Goal: Task Accomplishment & Management: Manage account settings

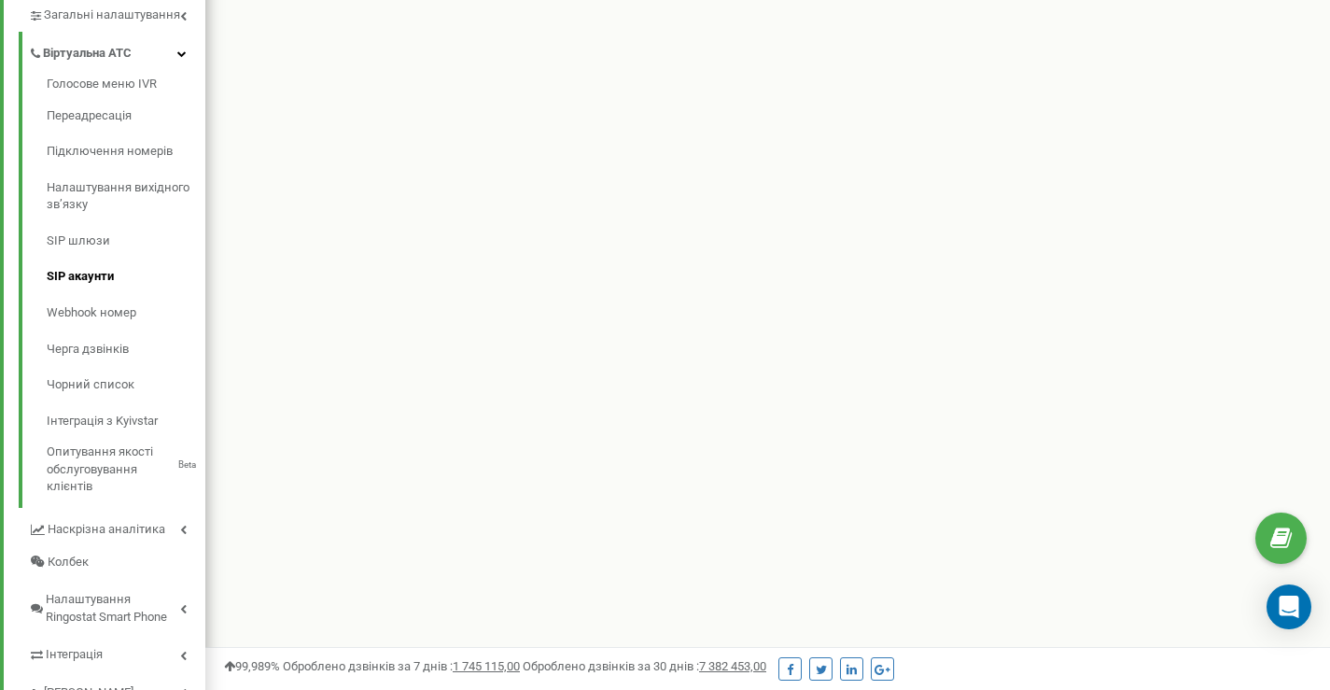
scroll to position [532, 0]
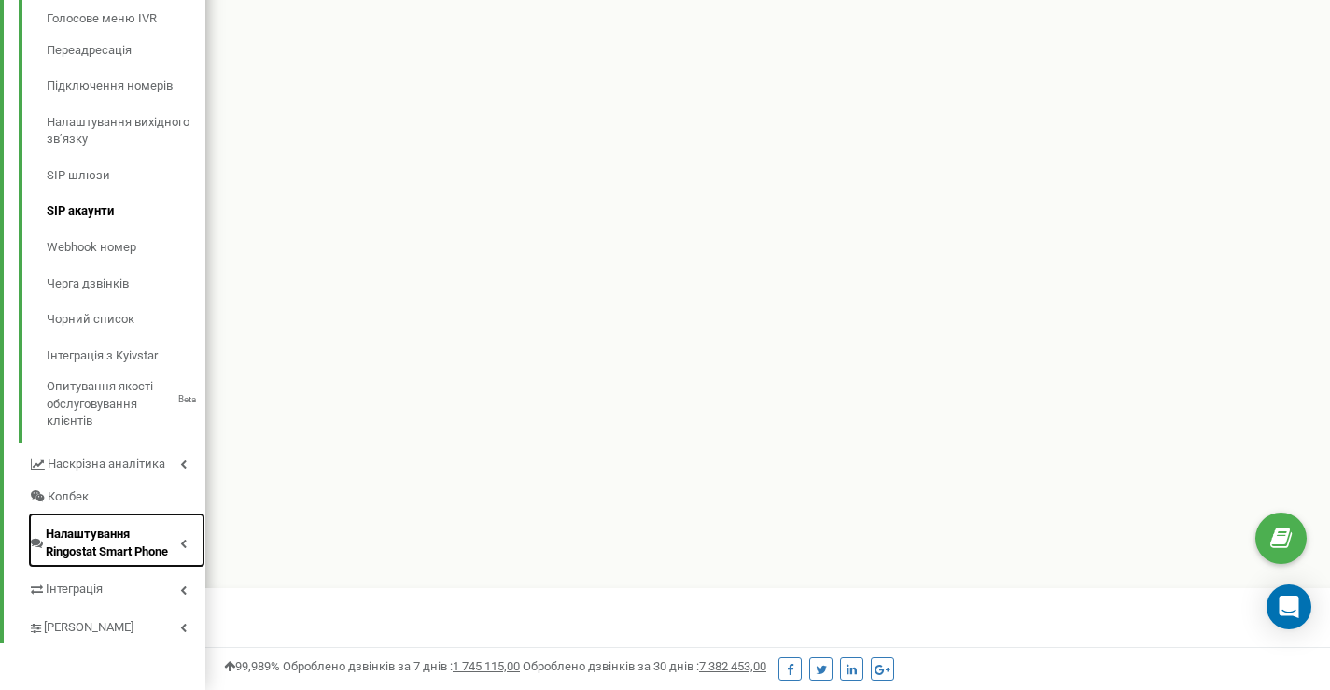
click at [159, 544] on span "Налаштування Ringostat Smart Phone" at bounding box center [113, 543] width 134 height 35
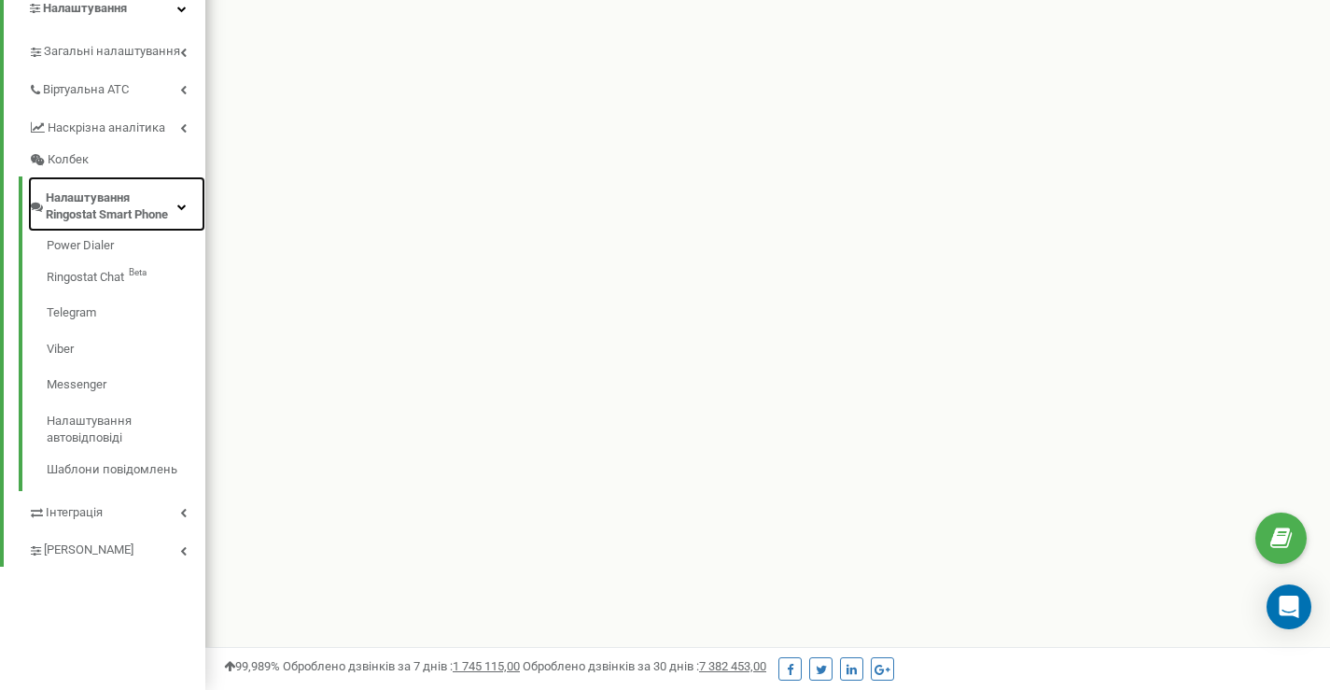
scroll to position [430, 0]
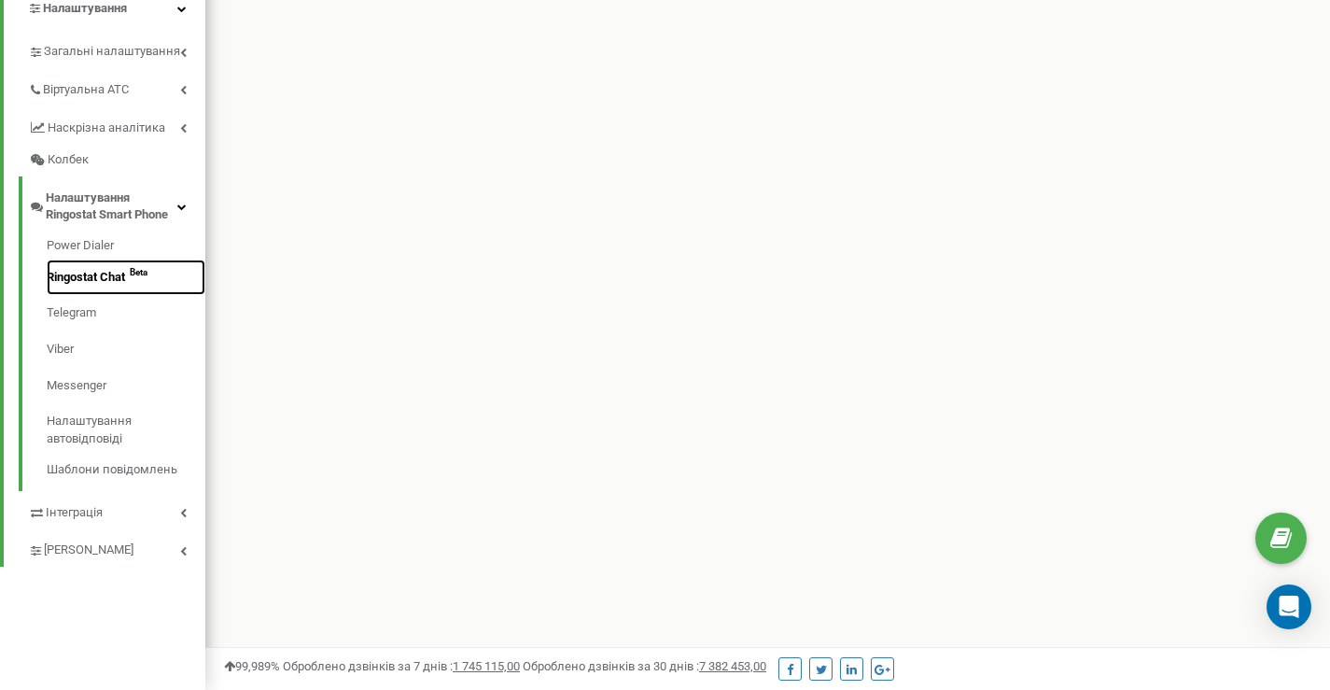
click at [79, 273] on link "Ringostat Chat Beta" at bounding box center [126, 278] width 159 height 36
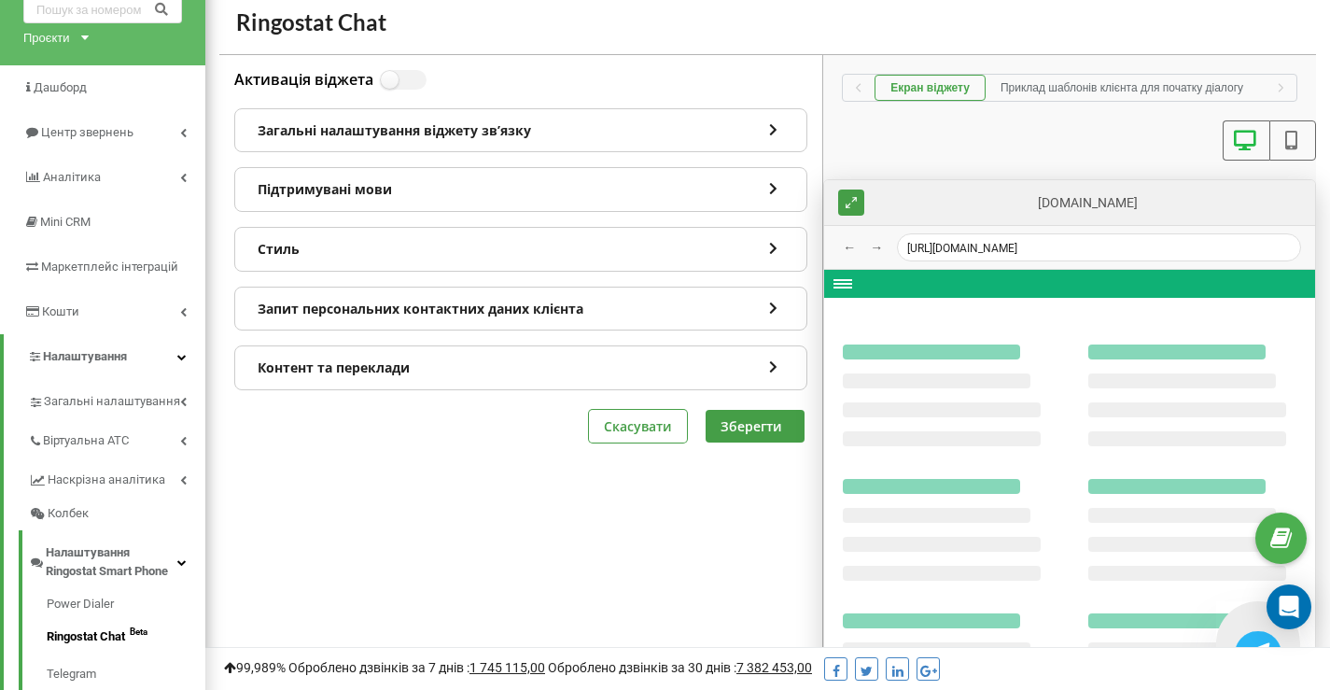
scroll to position [156, 0]
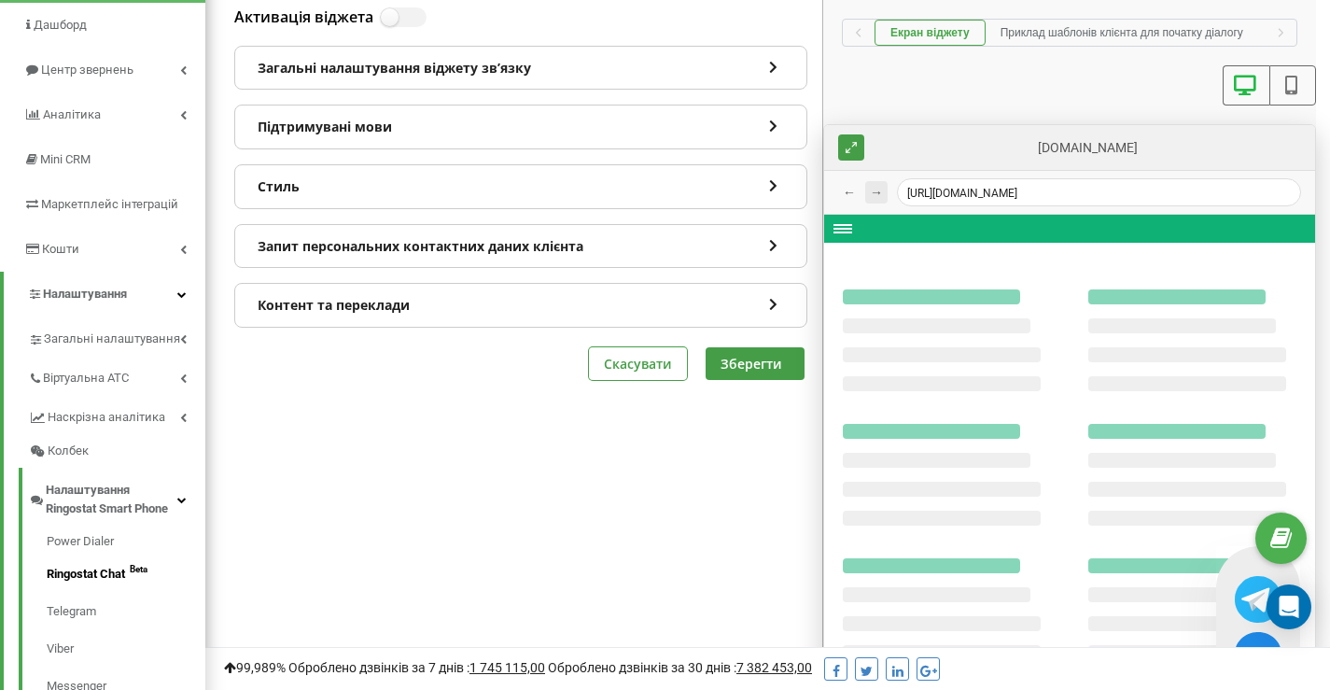
click at [878, 191] on button "→" at bounding box center [876, 192] width 22 height 22
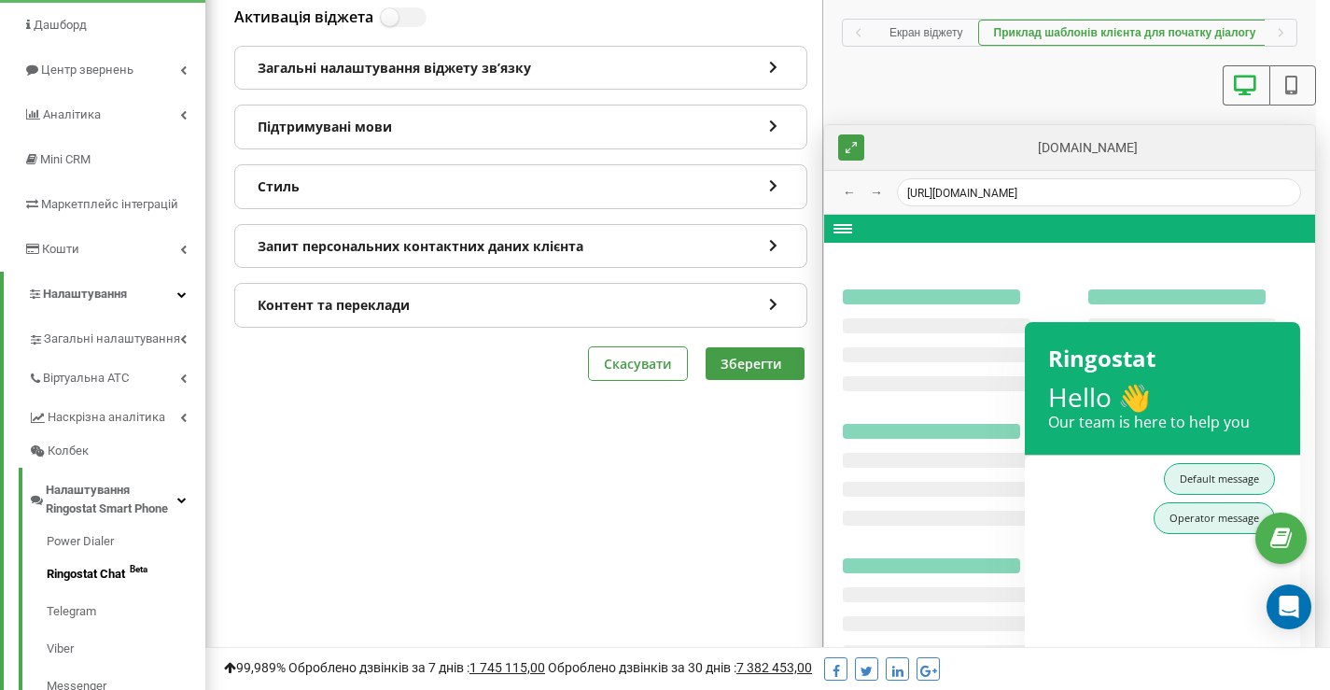
scroll to position [0, 88]
click at [879, 191] on button "→" at bounding box center [876, 192] width 22 height 22
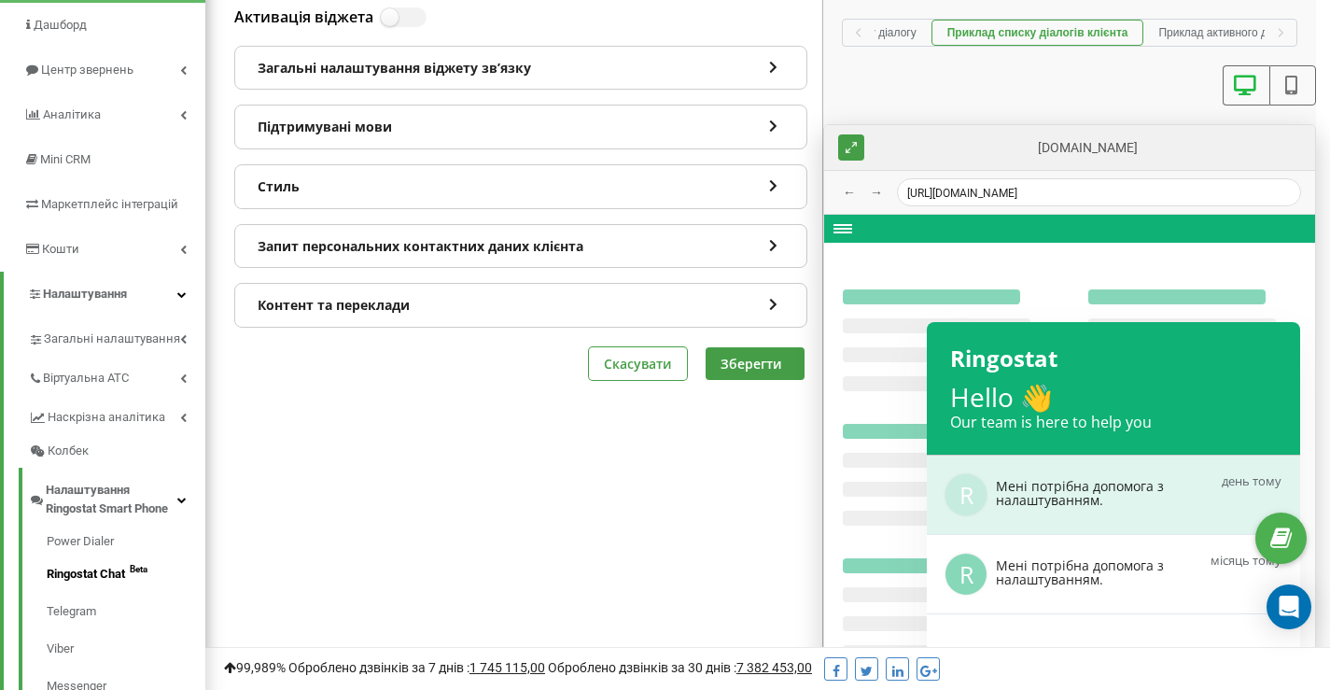
click at [879, 191] on button "→" at bounding box center [876, 192] width 22 height 22
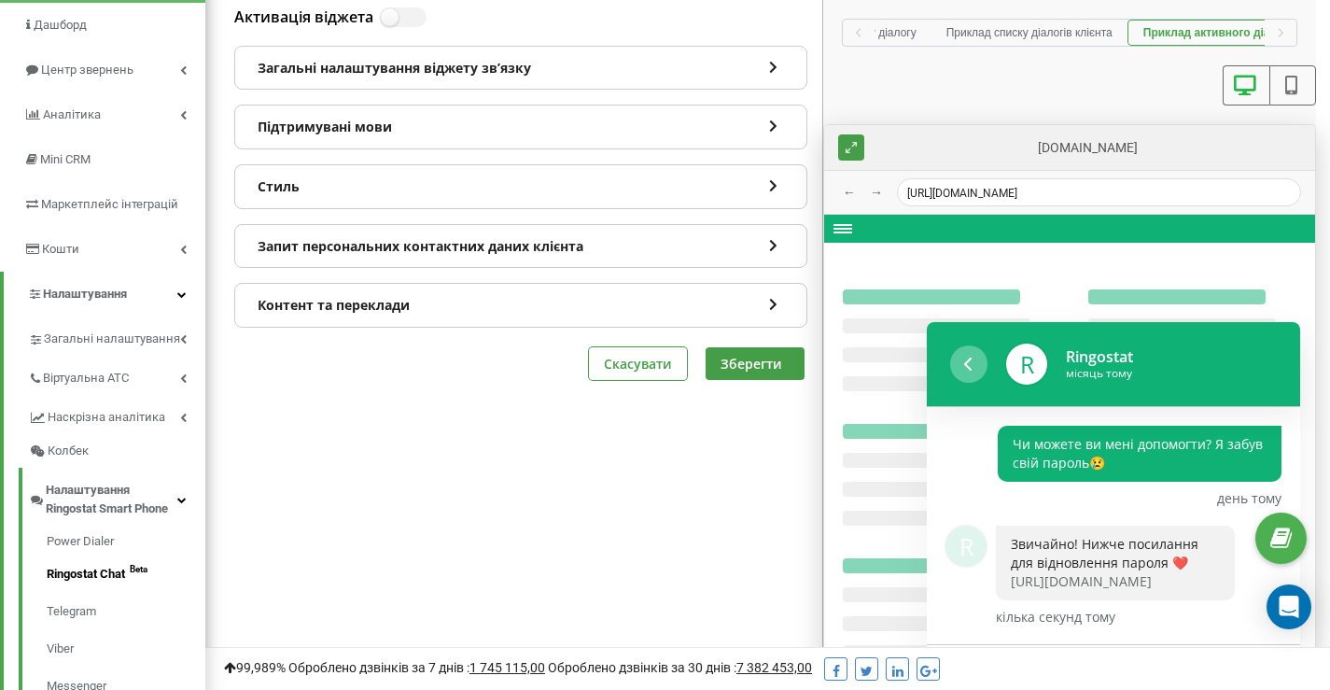
scroll to position [0, 365]
click at [879, 191] on button "→" at bounding box center [876, 192] width 22 height 22
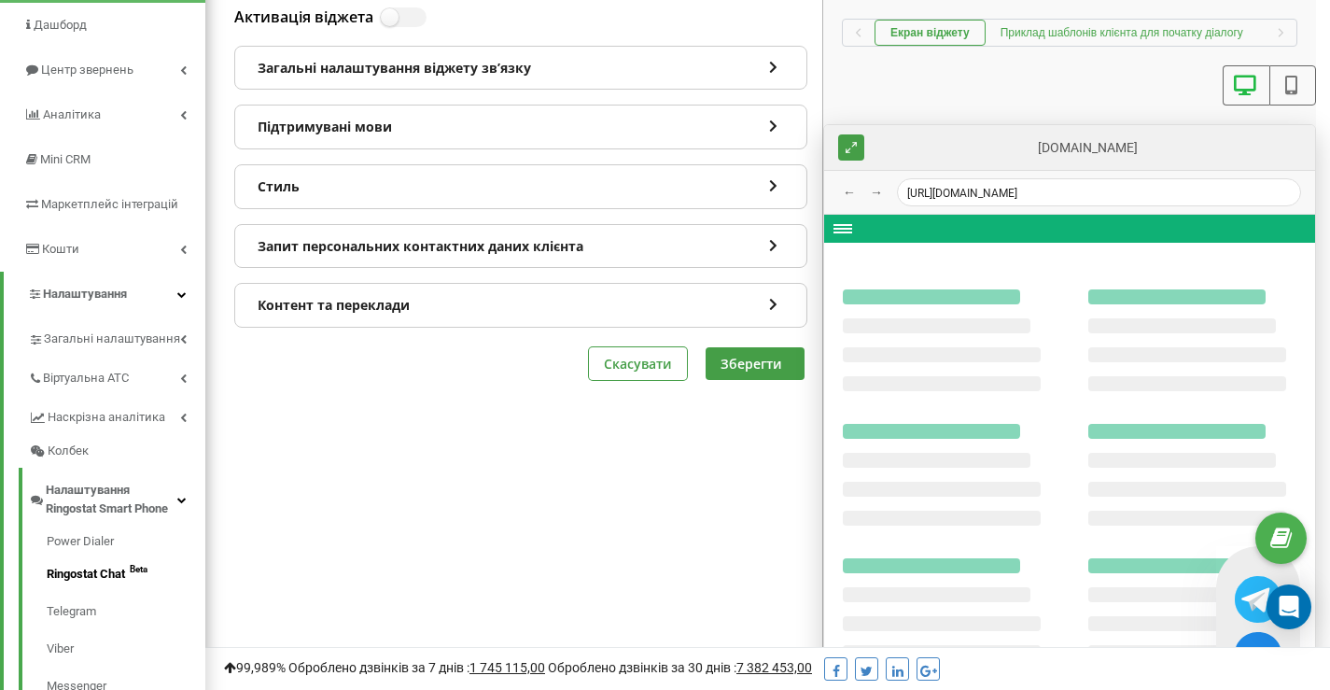
click at [1034, 33] on button "Приклад шаблонів клієнта для початку діалогу" at bounding box center [1122, 33] width 273 height 26
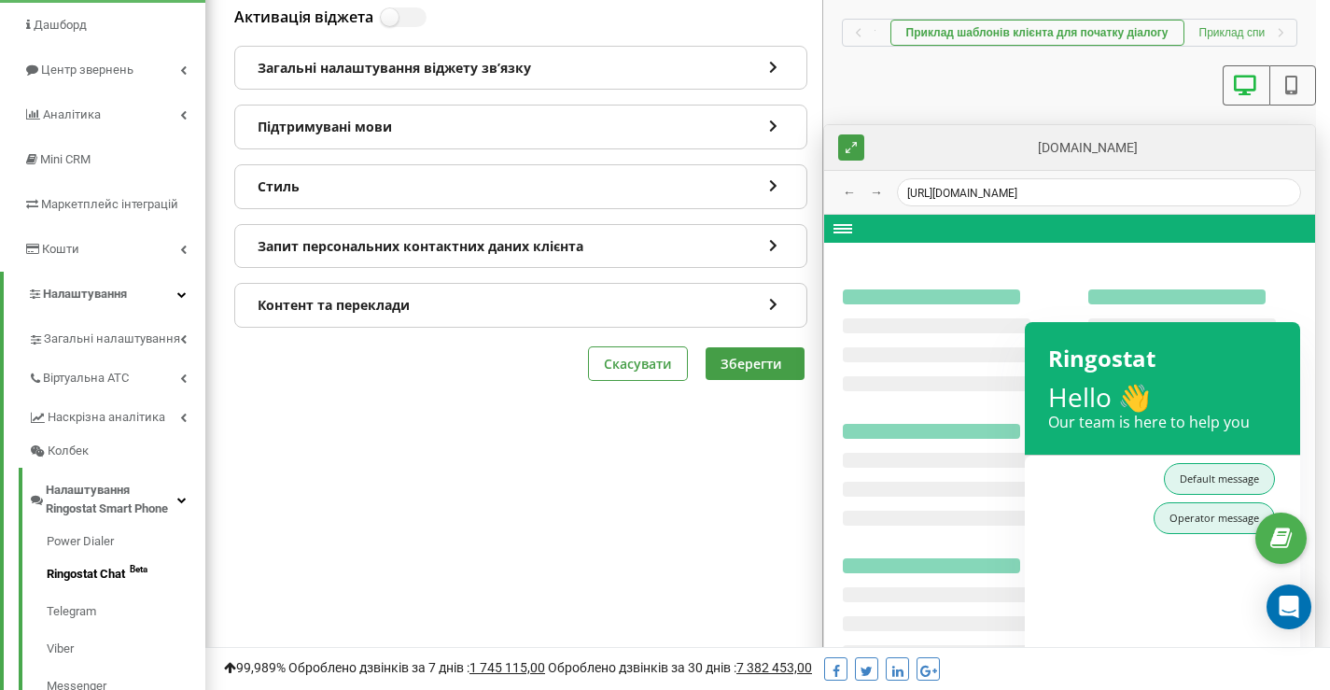
click at [1240, 32] on button "Приклад списку діалогів клієнта" at bounding box center [1283, 33] width 196 height 26
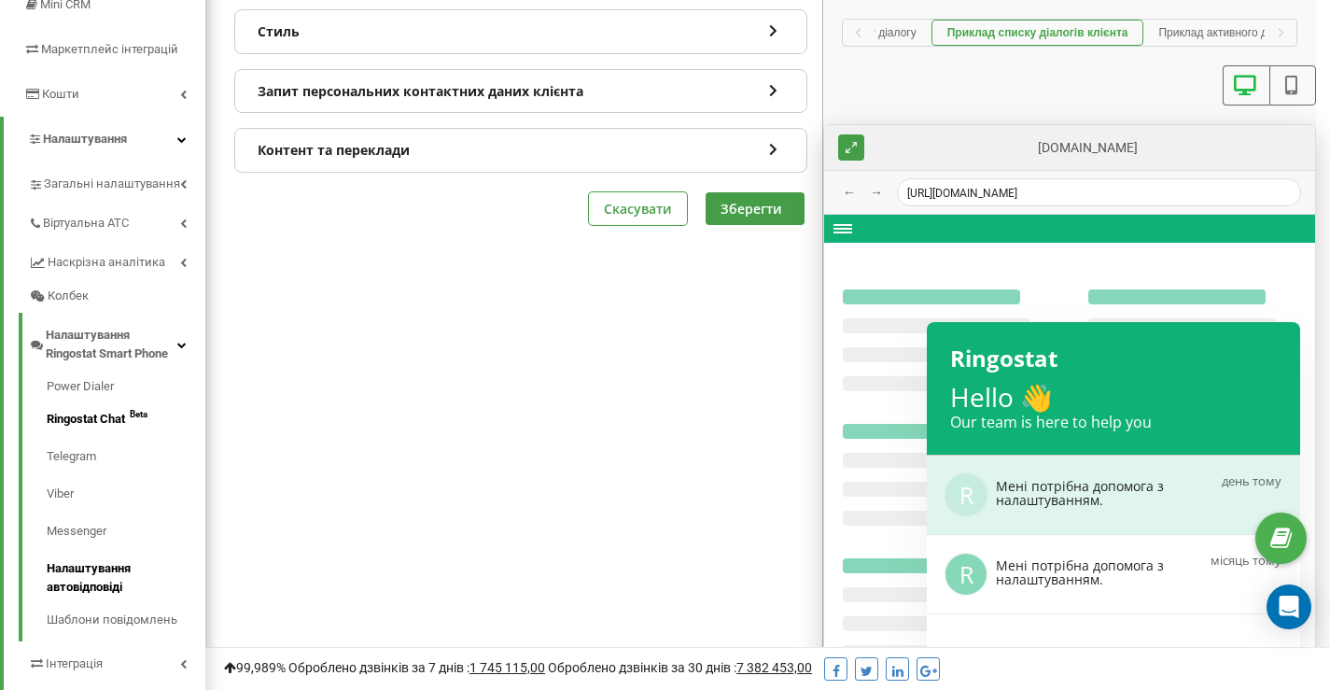
scroll to position [430, 0]
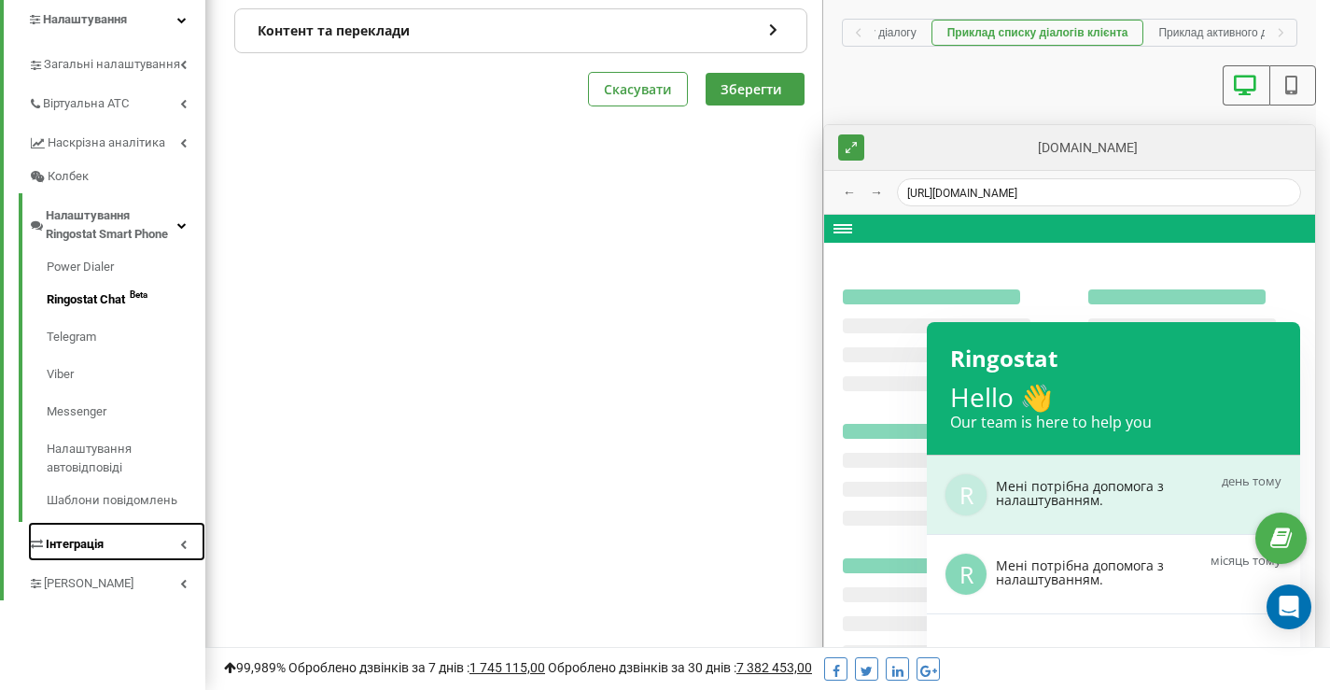
click at [121, 546] on link "Інтеграція" at bounding box center [116, 541] width 177 height 39
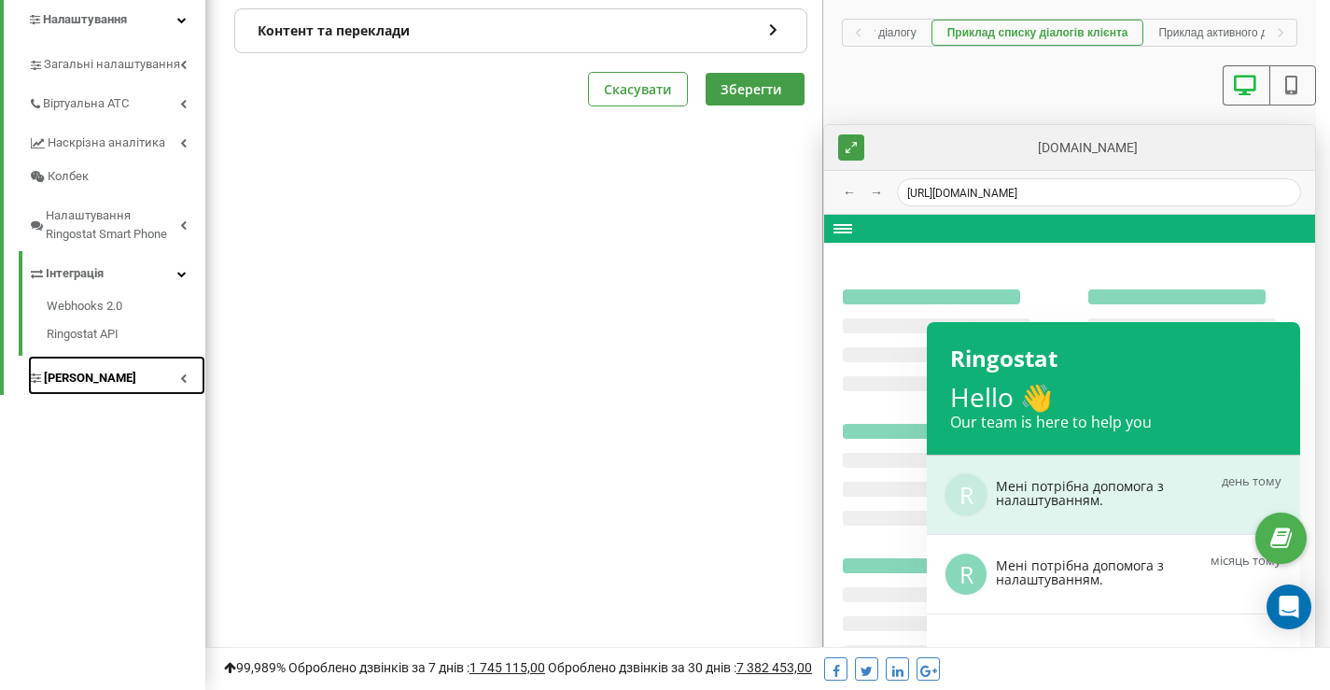
click at [86, 377] on span "[PERSON_NAME]" at bounding box center [90, 378] width 92 height 19
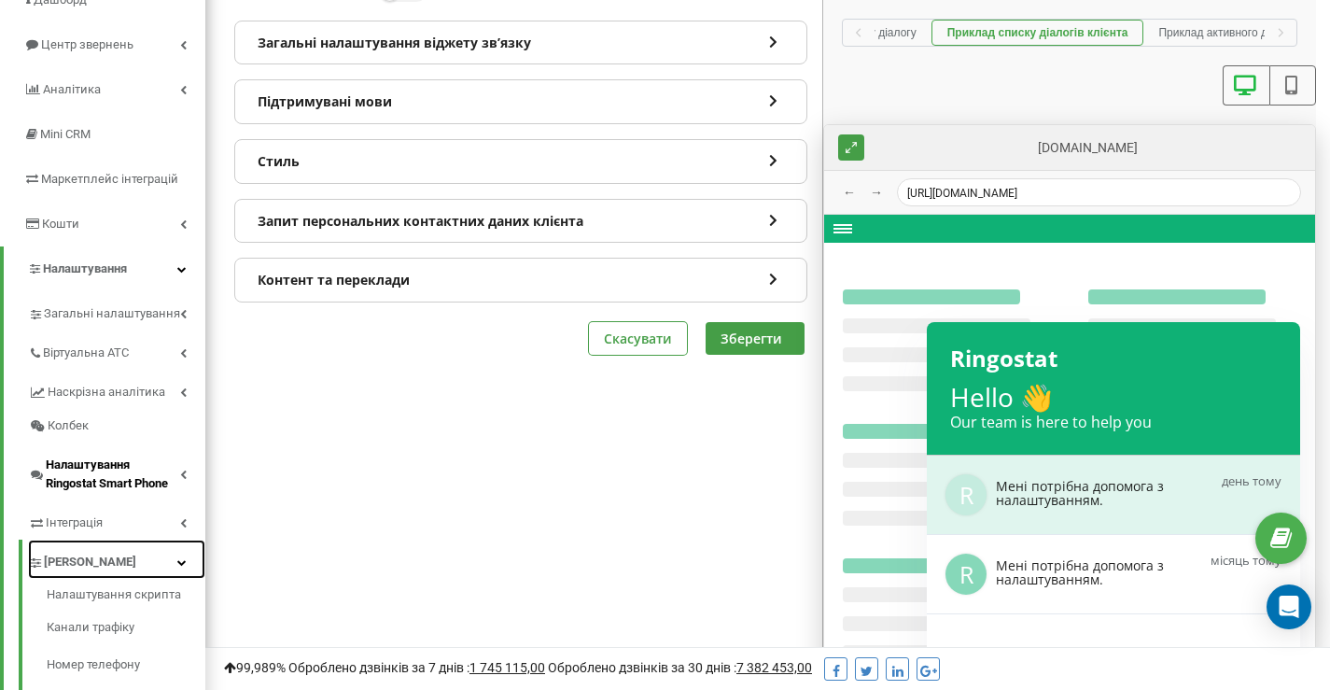
scroll to position [26, 0]
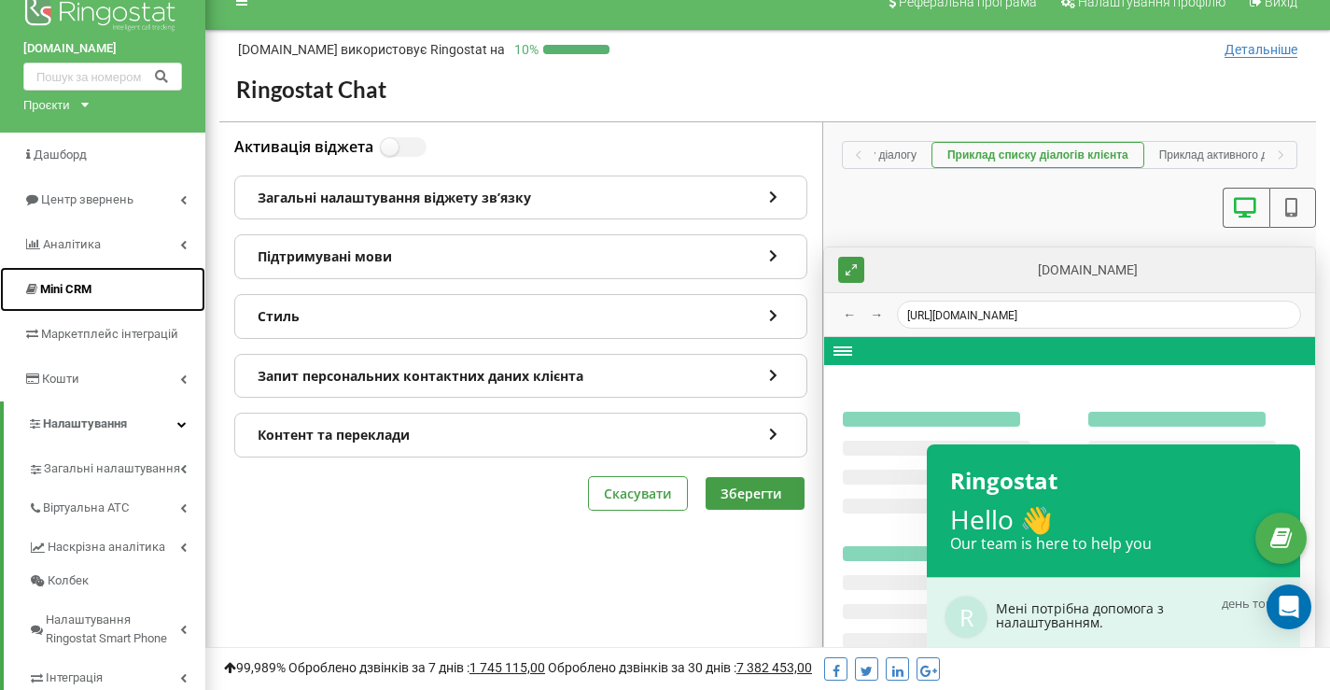
click at [79, 292] on span "Mini CRM" at bounding box center [65, 289] width 51 height 14
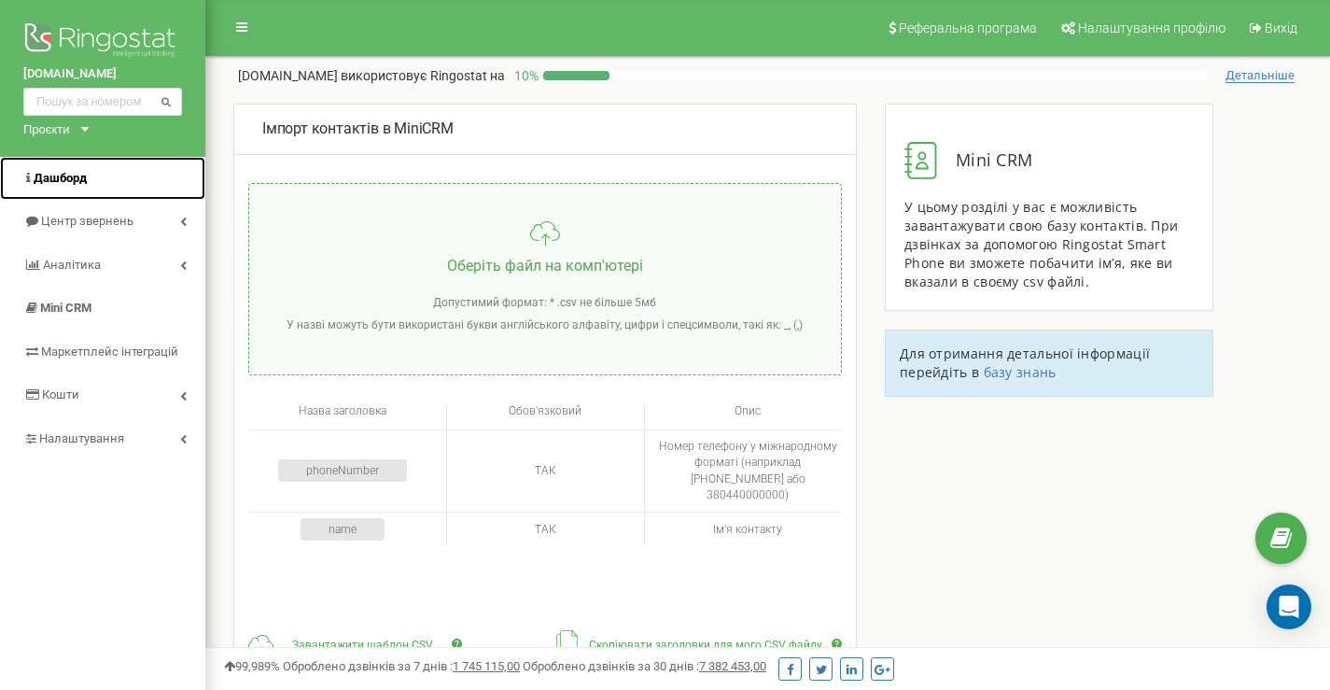
click at [66, 182] on span "Дашборд" at bounding box center [60, 178] width 53 height 14
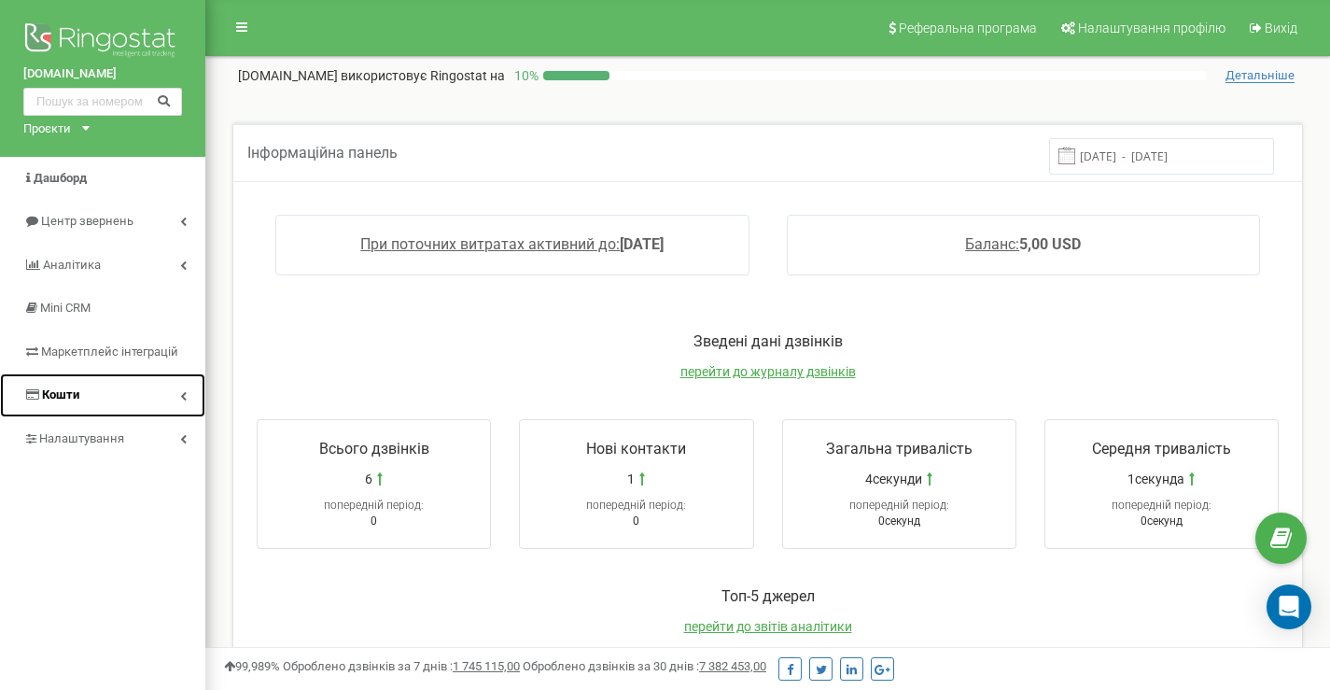
click at [115, 407] on link "Кошти" at bounding box center [102, 395] width 205 height 44
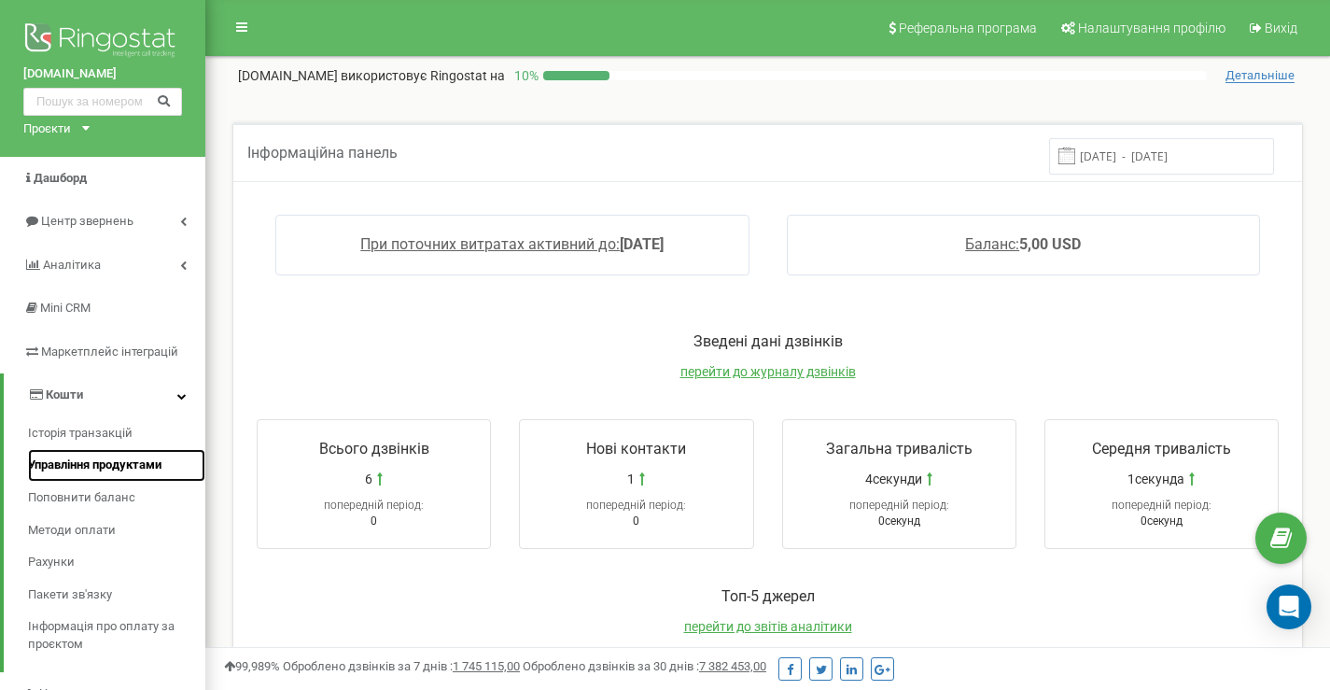
click at [131, 464] on span "Управління продуктами" at bounding box center [95, 466] width 134 height 18
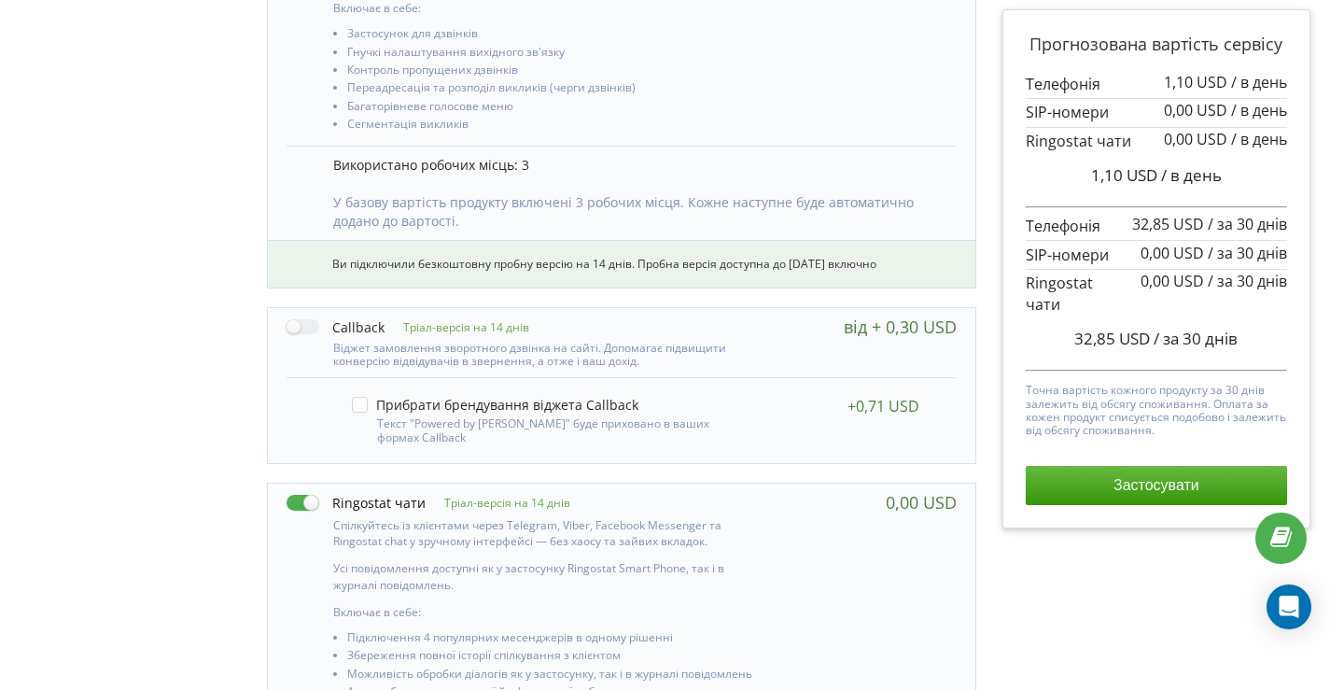
scroll to position [1151, 0]
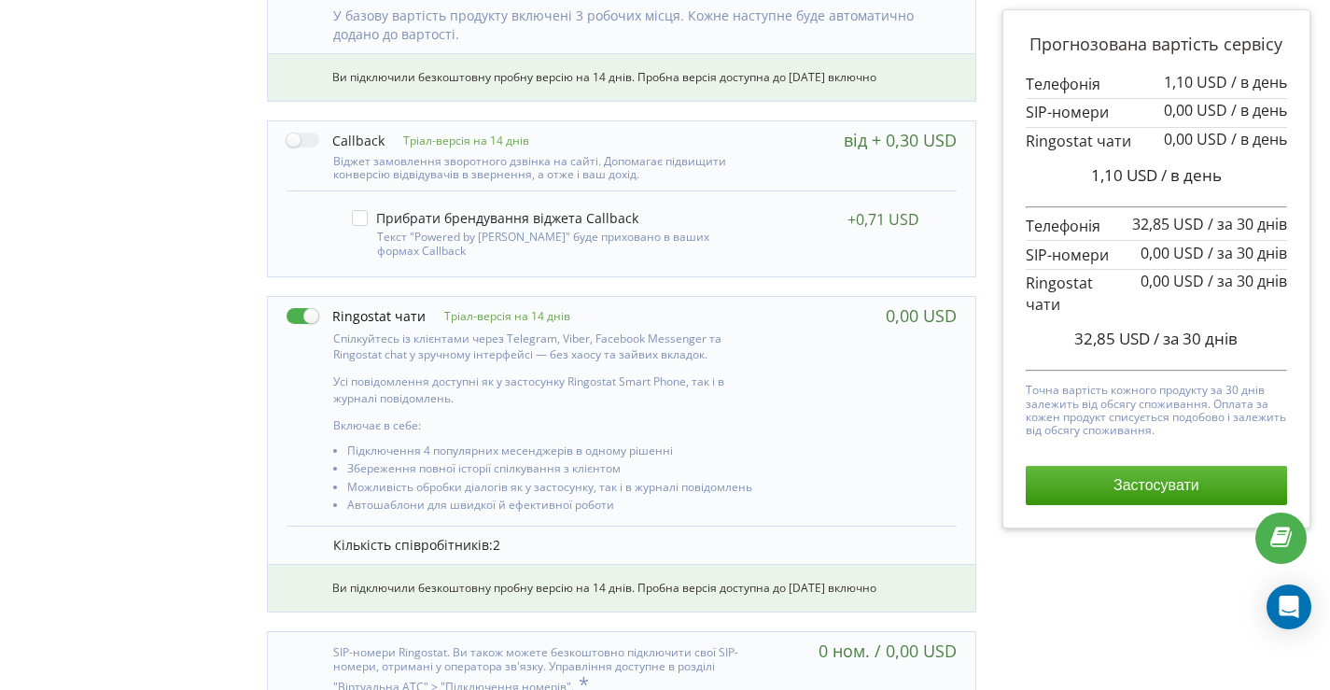
click at [298, 313] on label at bounding box center [356, 316] width 139 height 20
checkbox input "false"
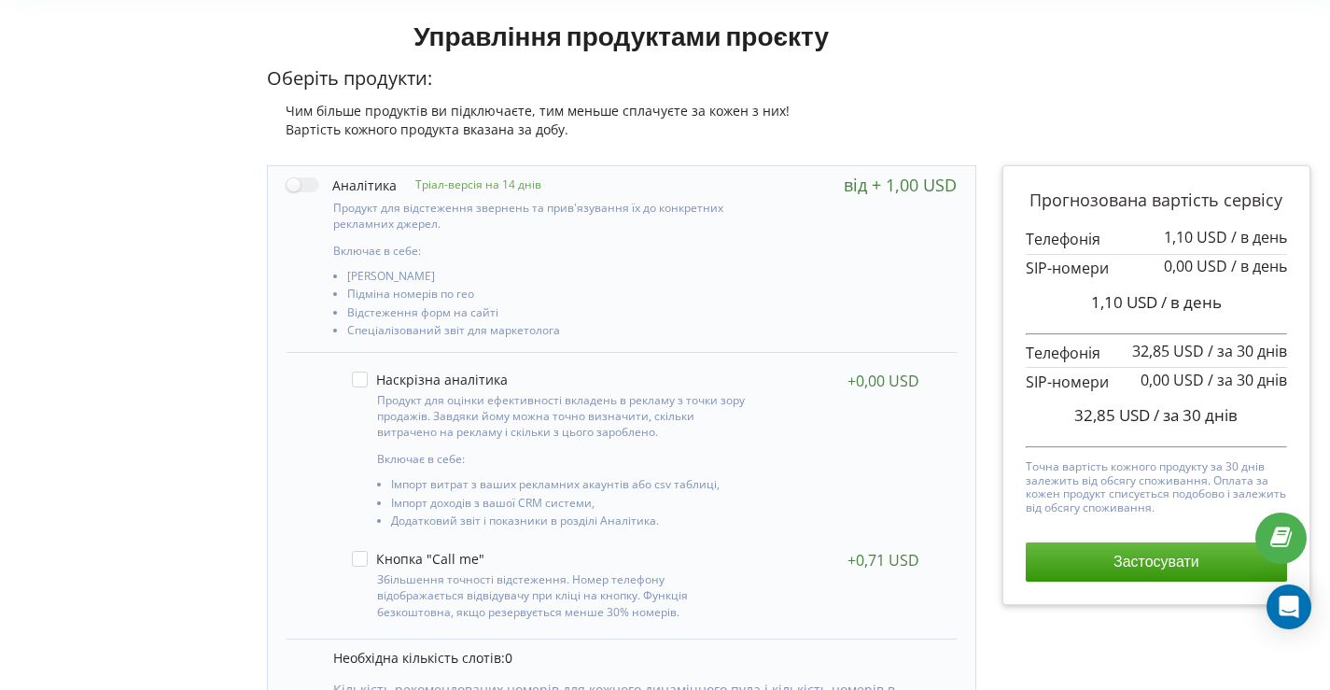
scroll to position [156, 0]
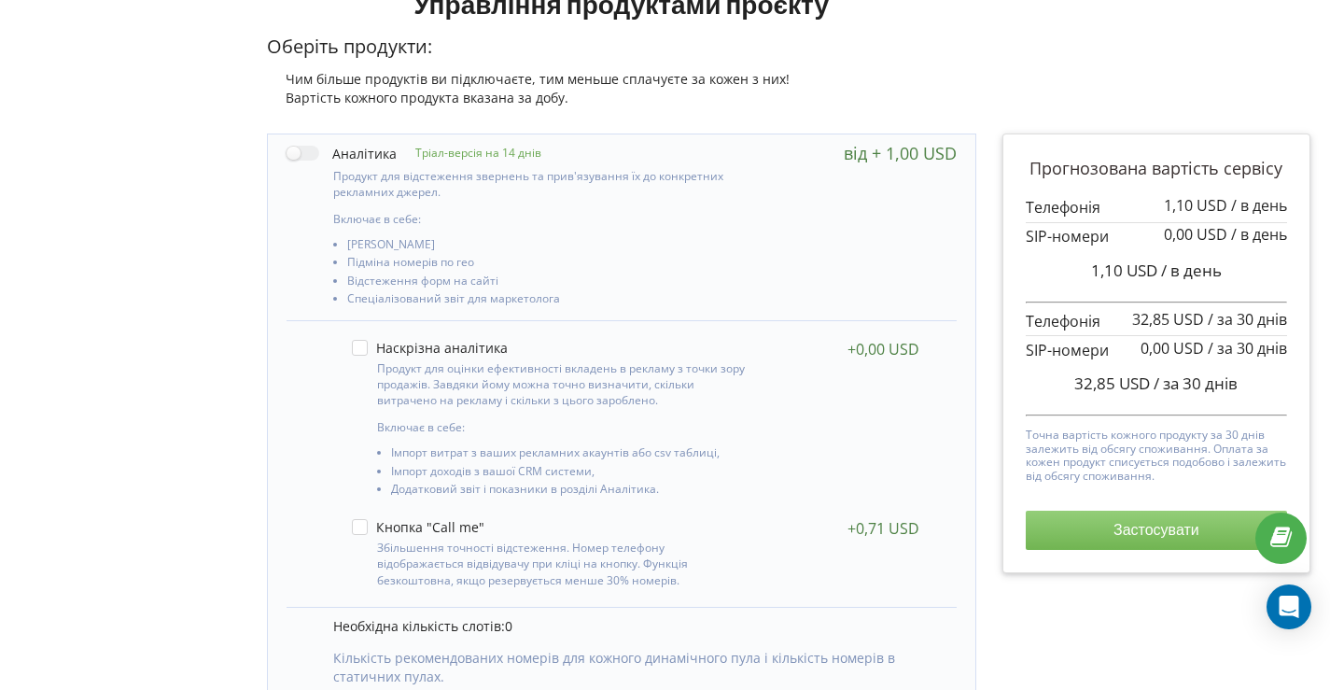
click at [1123, 527] on button "Застосувати" at bounding box center [1156, 530] width 261 height 39
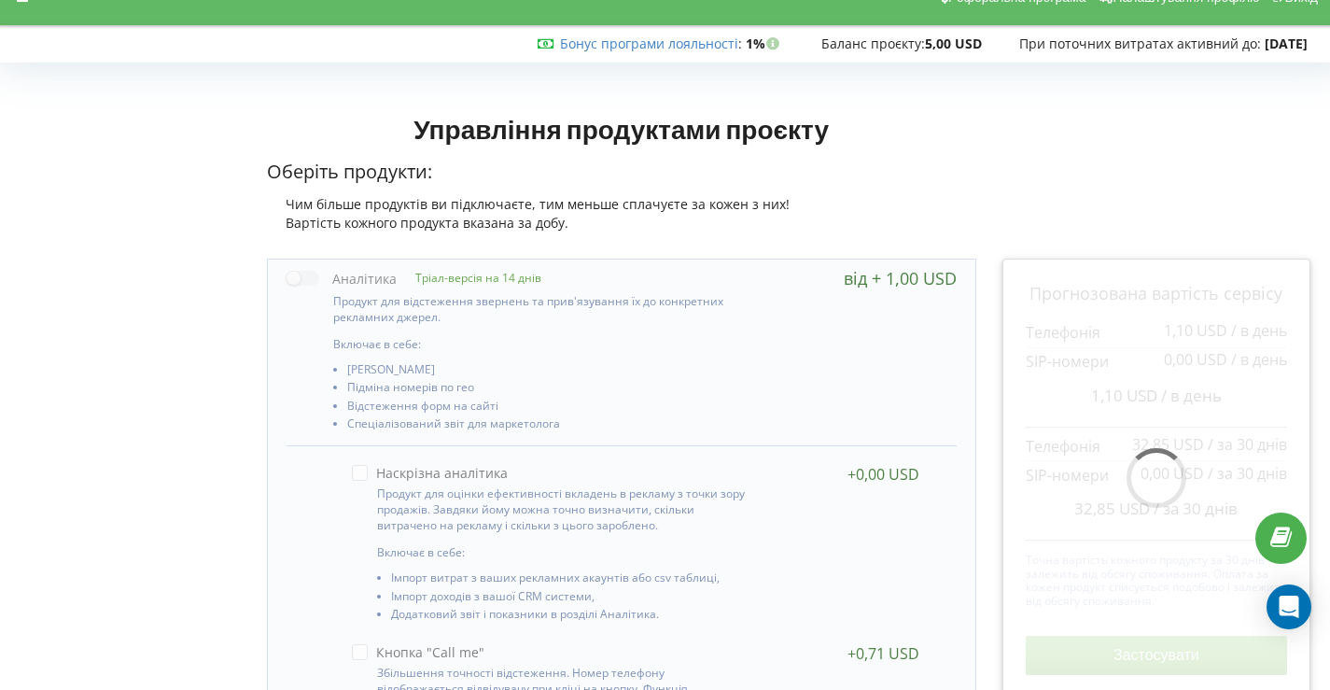
scroll to position [0, 0]
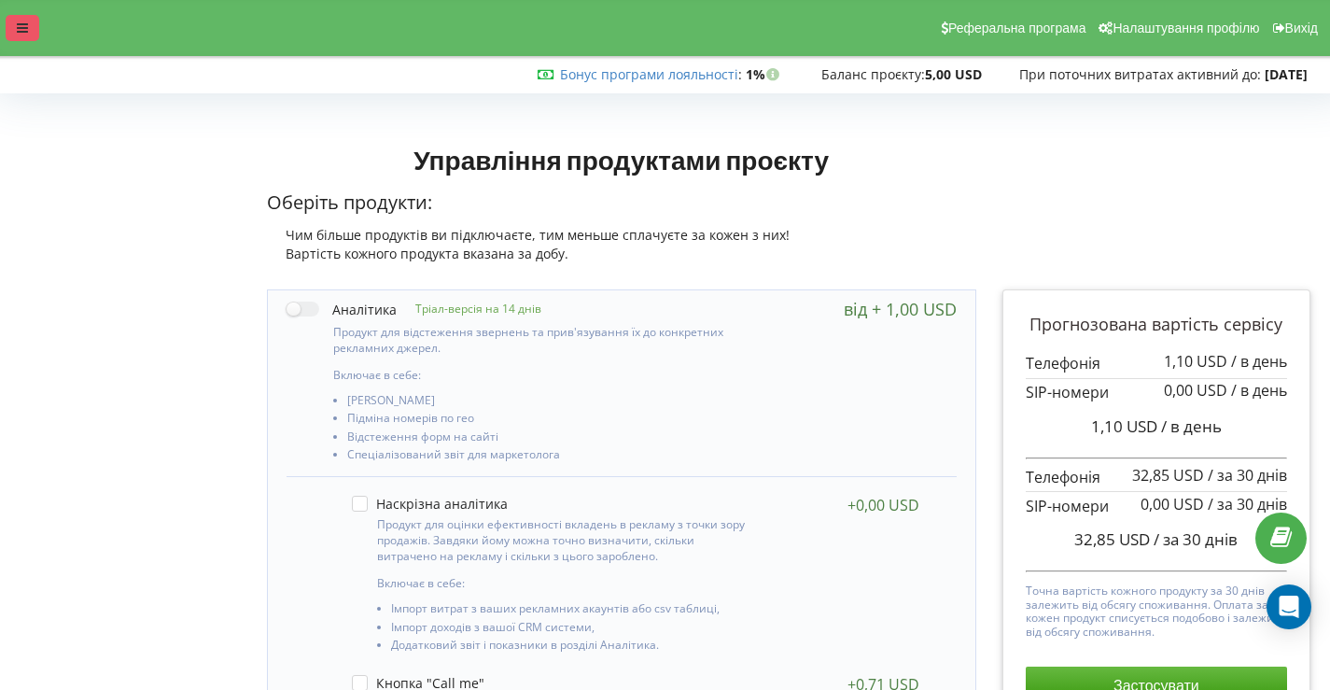
click at [21, 34] on icon at bounding box center [22, 27] width 11 height 13
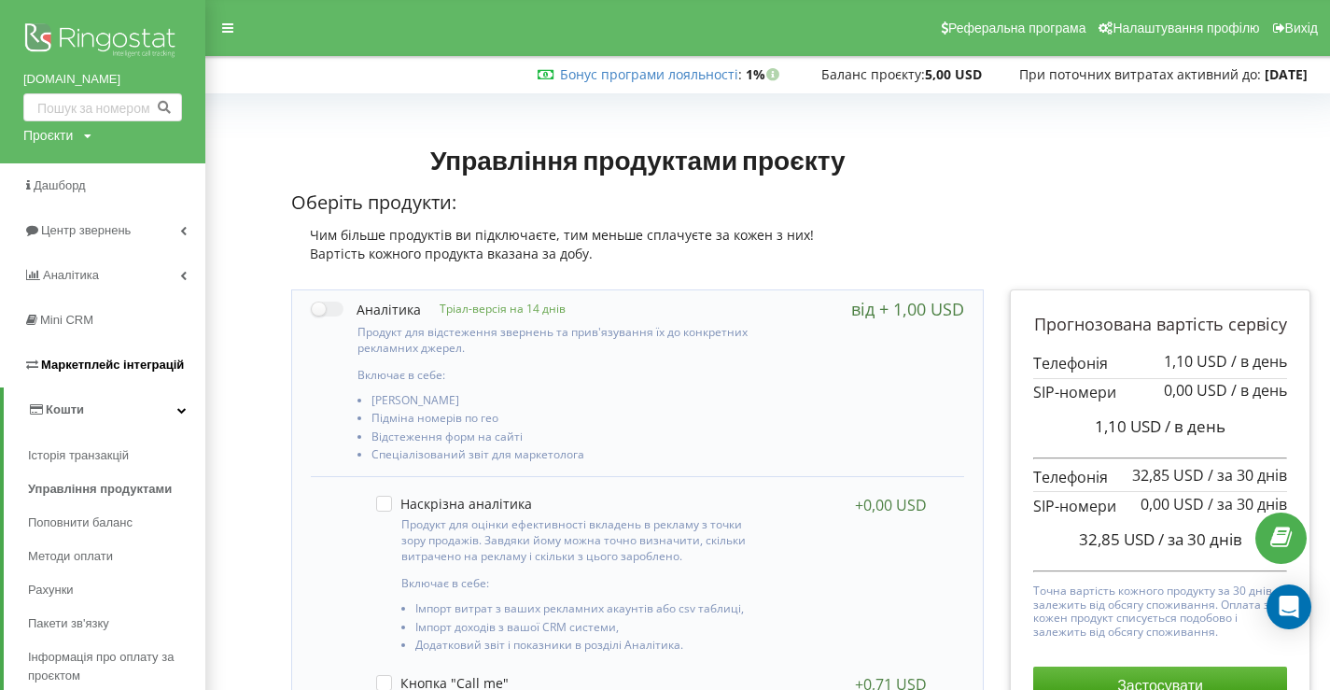
click at [121, 363] on span "Маркетплейс інтеграцій" at bounding box center [112, 365] width 143 height 14
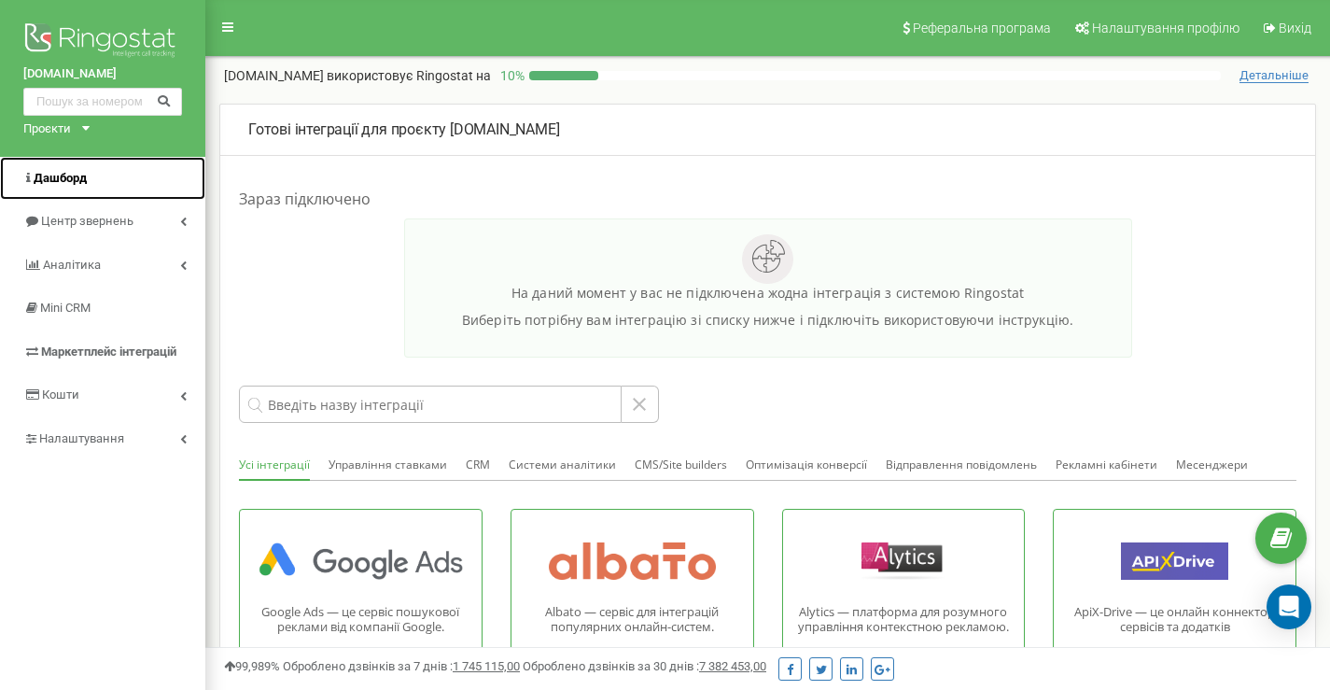
click at [66, 178] on span "Дашборд" at bounding box center [60, 178] width 53 height 14
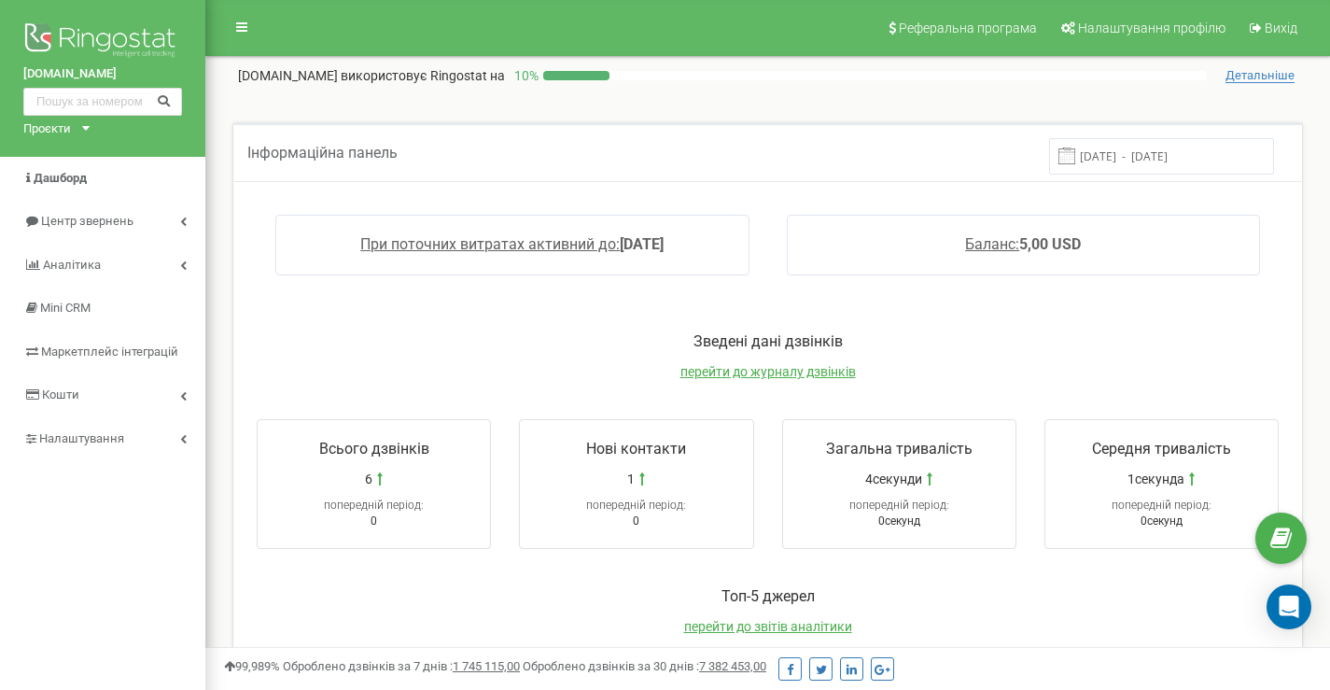
scroll to position [124, 0]
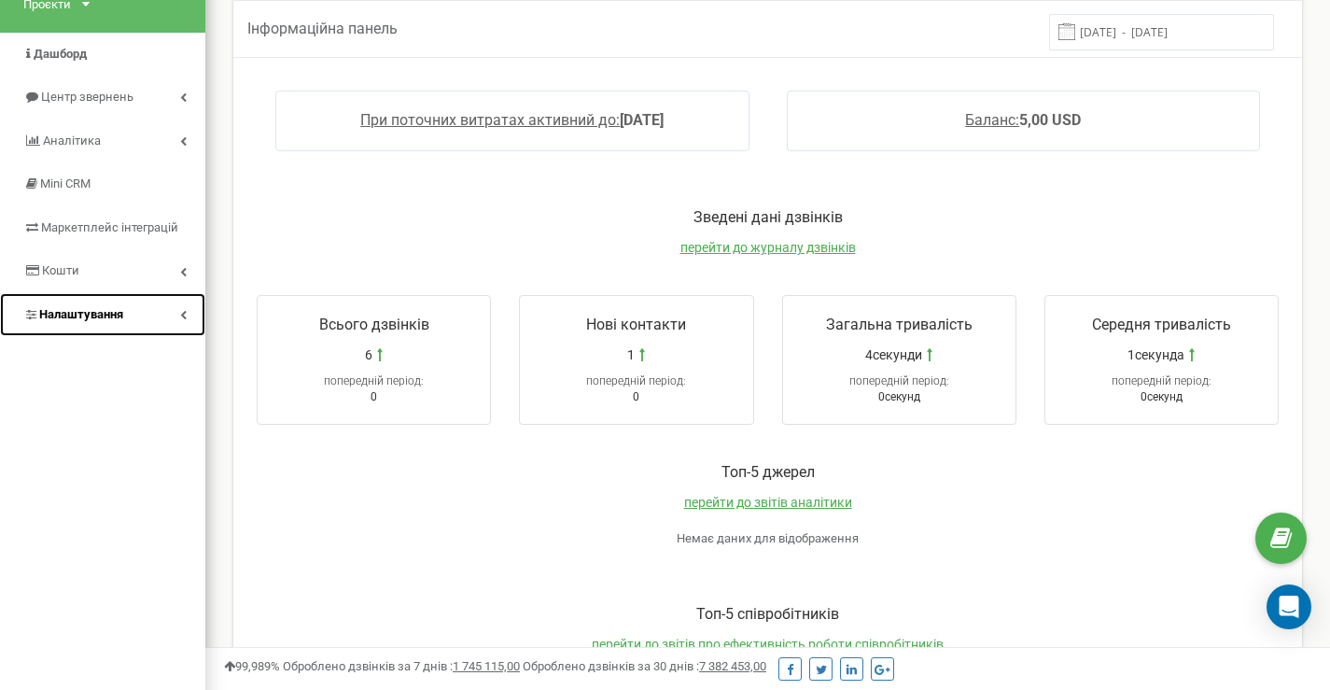
click at [80, 316] on span "Налаштування" at bounding box center [81, 314] width 84 height 14
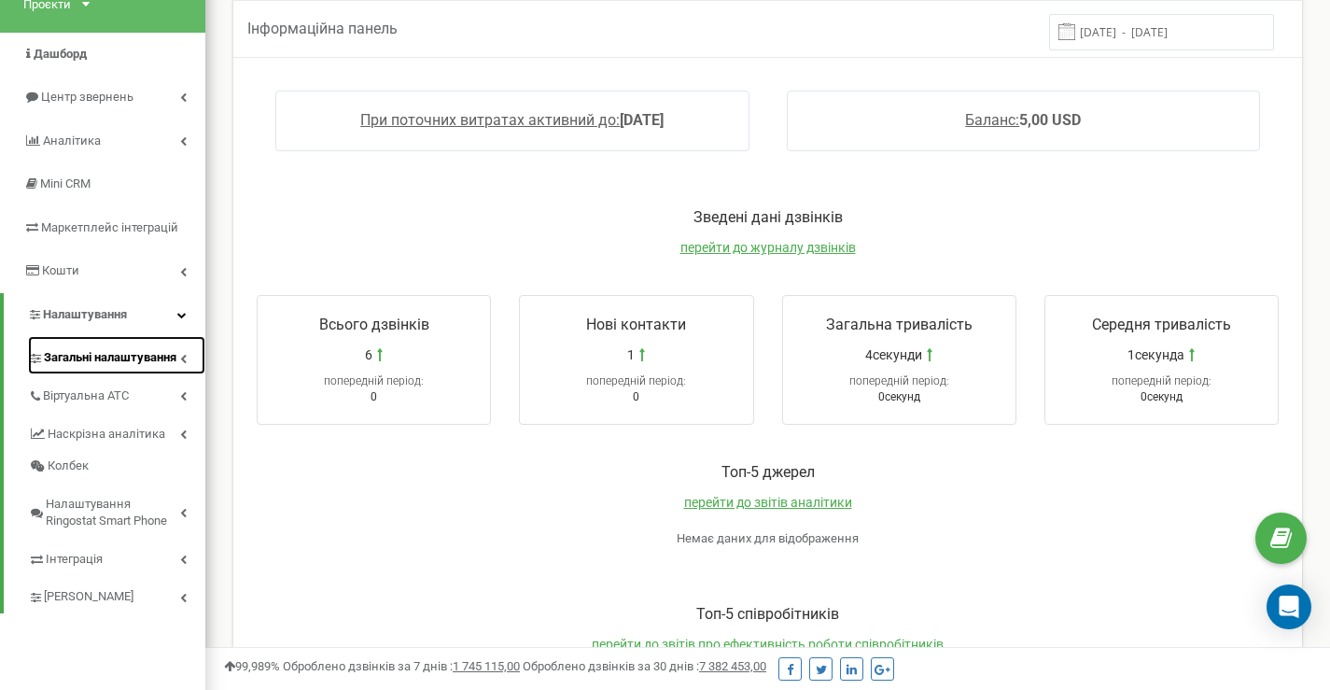
click at [106, 358] on span "Загальні налаштування" at bounding box center [110, 358] width 133 height 18
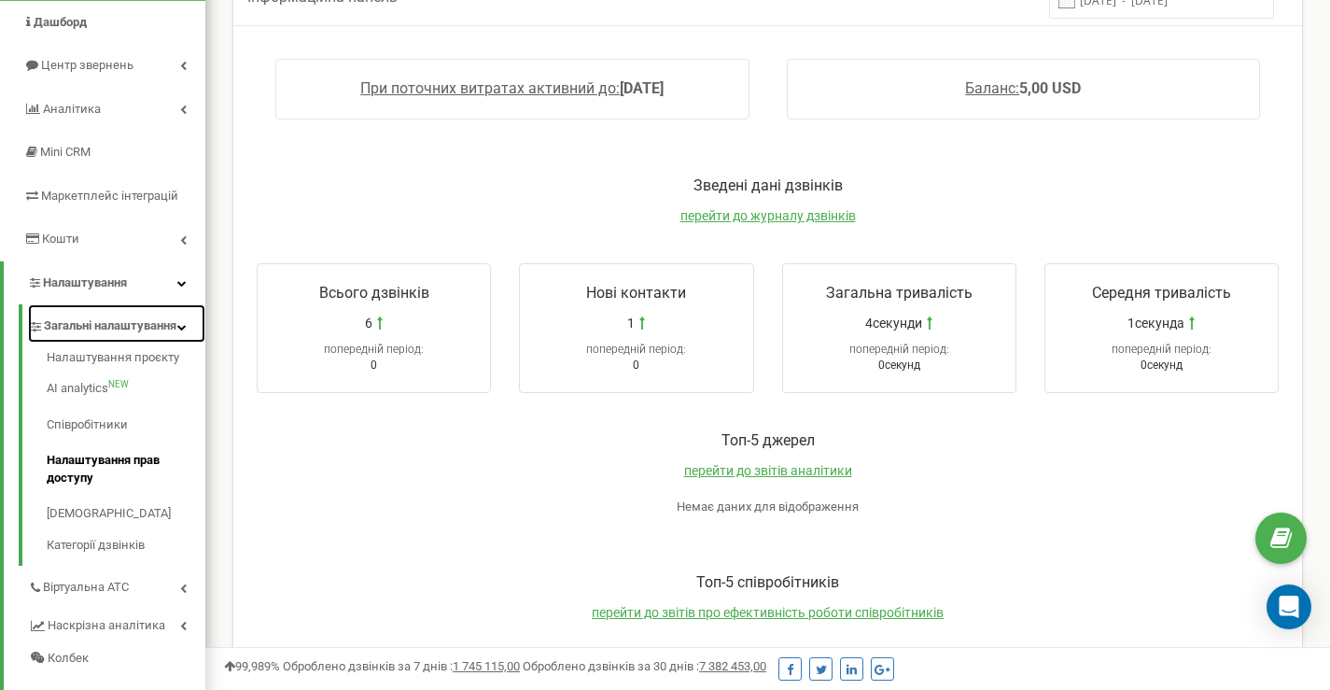
scroll to position [187, 0]
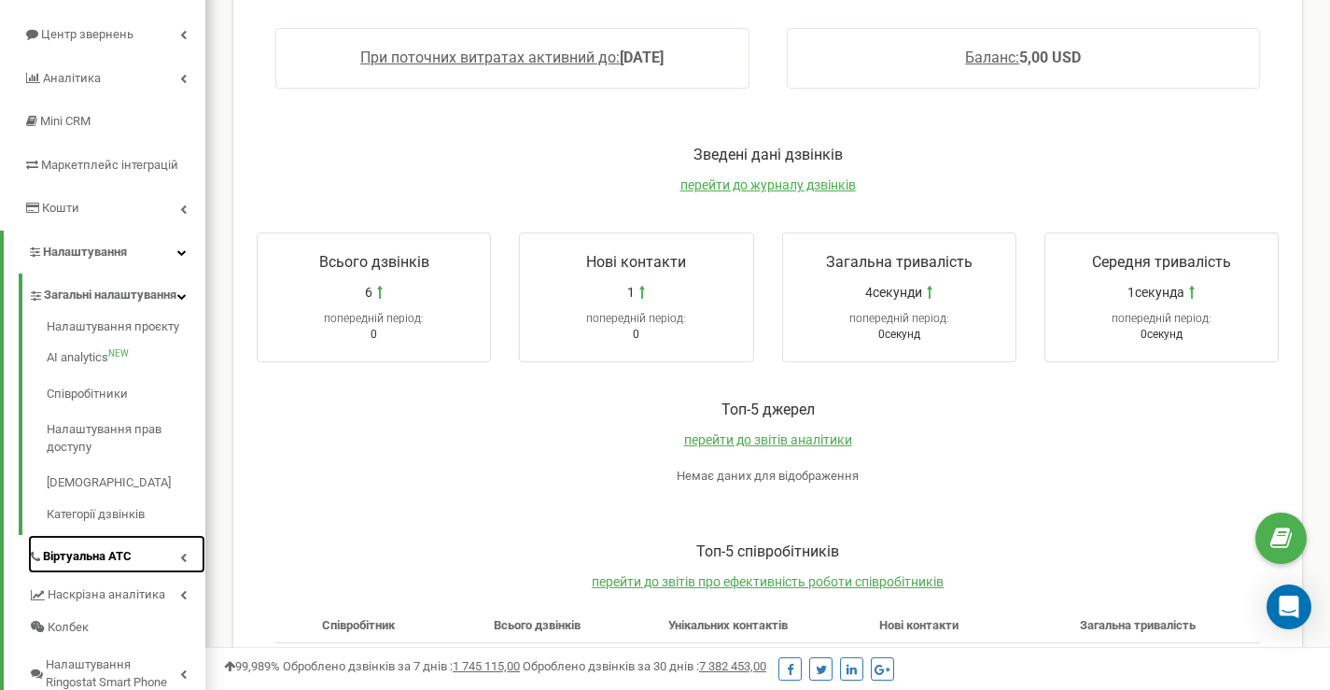
click at [92, 566] on span "Віртуальна АТС" at bounding box center [87, 557] width 89 height 18
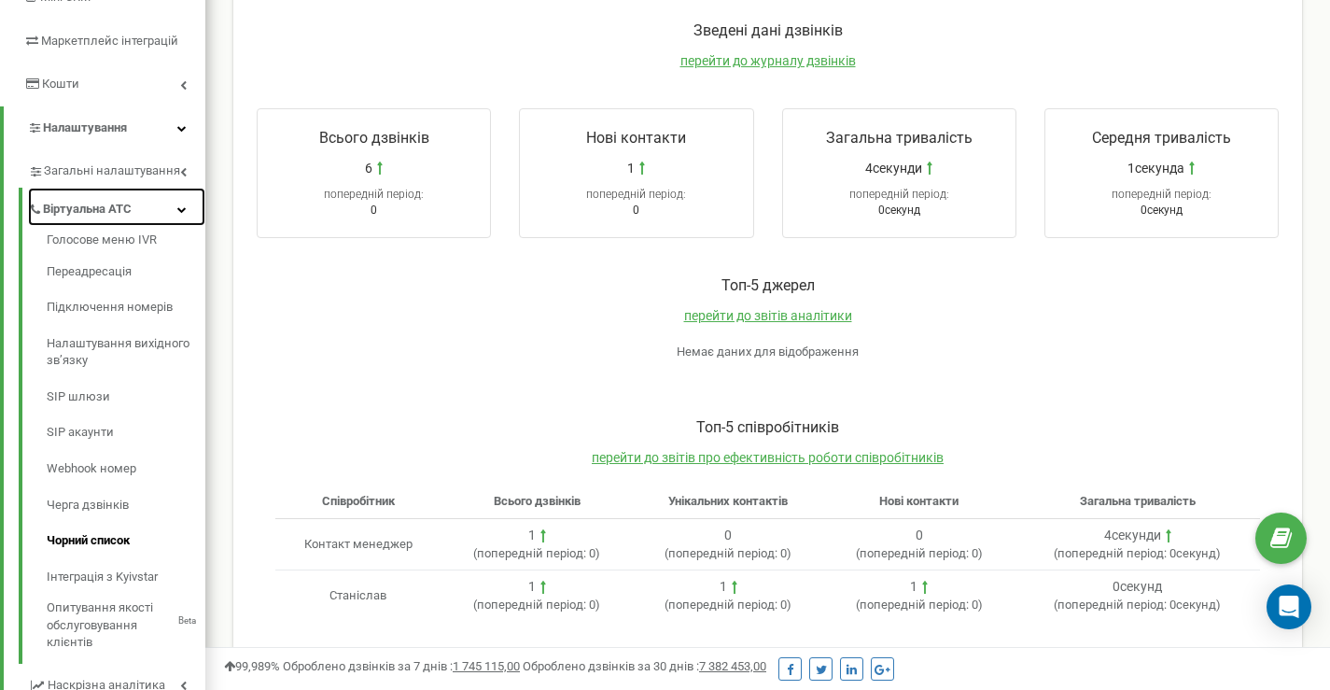
scroll to position [343, 0]
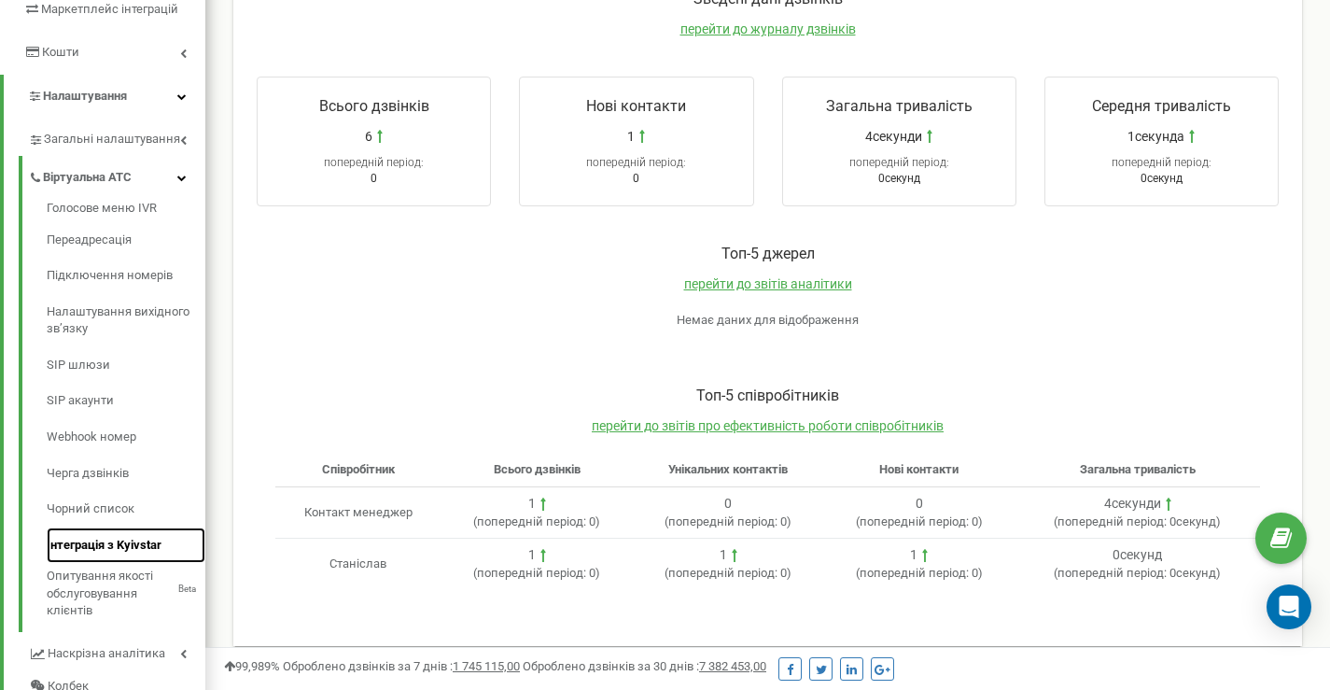
click at [104, 535] on link "Інтеграція з Kyivstar" at bounding box center [126, 545] width 159 height 36
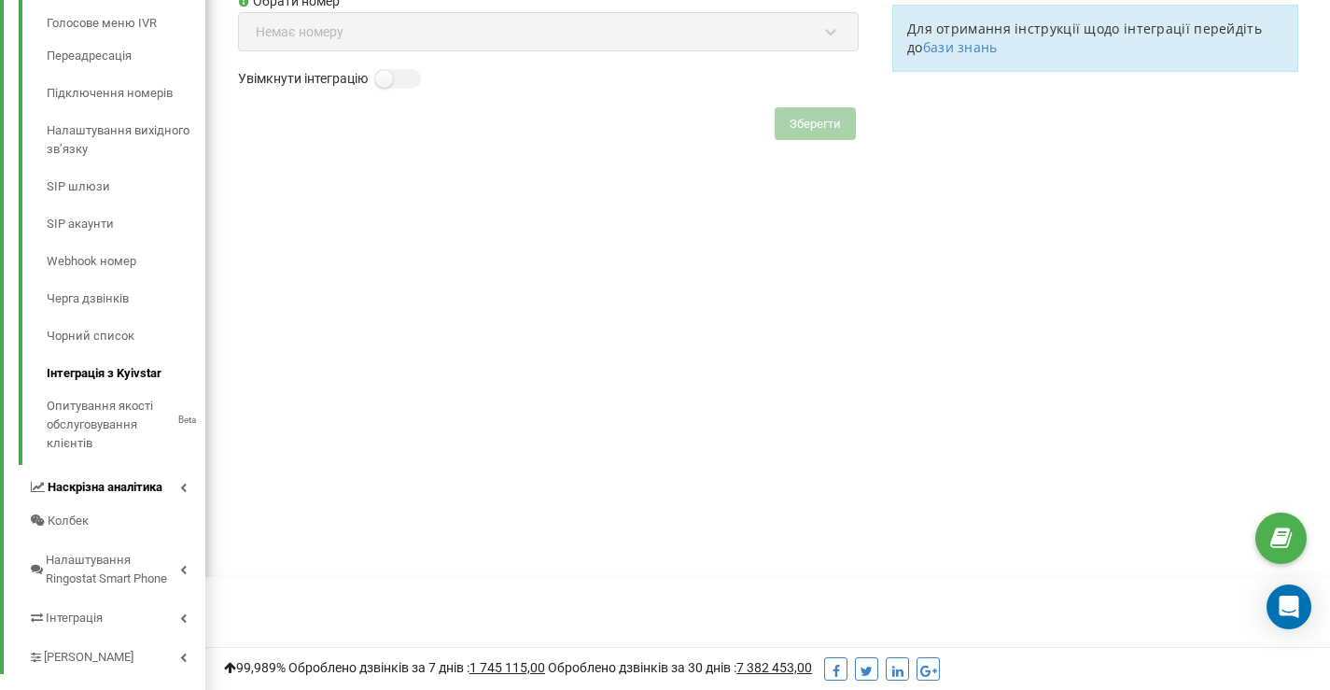
scroll to position [294, 0]
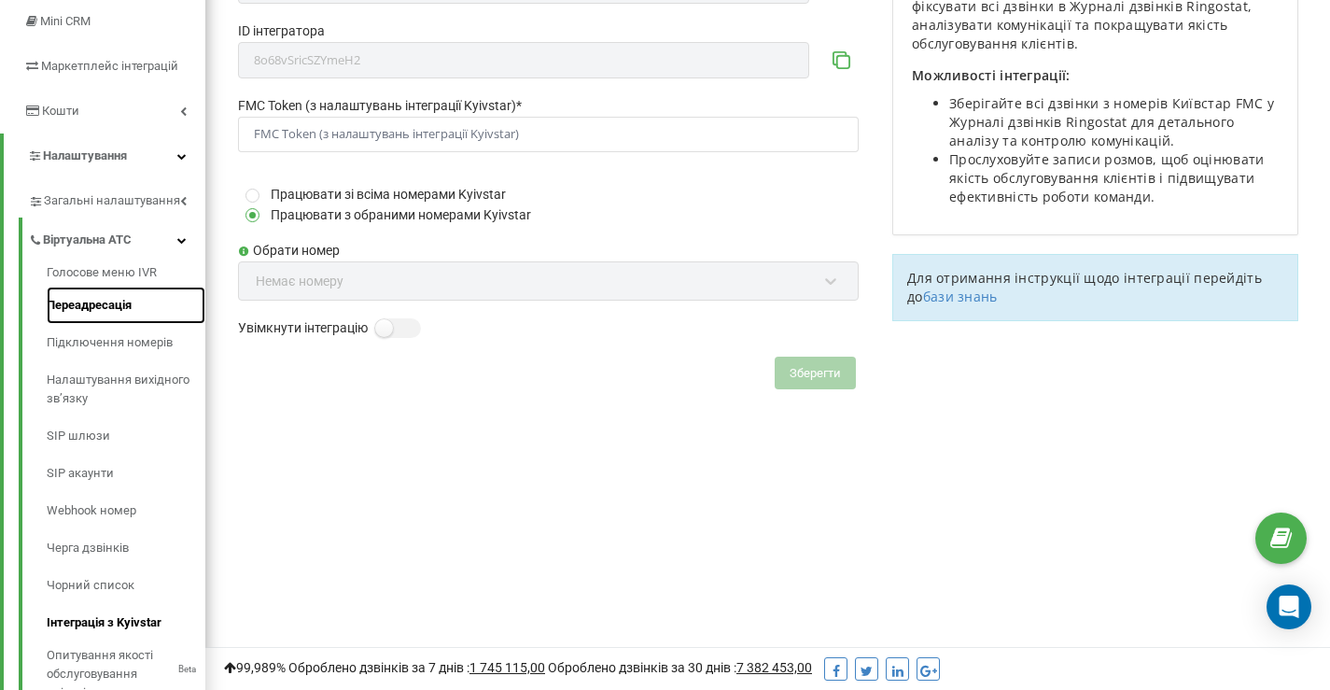
click at [132, 310] on link "Переадресація" at bounding box center [126, 305] width 159 height 37
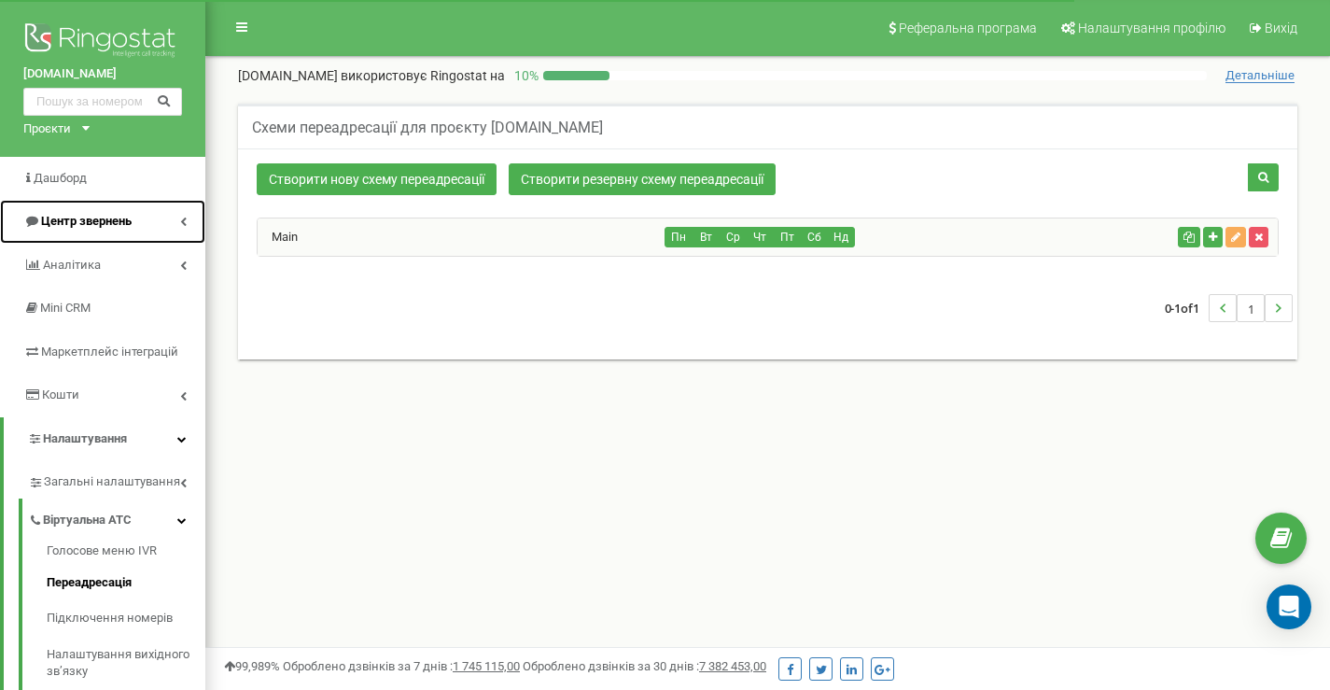
click at [96, 228] on span "Центр звернень" at bounding box center [86, 221] width 91 height 14
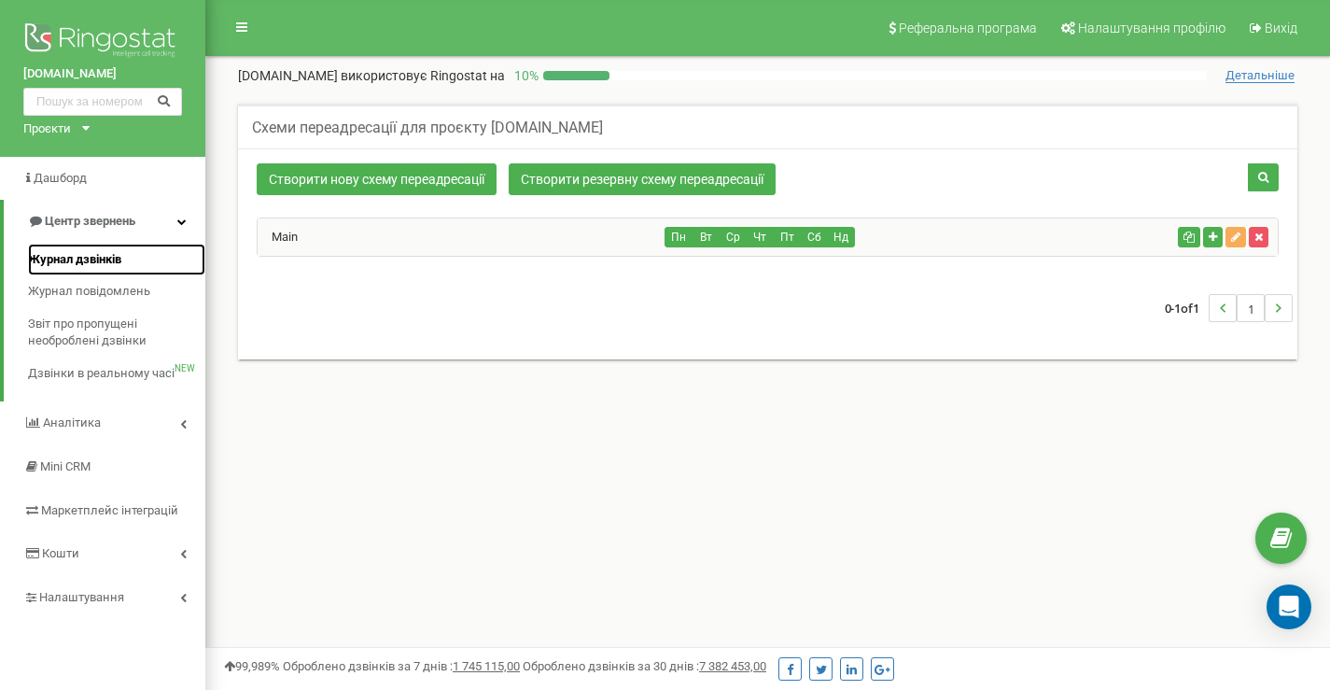
click at [85, 268] on span "Журнал дзвінків" at bounding box center [74, 260] width 93 height 18
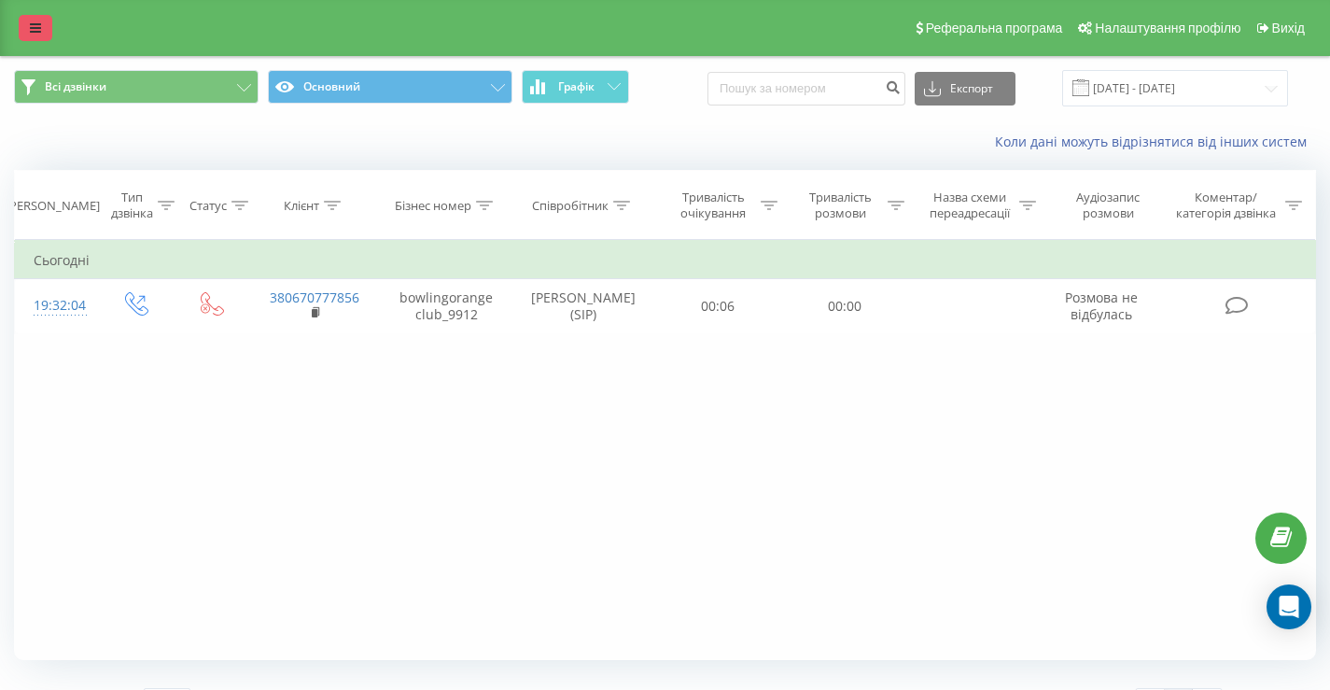
click at [31, 39] on link at bounding box center [36, 28] width 34 height 26
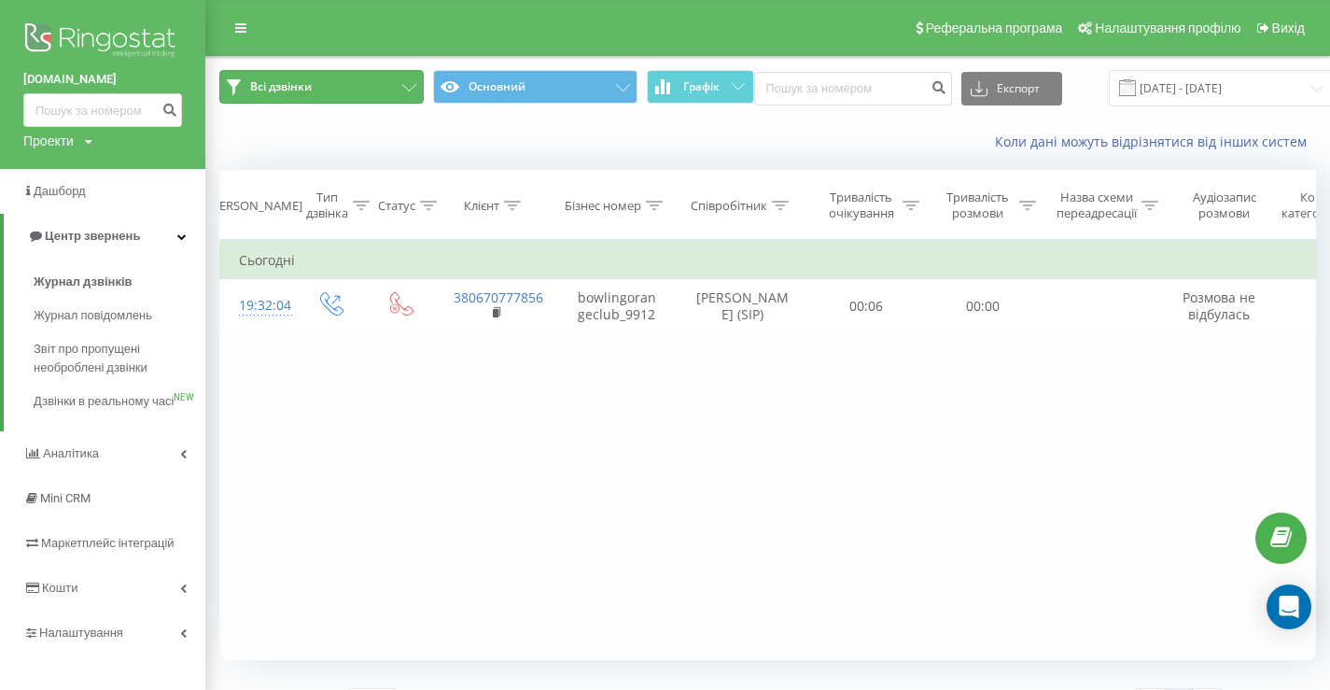
click at [246, 79] on button "Всі дзвінки" at bounding box center [321, 87] width 204 height 34
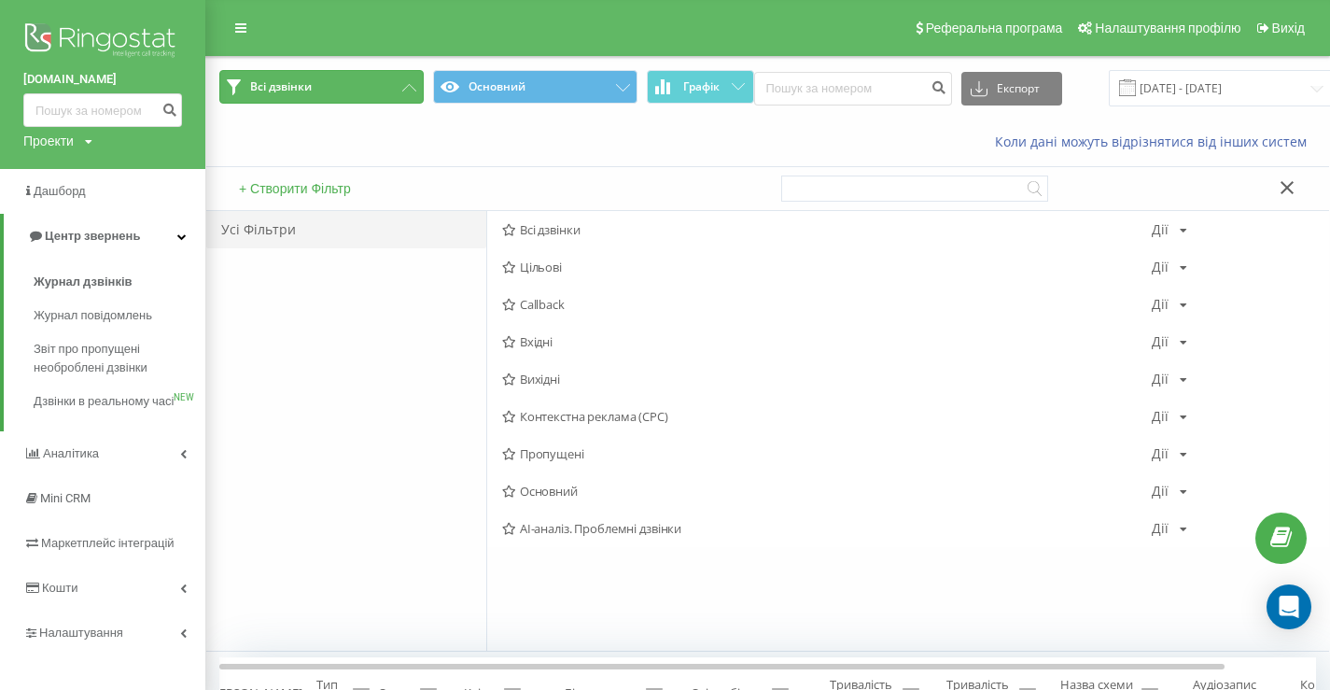
click at [265, 79] on span "Всі дзвінки" at bounding box center [281, 86] width 62 height 15
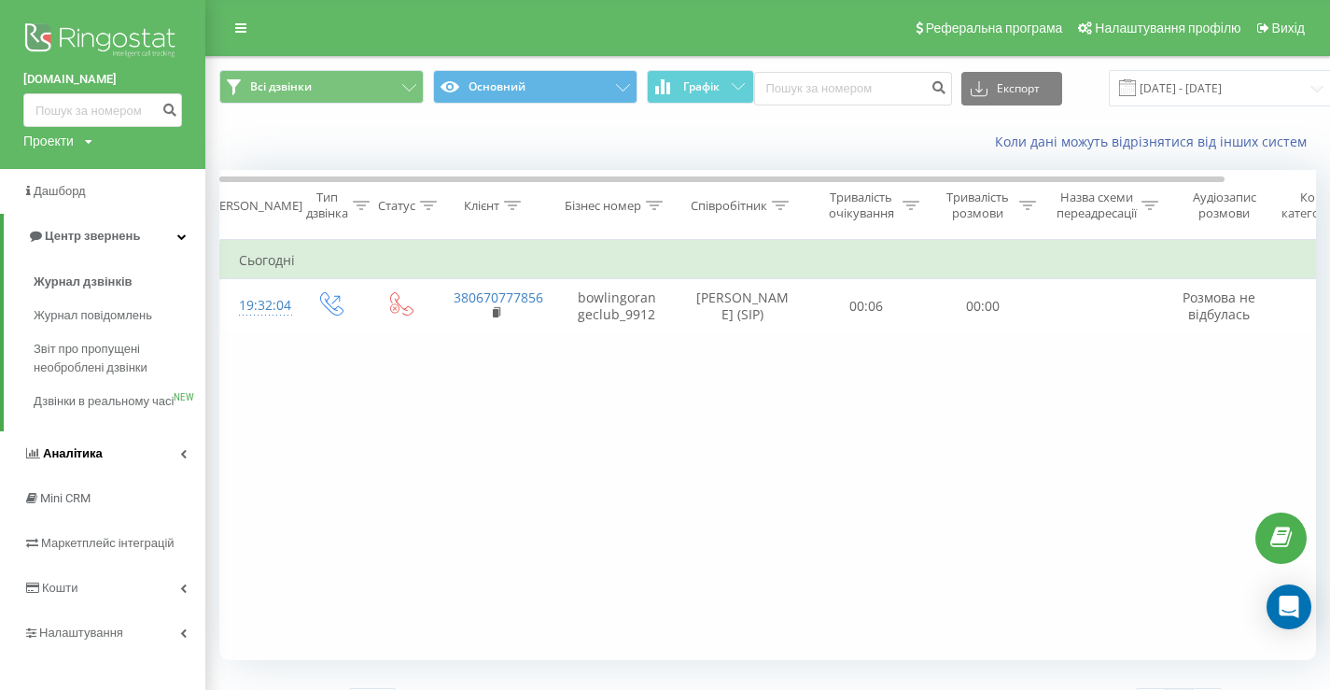
click at [85, 460] on span "Аналiтика" at bounding box center [73, 453] width 60 height 14
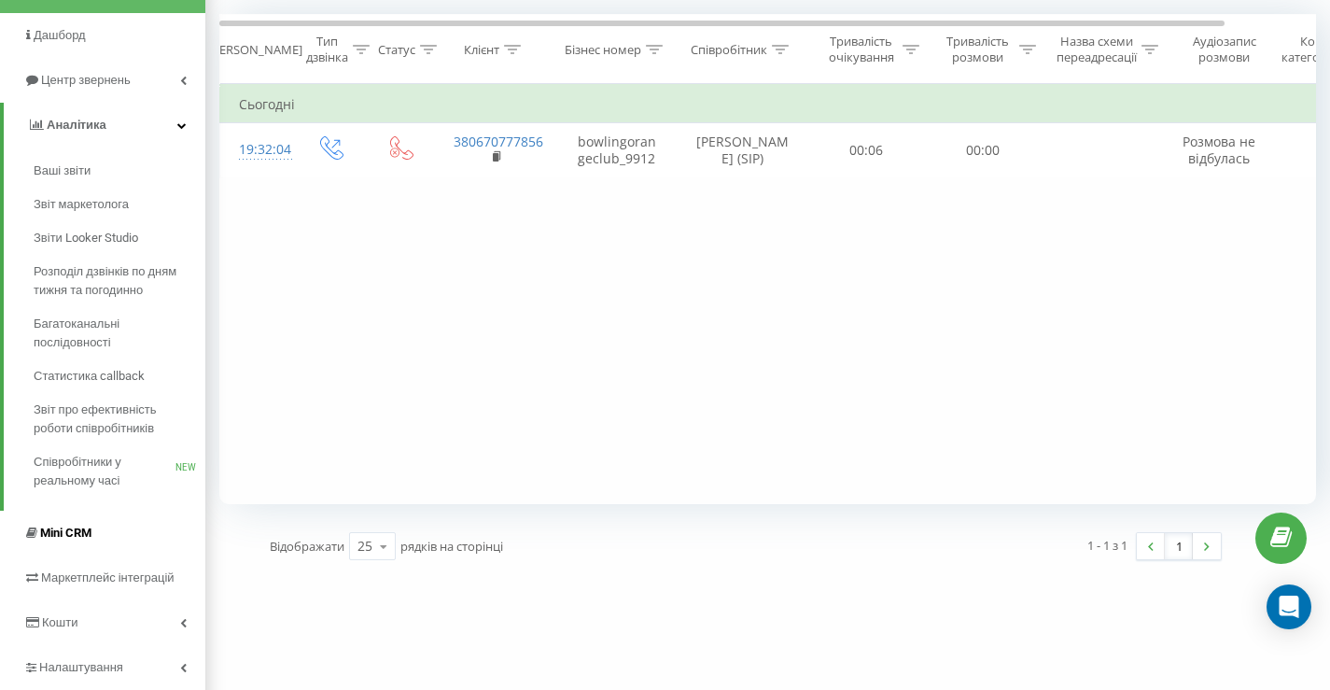
scroll to position [204, 0]
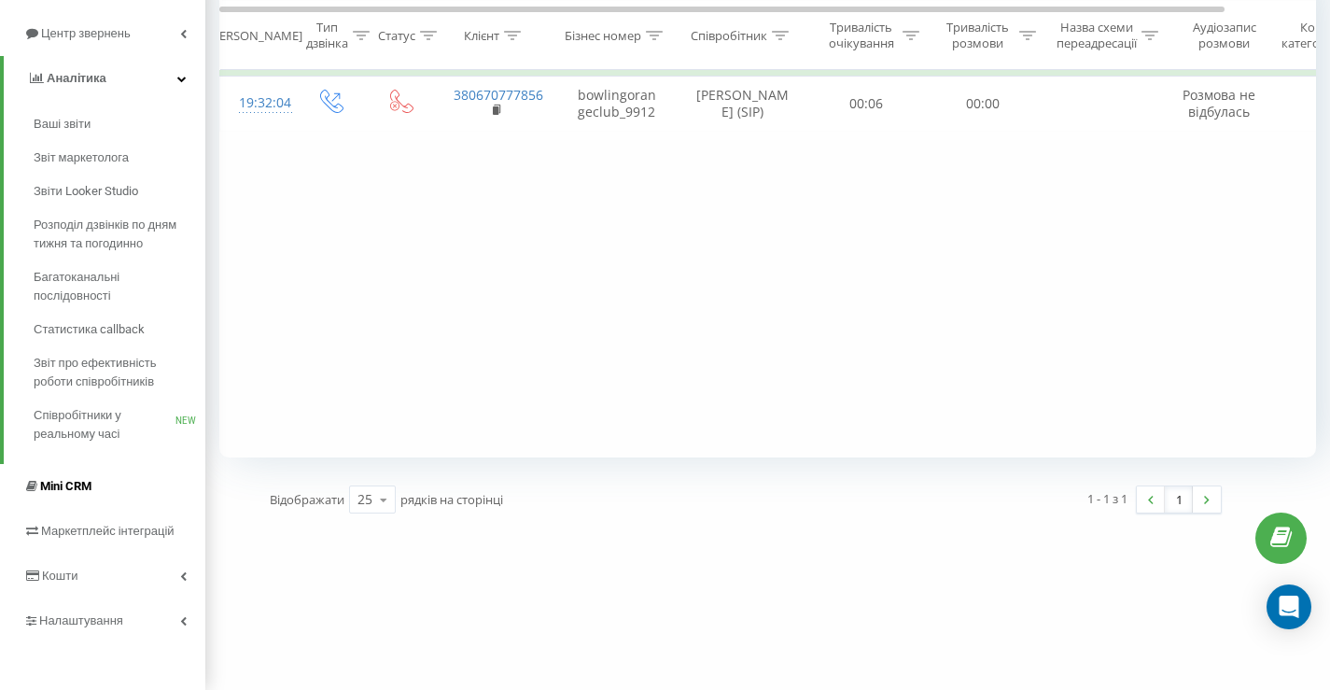
click at [84, 490] on span "Mini CRM" at bounding box center [65, 486] width 51 height 14
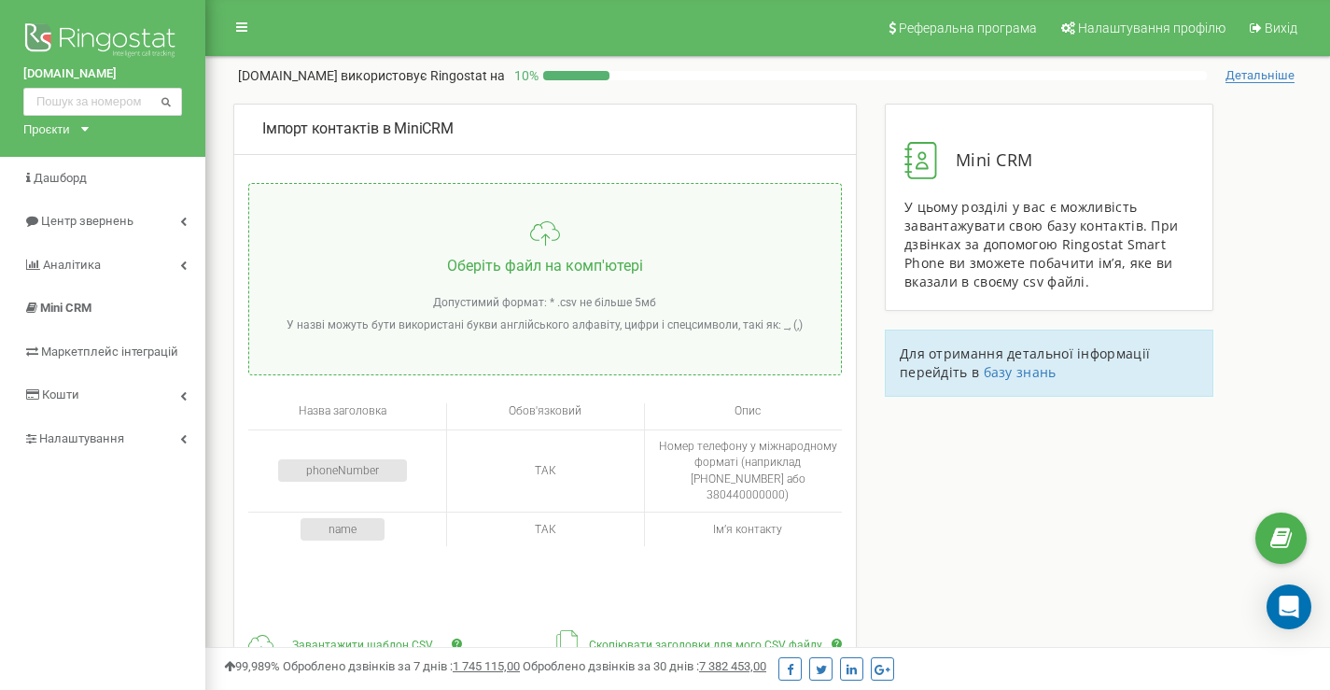
scroll to position [187, 0]
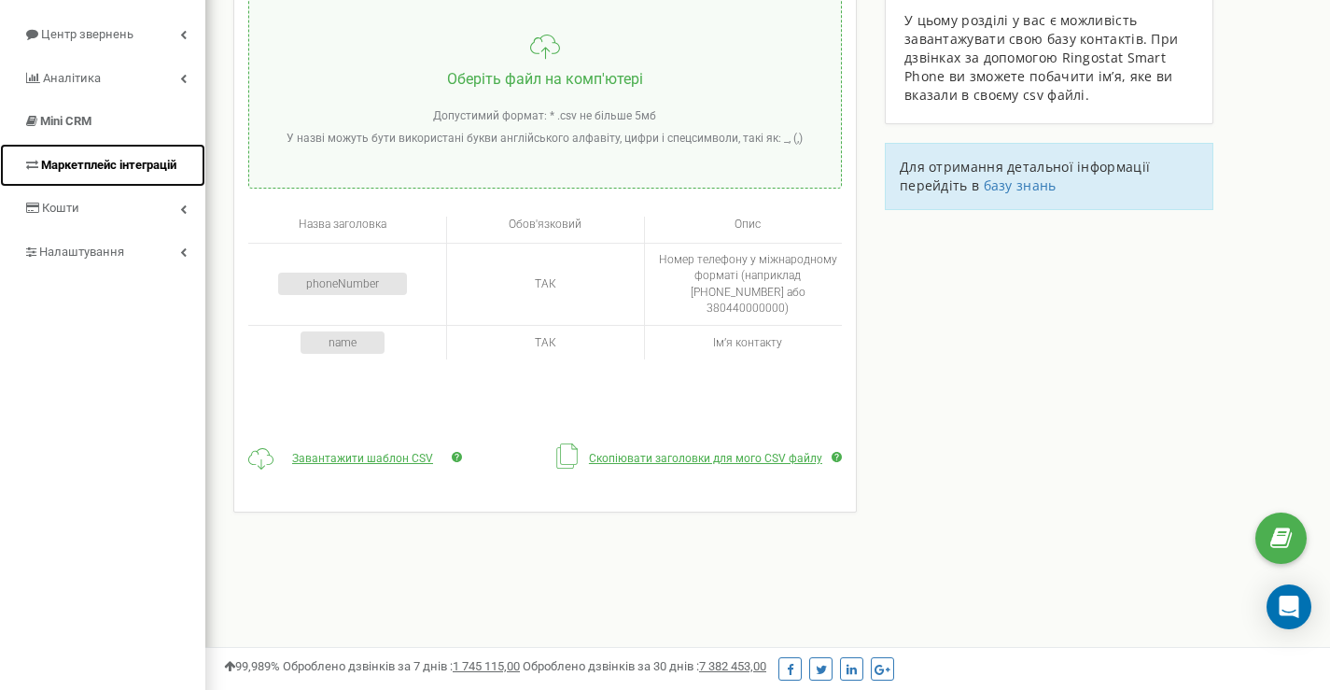
click at [87, 171] on span "Маркетплейс інтеграцій" at bounding box center [108, 165] width 135 height 14
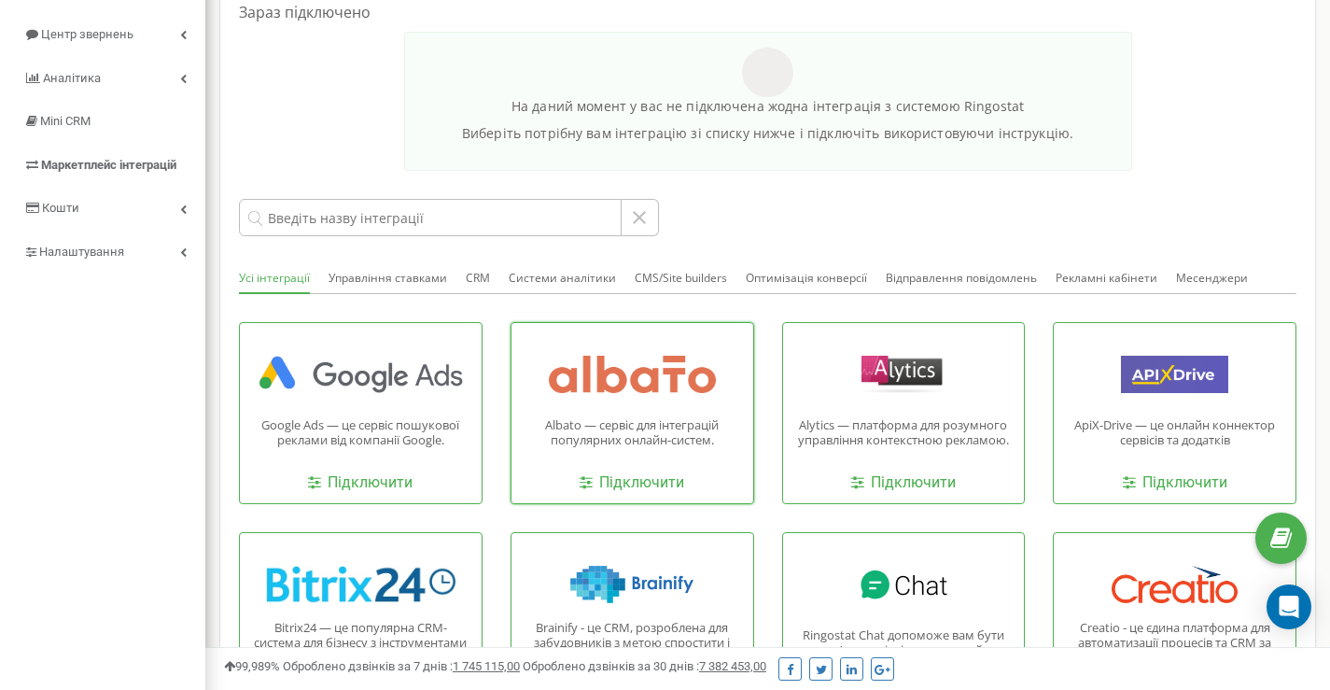
scroll to position [311, 0]
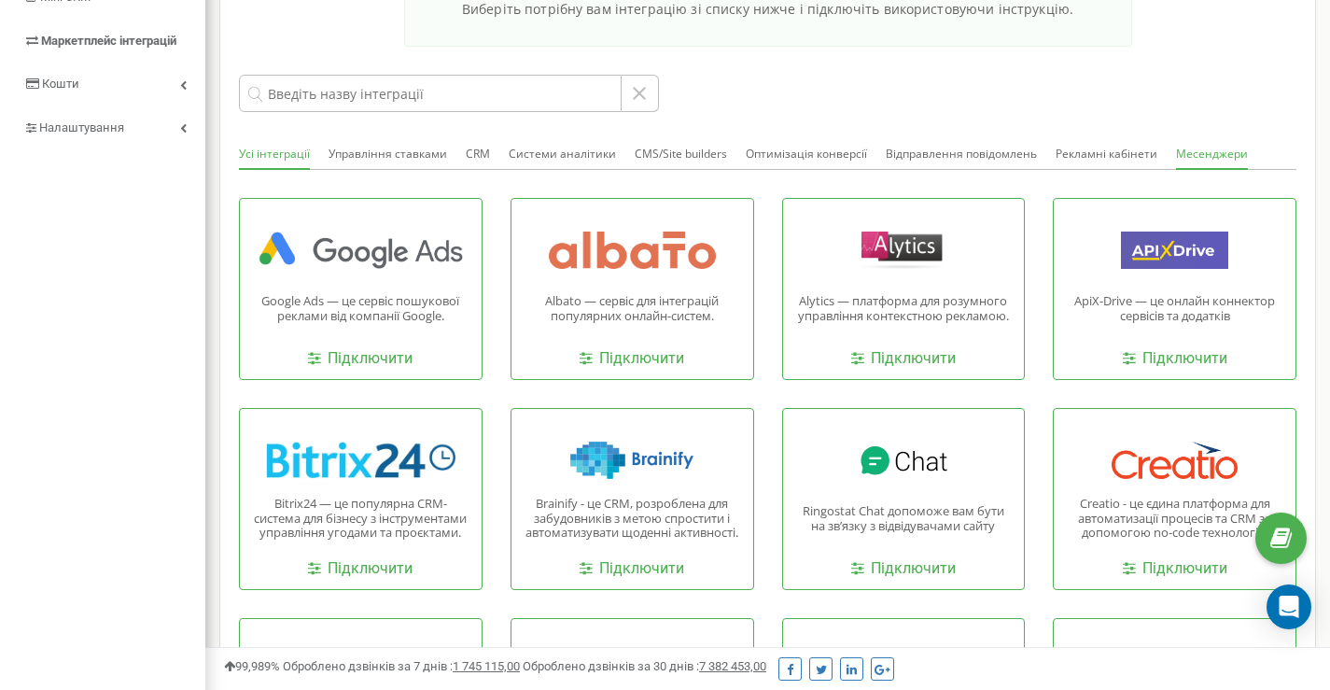
click at [1187, 153] on button "Месенджери" at bounding box center [1212, 155] width 72 height 30
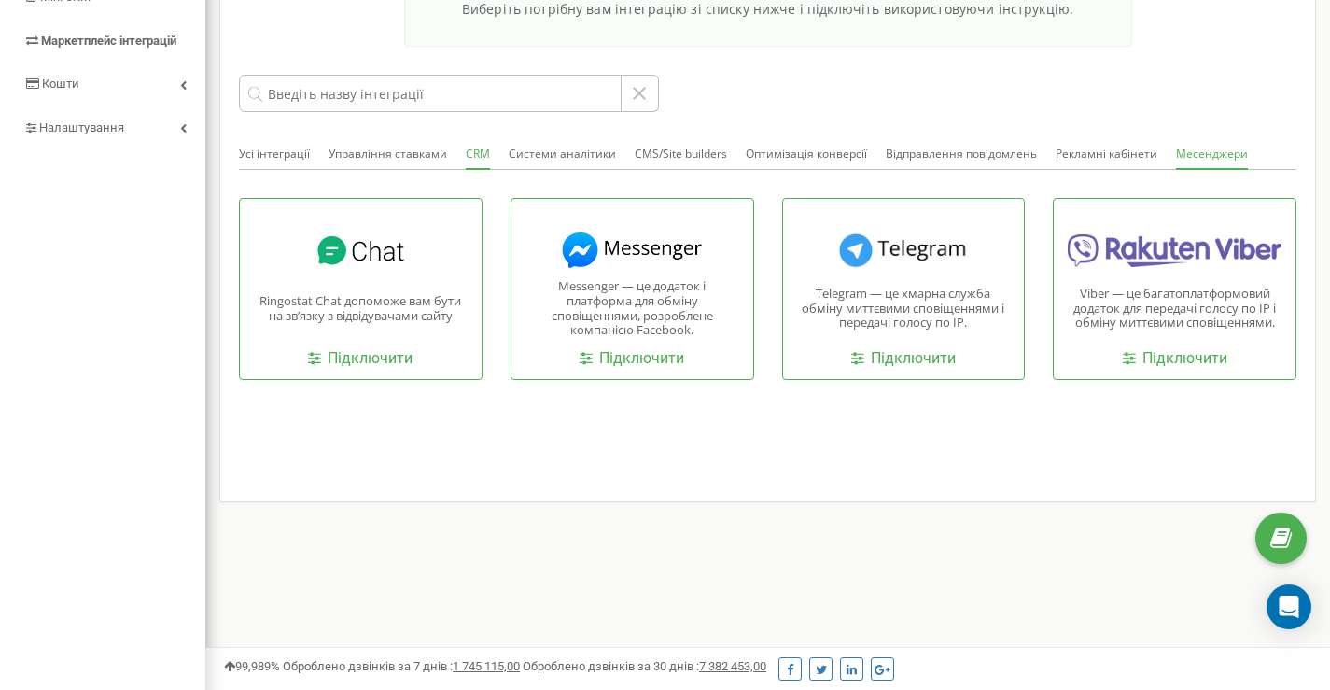
click at [474, 155] on button "CRM" at bounding box center [478, 155] width 24 height 30
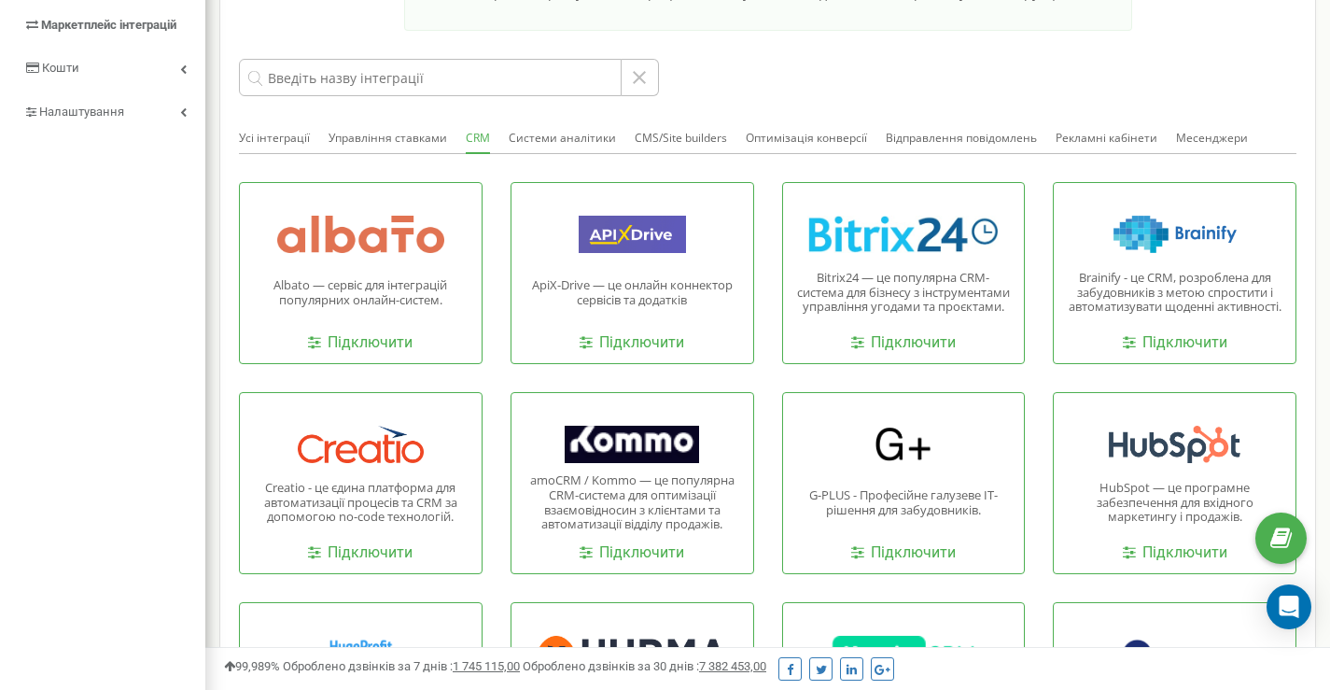
scroll to position [265, 0]
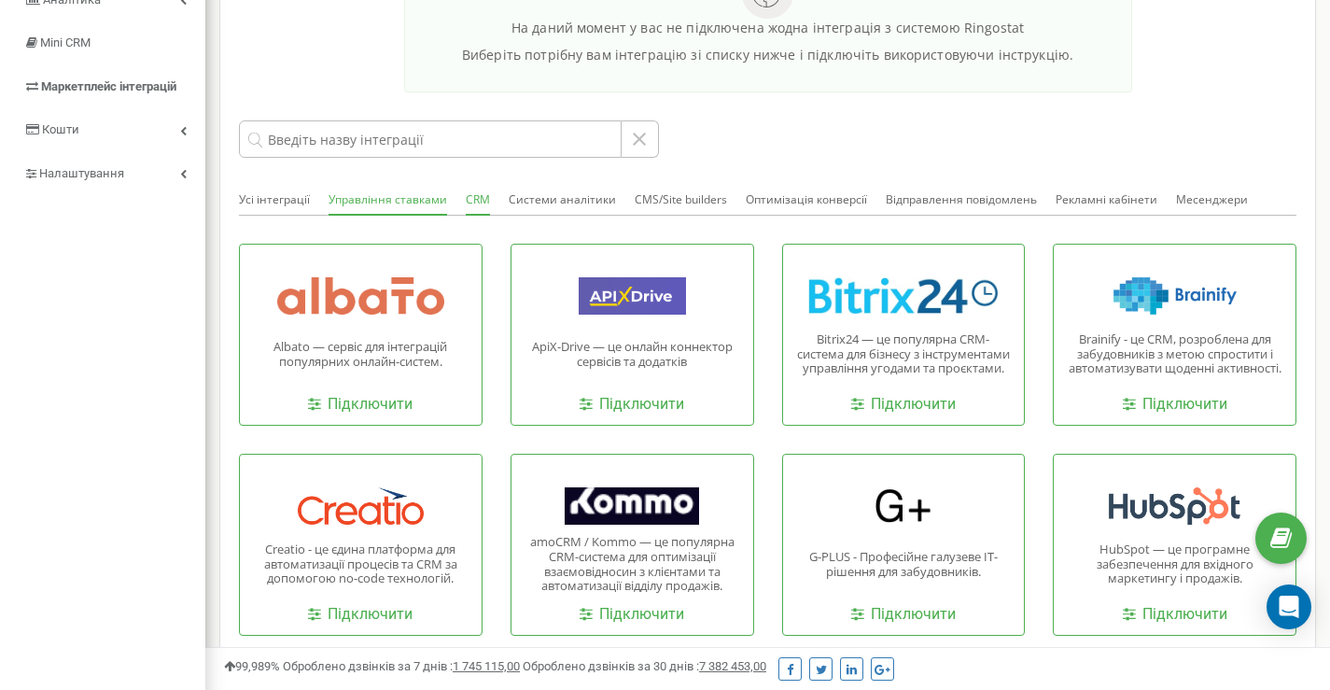
click at [375, 204] on button "Управління ставками" at bounding box center [388, 201] width 119 height 30
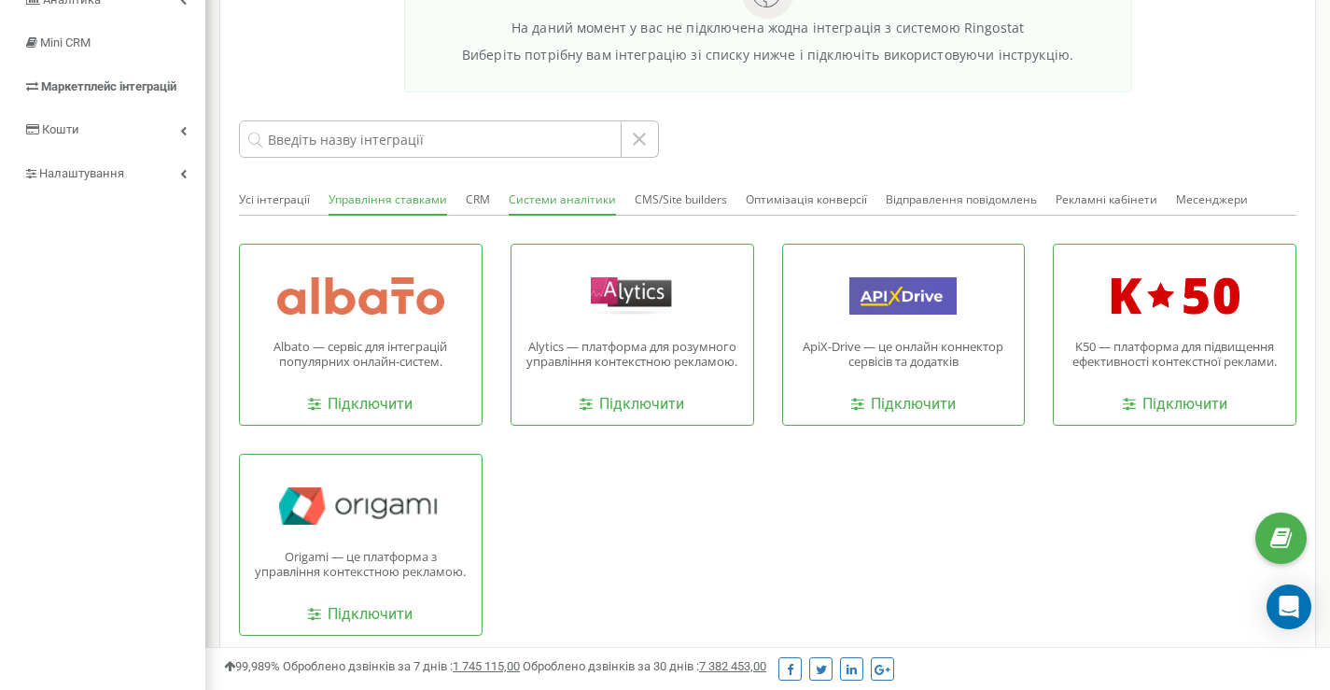
click at [581, 202] on button "Системи аналітики" at bounding box center [562, 201] width 107 height 30
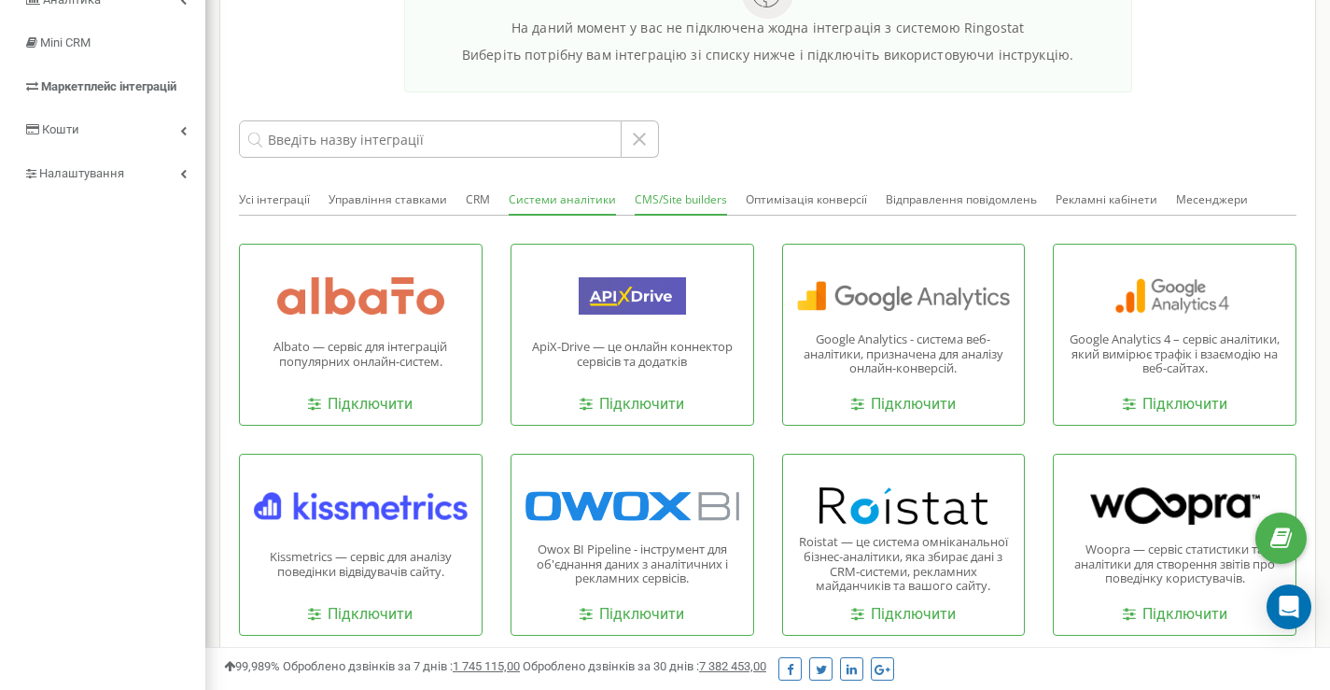
click at [680, 200] on button "CMS/Site builders" at bounding box center [681, 201] width 92 height 30
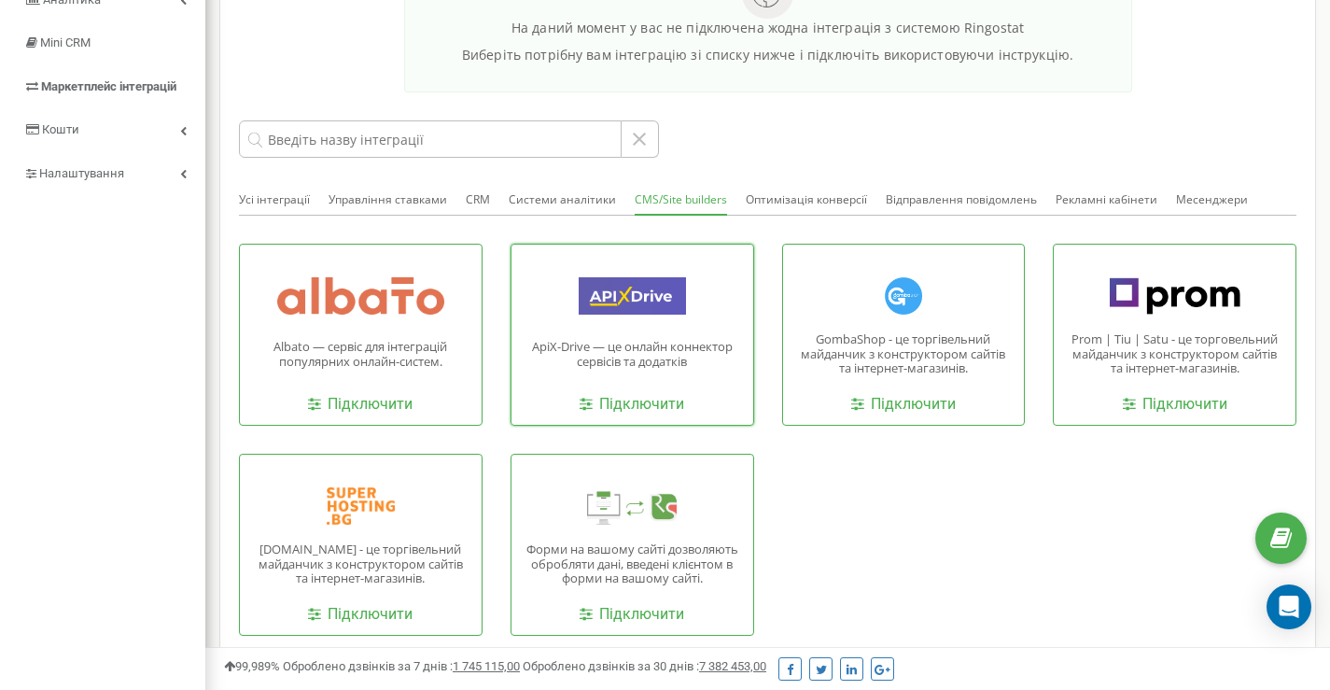
scroll to position [358, 0]
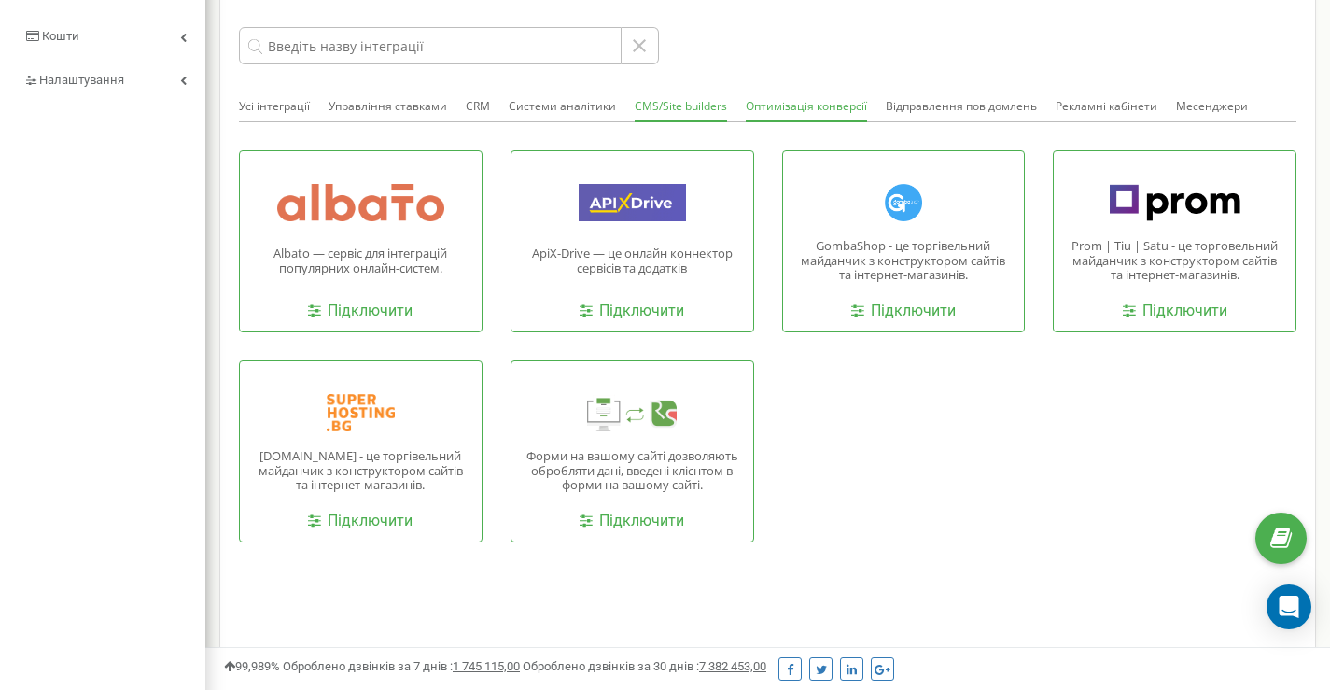
click at [792, 110] on button "Оптимізація конверсії" at bounding box center [806, 107] width 121 height 30
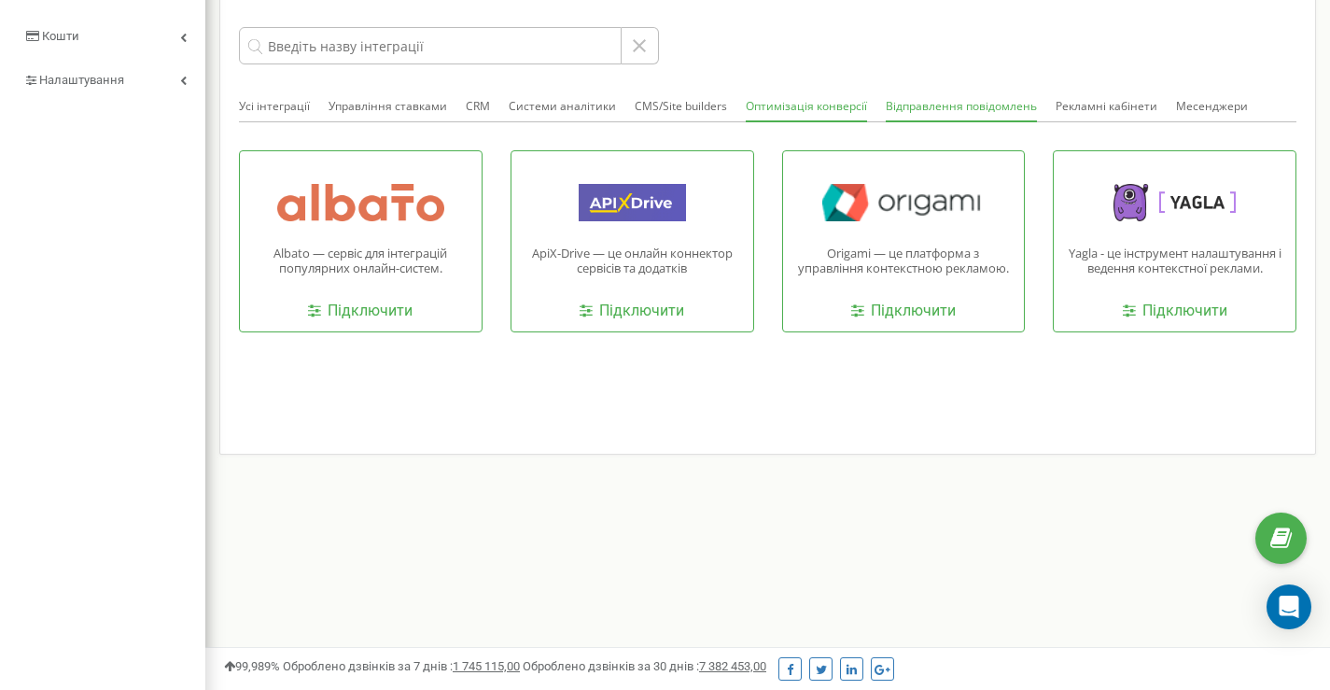
click at [930, 110] on button "Відправлення повідомлень" at bounding box center [961, 107] width 151 height 30
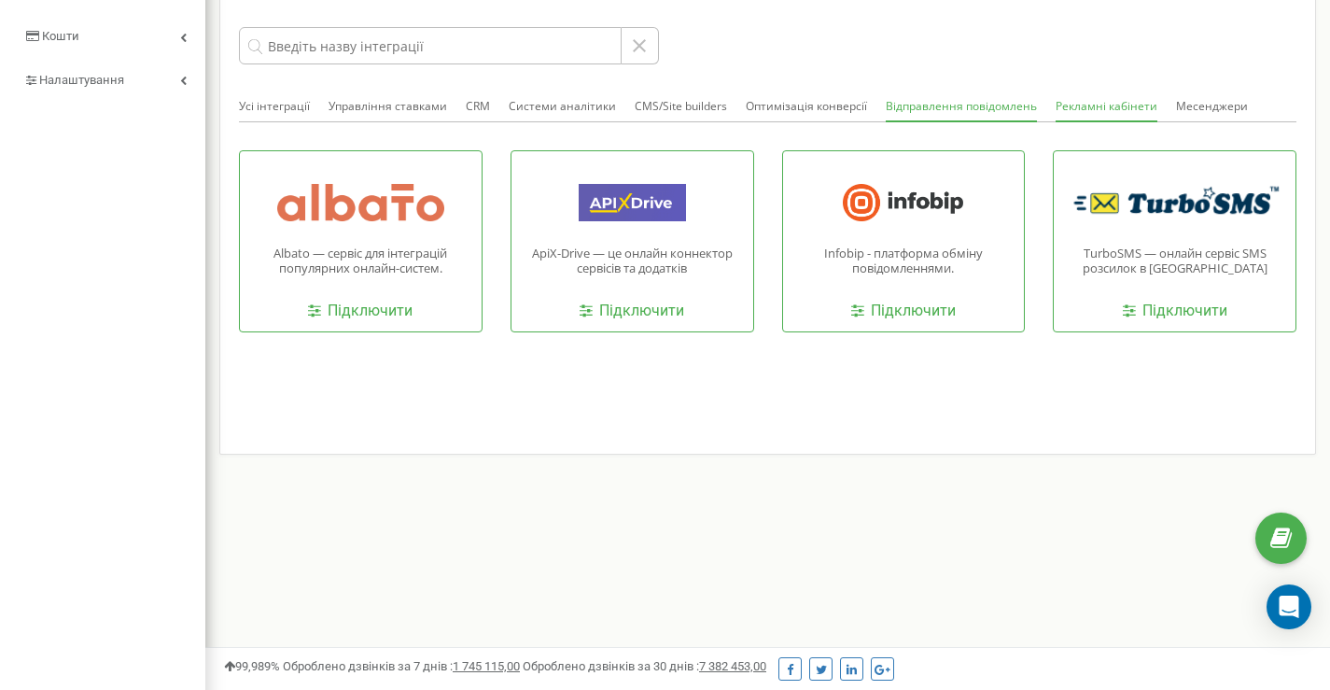
click at [1121, 114] on button "Рекламні кабінети" at bounding box center [1107, 107] width 102 height 30
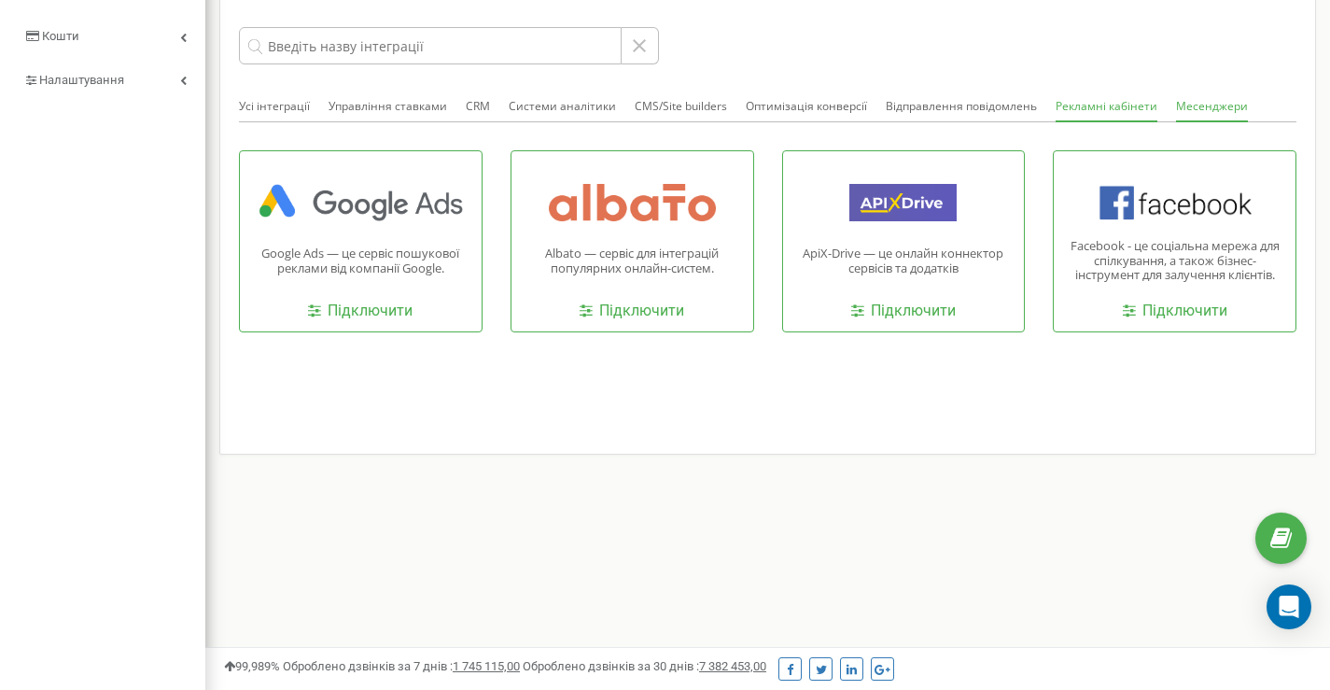
click at [1194, 108] on button "Месенджери" at bounding box center [1212, 107] width 72 height 30
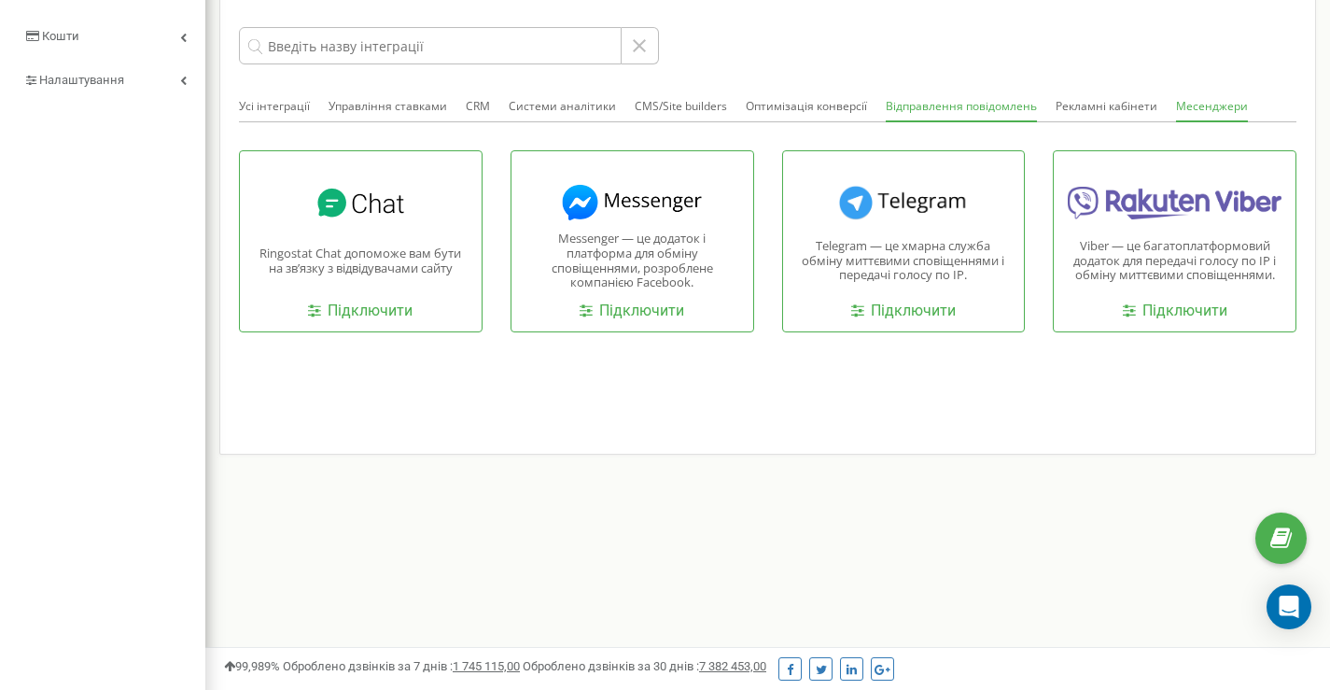
click at [951, 110] on button "Відправлення повідомлень" at bounding box center [961, 107] width 151 height 30
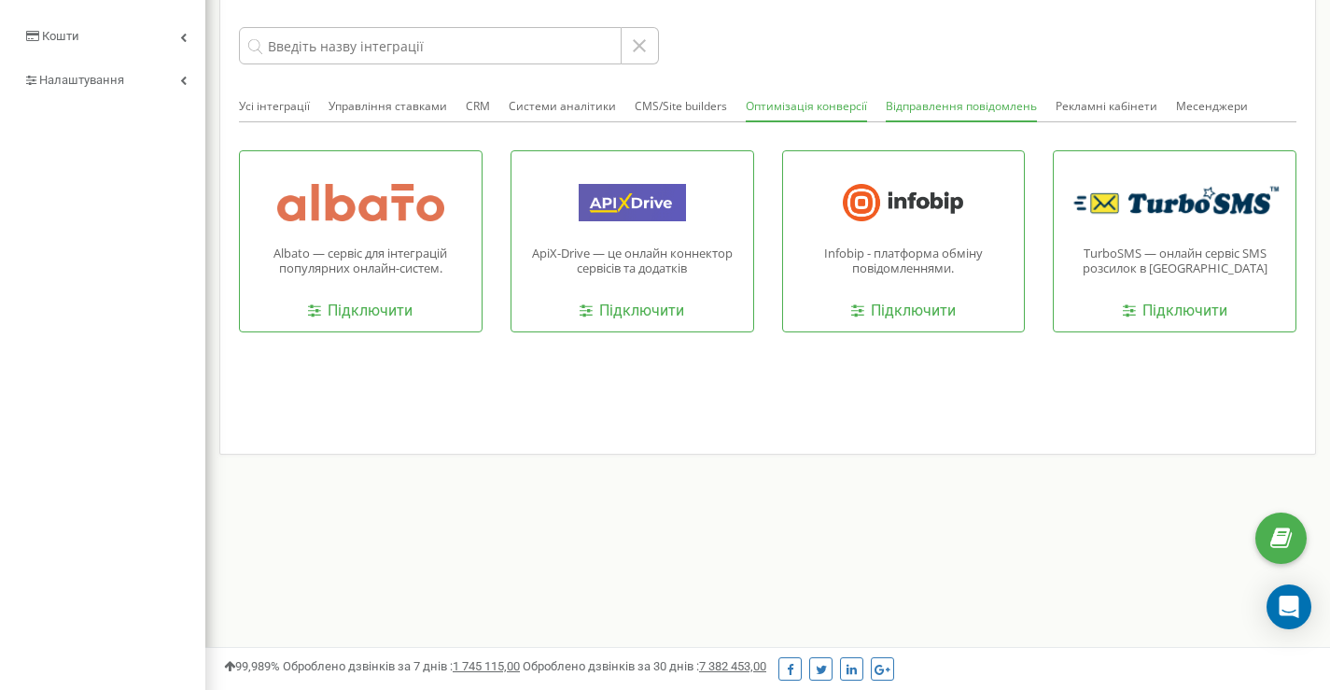
click at [746, 105] on button "Оптимізація конверсії" at bounding box center [806, 107] width 121 height 30
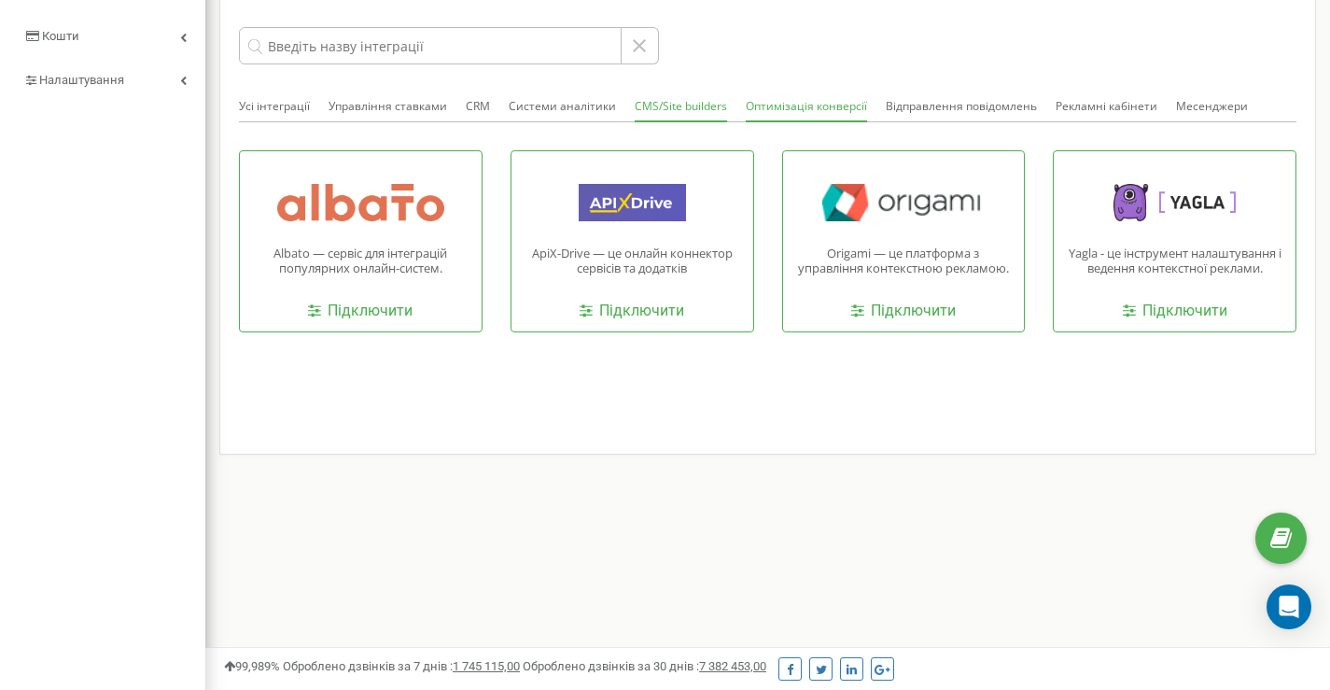
click at [669, 110] on button "CMS/Site builders" at bounding box center [681, 107] width 92 height 30
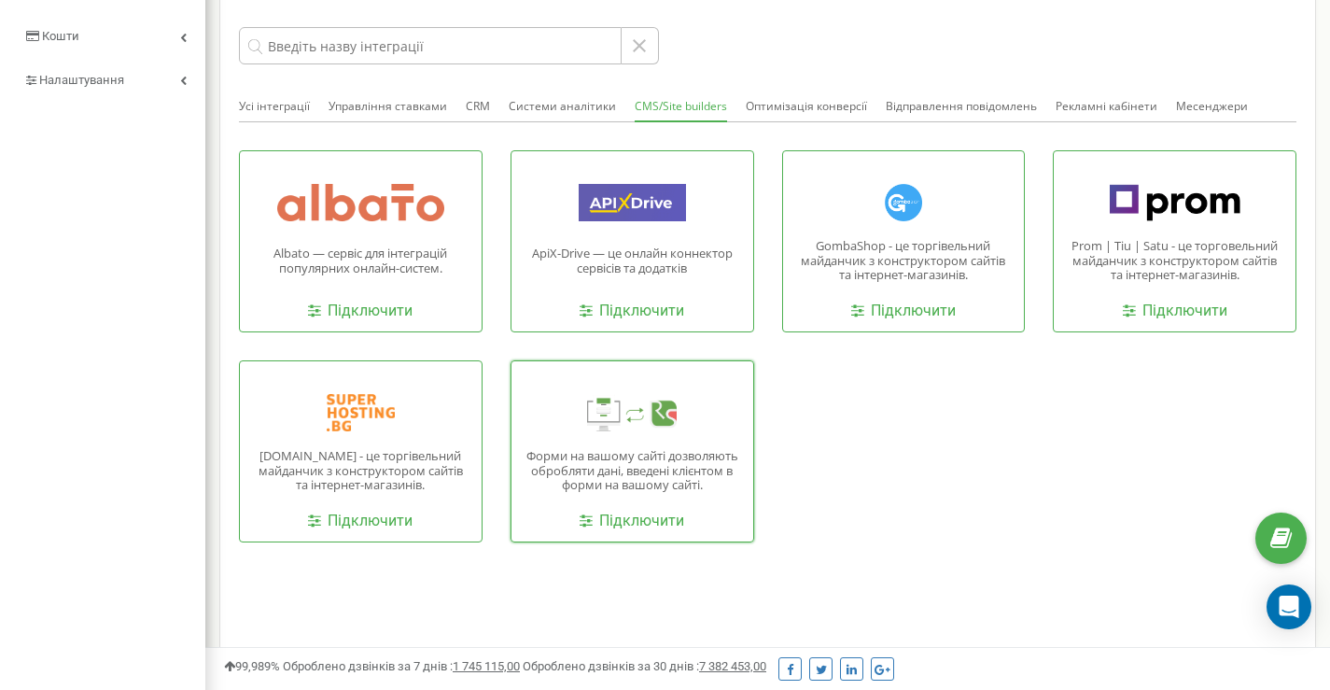
click at [636, 449] on p "Форми на вашому сайті дозволяють обробляти дані, введені клієнтом в форми на ва…" at bounding box center [633, 471] width 214 height 44
click at [639, 526] on link "Підключити" at bounding box center [632, 521] width 105 height 21
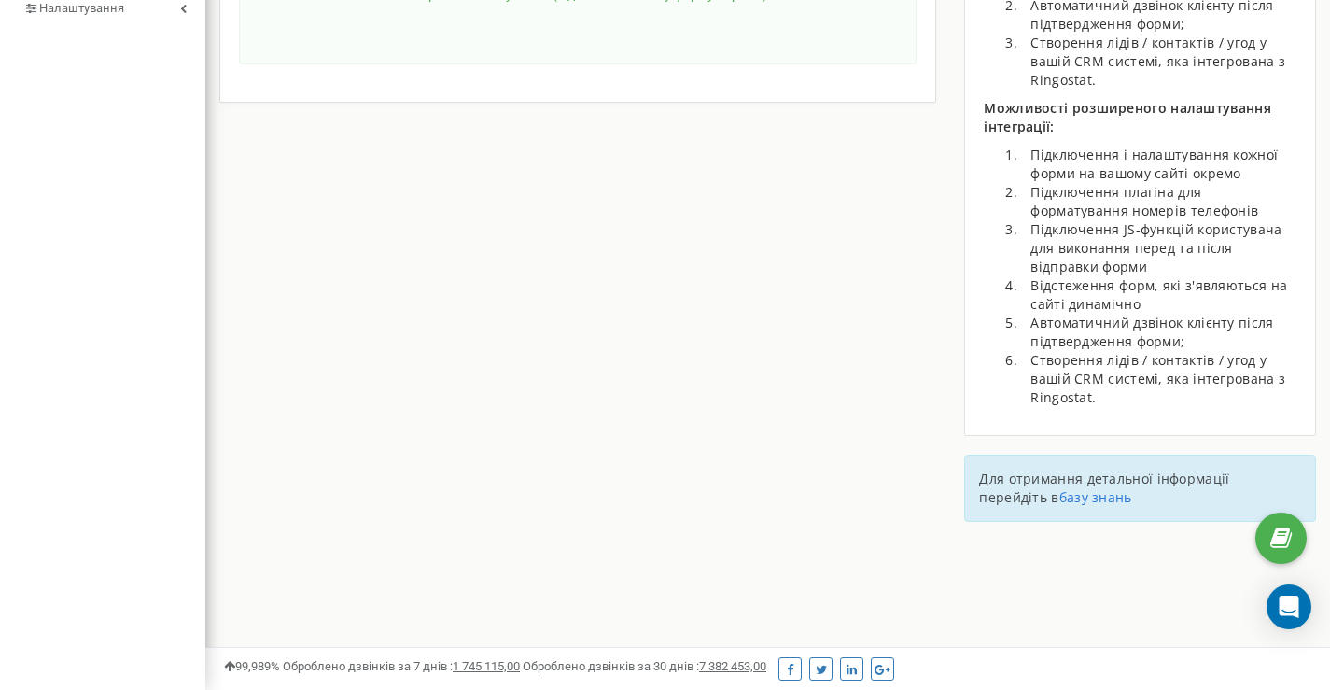
scroll to position [213, 0]
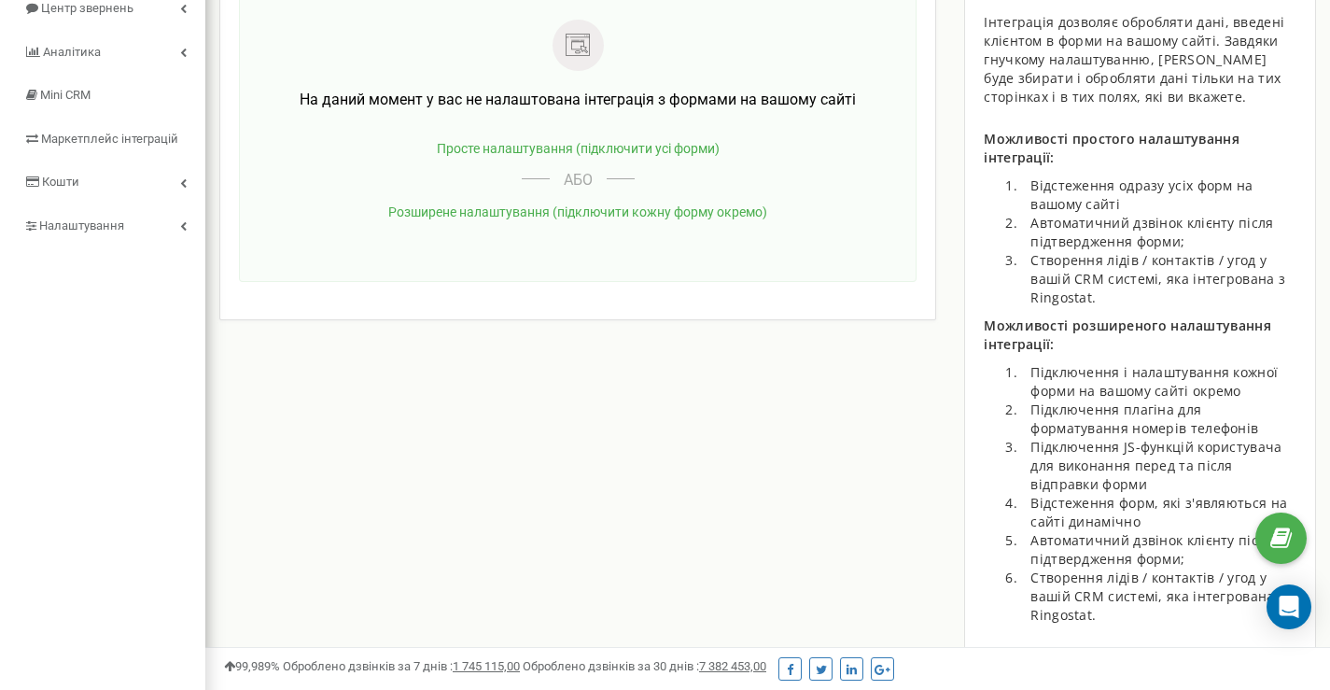
click at [651, 218] on span "Розширене налаштування (підключити кожну форму окремо)" at bounding box center [577, 211] width 379 height 15
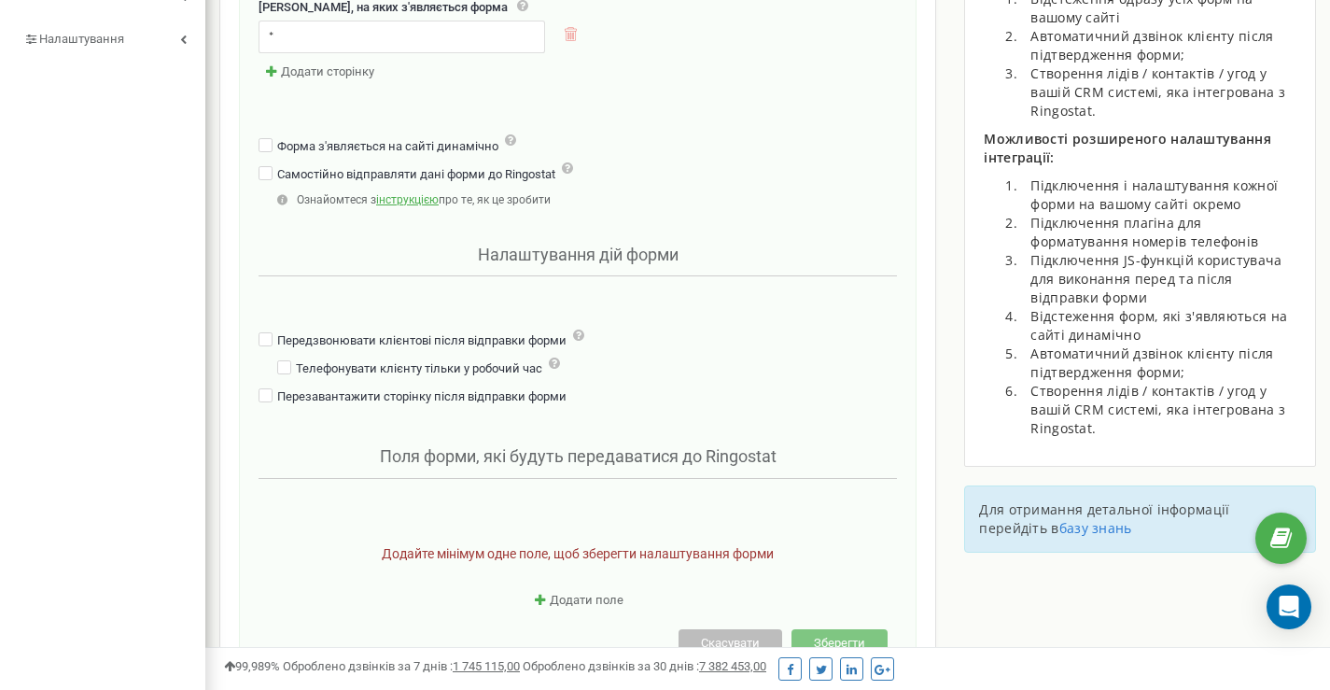
scroll to position [473, 0]
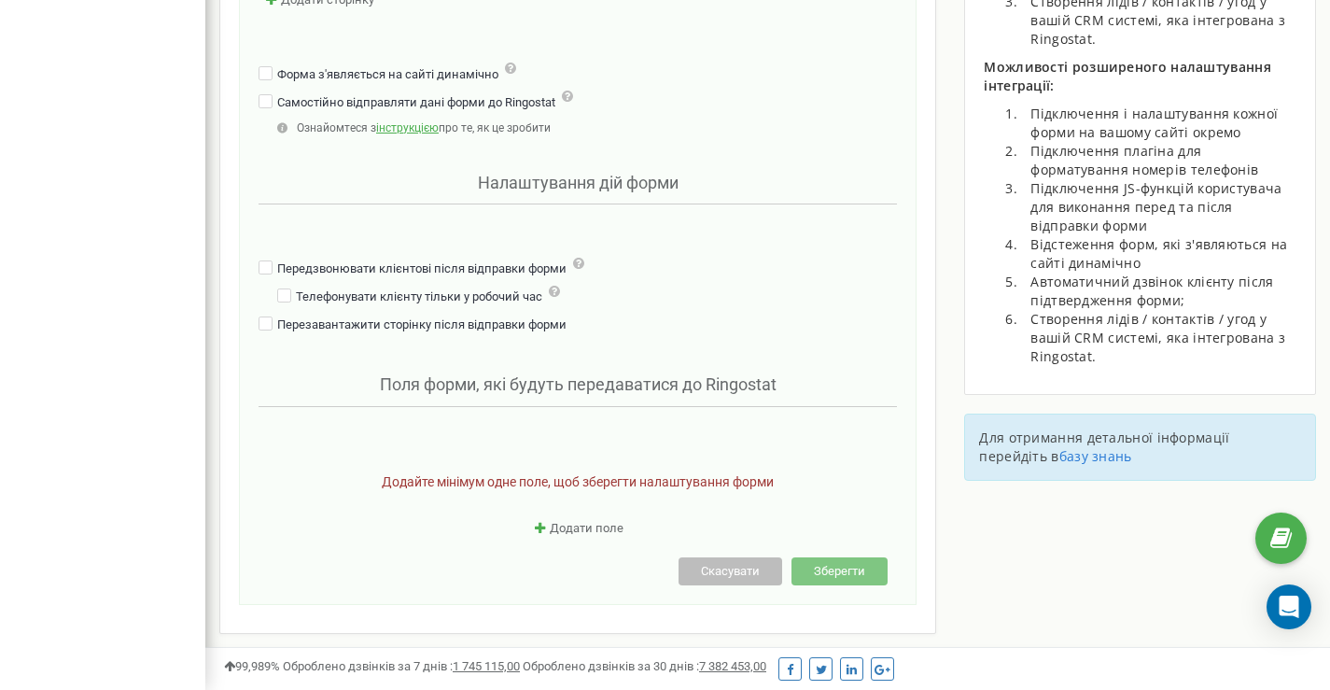
click at [761, 565] on button "Скасувати" at bounding box center [731, 571] width 104 height 29
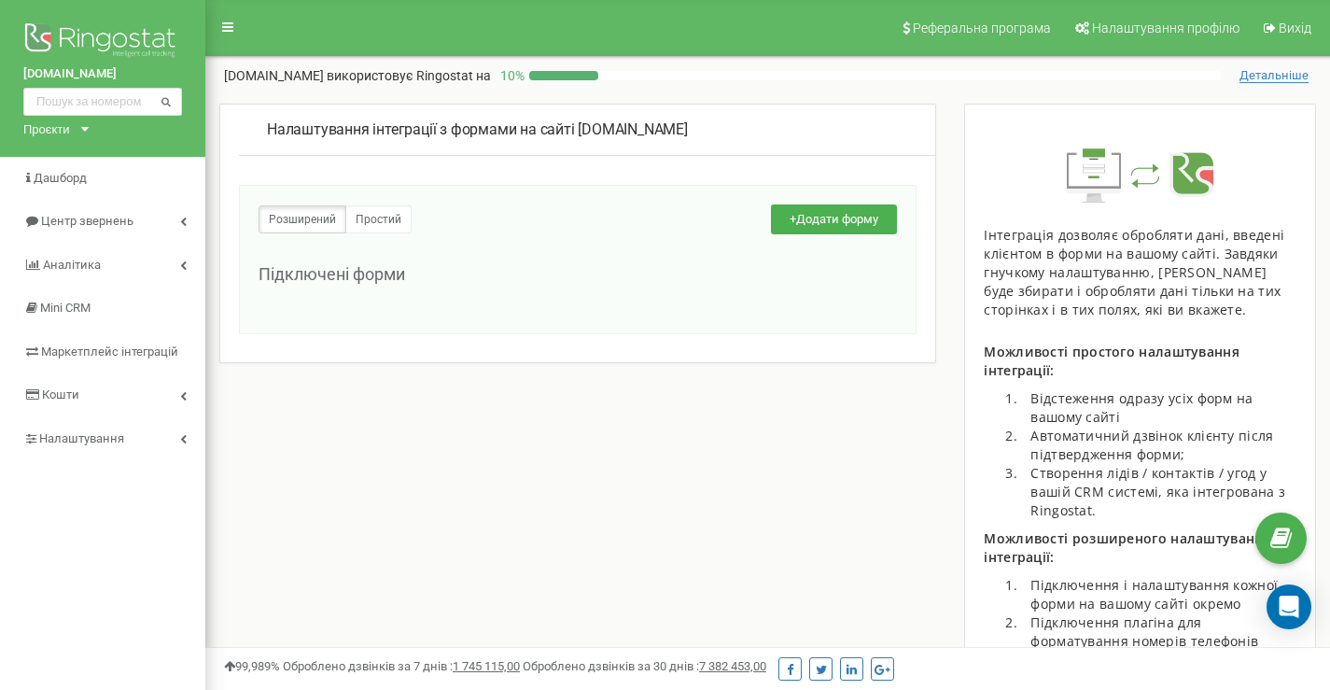
scroll to position [156, 0]
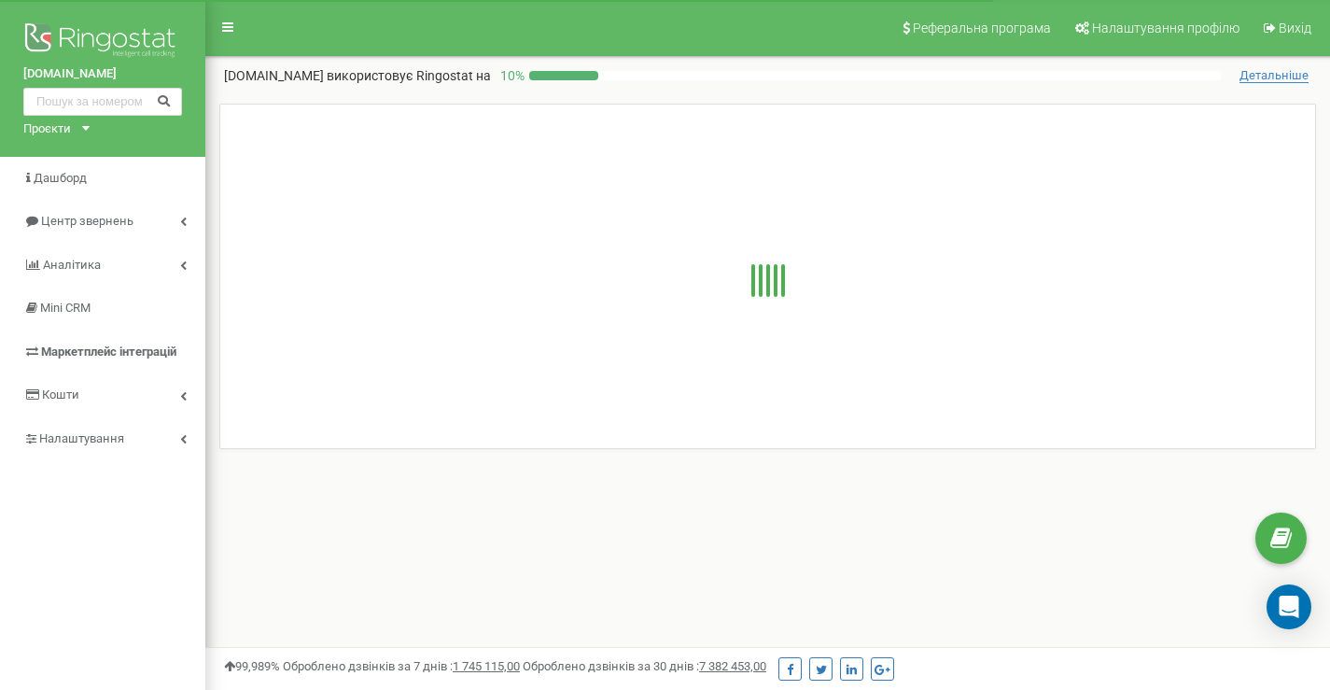
scroll to position [358, 0]
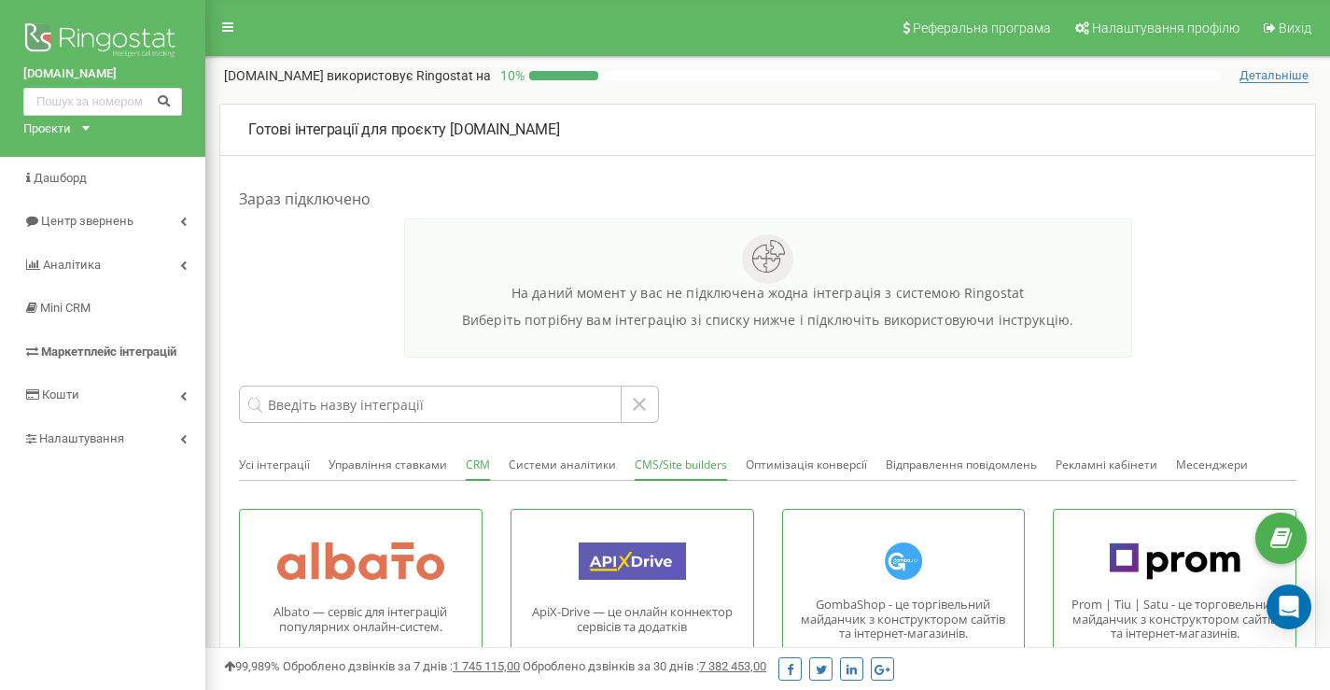
click at [482, 462] on button "CRM" at bounding box center [478, 466] width 24 height 30
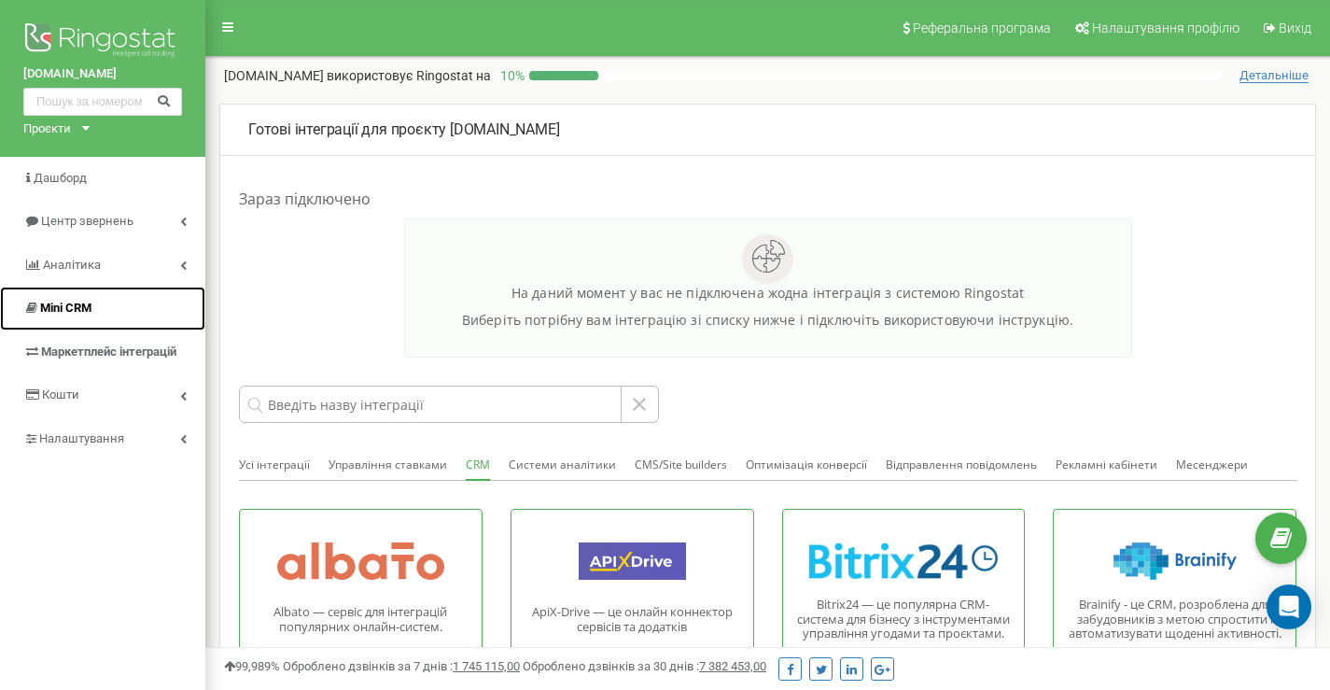
click at [96, 317] on link "Mini CRM" at bounding box center [102, 309] width 205 height 44
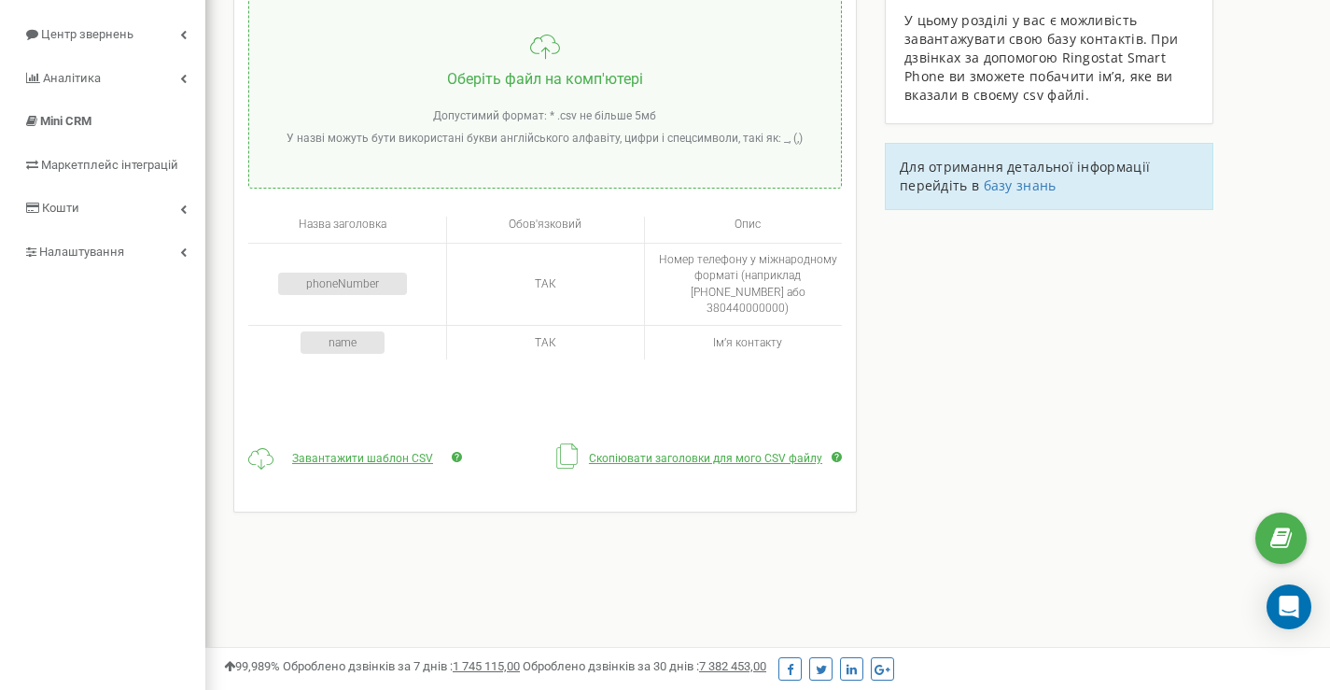
scroll to position [31, 0]
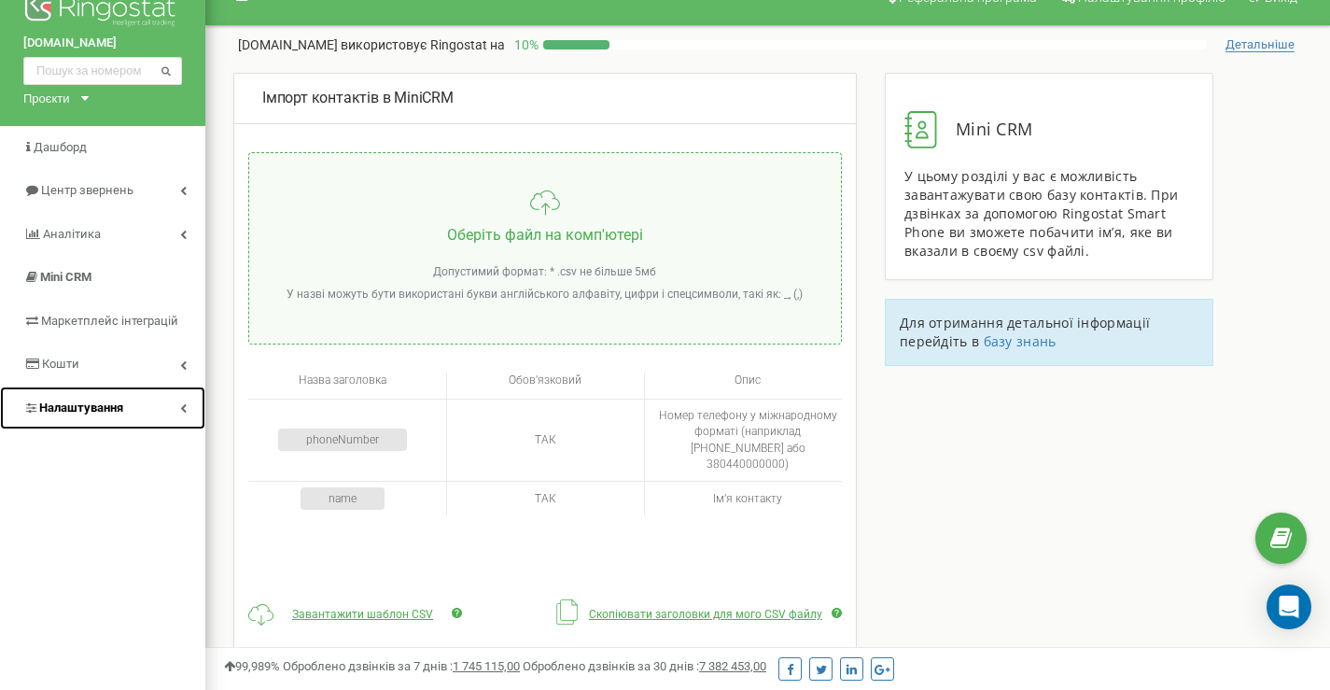
click at [146, 410] on link "Налаштування" at bounding box center [102, 408] width 205 height 44
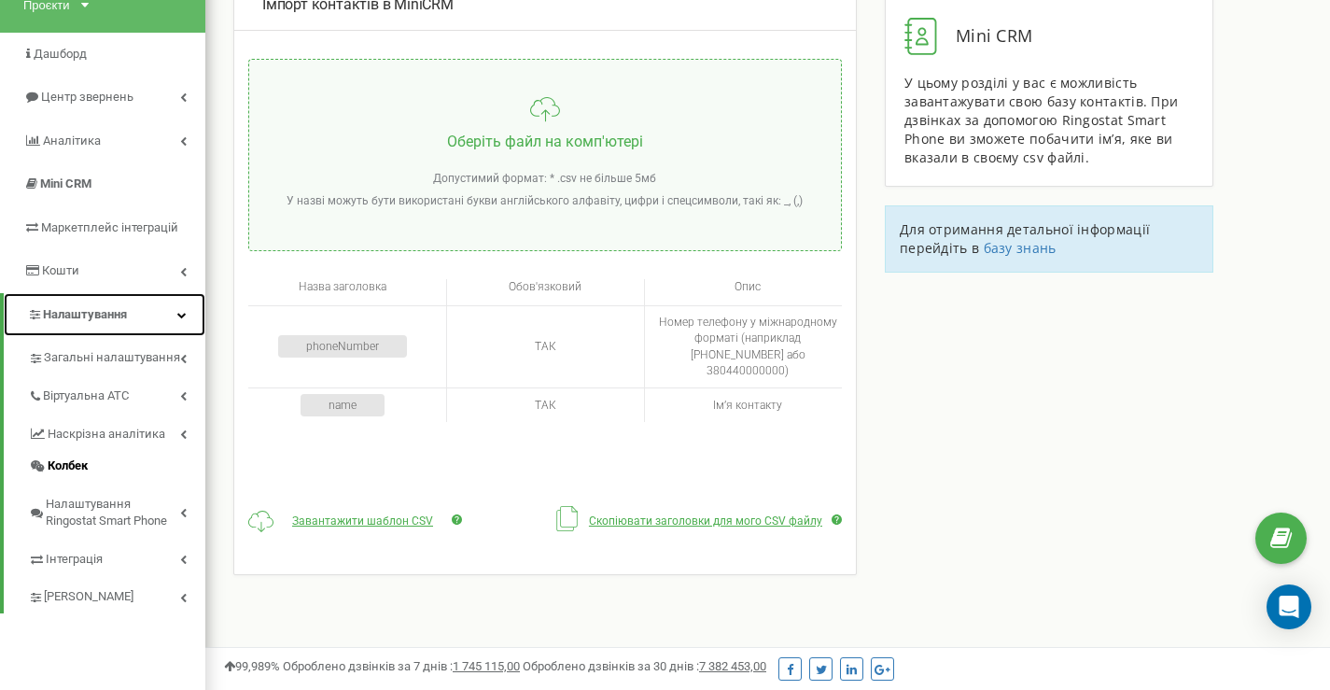
scroll to position [156, 0]
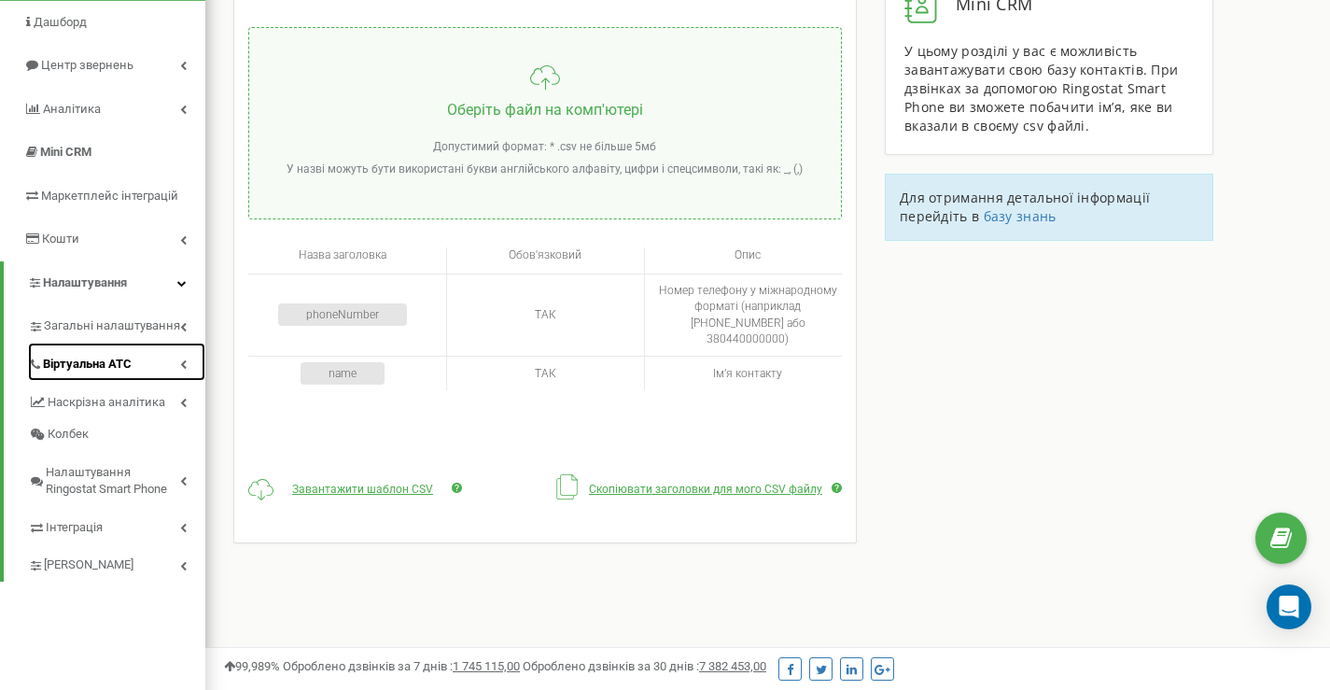
click at [109, 363] on span "Віртуальна АТС" at bounding box center [87, 365] width 89 height 18
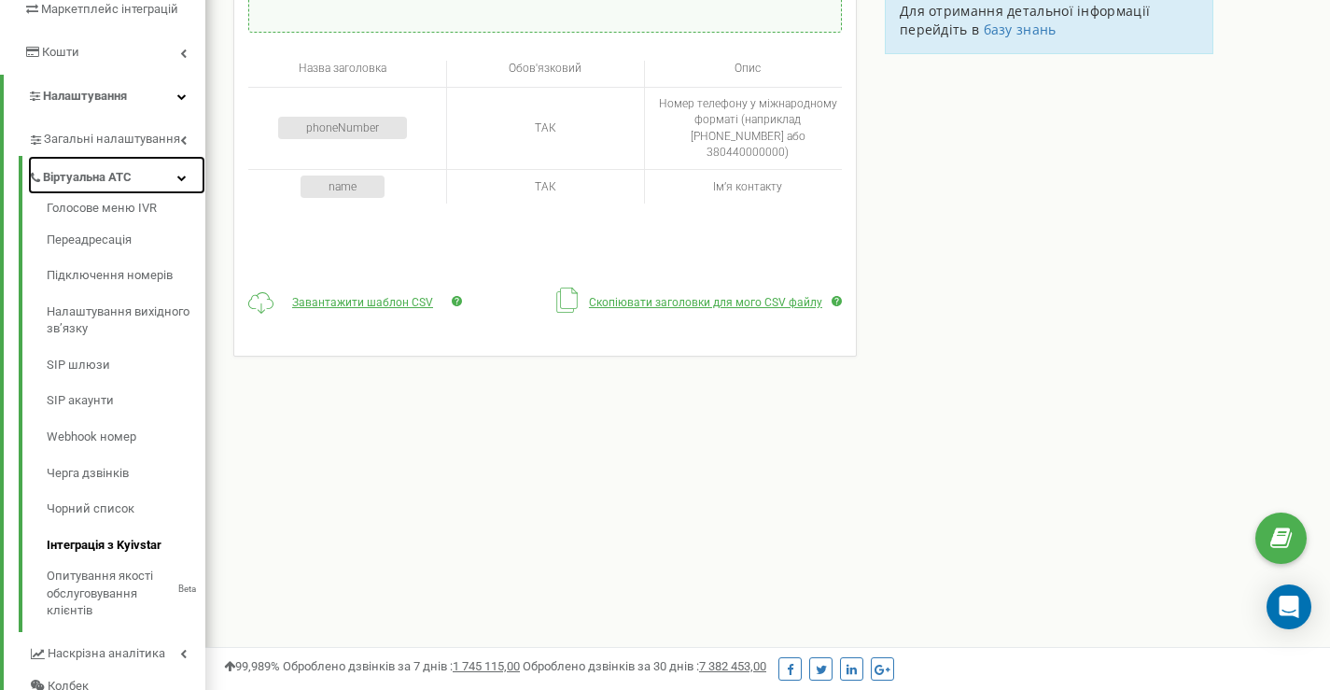
scroll to position [373, 0]
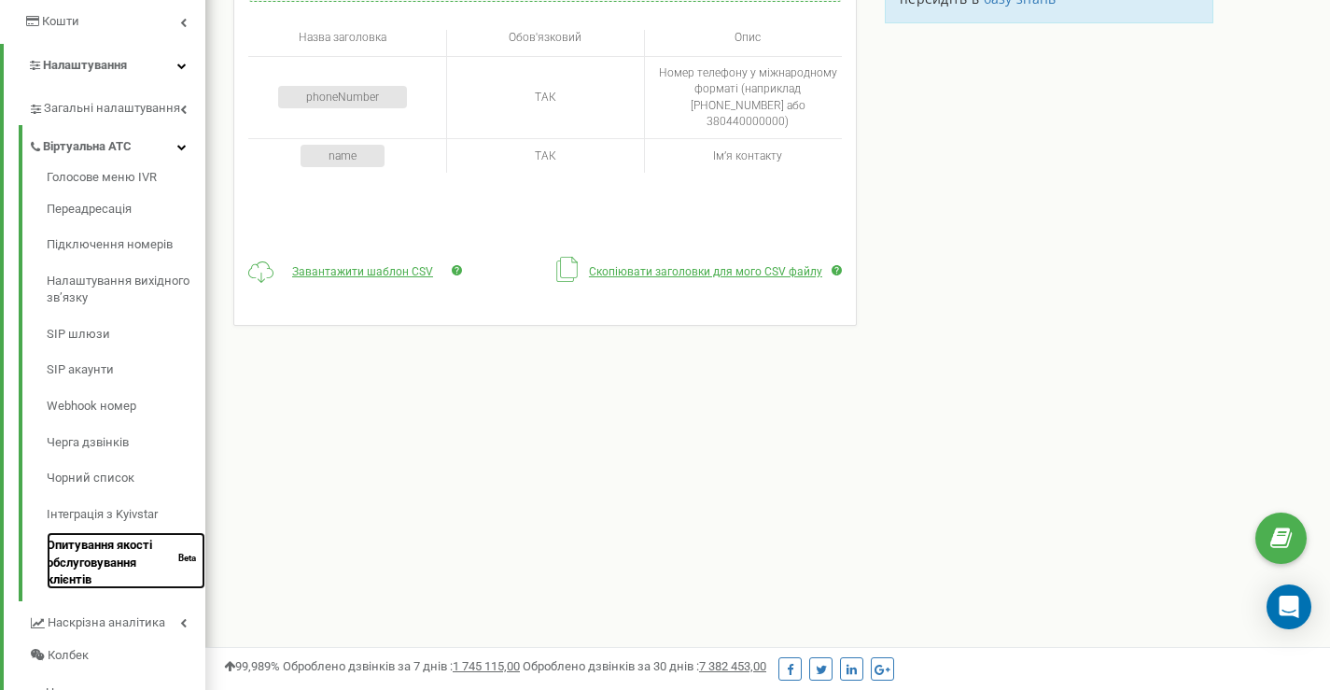
click at [114, 572] on link "Опитування якості обслуговування клієнтів Beta" at bounding box center [126, 560] width 159 height 57
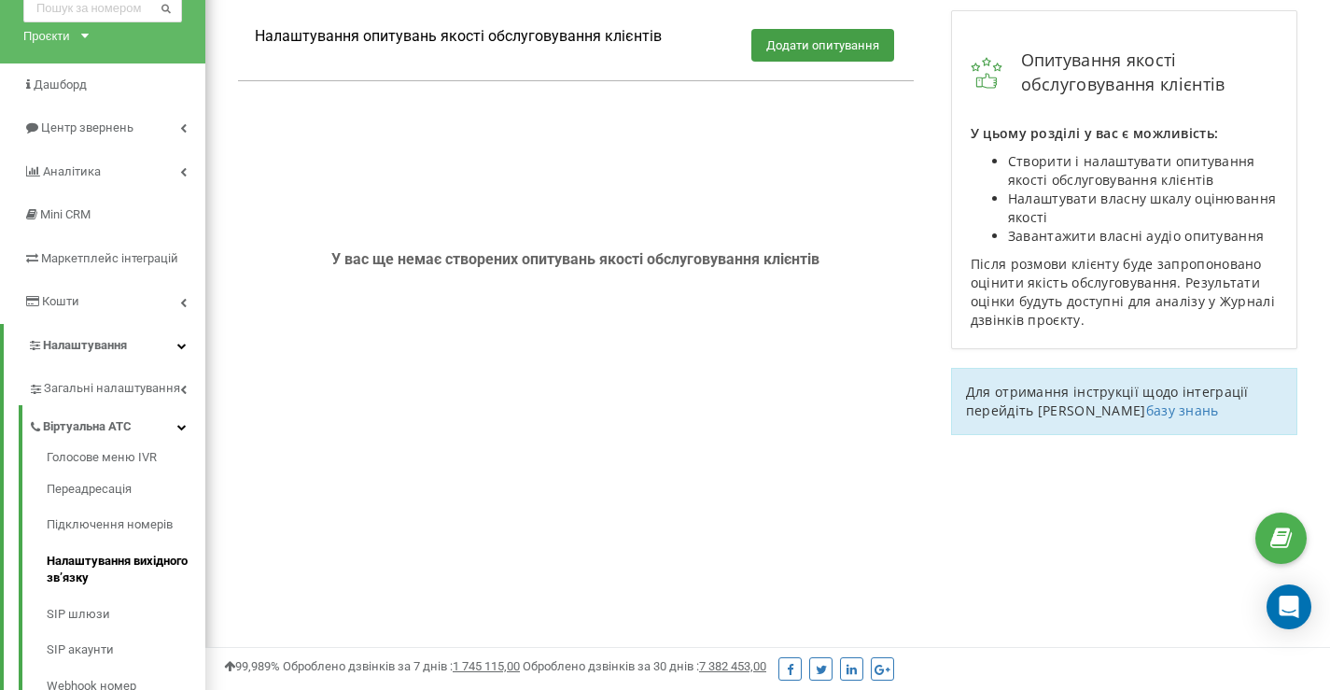
scroll to position [124, 0]
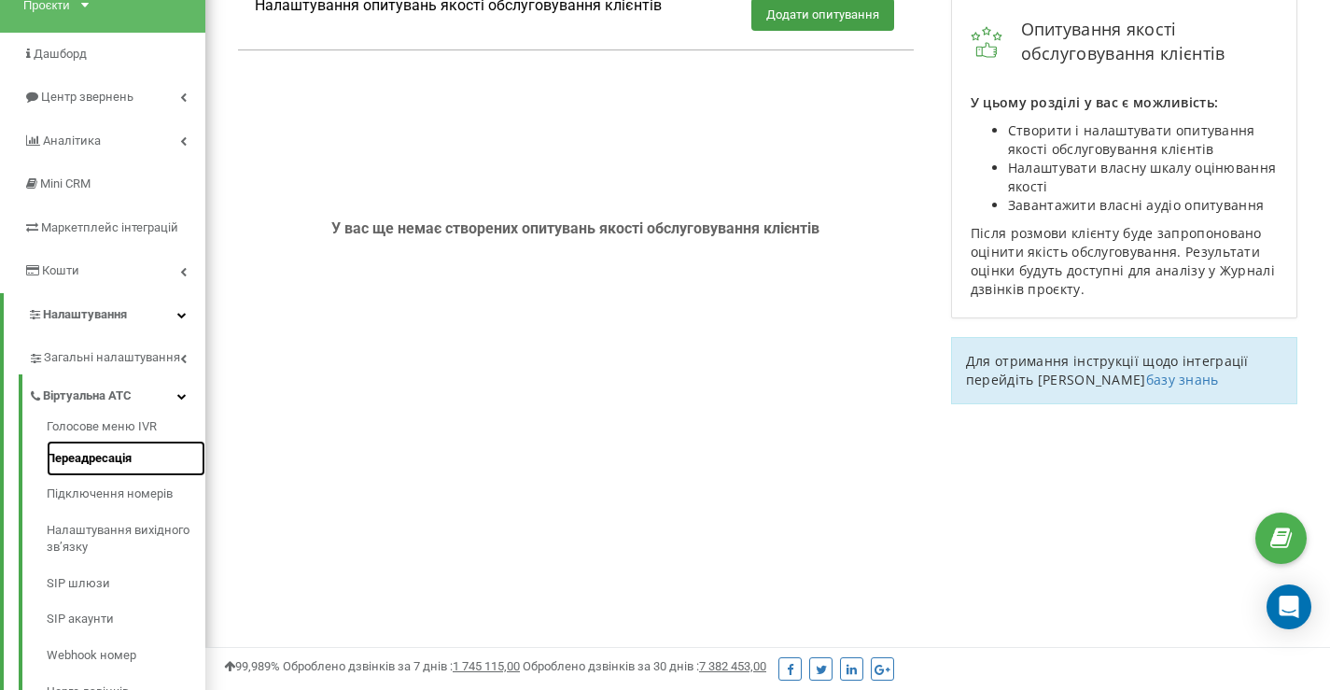
click at [106, 456] on link "Переадресація" at bounding box center [126, 459] width 159 height 36
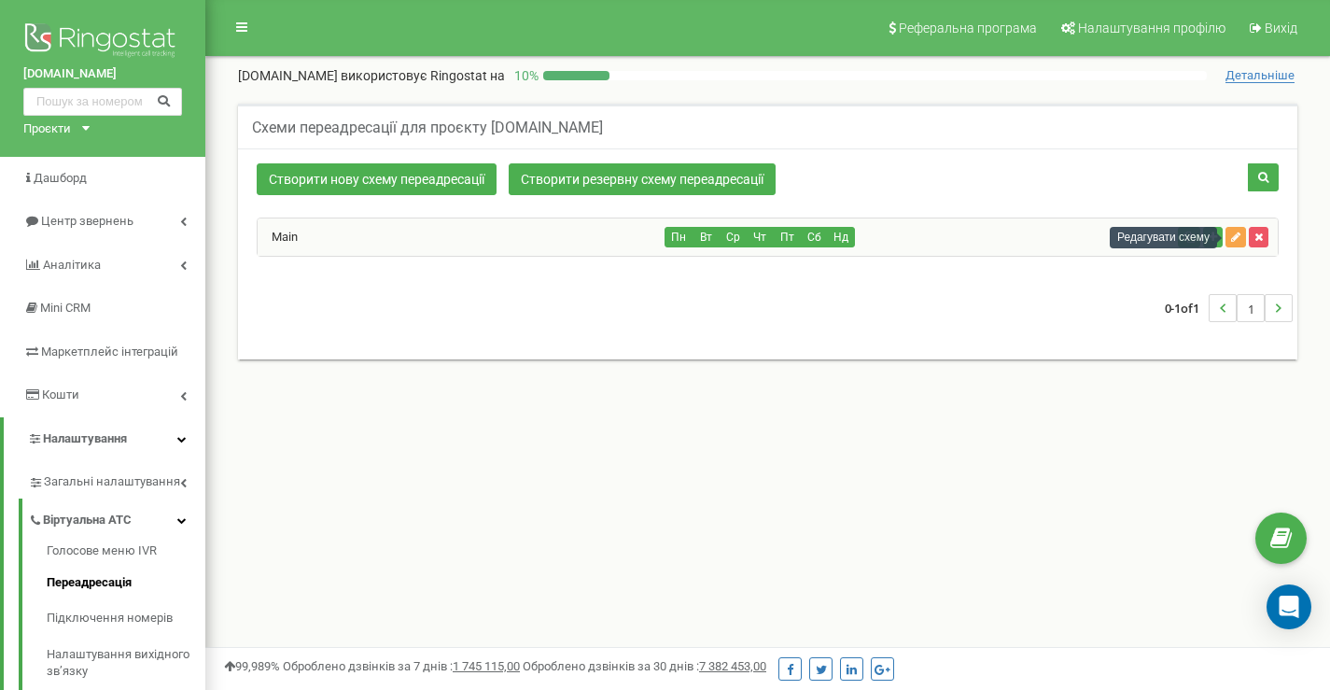
click at [1232, 240] on icon "button" at bounding box center [1235, 237] width 9 height 11
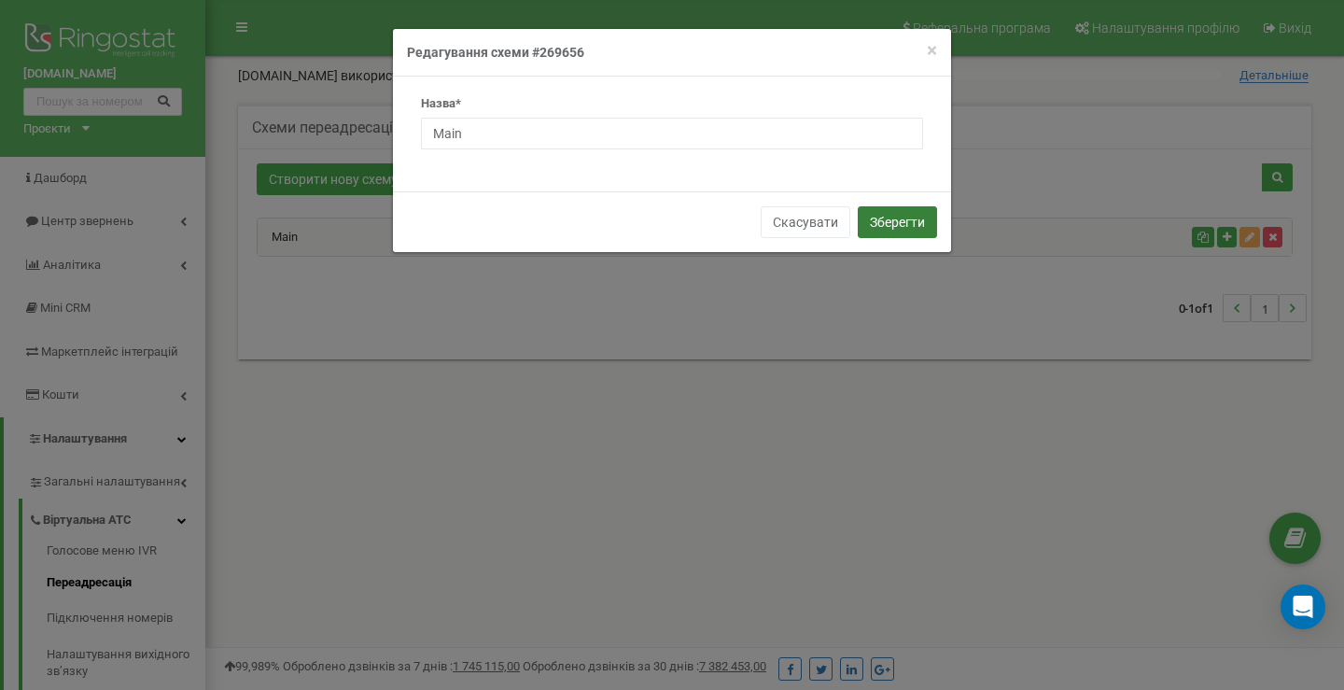
click at [886, 225] on button "Зберегти" at bounding box center [897, 222] width 79 height 32
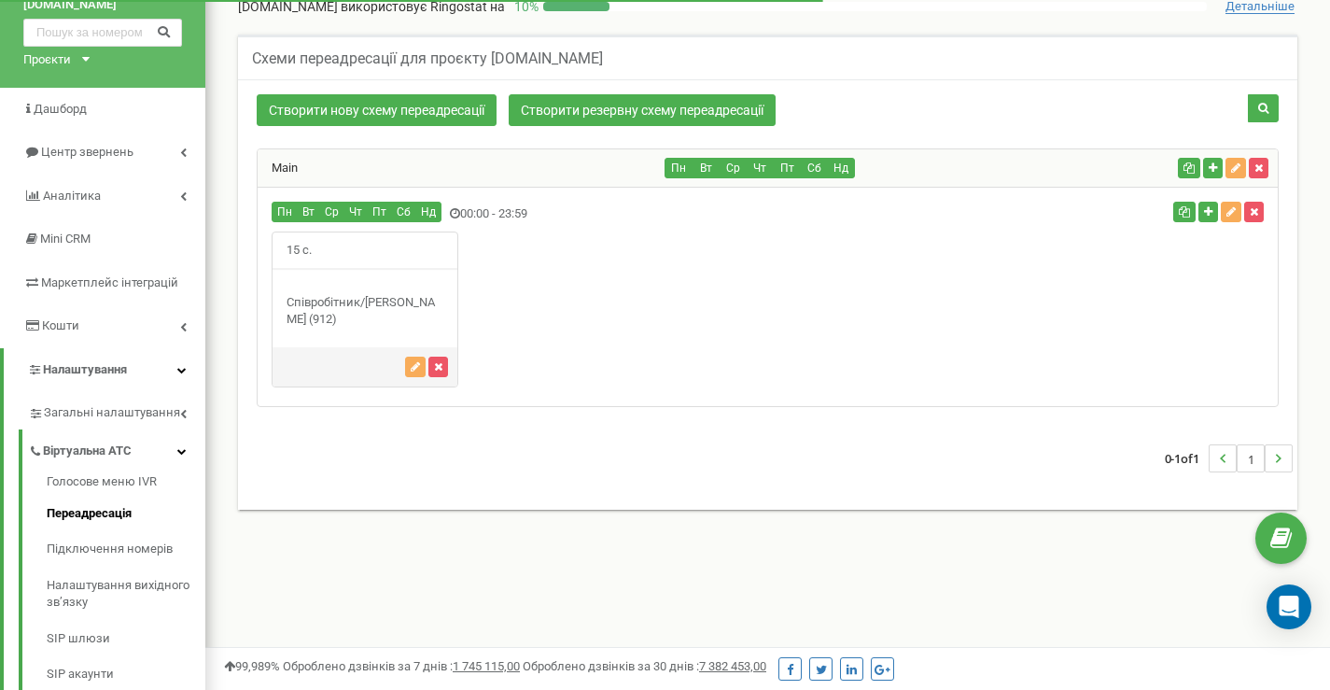
scroll to position [69, 0]
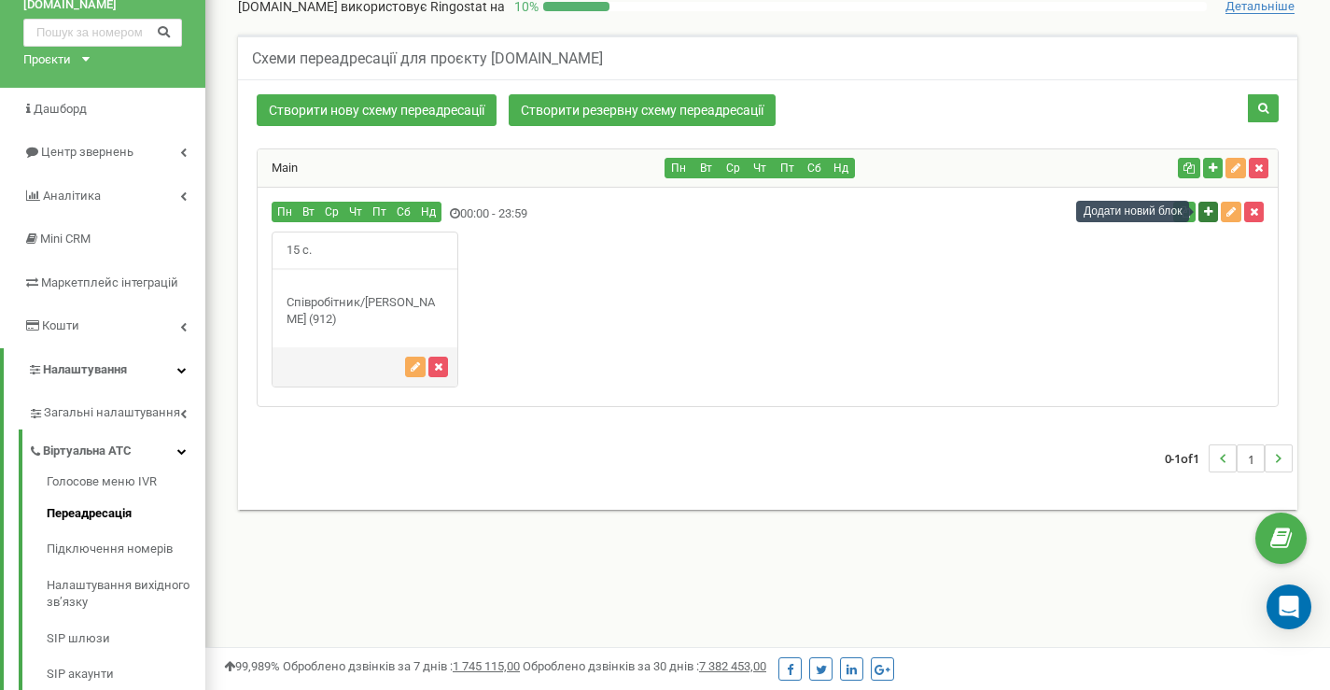
click at [1206, 217] on icon "button" at bounding box center [1208, 211] width 8 height 11
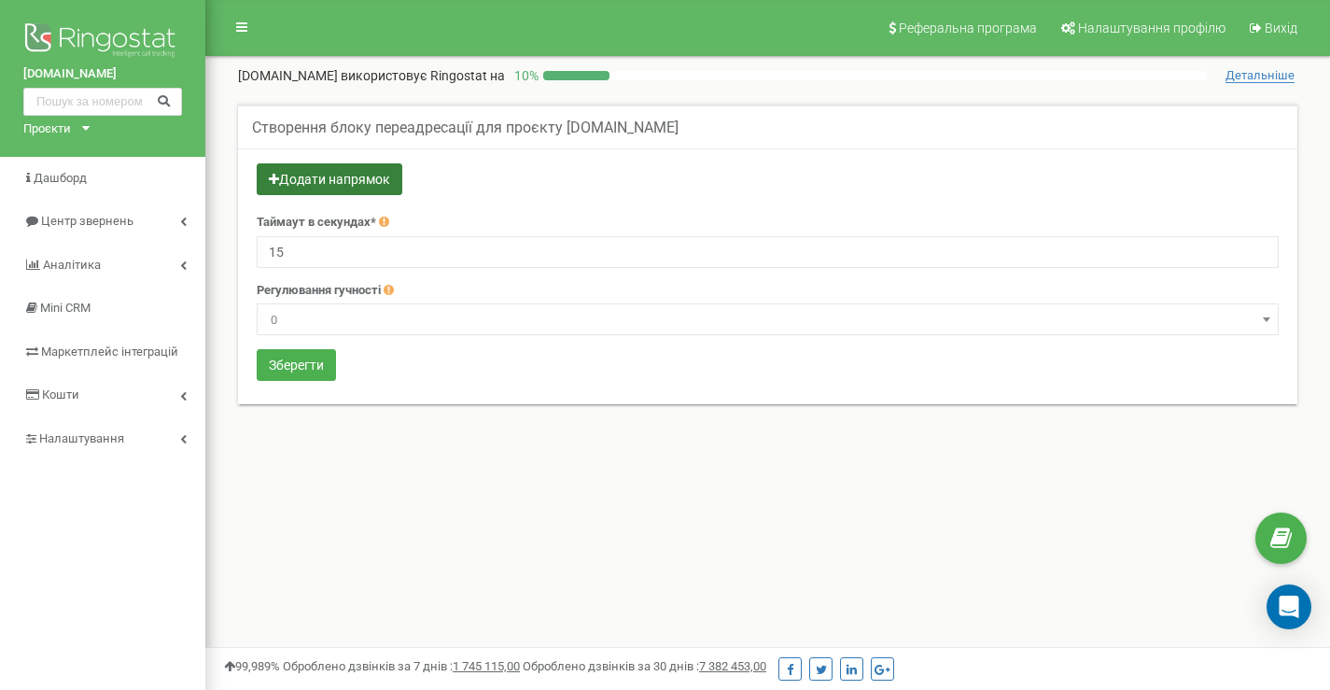
click at [351, 182] on button "Додати напрямок" at bounding box center [330, 179] width 146 height 32
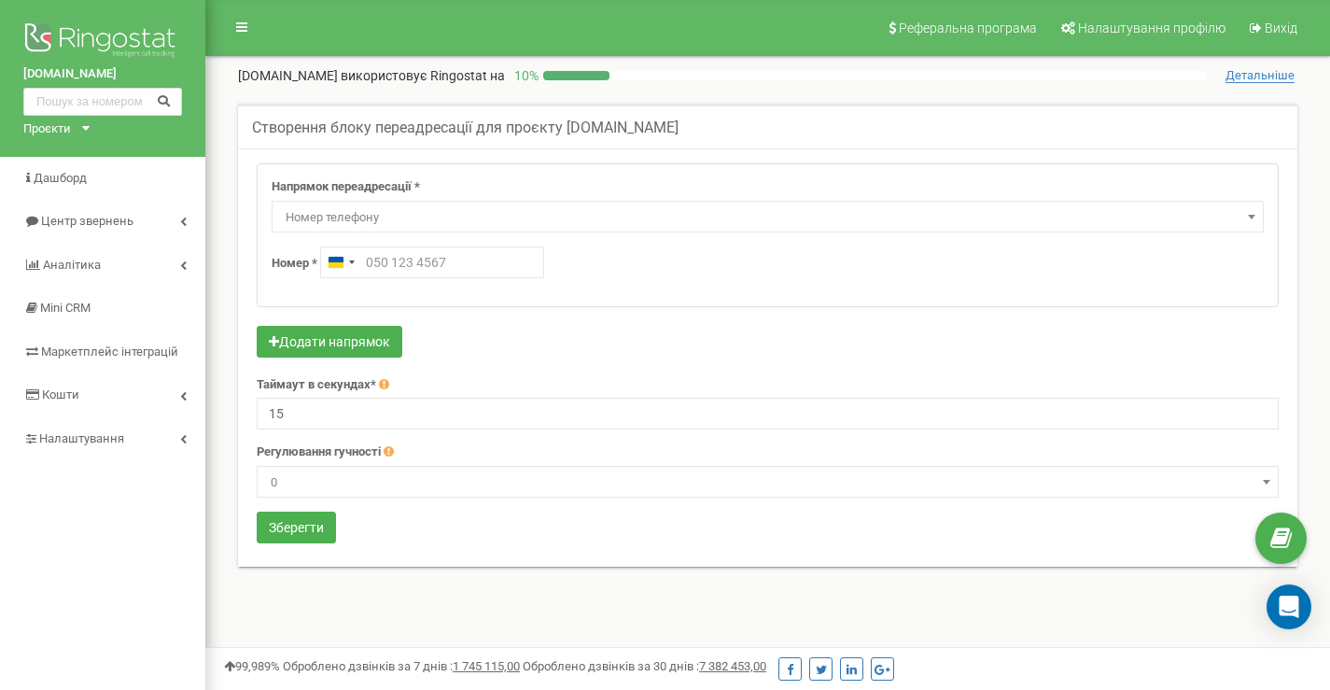
click at [394, 219] on span "Номер телефону" at bounding box center [767, 217] width 979 height 26
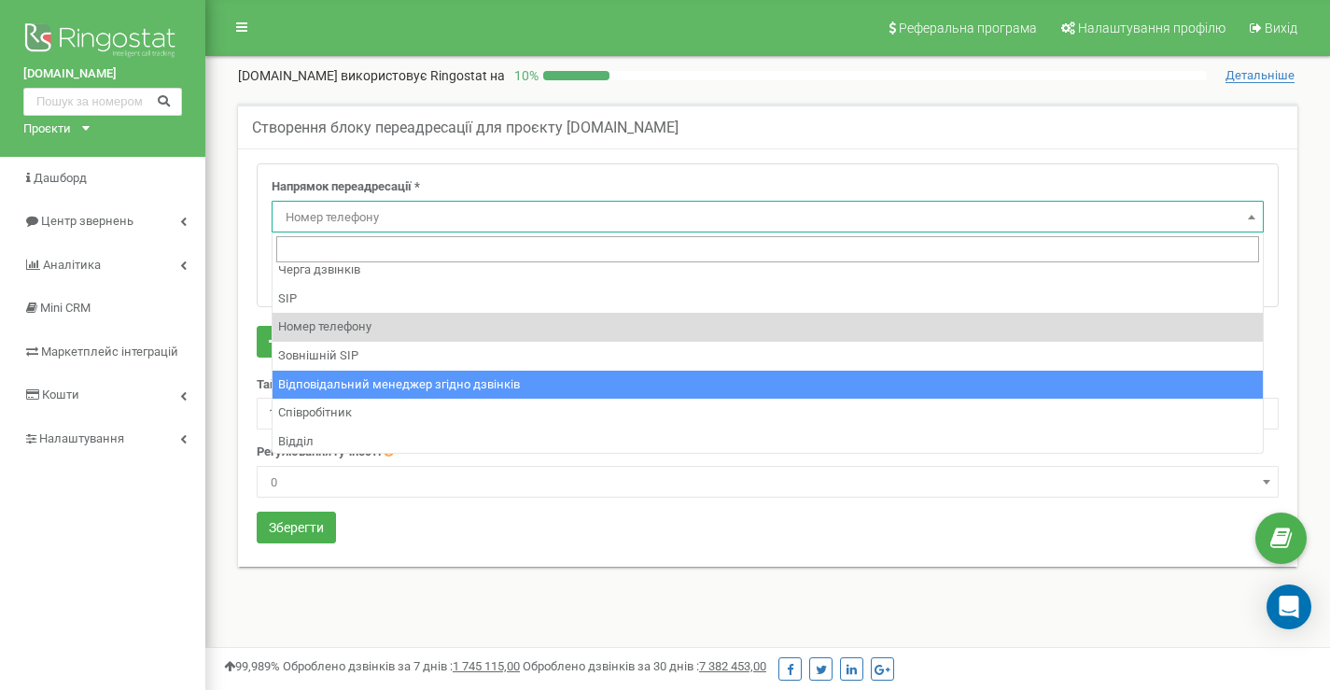
scroll to position [127, 0]
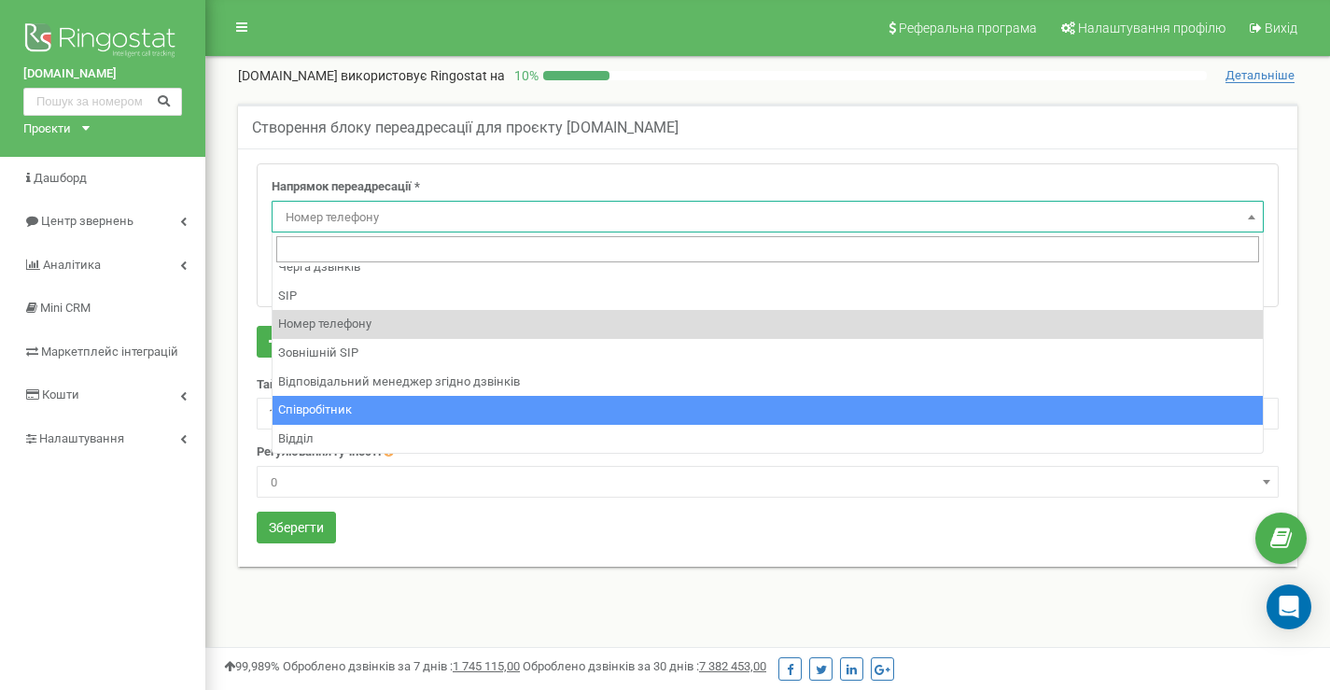
select select "Employee"
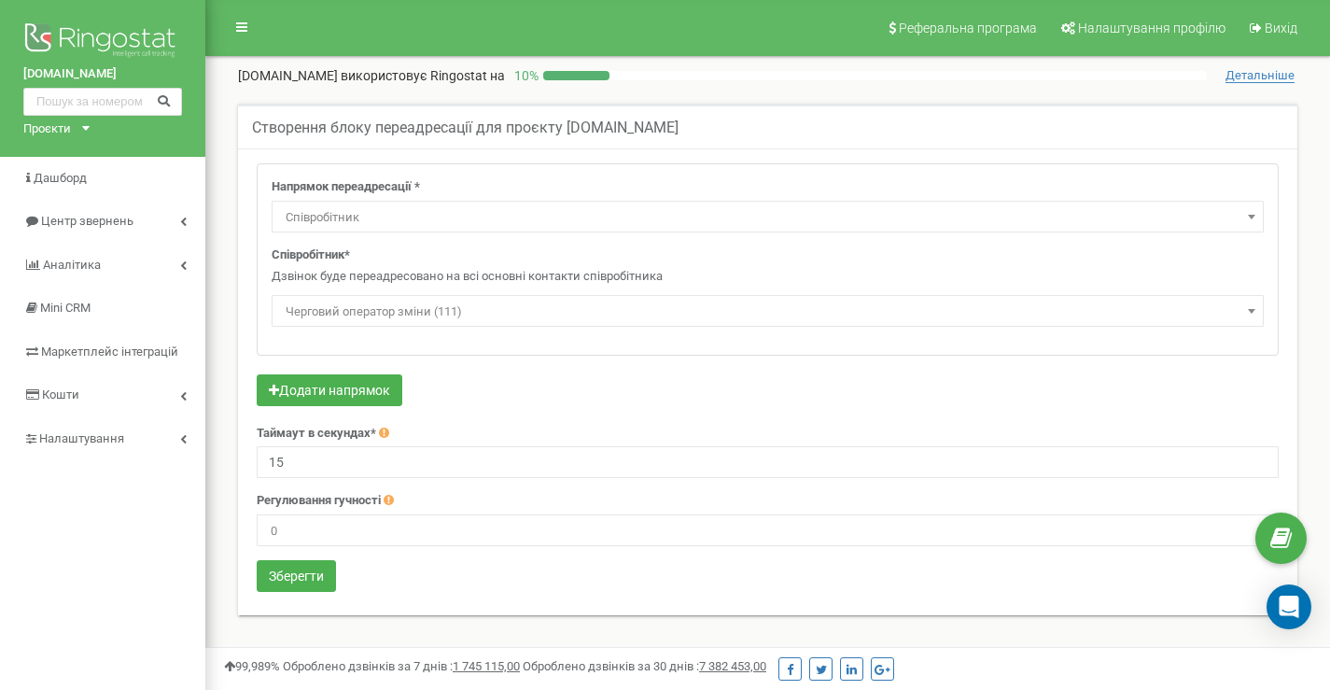
click at [342, 315] on span "Черговий оператор зміни (111)" at bounding box center [767, 312] width 979 height 26
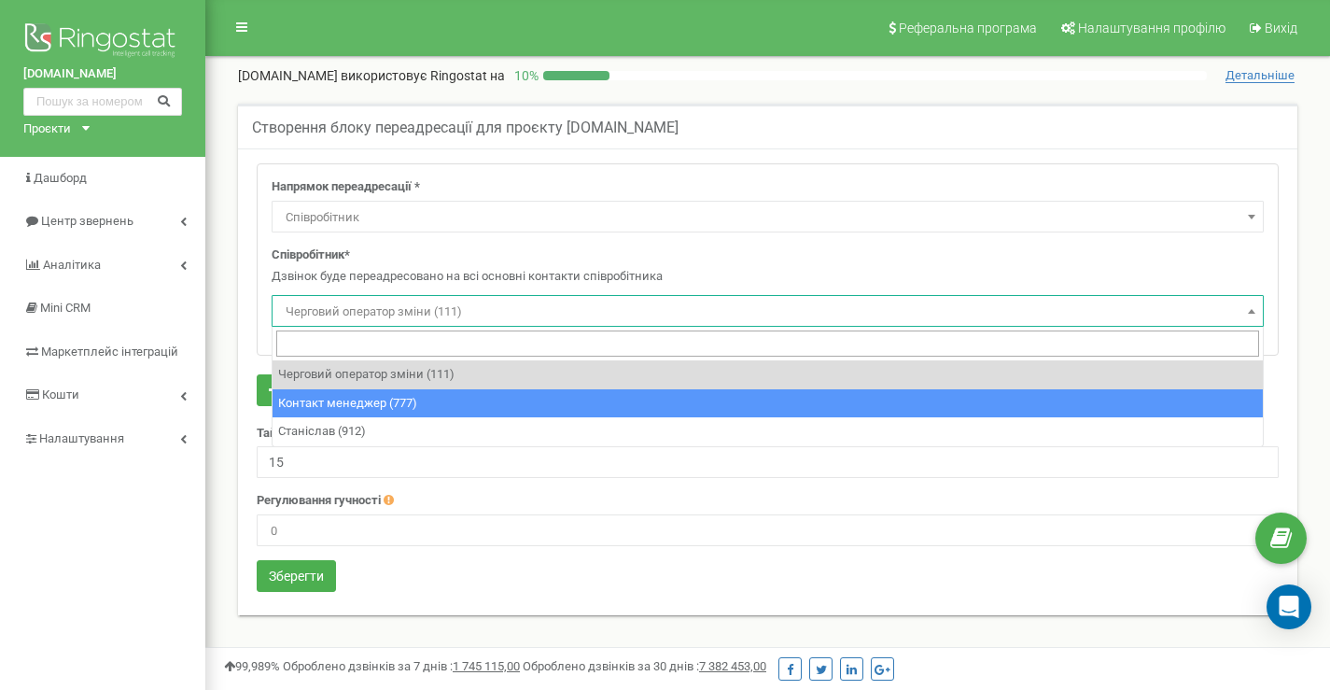
select select "496241"
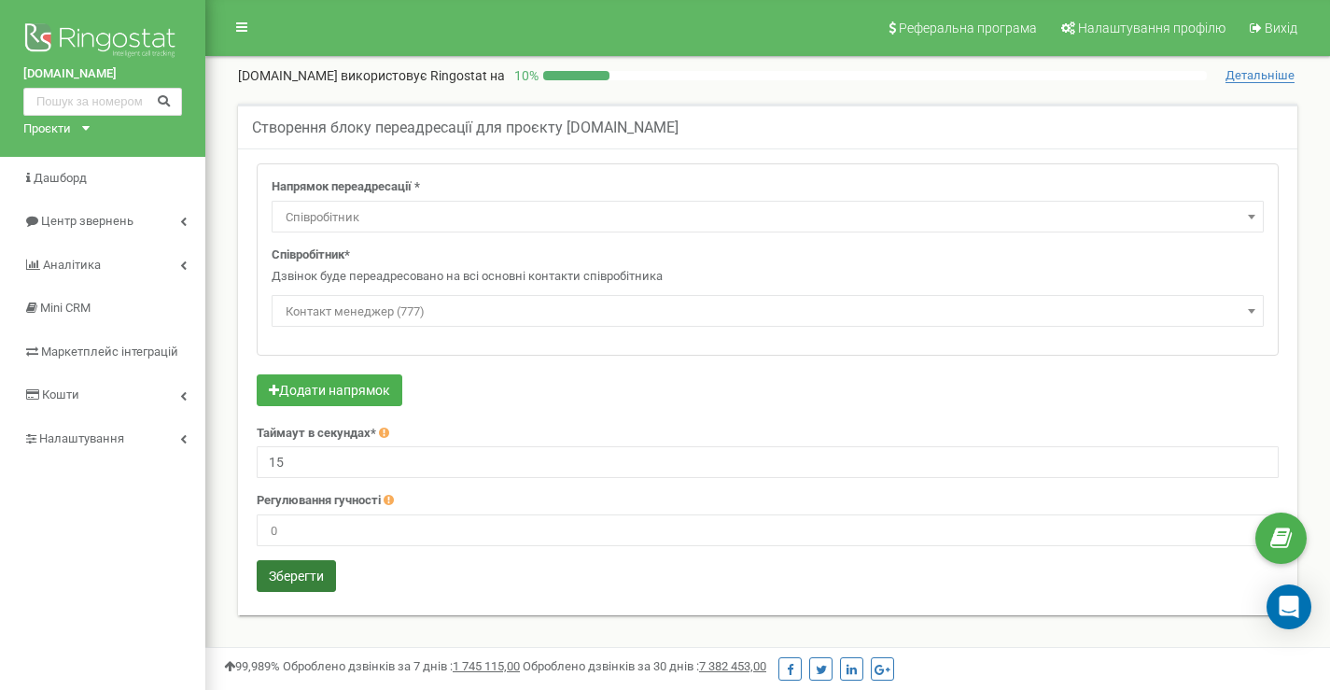
click at [322, 575] on button "Зберегти" at bounding box center [296, 576] width 79 height 32
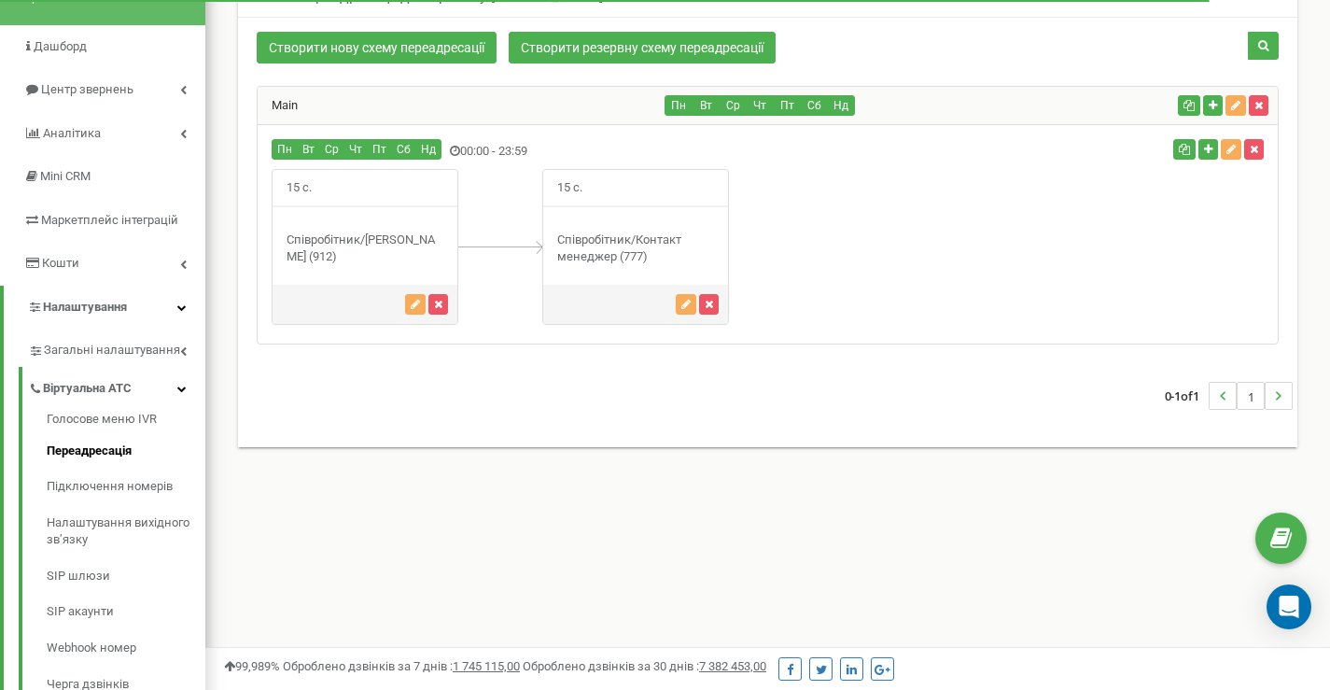
scroll to position [38, 0]
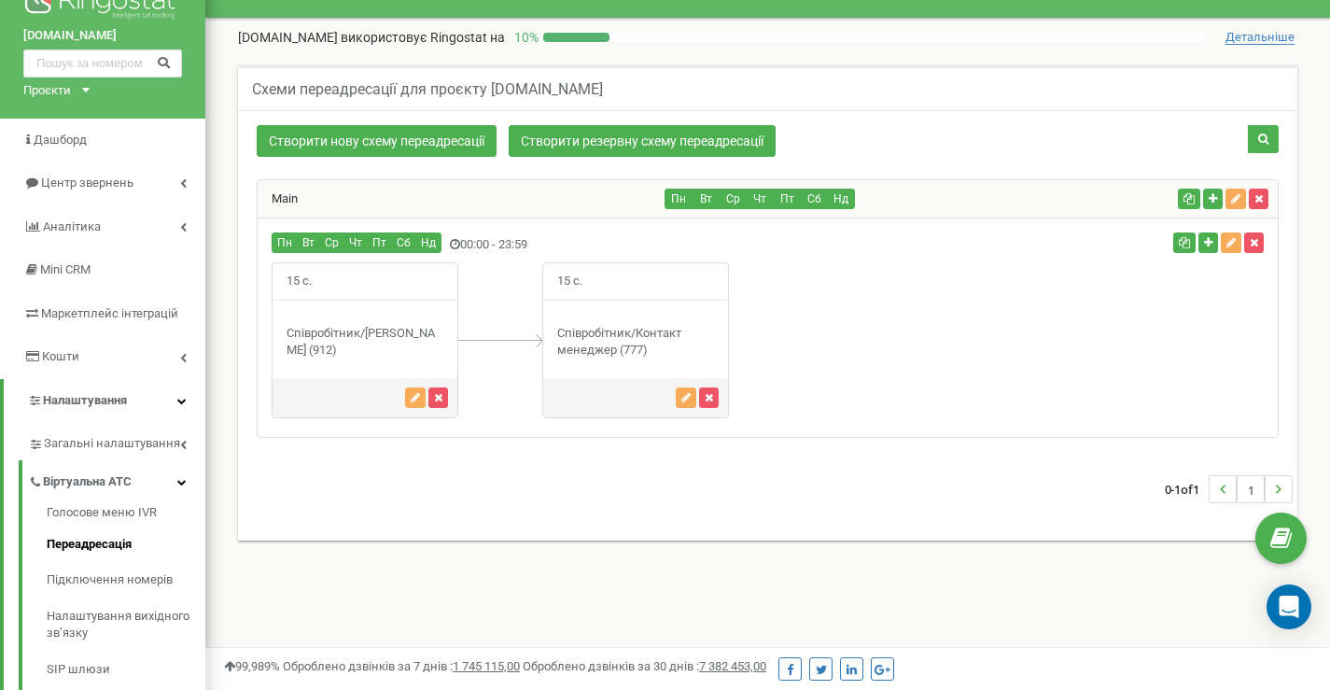
drag, startPoint x: 608, startPoint y: 313, endPoint x: 752, endPoint y: 312, distance: 143.8
click at [745, 312] on div "15 с." at bounding box center [768, 340] width 1020 height 156
click at [785, 320] on div "15 с." at bounding box center [768, 340] width 1020 height 156
click at [820, 250] on div "Пн Вт Ср" at bounding box center [598, 244] width 681 height 25
click at [605, 269] on div "15 с." at bounding box center [635, 281] width 185 height 36
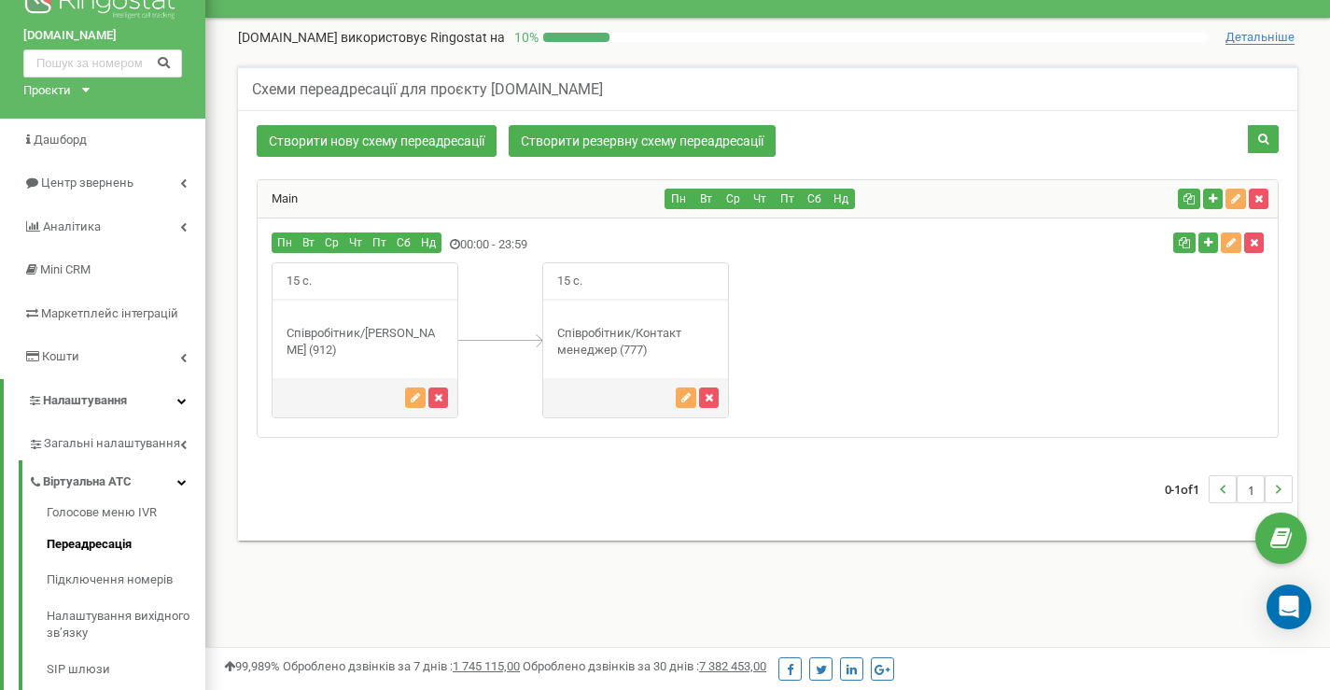
drag, startPoint x: 385, startPoint y: 289, endPoint x: 456, endPoint y: 289, distance: 71.0
click at [456, 289] on div "15 с." at bounding box center [365, 281] width 185 height 36
click at [421, 399] on button "button" at bounding box center [415, 397] width 21 height 21
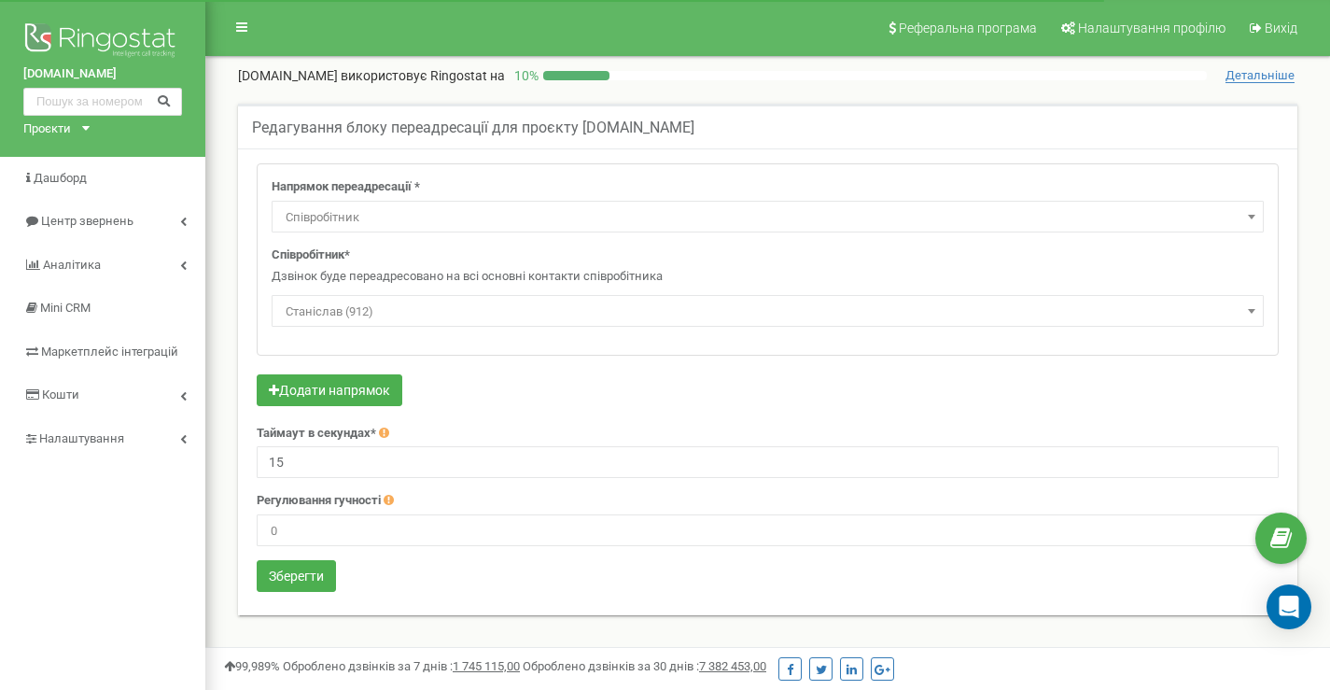
select select "Employee"
click at [468, 246] on div "Співробітник* Дзвінок буде переадресовано на всі основні контакти співробітника…" at bounding box center [768, 286] width 992 height 80
click at [340, 318] on span "Станіслав (912)" at bounding box center [767, 312] width 979 height 26
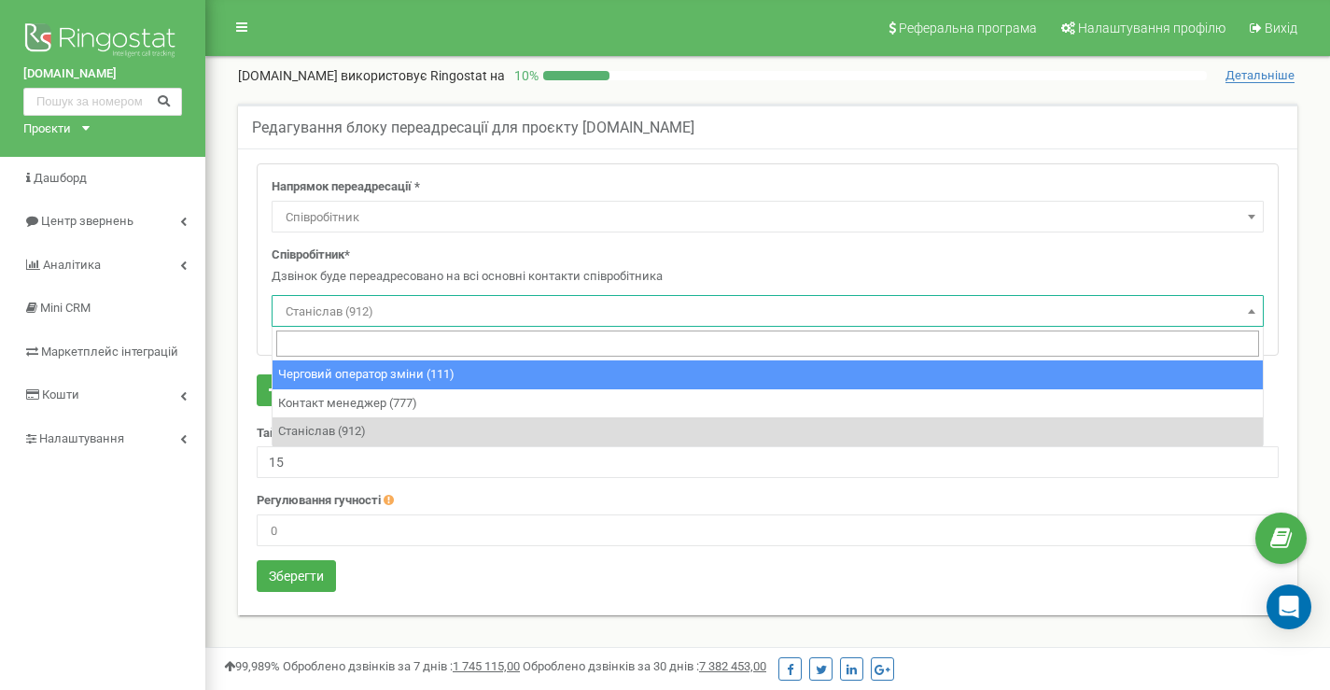
select select "496236"
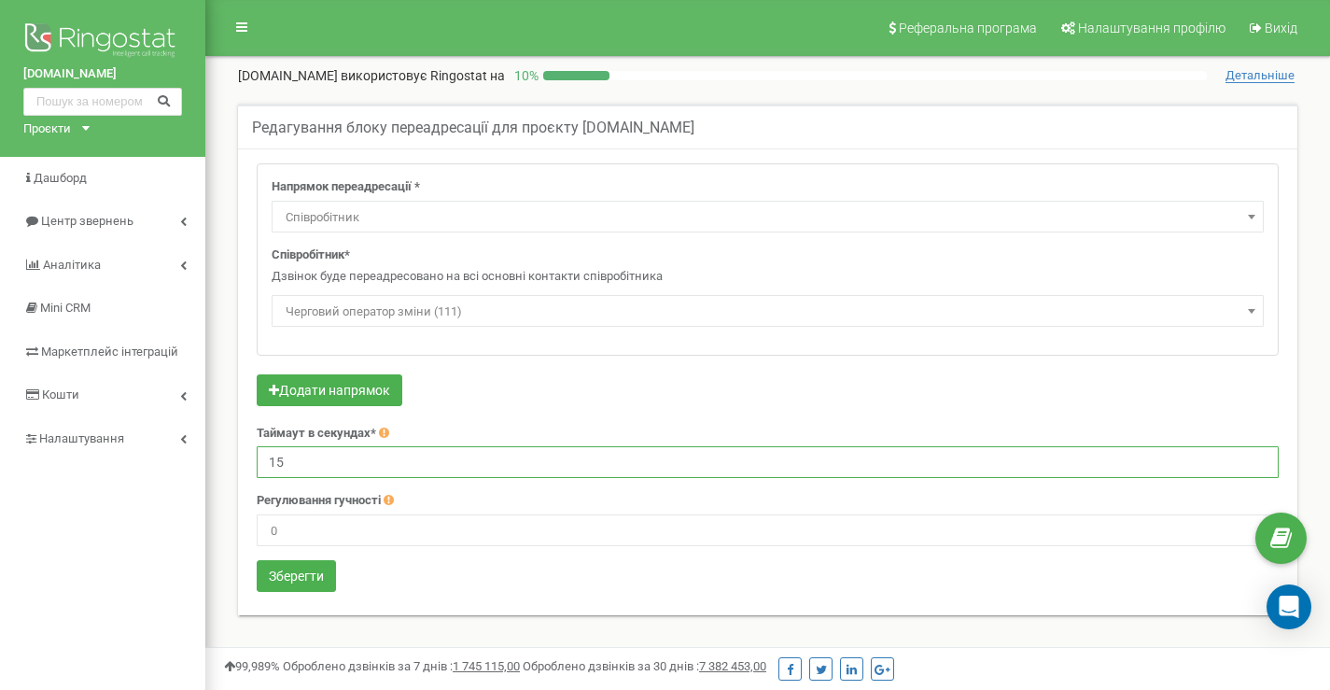
drag, startPoint x: 308, startPoint y: 467, endPoint x: 258, endPoint y: 467, distance: 50.4
click at [258, 467] on input "15" at bounding box center [768, 462] width 1022 height 32
drag, startPoint x: 298, startPoint y: 463, endPoint x: 223, endPoint y: 462, distance: 74.7
click at [223, 462] on div "Редагування блоку переадресації для проєкту bowlingorange.club Напрямок переадр…" at bounding box center [767, 380] width 1097 height 591
type input "30"
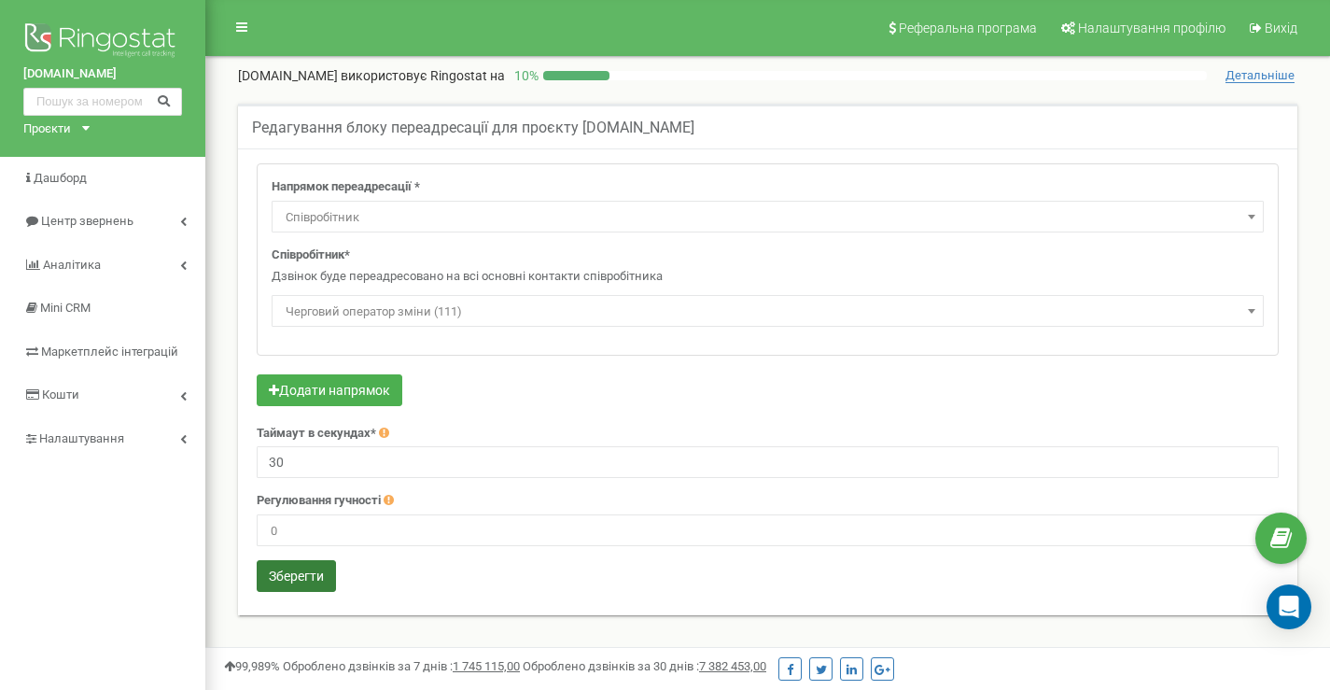
click at [322, 568] on button "Зберегти" at bounding box center [296, 576] width 79 height 32
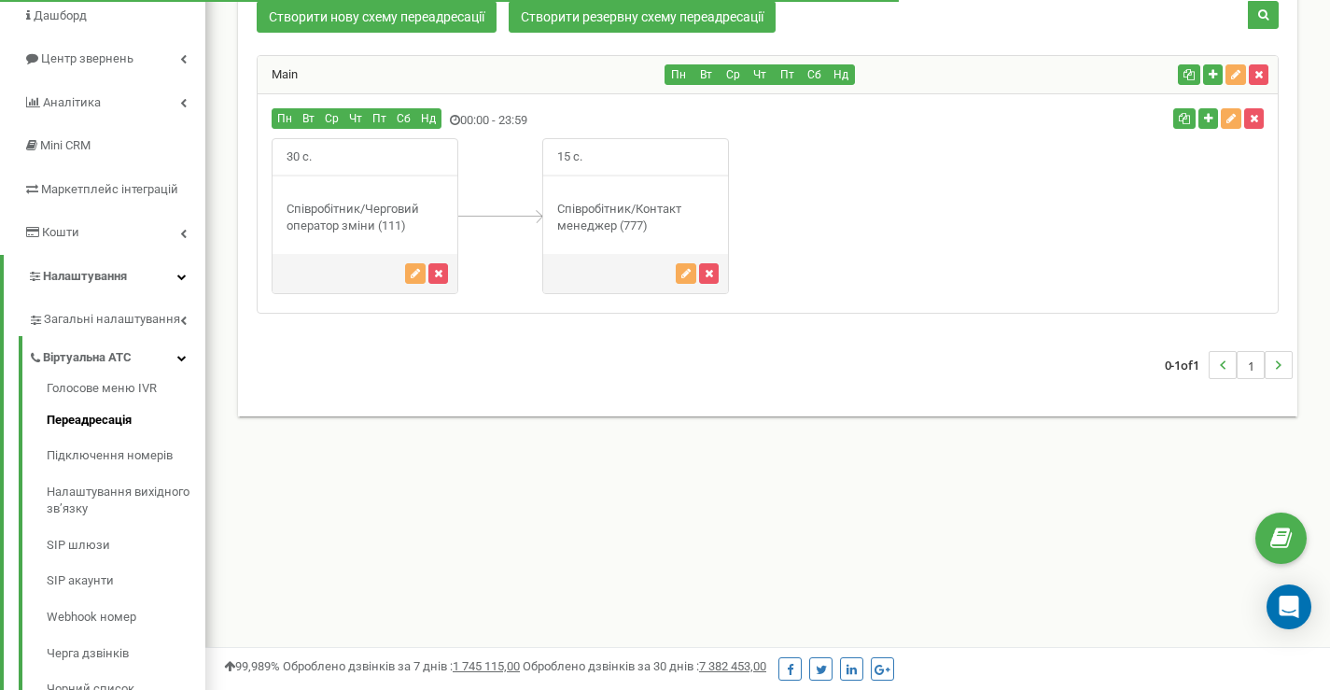
scroll to position [7, 0]
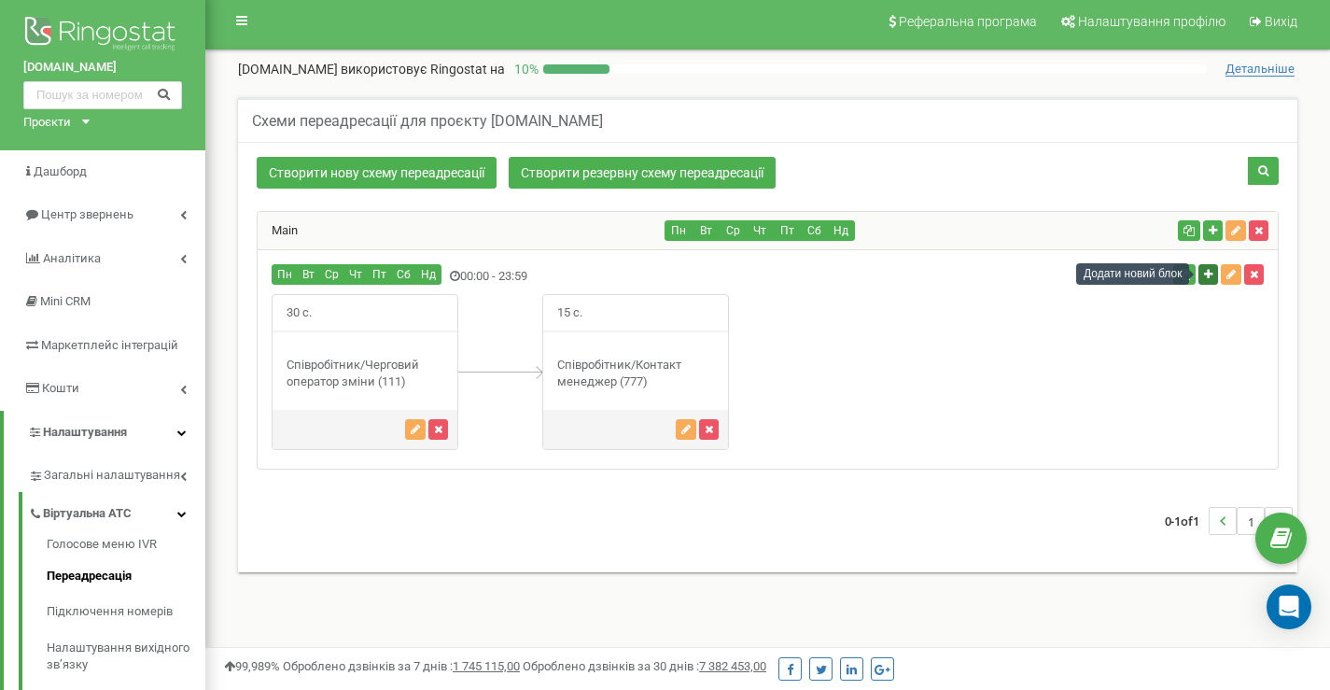
click at [1210, 270] on icon "button" at bounding box center [1208, 274] width 8 height 11
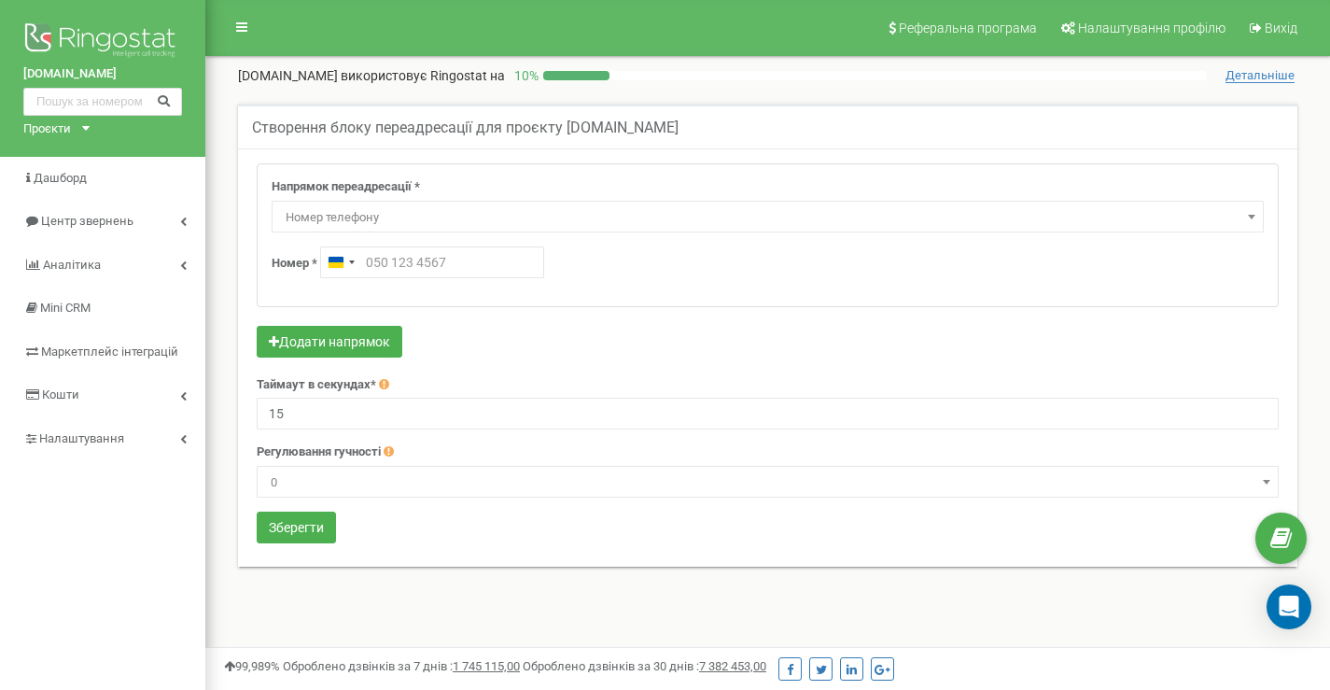
click at [369, 219] on span "Номер телефону" at bounding box center [767, 217] width 979 height 26
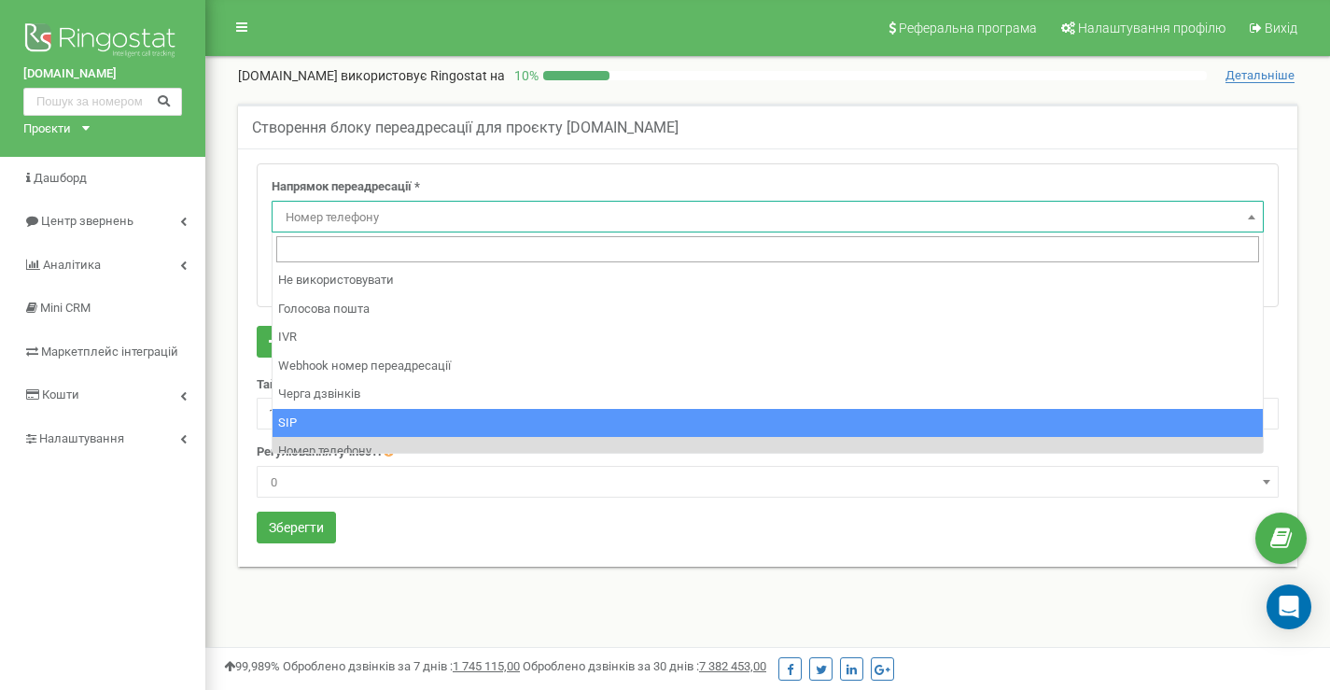
scroll to position [127, 0]
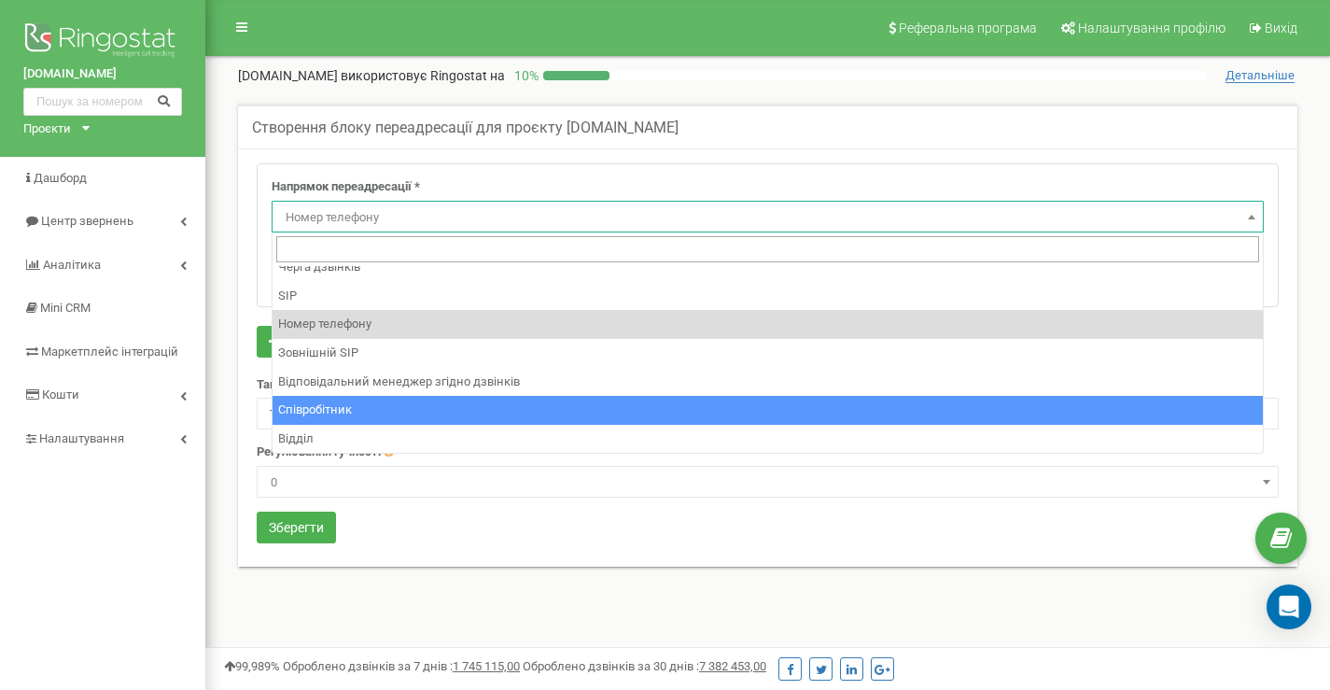
select select "Employee"
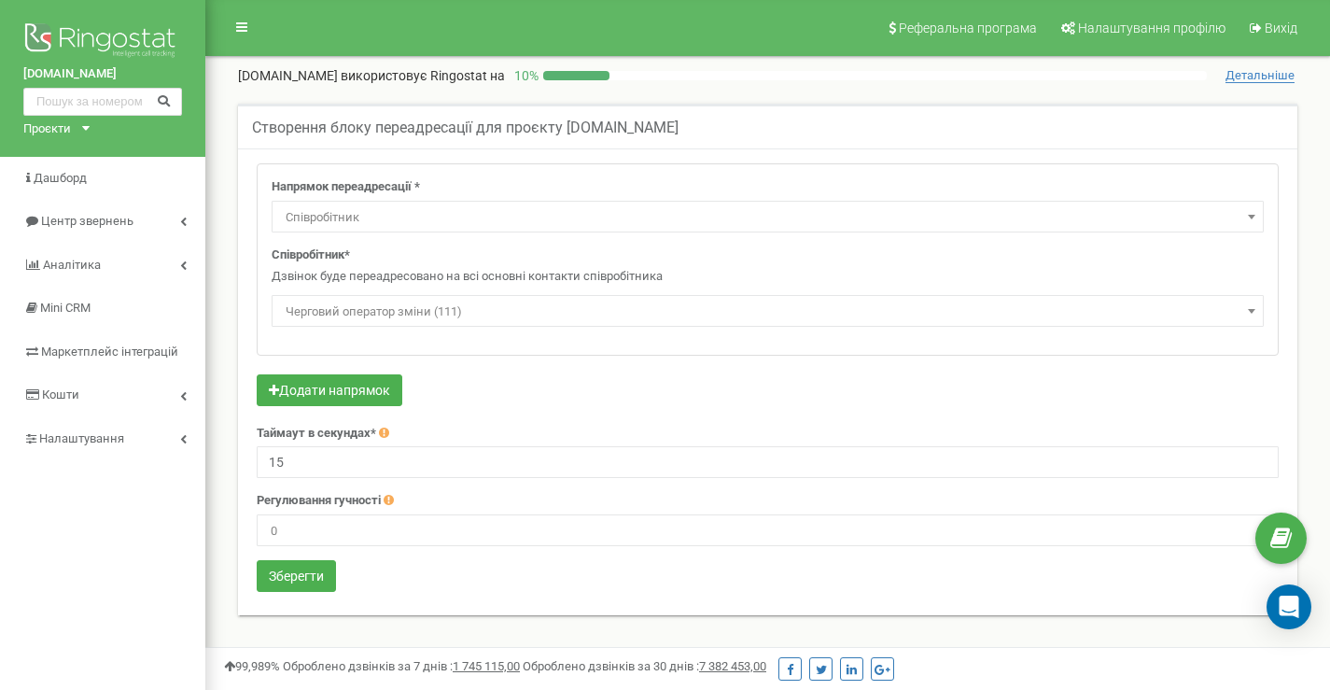
click at [365, 316] on span "Черговий оператор зміни (111)" at bounding box center [767, 312] width 979 height 26
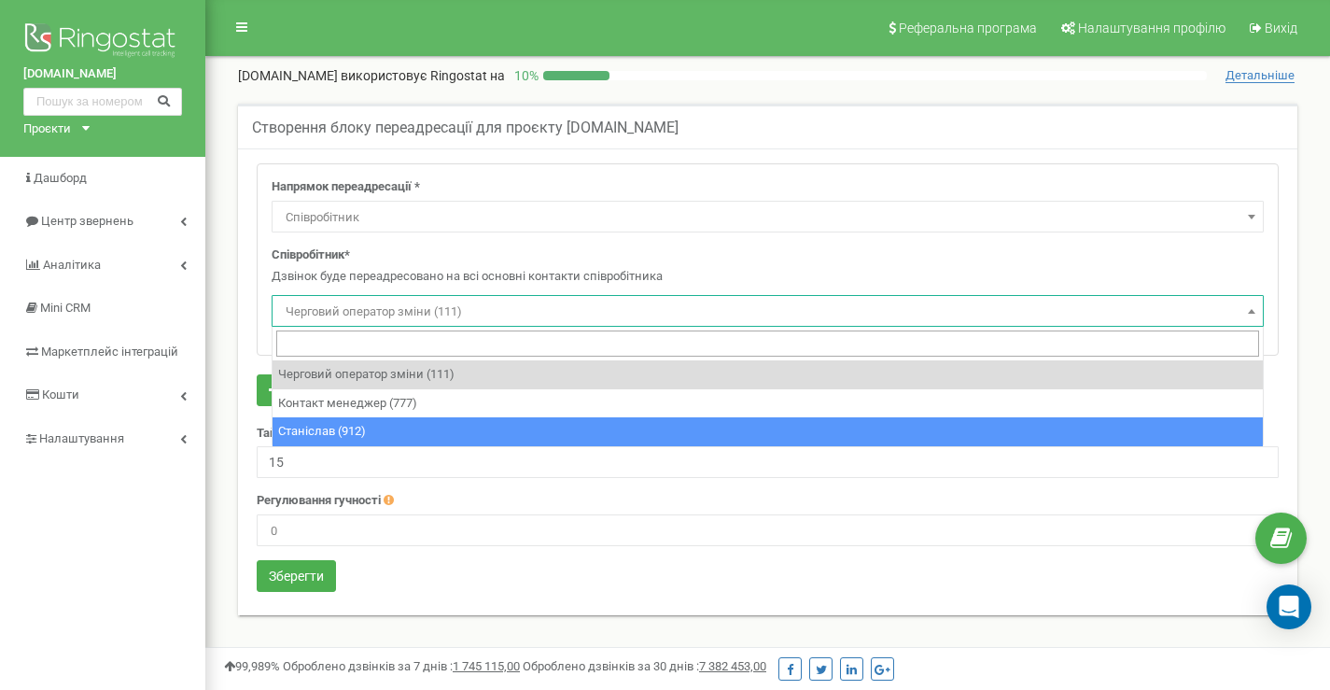
select select "495451"
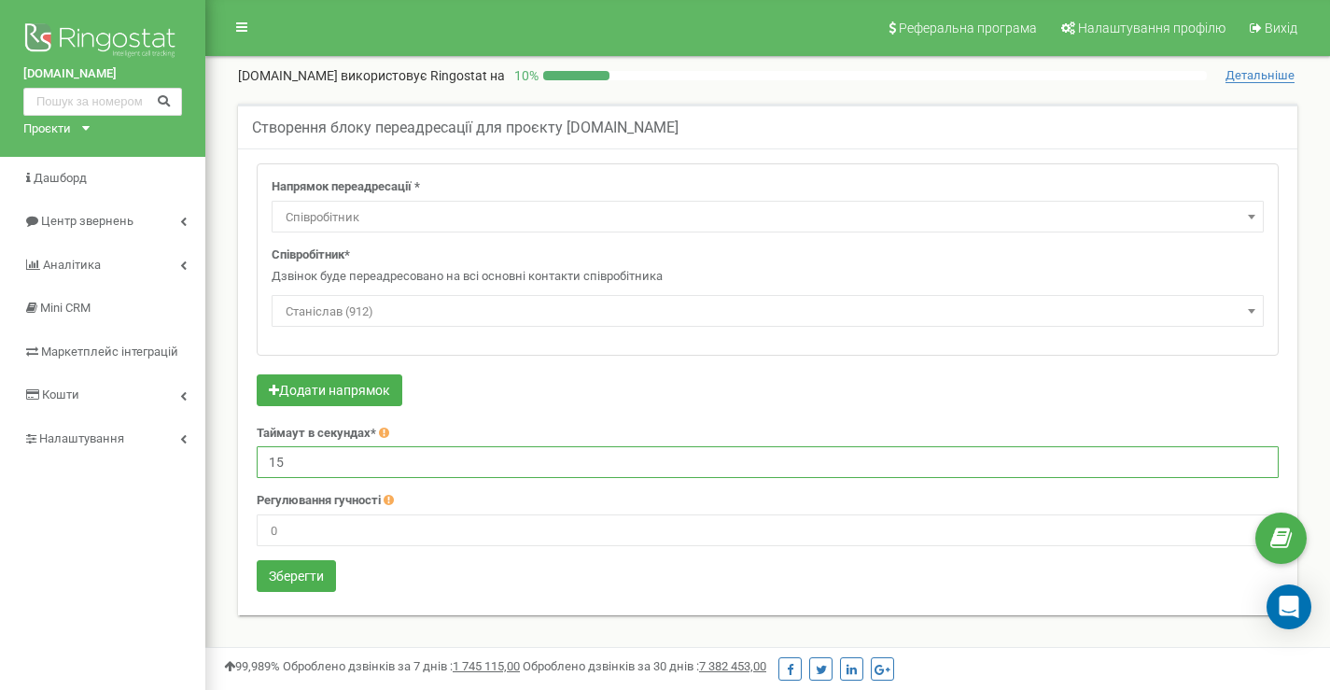
drag, startPoint x: 367, startPoint y: 457, endPoint x: 243, endPoint y: 457, distance: 124.2
click at [243, 457] on div "Напрямок переадресації * Не використовувати Голосова пошта IVR Webhook номер пе…" at bounding box center [768, 379] width 1050 height 433
type input "60"
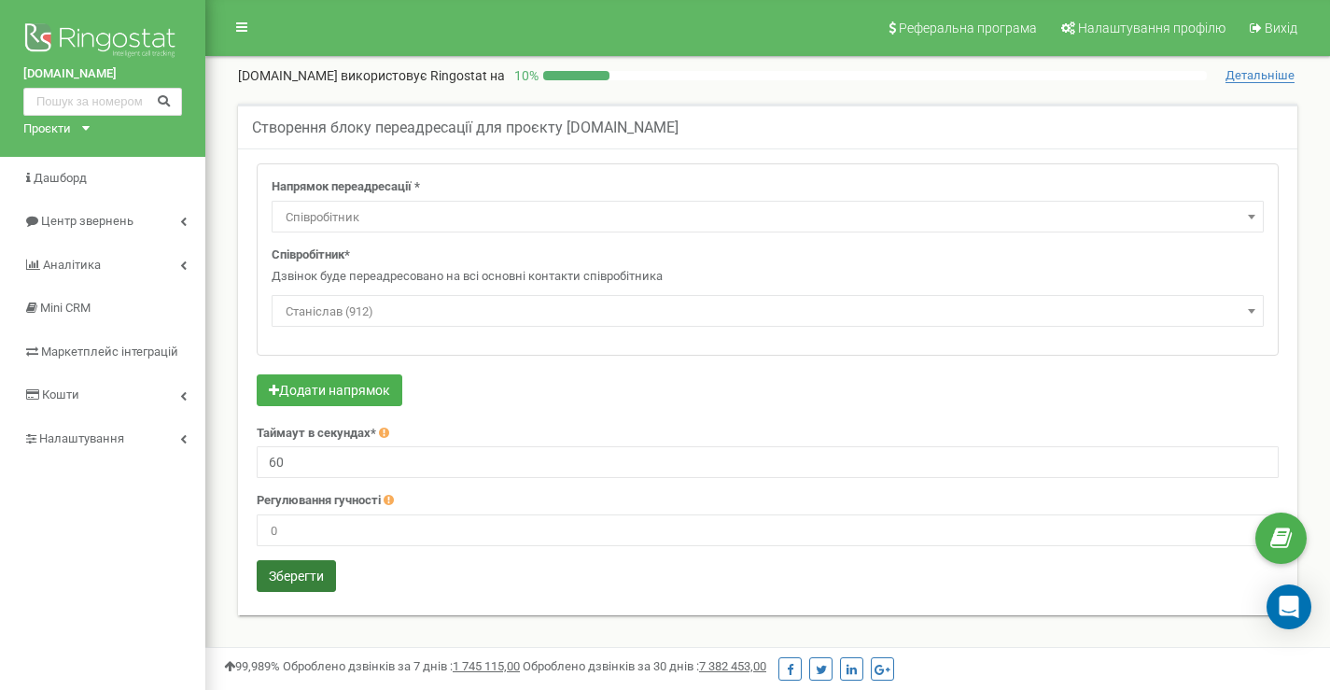
click at [302, 575] on button "Зберегти" at bounding box center [296, 576] width 79 height 32
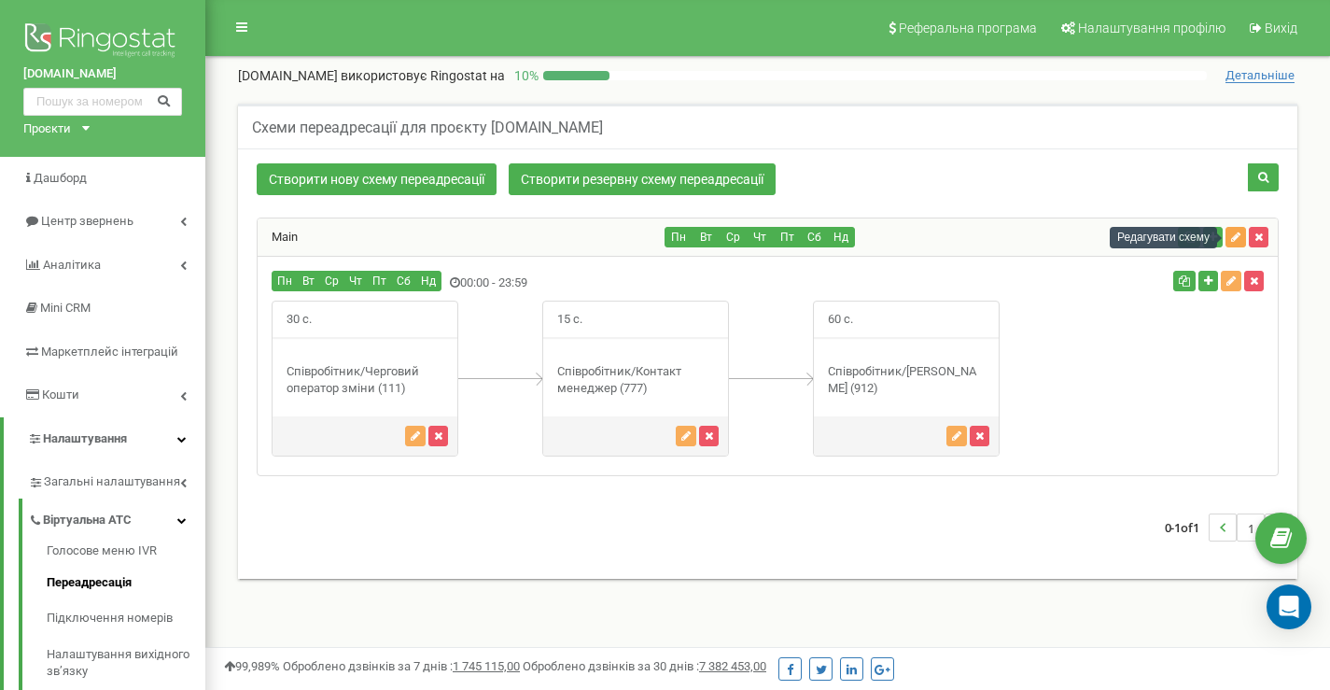
click at [1238, 239] on icon "button" at bounding box center [1235, 237] width 9 height 11
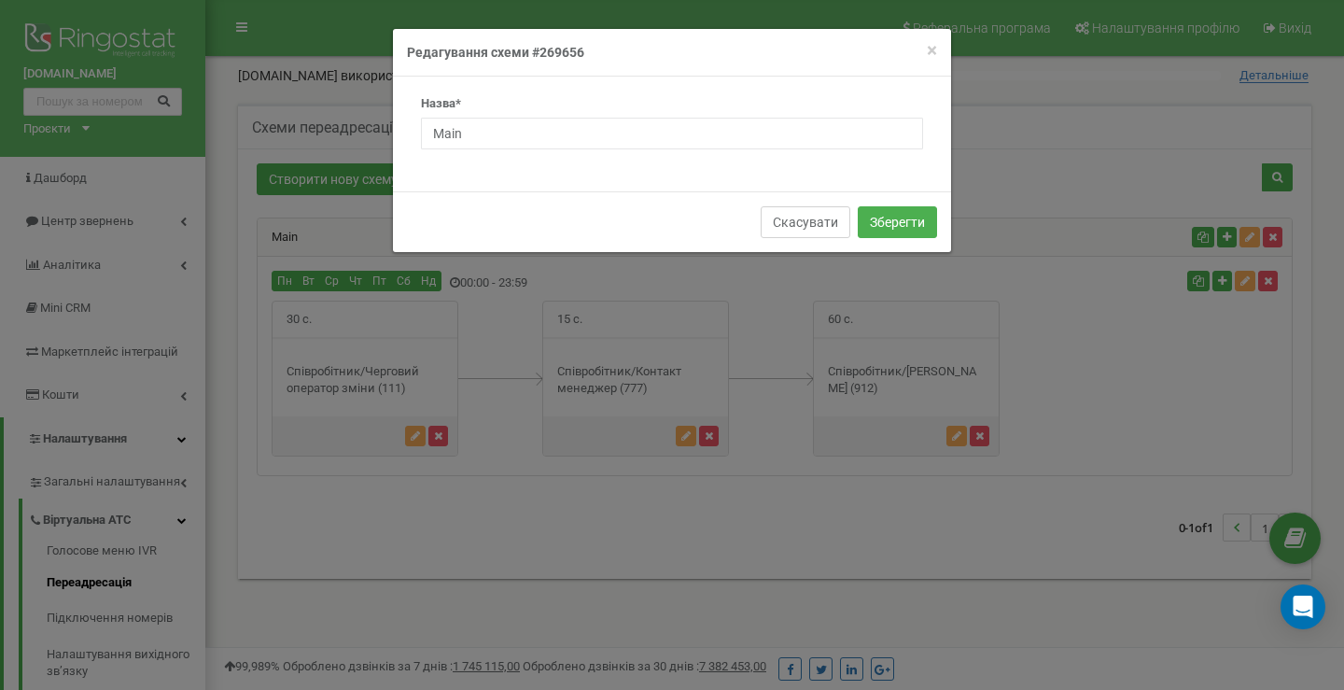
click at [810, 225] on button "Скасувати" at bounding box center [806, 222] width 90 height 32
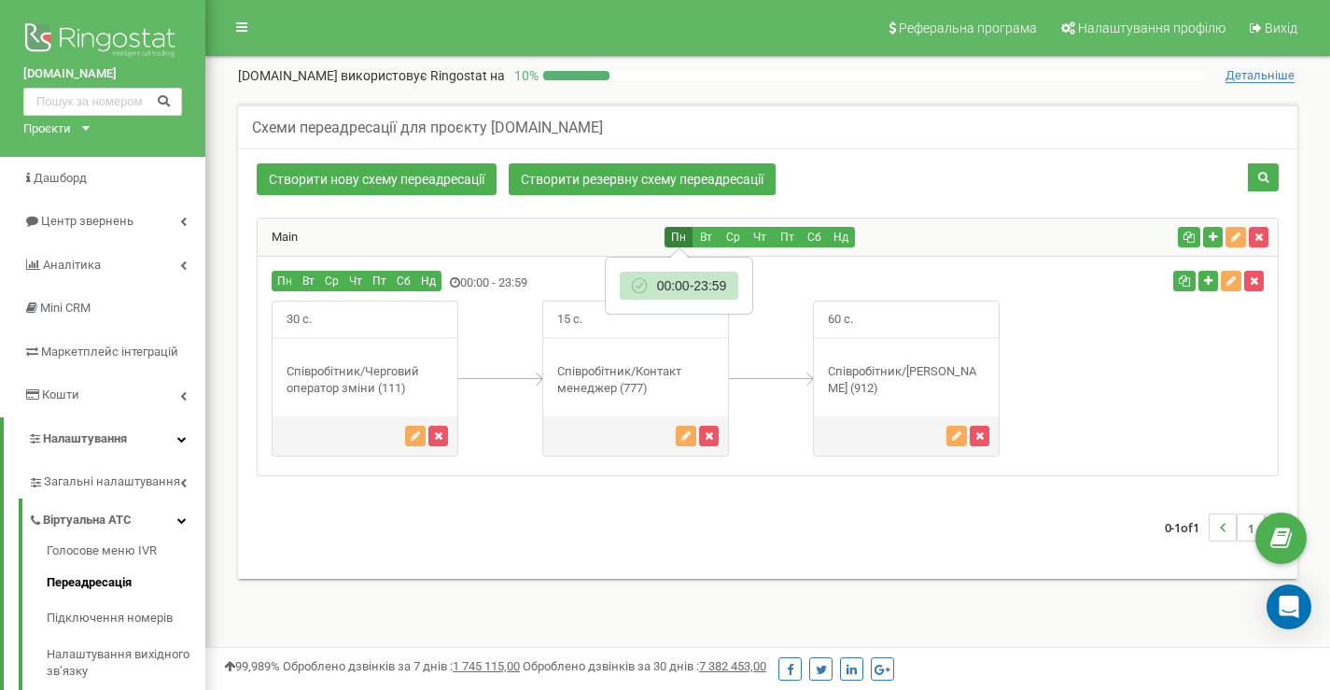
click at [669, 236] on button "Пн" at bounding box center [679, 237] width 28 height 21
click at [713, 235] on button "Вт" at bounding box center [706, 237] width 28 height 21
click at [679, 237] on button "Пн" at bounding box center [679, 237] width 28 height 21
click at [1238, 287] on button "button" at bounding box center [1231, 281] width 21 height 21
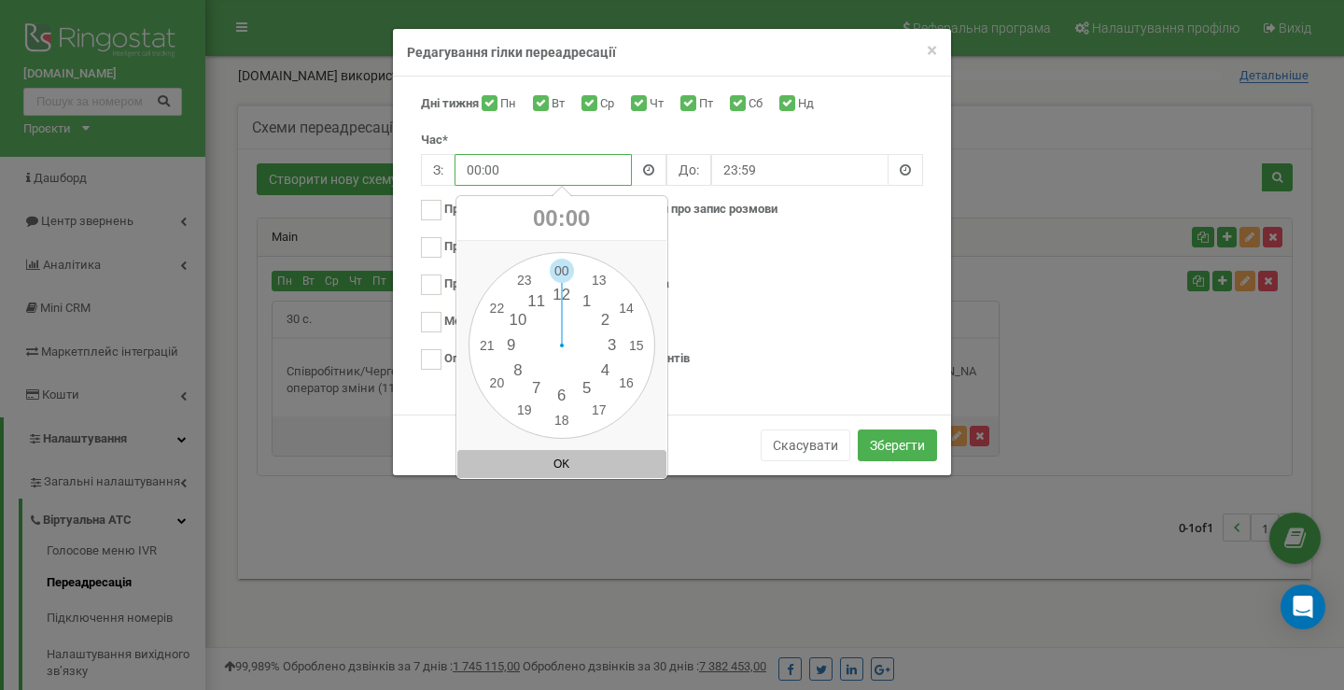
click at [524, 170] on input "00:00" at bounding box center [543, 170] width 177 height 32
drag, startPoint x: 479, startPoint y: 167, endPoint x: 449, endPoint y: 166, distance: 29.9
click at [450, 166] on div "З: 00:00 До: 23:59" at bounding box center [672, 170] width 502 height 32
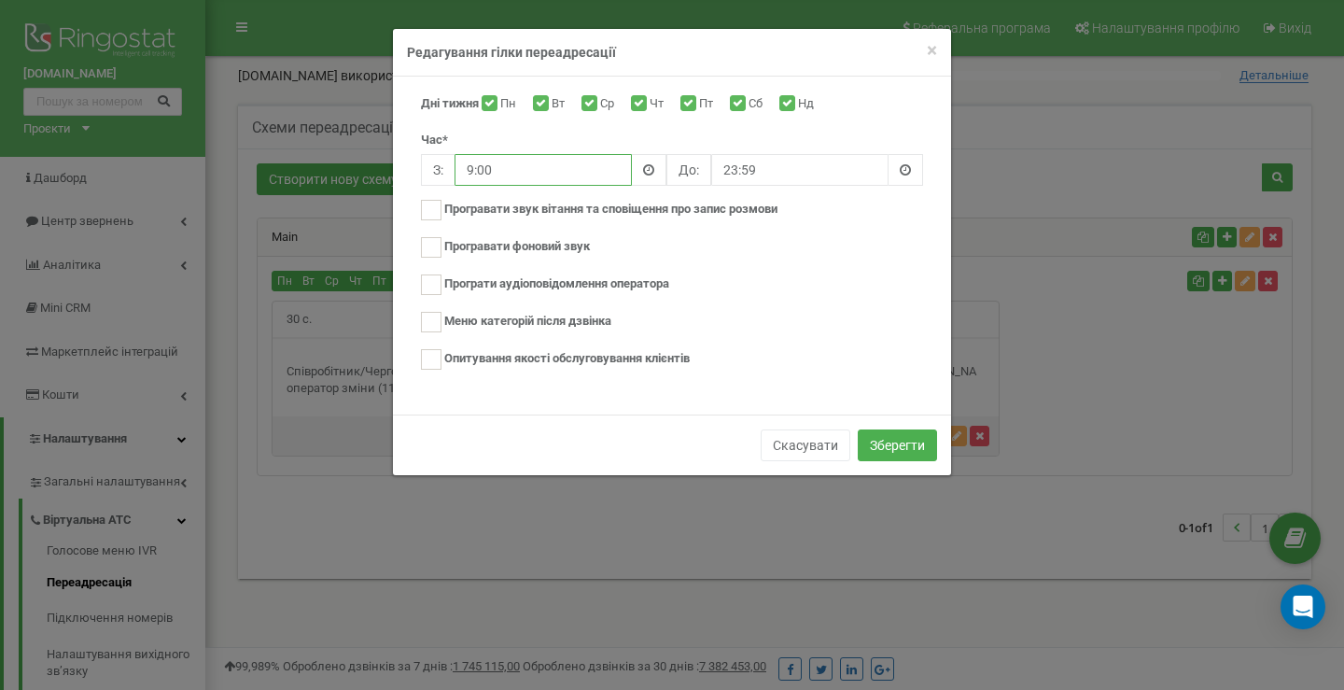
type input "9:00"
click at [766, 170] on input "23:59" at bounding box center [799, 170] width 177 height 32
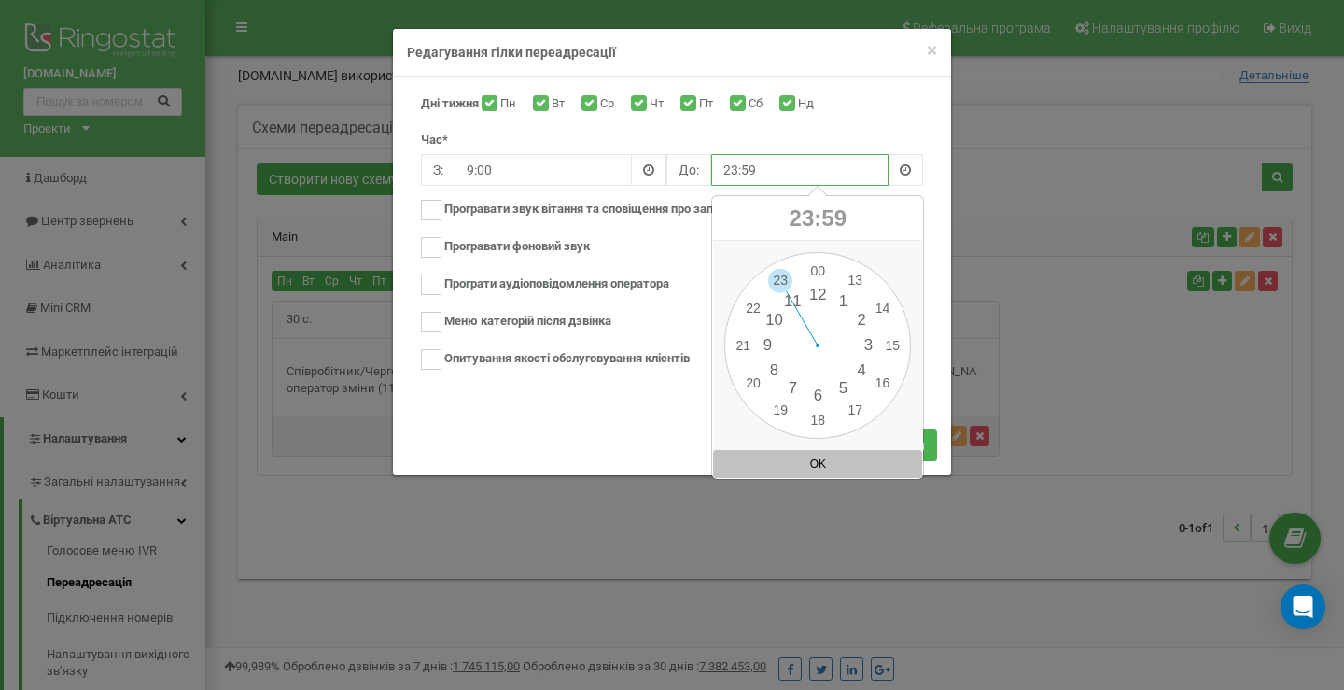
drag, startPoint x: 738, startPoint y: 170, endPoint x: 724, endPoint y: 172, distance: 15.1
click at [724, 172] on input "23:59" at bounding box center [799, 170] width 177 height 32
drag, startPoint x: 742, startPoint y: 170, endPoint x: 794, endPoint y: 172, distance: 51.4
click at [789, 174] on input "21:59" at bounding box center [799, 170] width 177 height 32
click at [738, 169] on input "21:59" at bounding box center [799, 170] width 177 height 32
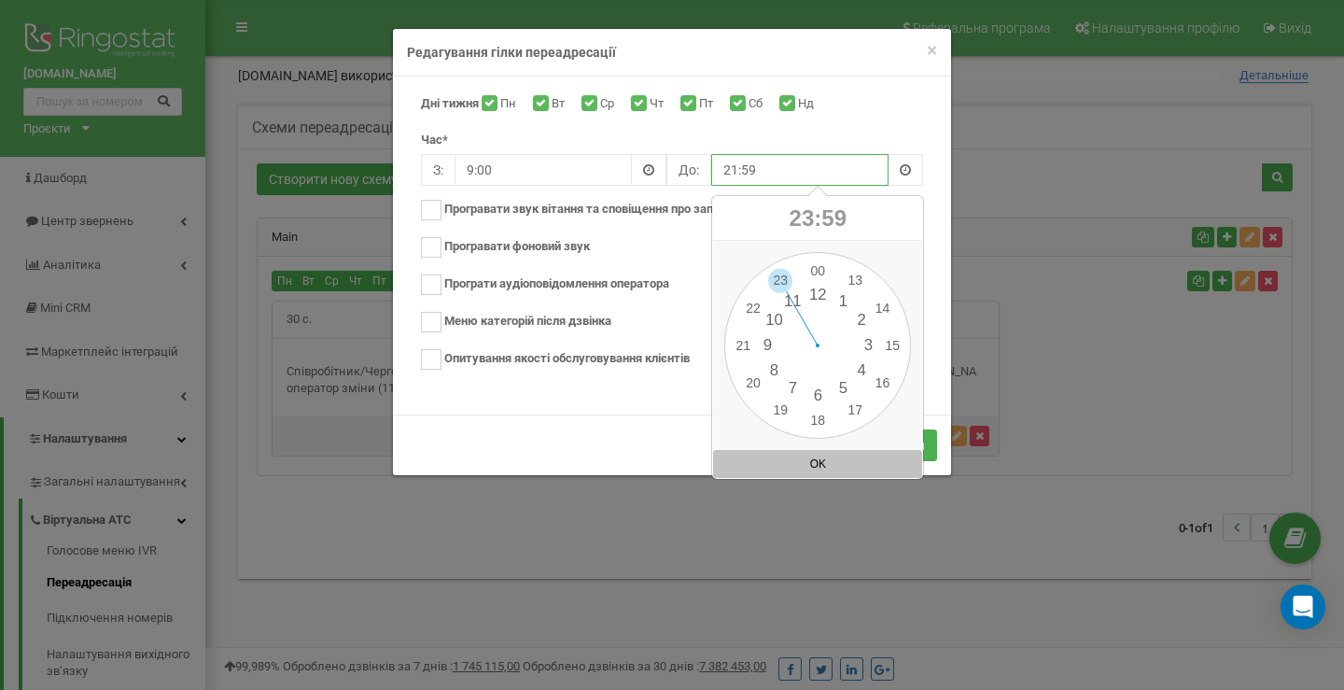
click at [752, 170] on input "21:59" at bounding box center [799, 170] width 177 height 32
drag, startPoint x: 741, startPoint y: 170, endPoint x: 781, endPoint y: 173, distance: 40.2
click at [780, 172] on input "21:59" at bounding box center [799, 170] width 177 height 32
type input "21:45"
click at [921, 127] on div "Дні тижня Пн Вт Ср Чт Пт Сб Нд Час* З: 9:00 До: 21:45" at bounding box center [672, 240] width 530 height 291
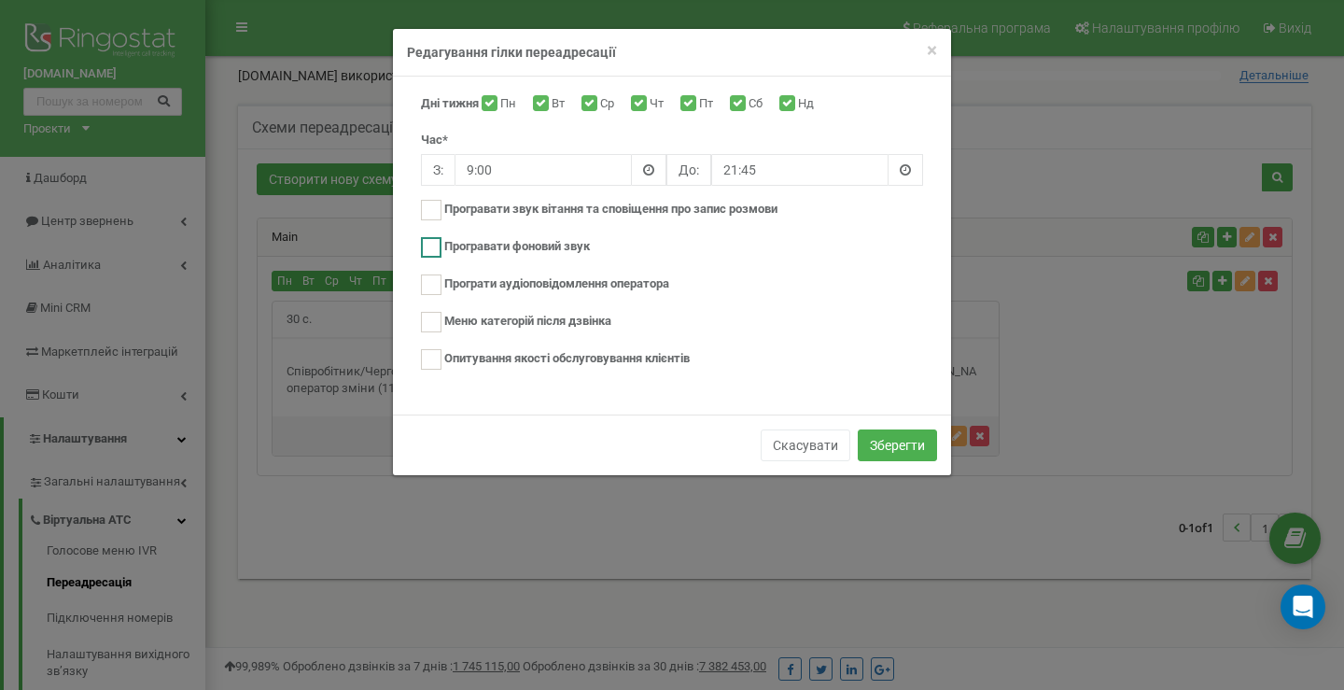
click at [529, 241] on label "Програвати фоновий звук" at bounding box center [517, 247] width 146 height 18
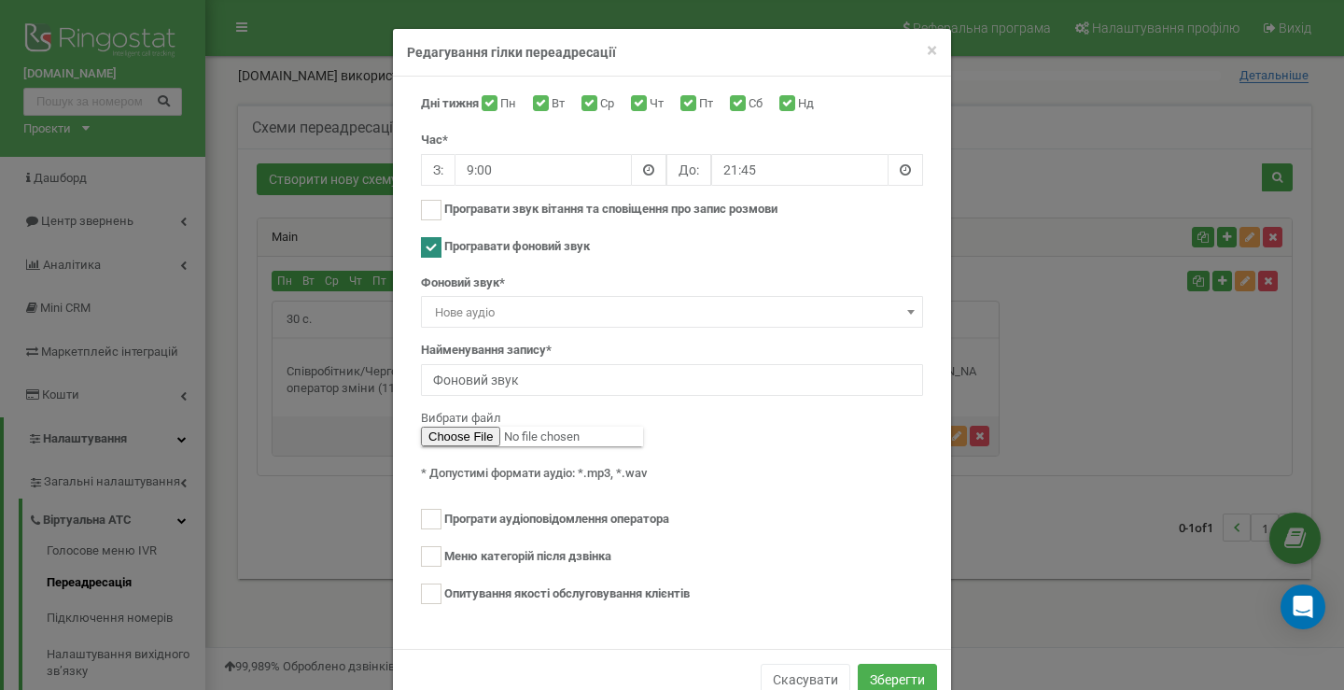
click at [534, 303] on span "Нове аудіо" at bounding box center [672, 313] width 489 height 26
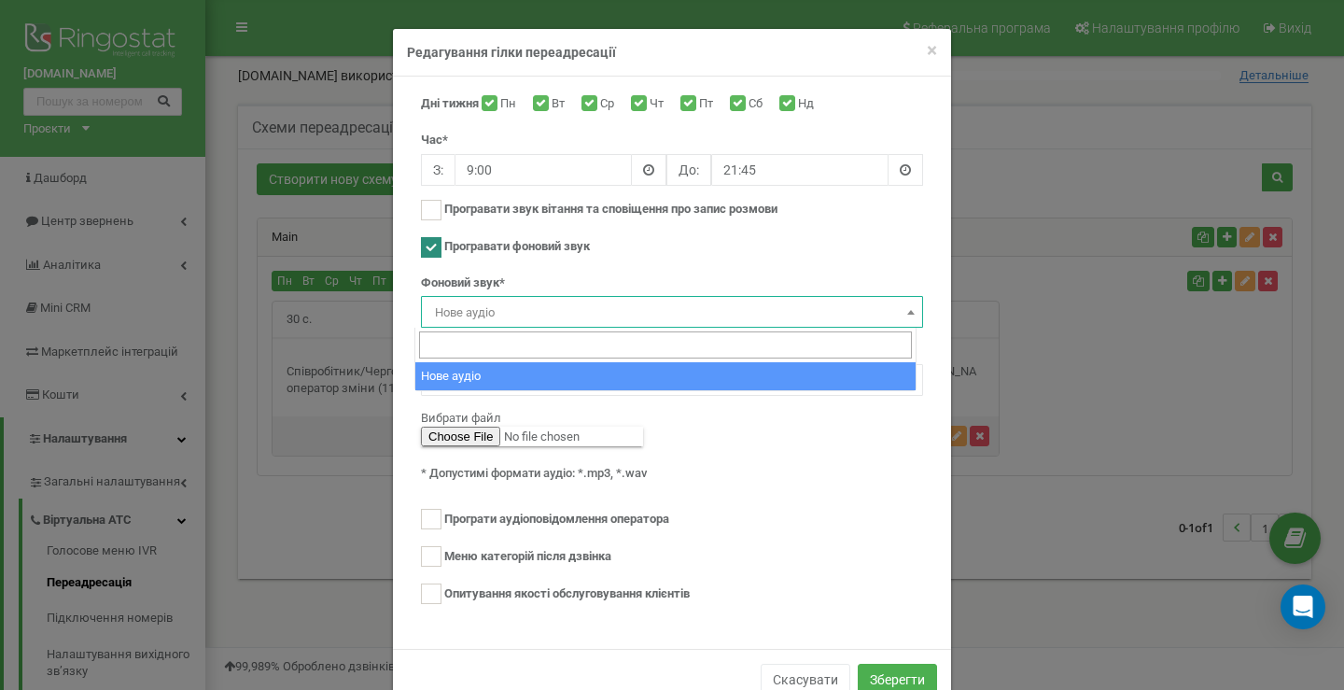
click at [534, 303] on span "Нове аудіо" at bounding box center [672, 313] width 489 height 26
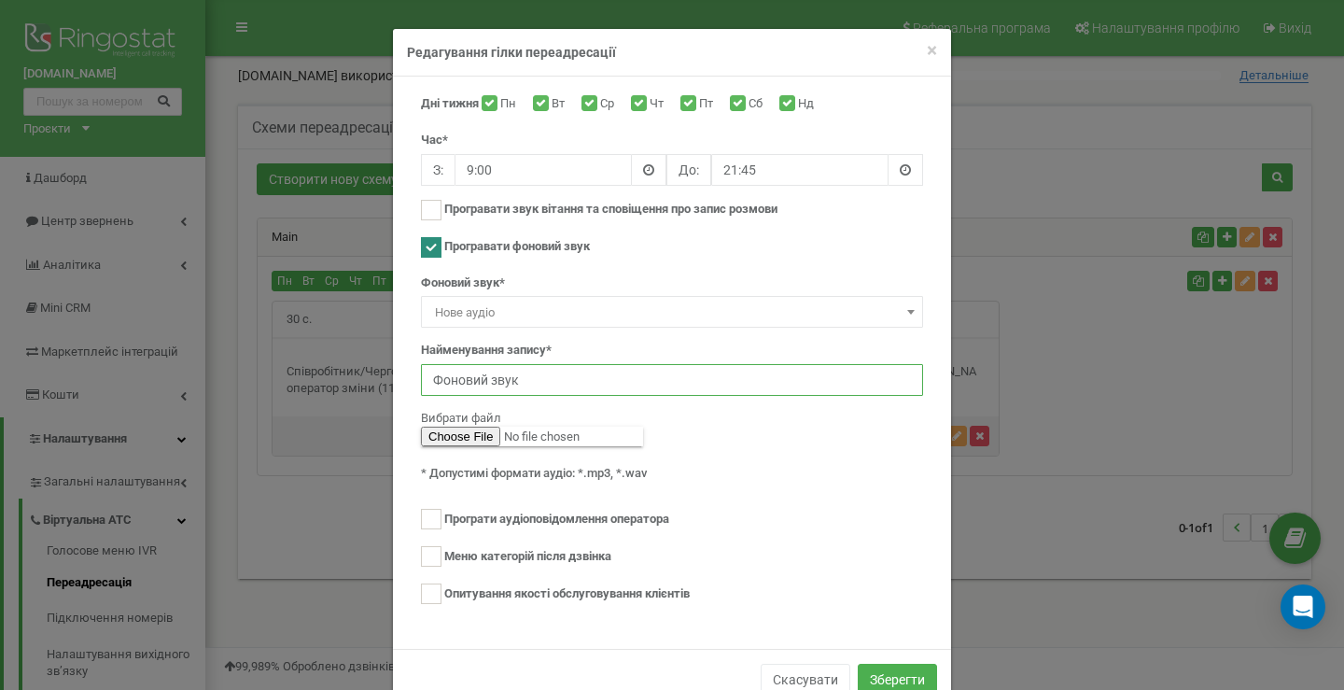
click at [528, 378] on input "Фоновий звук" at bounding box center [672, 380] width 502 height 32
click at [533, 297] on span "Нове аудіо" at bounding box center [672, 312] width 502 height 32
click at [513, 314] on span "Нове аудіо" at bounding box center [672, 313] width 489 height 26
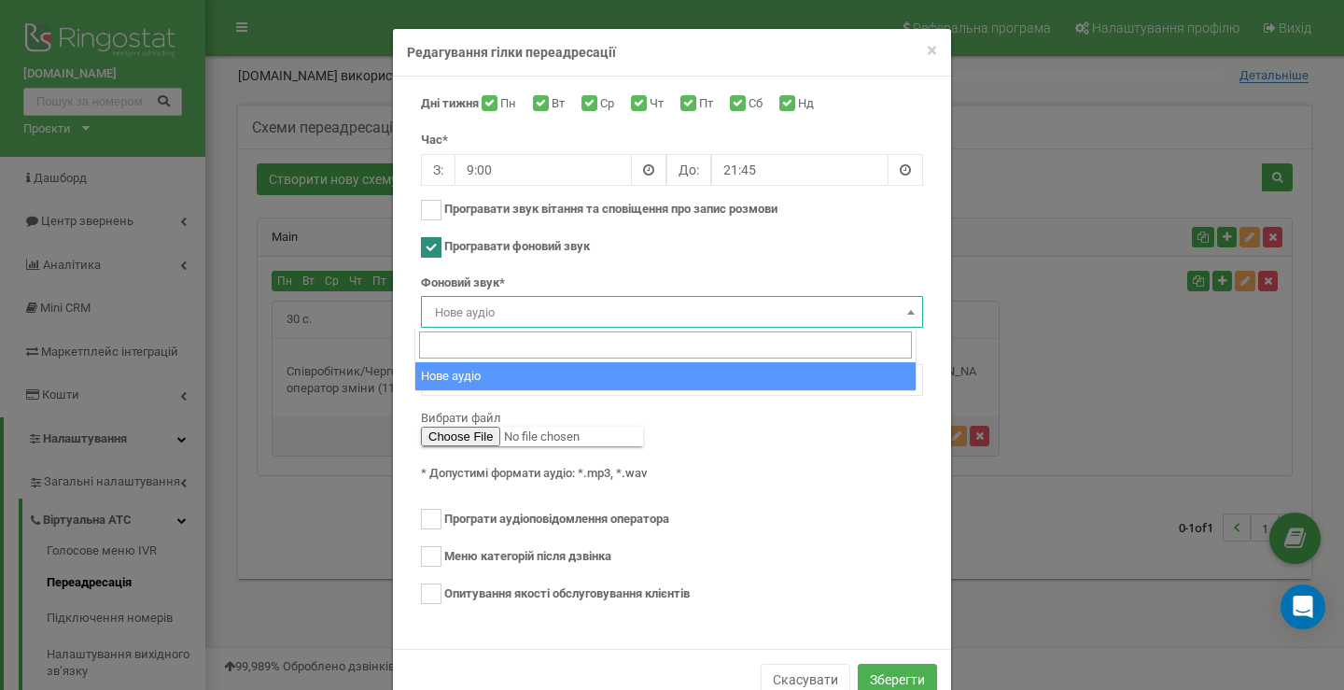
click at [513, 314] on span "Нове аудіо" at bounding box center [672, 313] width 489 height 26
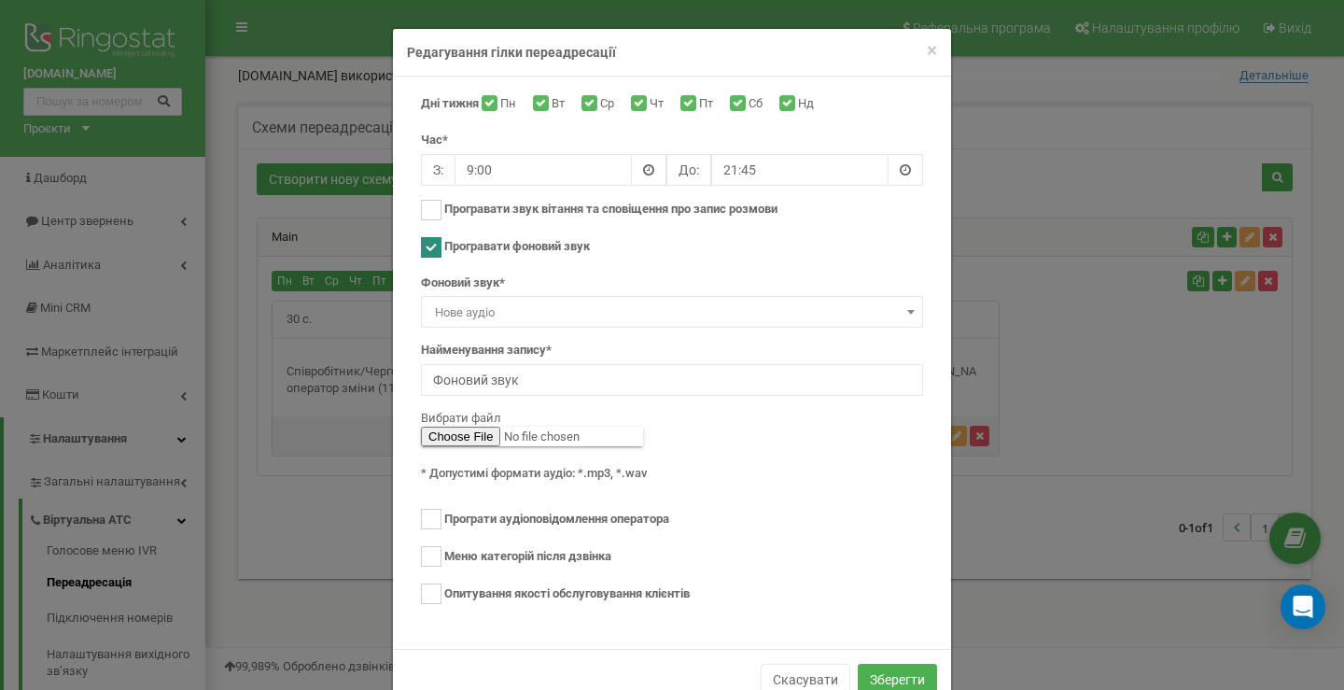
click at [424, 242] on ins at bounding box center [431, 247] width 21 height 21
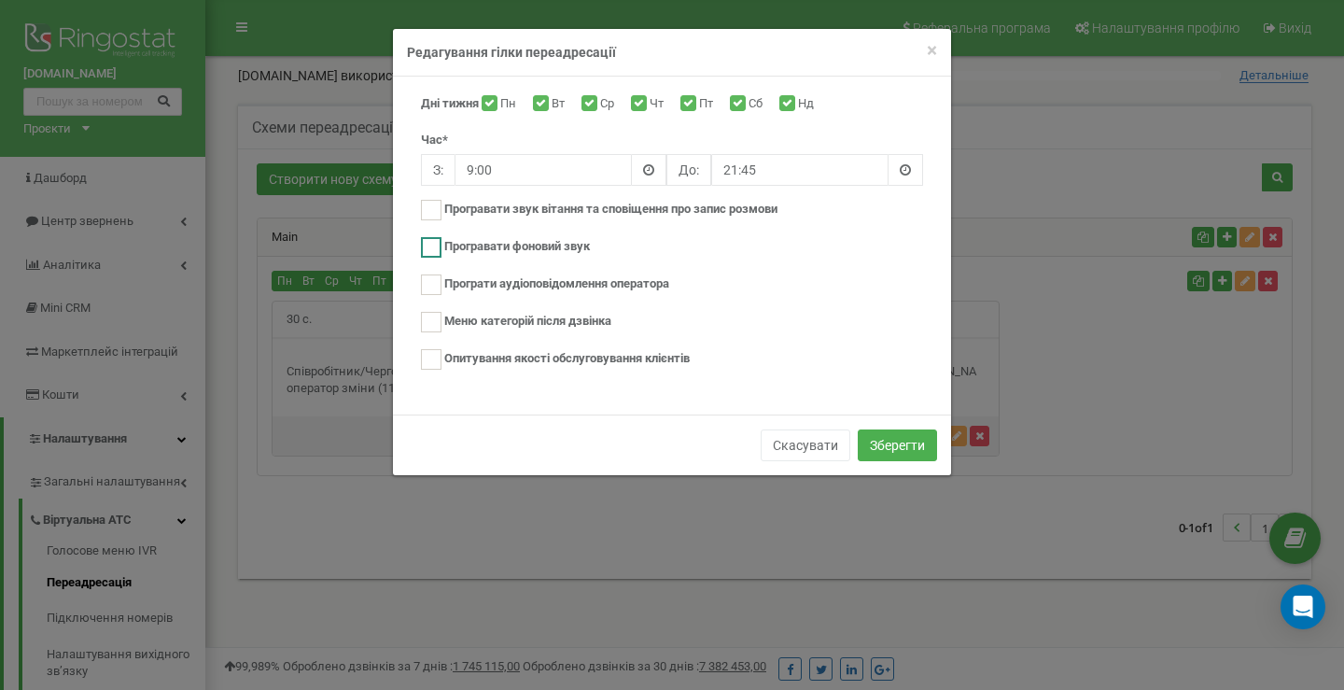
click at [428, 246] on ins at bounding box center [431, 247] width 21 height 21
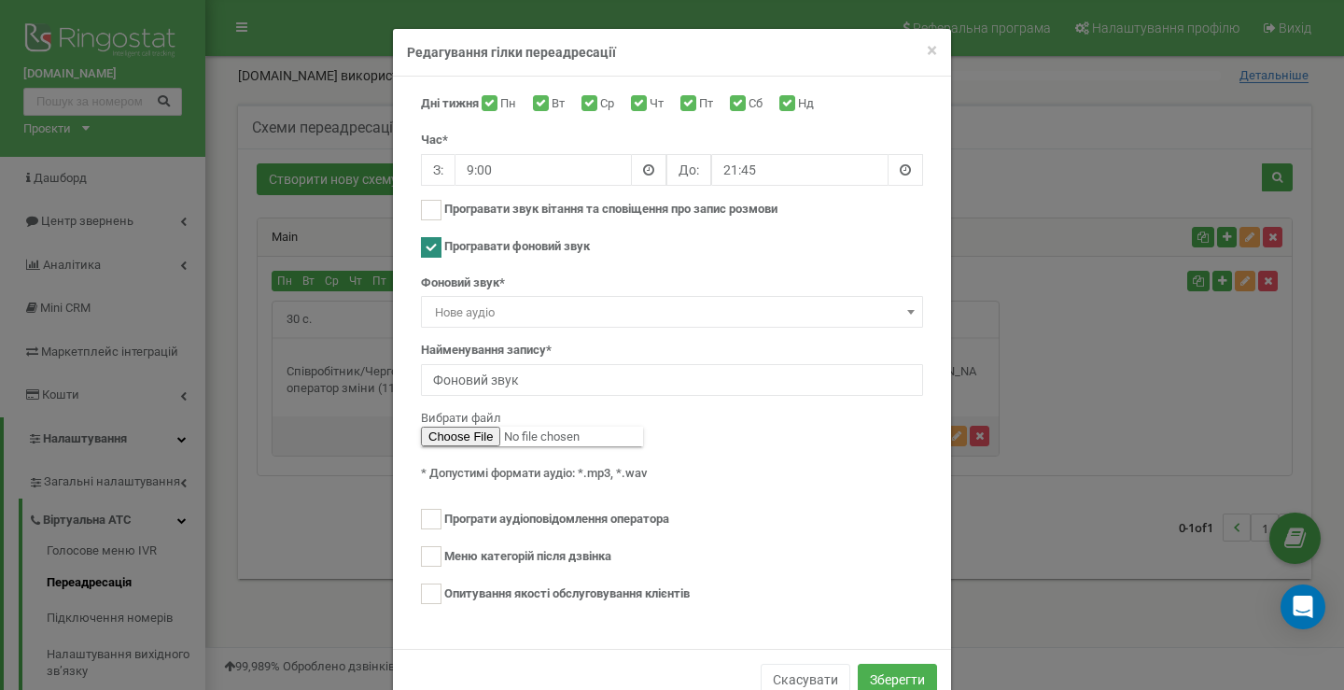
click at [424, 244] on ins at bounding box center [431, 247] width 21 height 21
checkbox input "false"
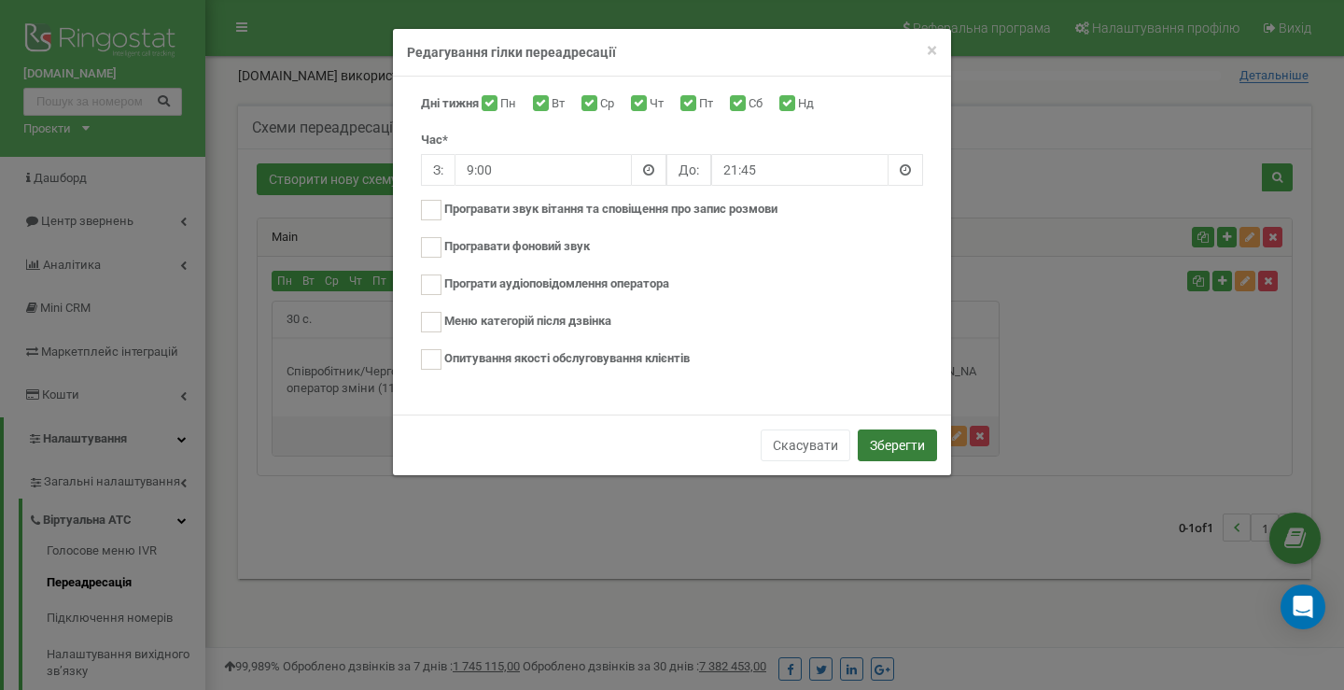
click at [892, 441] on button "Зберегти" at bounding box center [897, 445] width 79 height 32
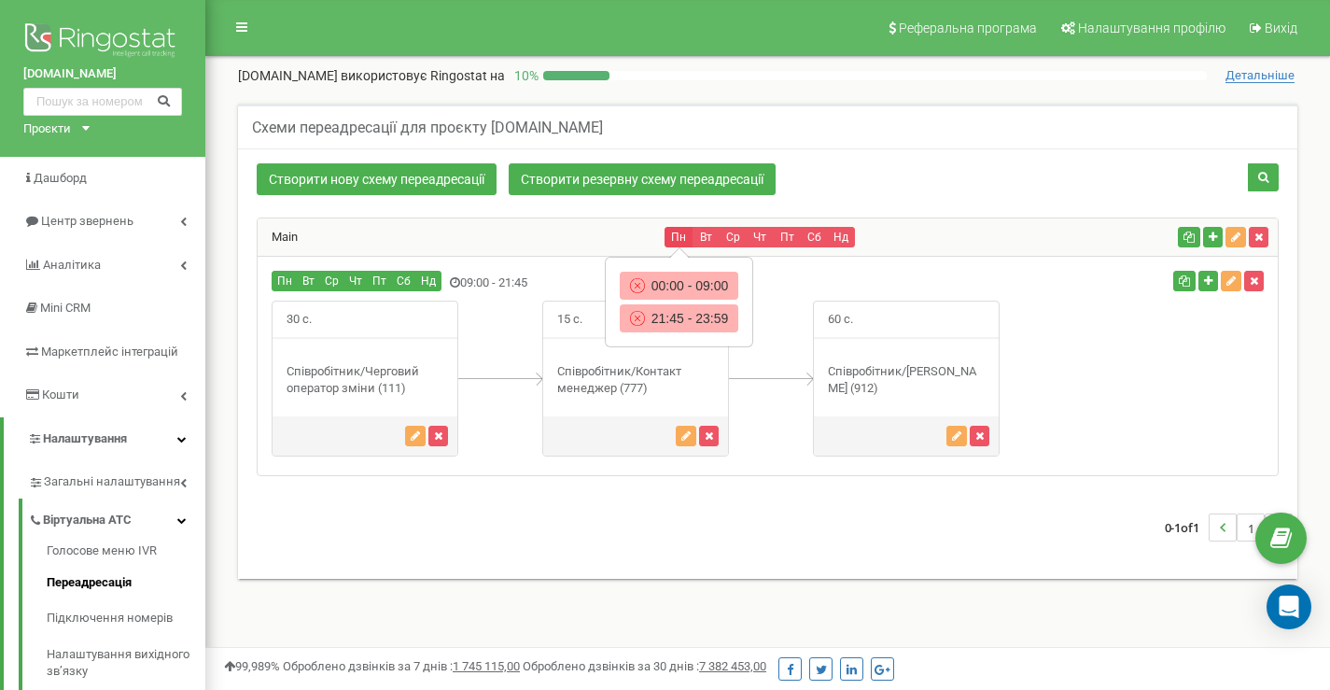
click at [677, 241] on button "Пн" at bounding box center [679, 237] width 28 height 21
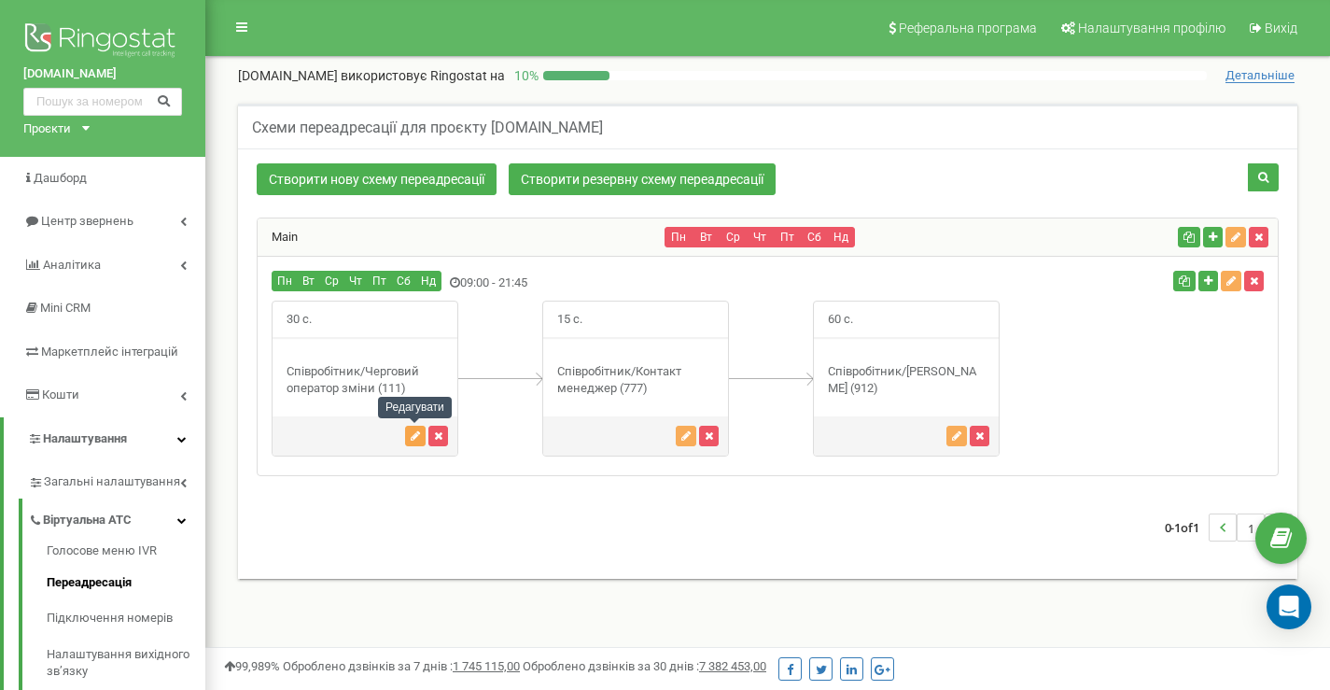
click at [416, 439] on icon "button" at bounding box center [415, 435] width 9 height 11
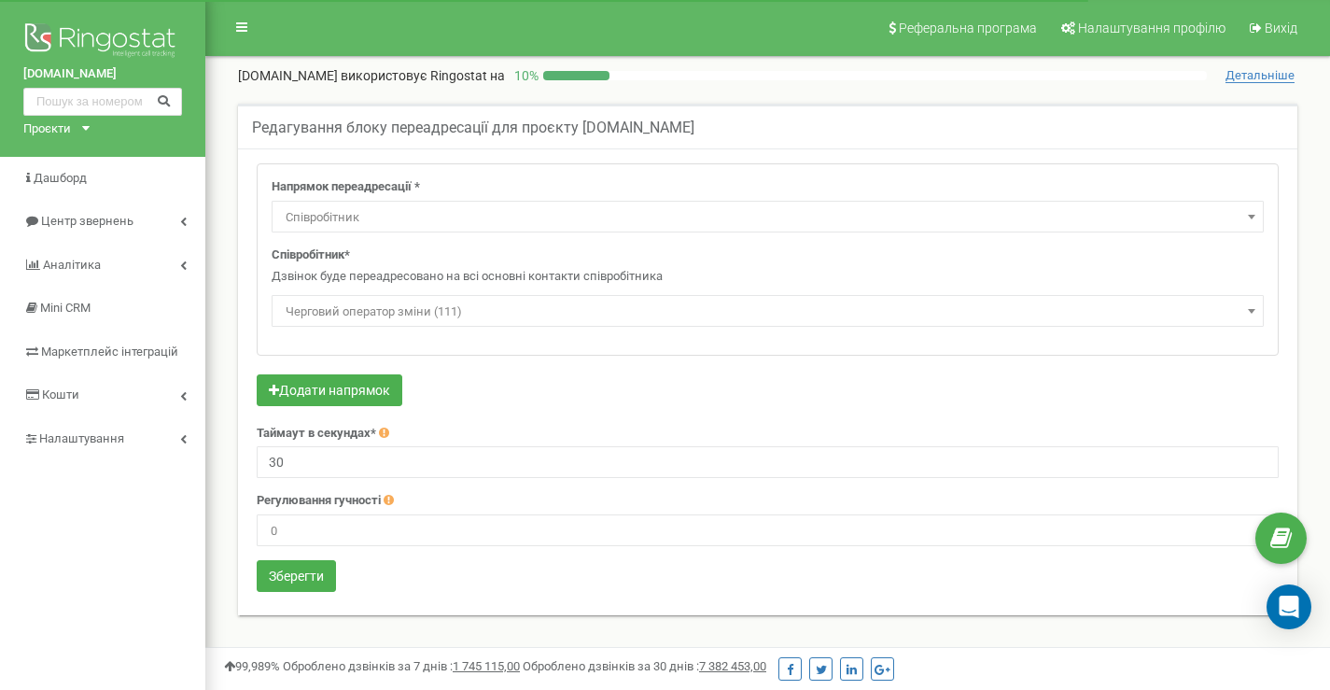
select select "Employee"
click at [344, 315] on span "Черговий оператор зміни (111)" at bounding box center [767, 312] width 979 height 26
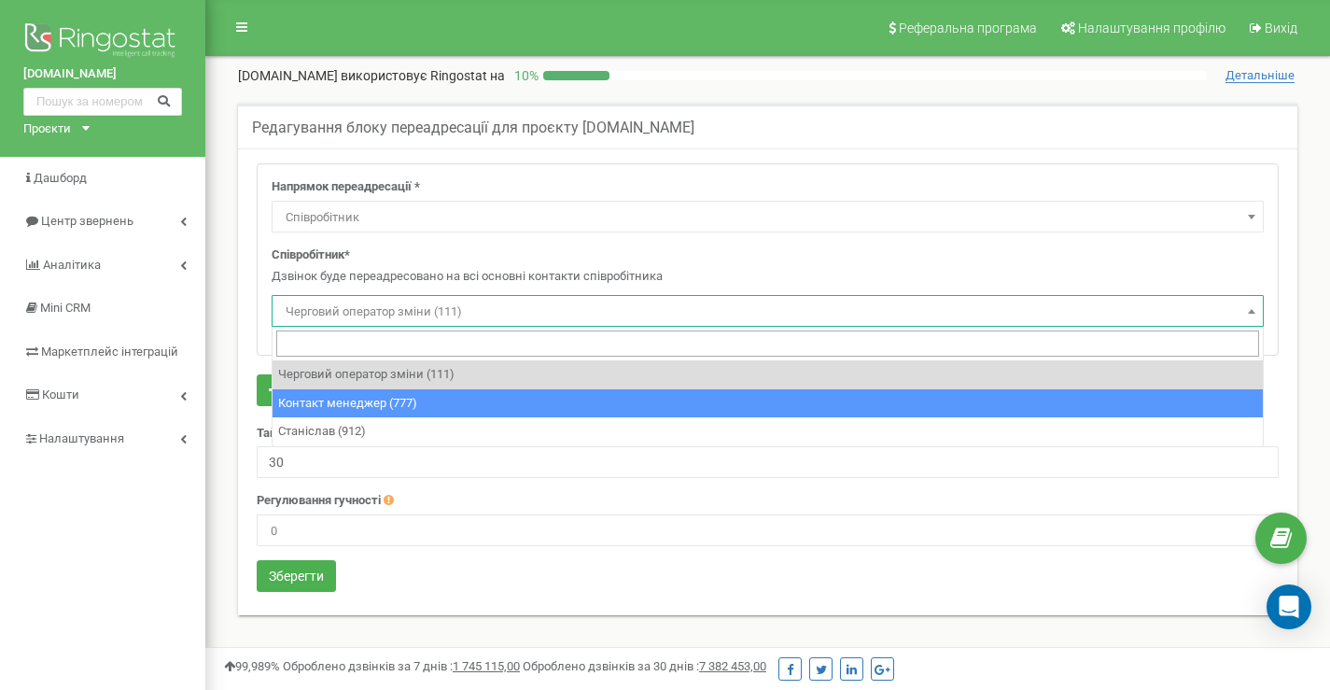
select select "496241"
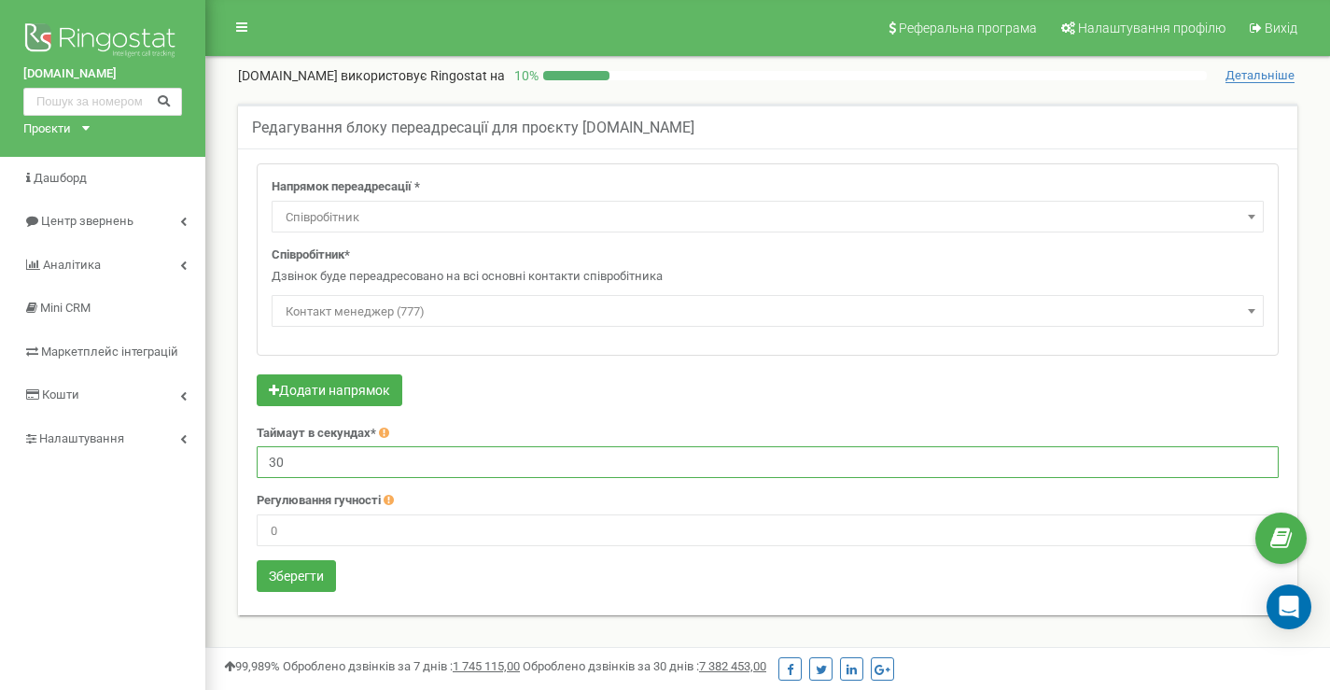
drag, startPoint x: 301, startPoint y: 462, endPoint x: 246, endPoint y: 461, distance: 54.2
click at [248, 462] on div "Напрямок переадресації * Не використовувати Голосова пошта IVR Webhook номер пе…" at bounding box center [768, 379] width 1050 height 433
type input "15"
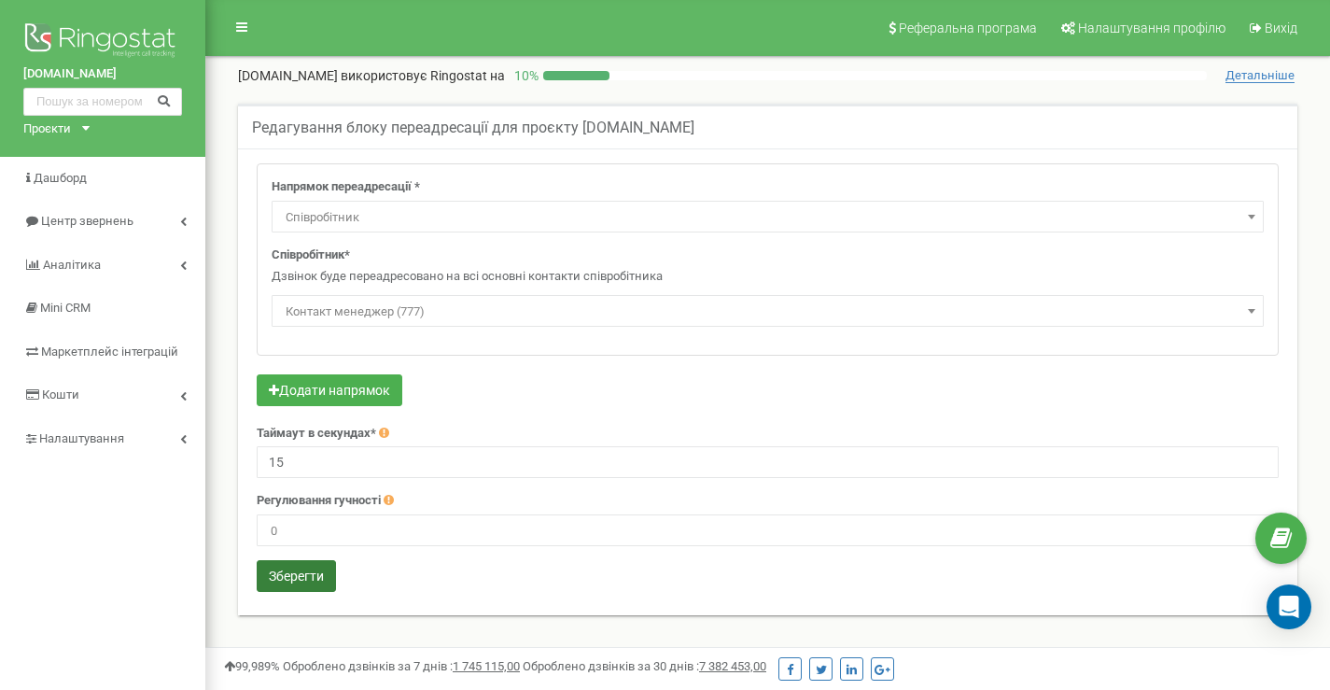
click at [313, 573] on button "Зберегти" at bounding box center [296, 576] width 79 height 32
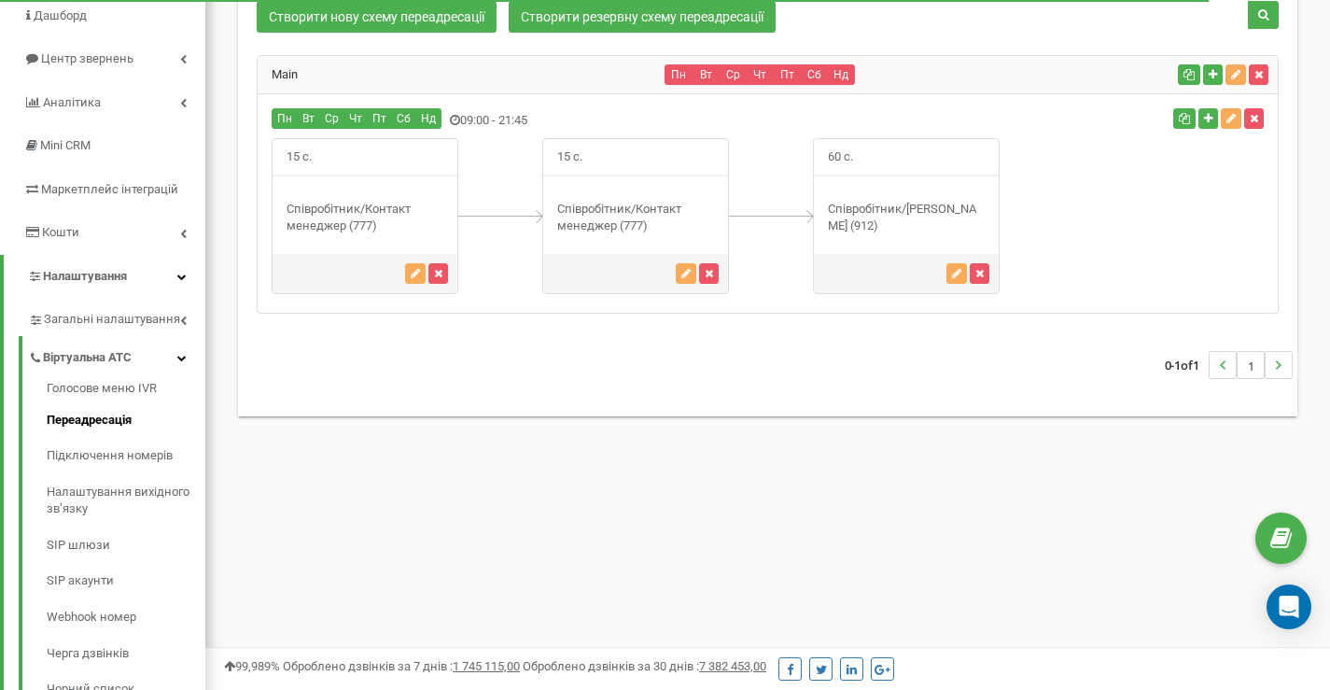
scroll to position [162, 0]
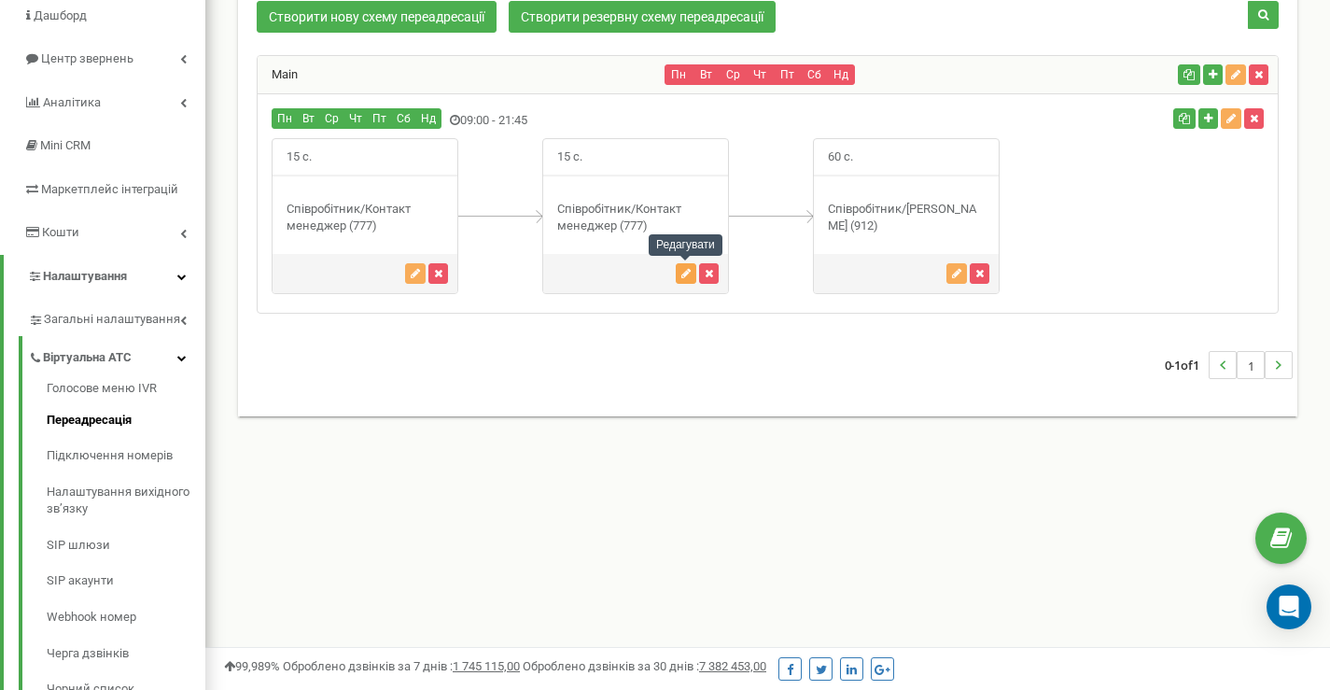
click at [682, 274] on icon "button" at bounding box center [686, 273] width 9 height 11
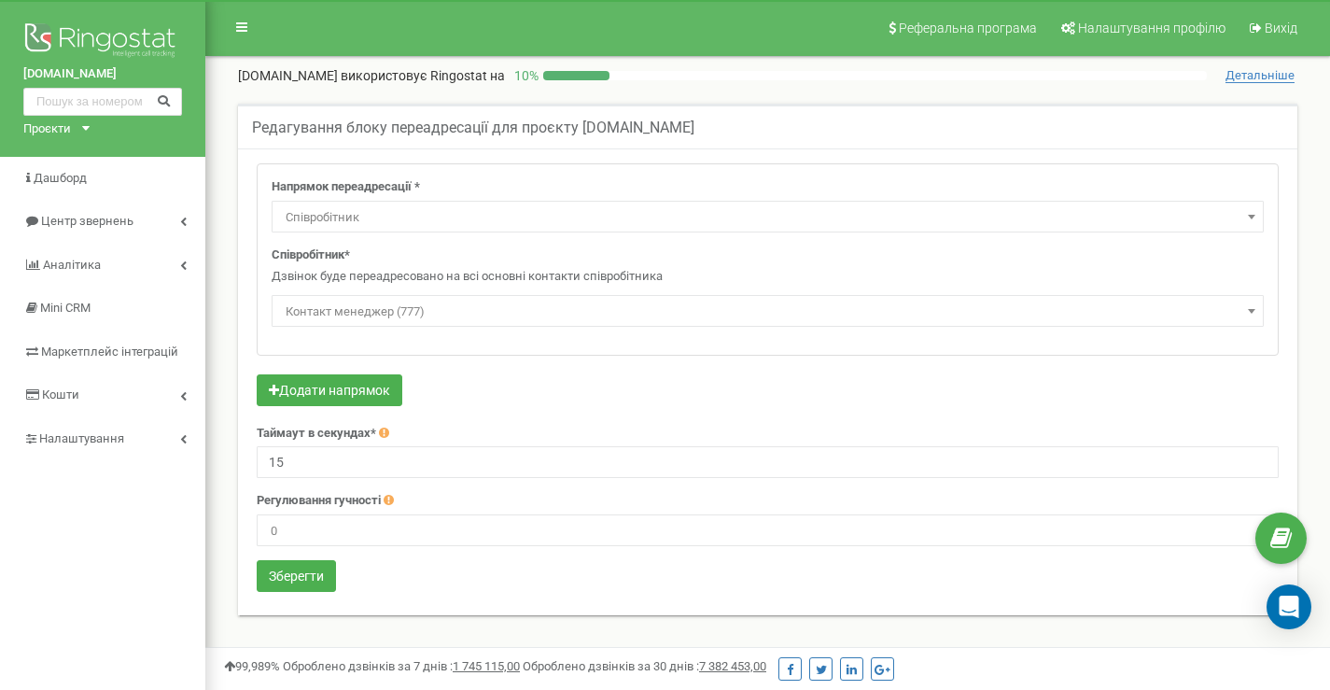
select select "Employee"
select select "496241"
click at [486, 251] on div "Співробітник* Дзвінок буде переадресовано на всі основні контакти співробітника…" at bounding box center [768, 286] width 992 height 80
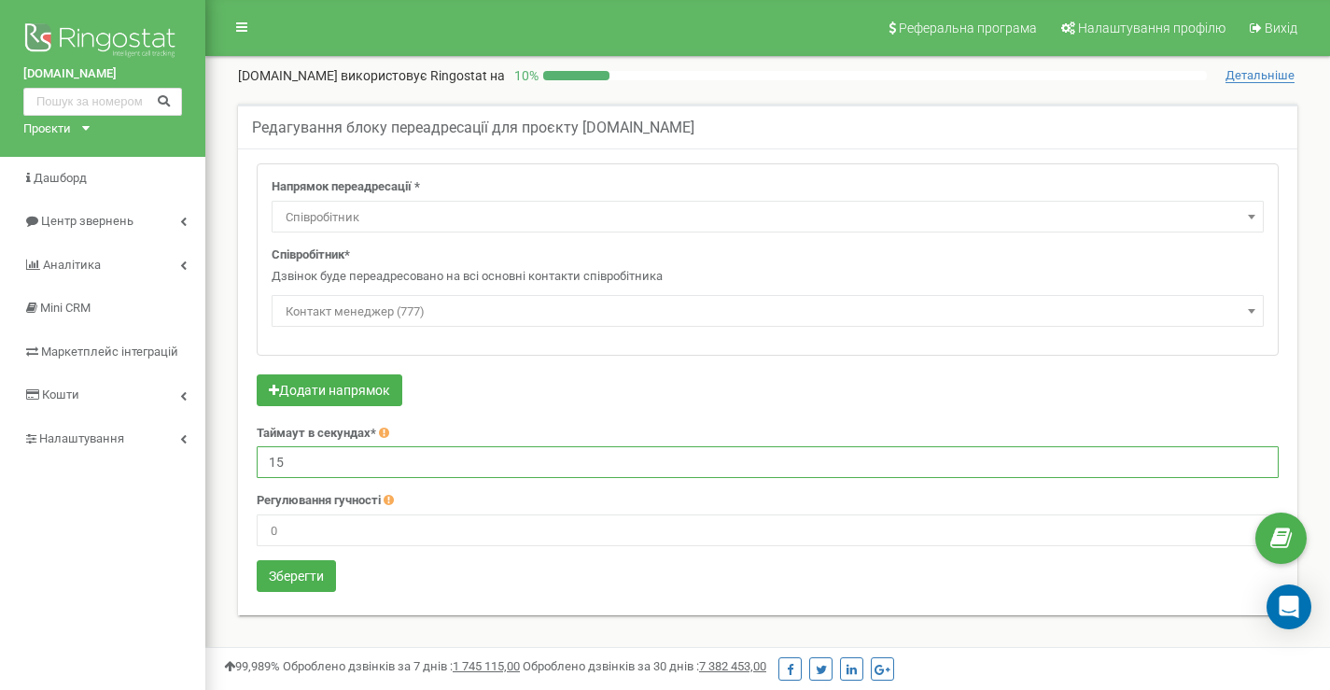
drag, startPoint x: 340, startPoint y: 462, endPoint x: 218, endPoint y: 461, distance: 122.3
click at [218, 461] on div "Реферальна програма Налаштування профілю Вихід [DOMAIN_NAME] використовує Ringo…" at bounding box center [767, 560] width 1125 height 1120
type input "30"
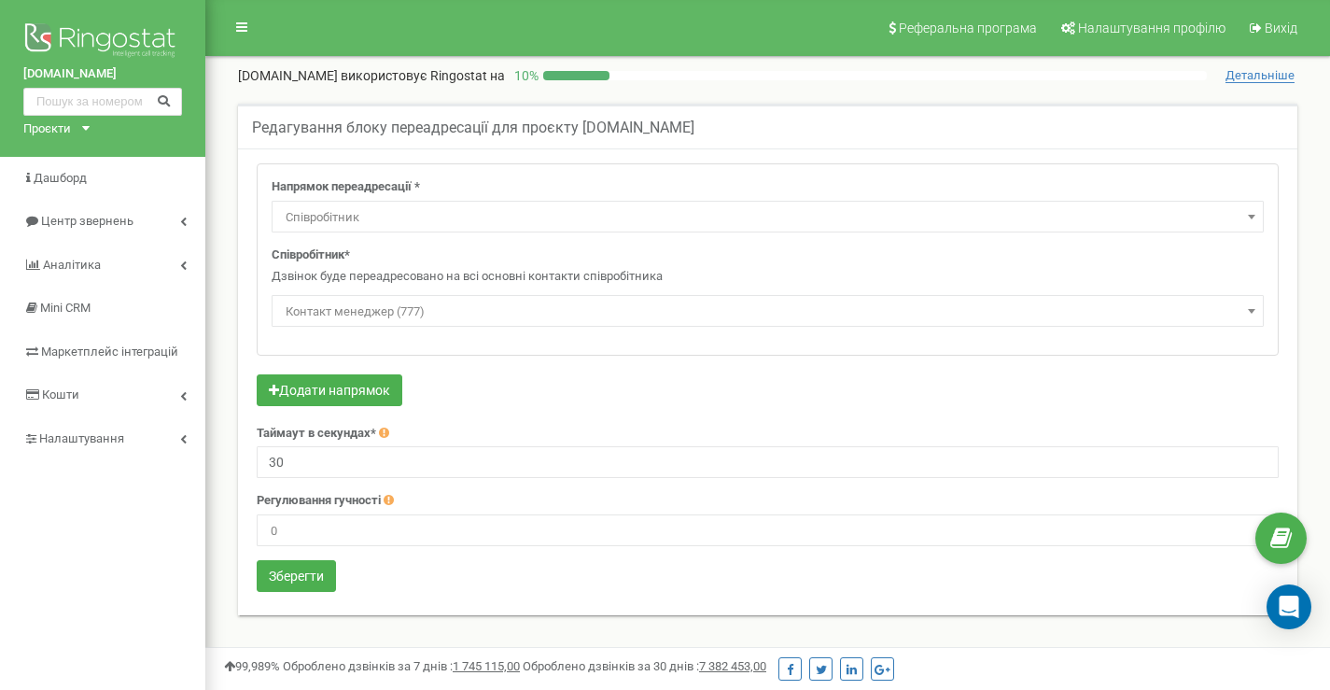
click at [343, 316] on span "Контакт менеджер (777)" at bounding box center [767, 312] width 979 height 26
click at [357, 306] on span "Черговий оператор зміни (111)" at bounding box center [767, 312] width 979 height 26
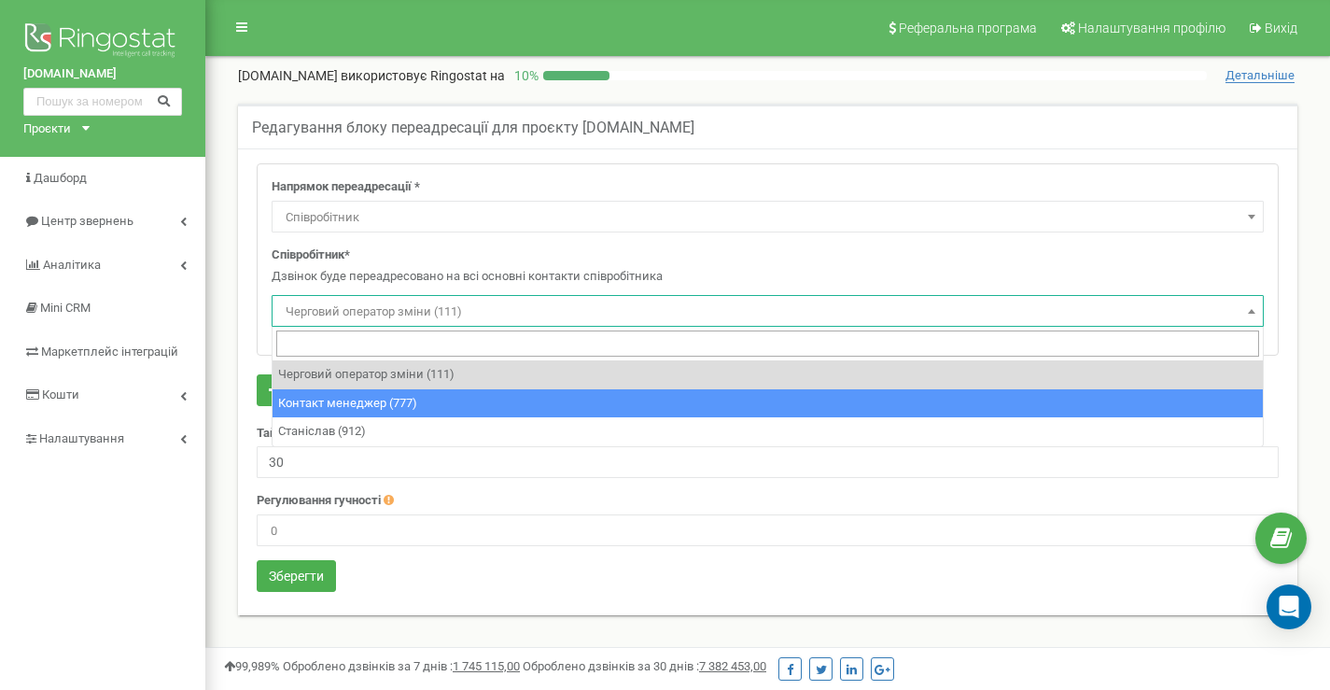
select select "496241"
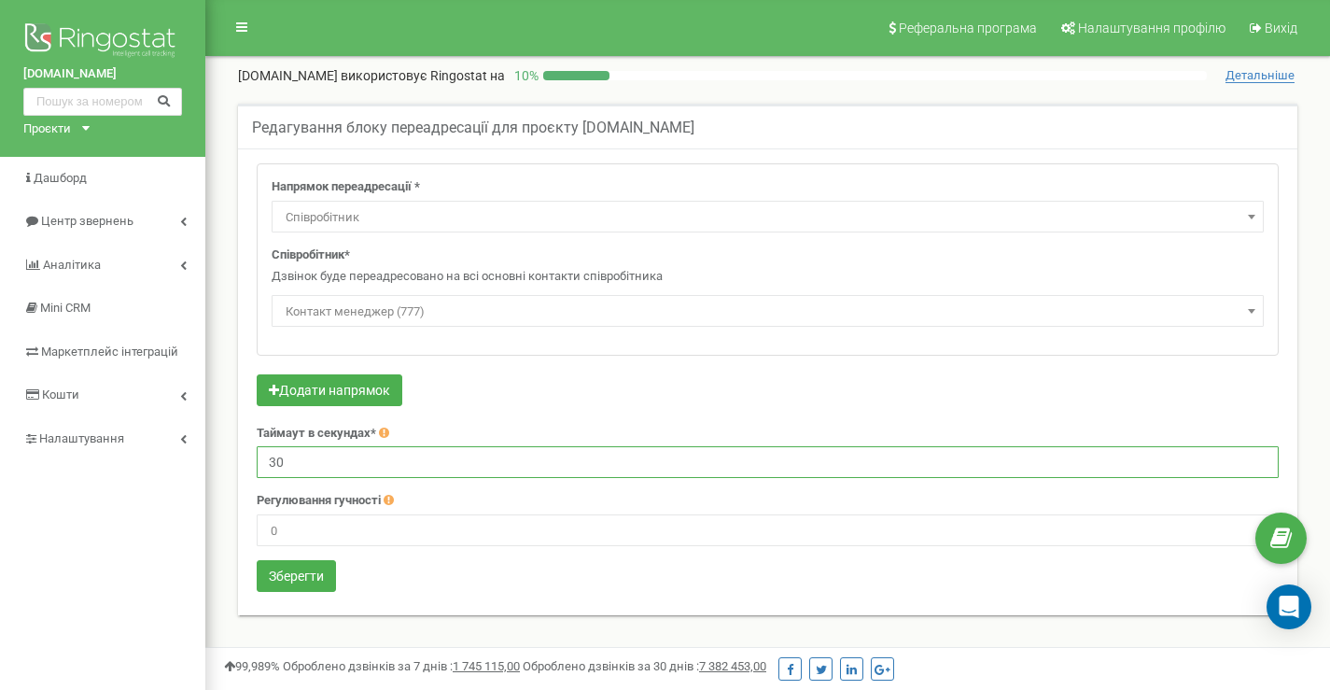
drag, startPoint x: 289, startPoint y: 456, endPoint x: 251, endPoint y: 457, distance: 38.3
click at [251, 457] on div "Напрямок переадресації * Не використовувати Голосова пошта IVR Webhook номер пе…" at bounding box center [768, 379] width 1050 height 433
type input "20"
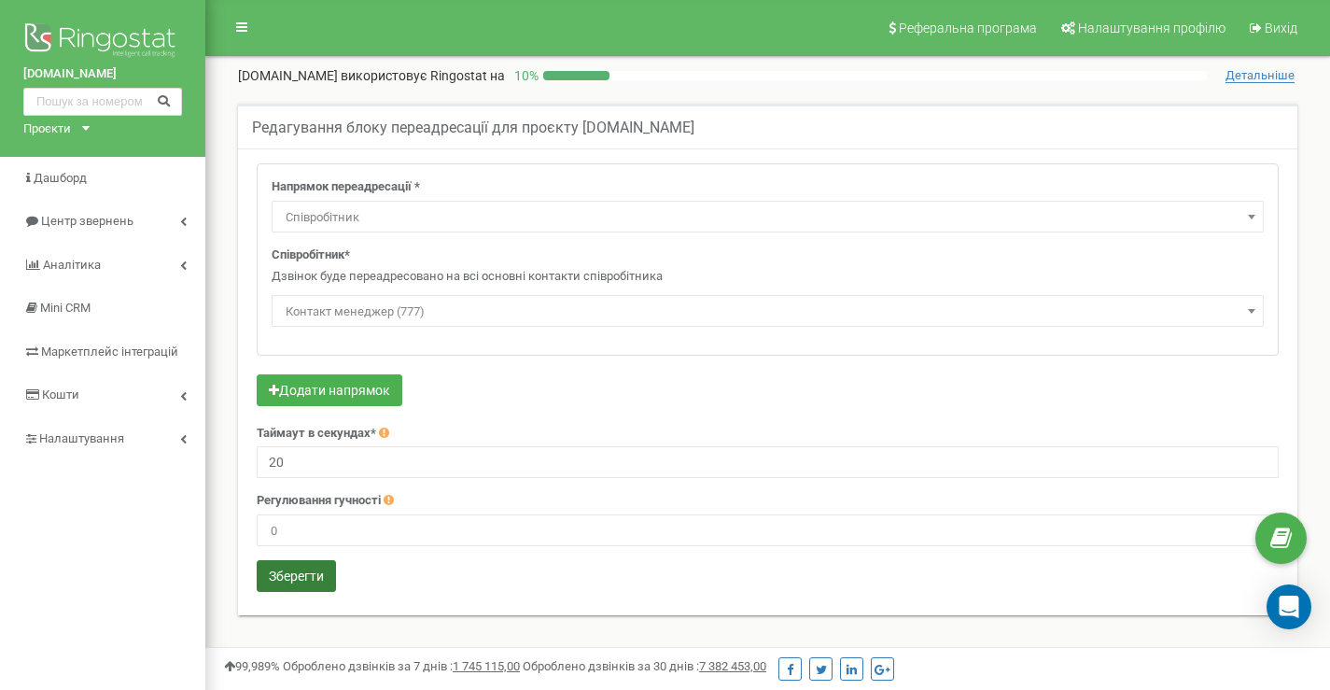
click at [279, 574] on button "Зберегти" at bounding box center [296, 576] width 79 height 32
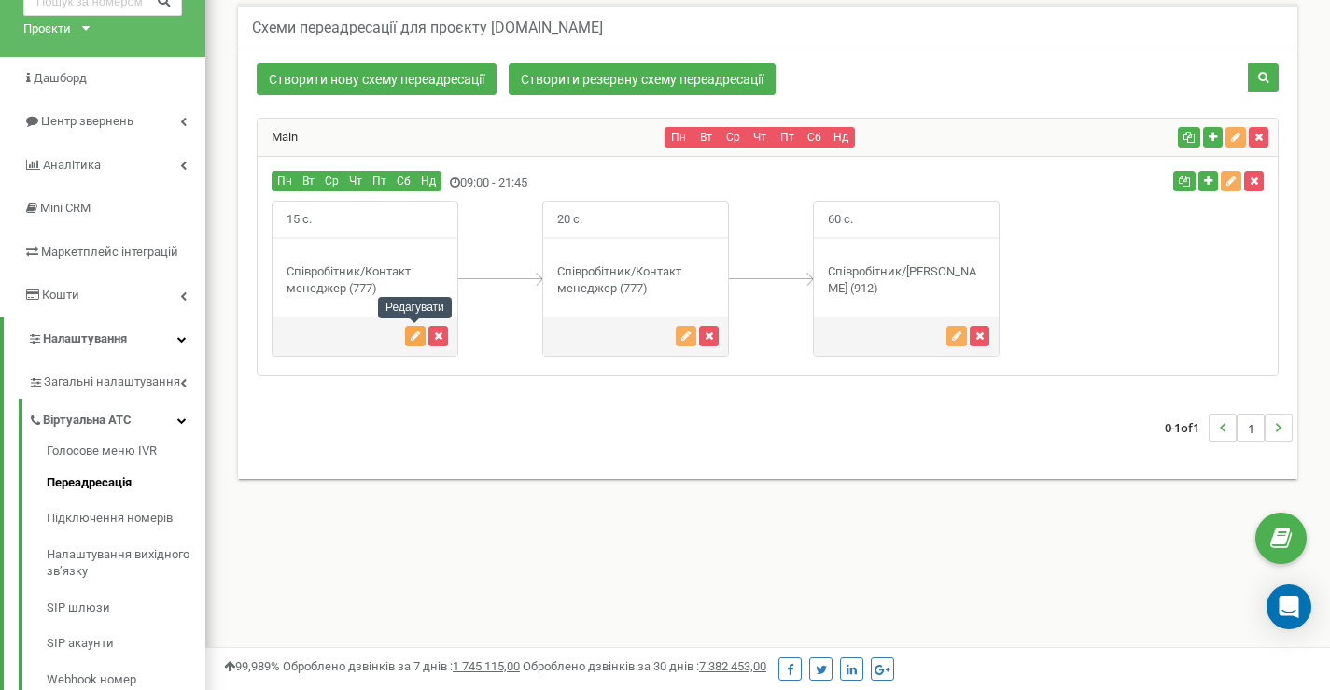
click at [408, 338] on button "button" at bounding box center [415, 336] width 21 height 21
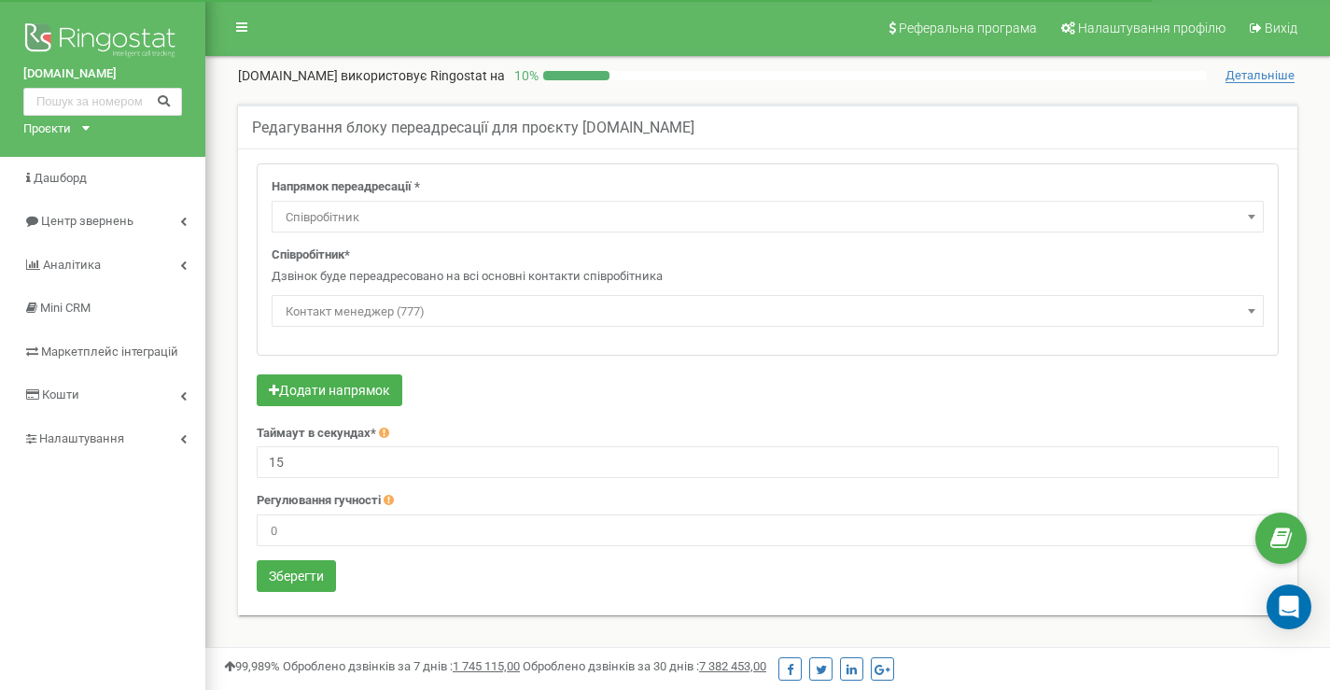
select select "Employee"
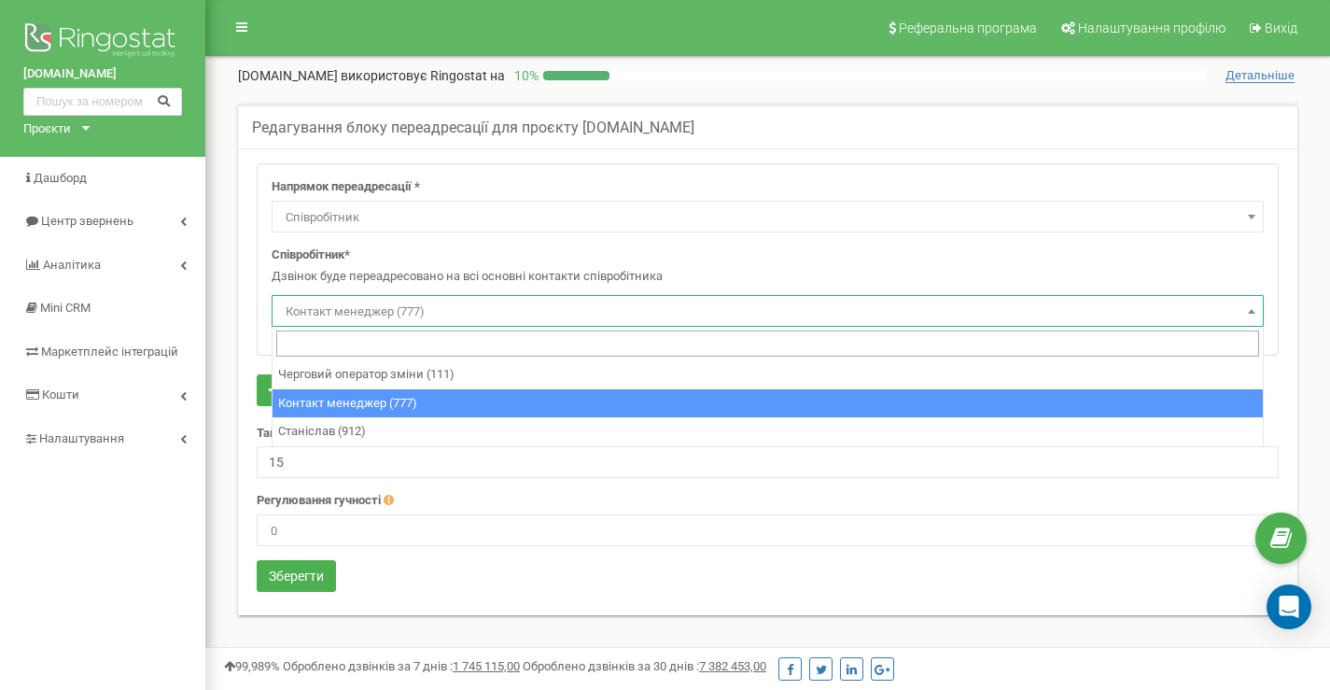
click at [385, 319] on span "Контакт менеджер (777)" at bounding box center [767, 312] width 979 height 26
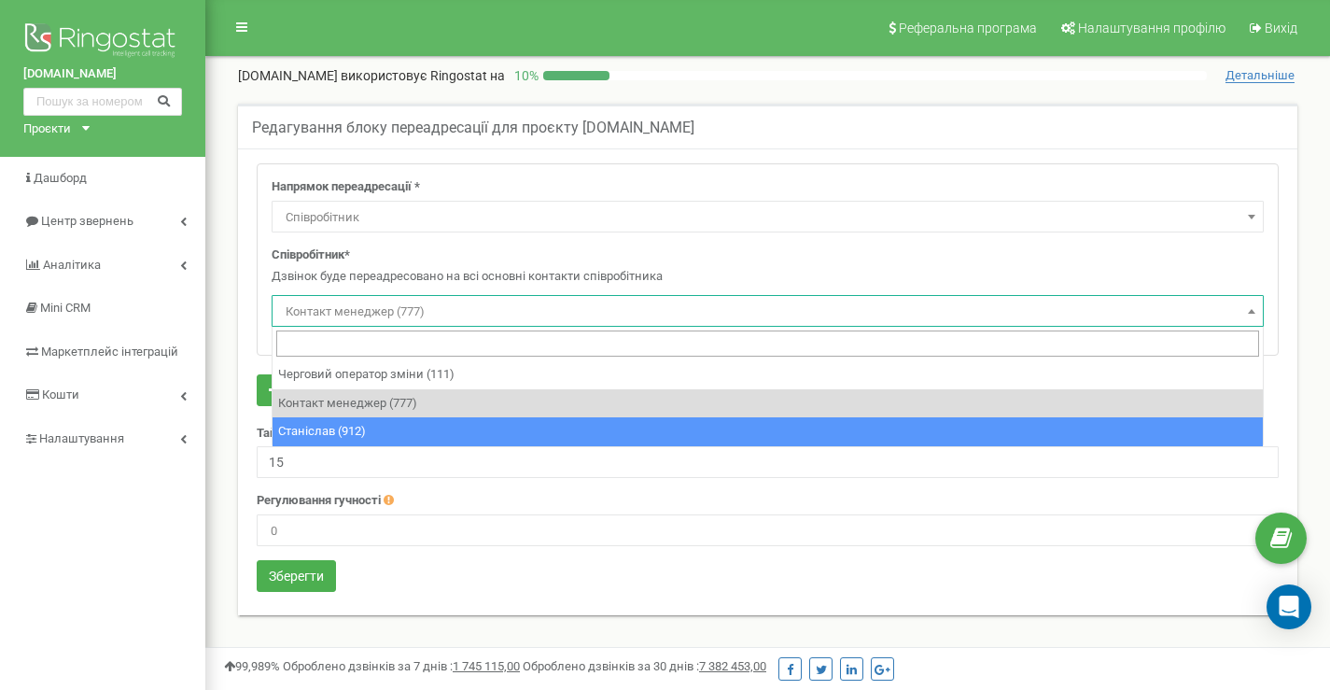
select select "495451"
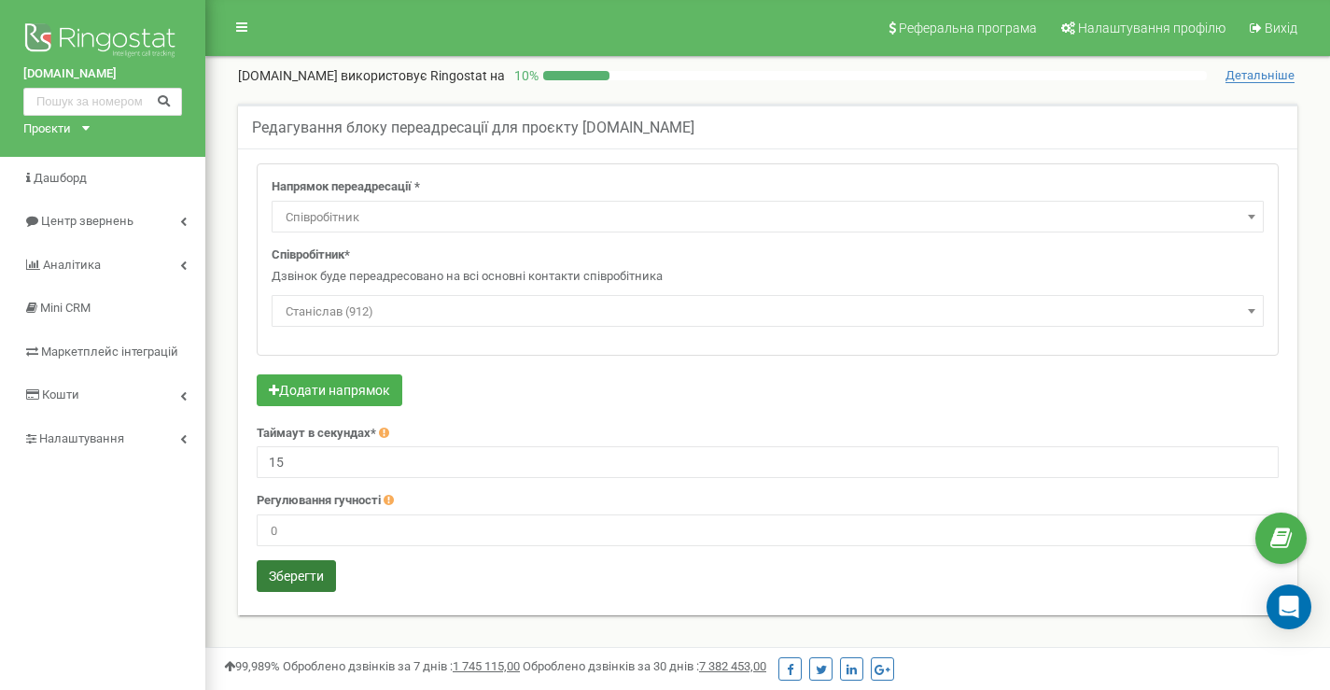
click at [304, 577] on button "Зберегти" at bounding box center [296, 576] width 79 height 32
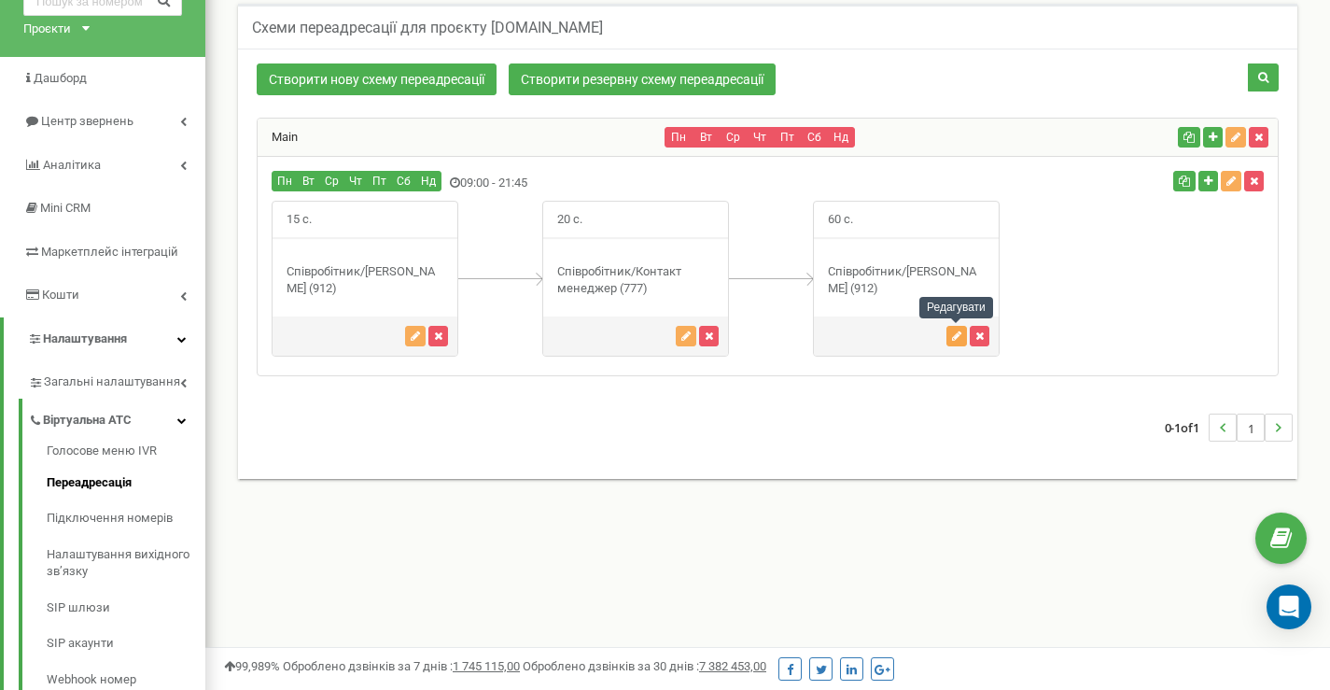
click at [961, 337] on icon "button" at bounding box center [956, 335] width 9 height 11
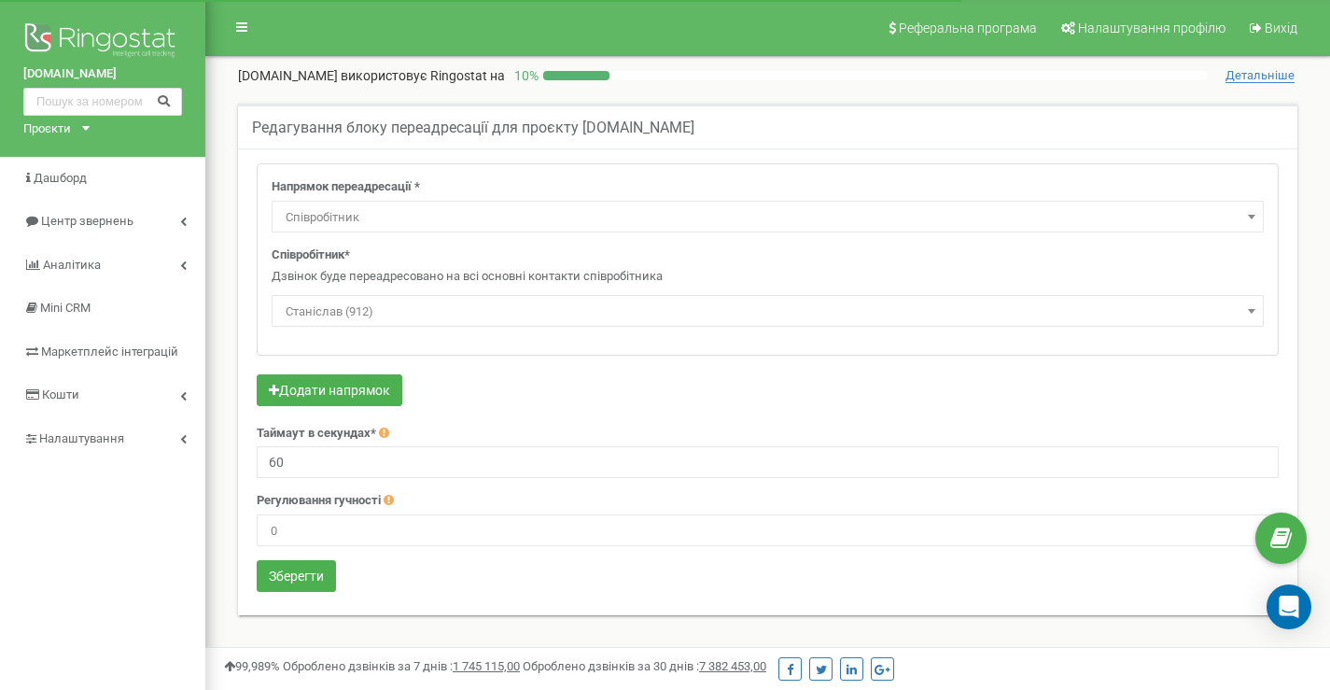
select select "Employee"
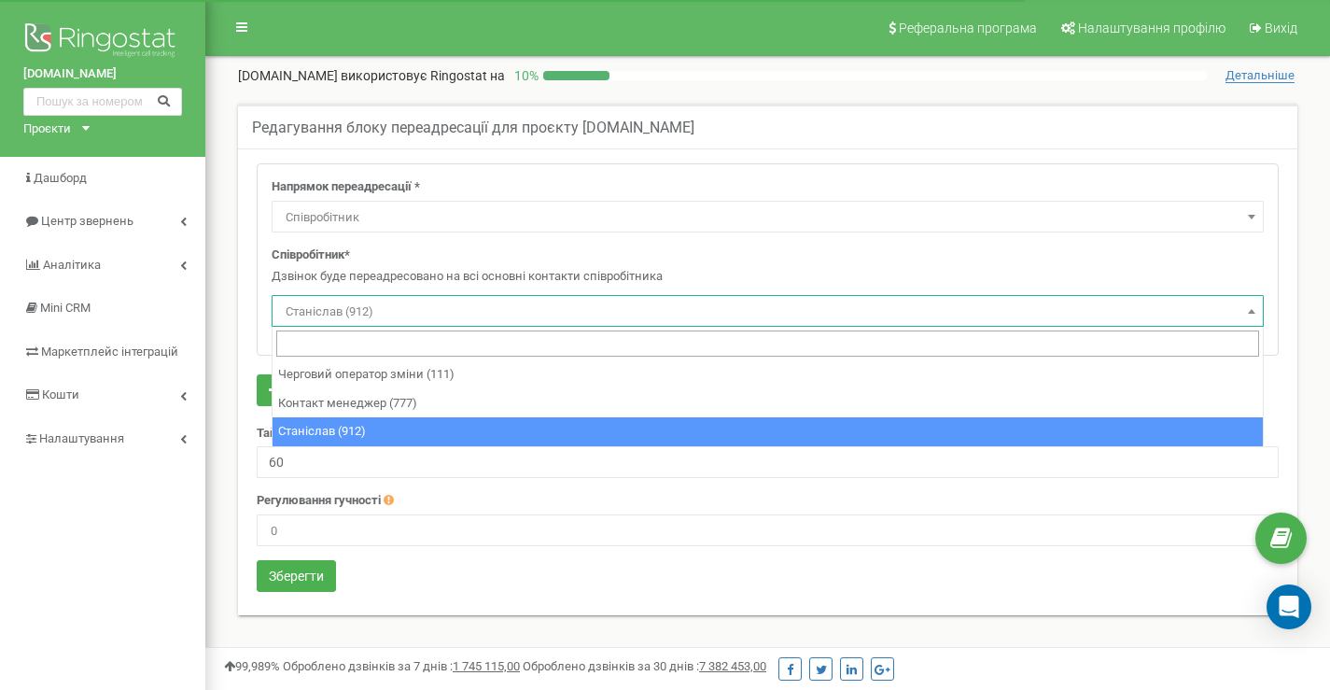
click at [363, 313] on span "Станіслав (912)" at bounding box center [767, 312] width 979 height 26
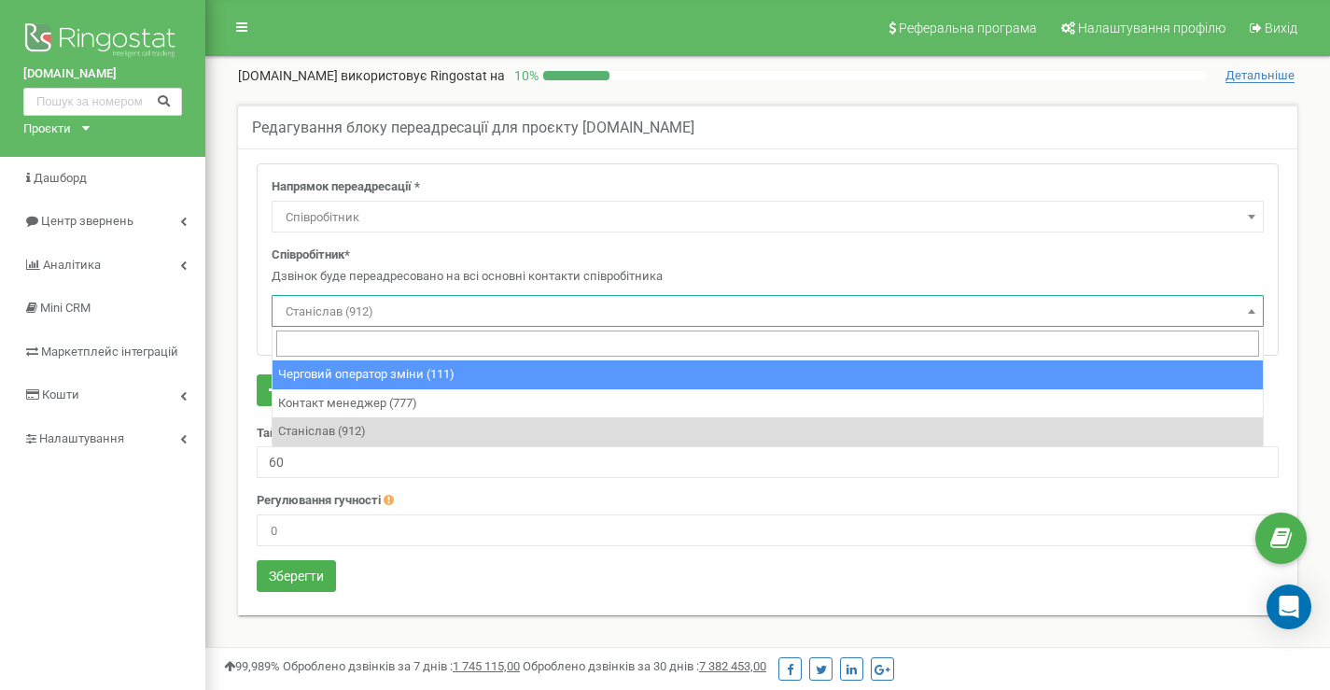
select select "496236"
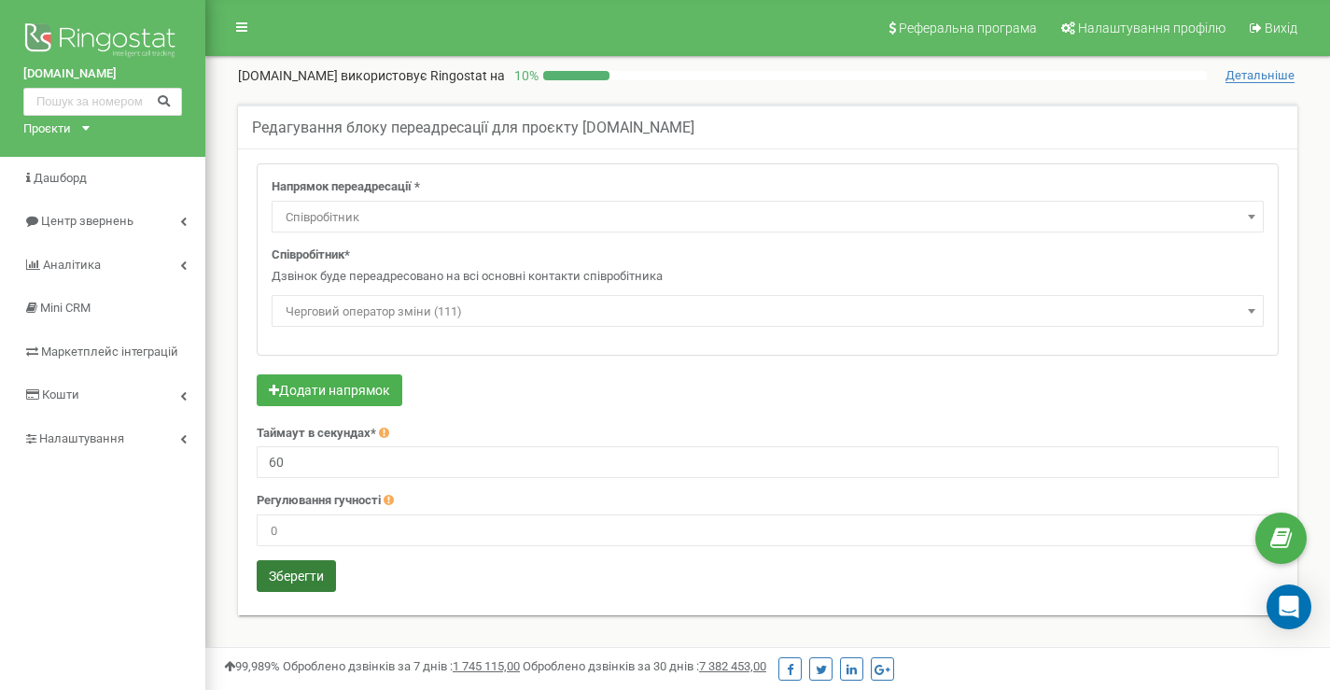
drag, startPoint x: 305, startPoint y: 577, endPoint x: 307, endPoint y: 588, distance: 11.4
click at [306, 577] on button "Зберегти" at bounding box center [296, 576] width 79 height 32
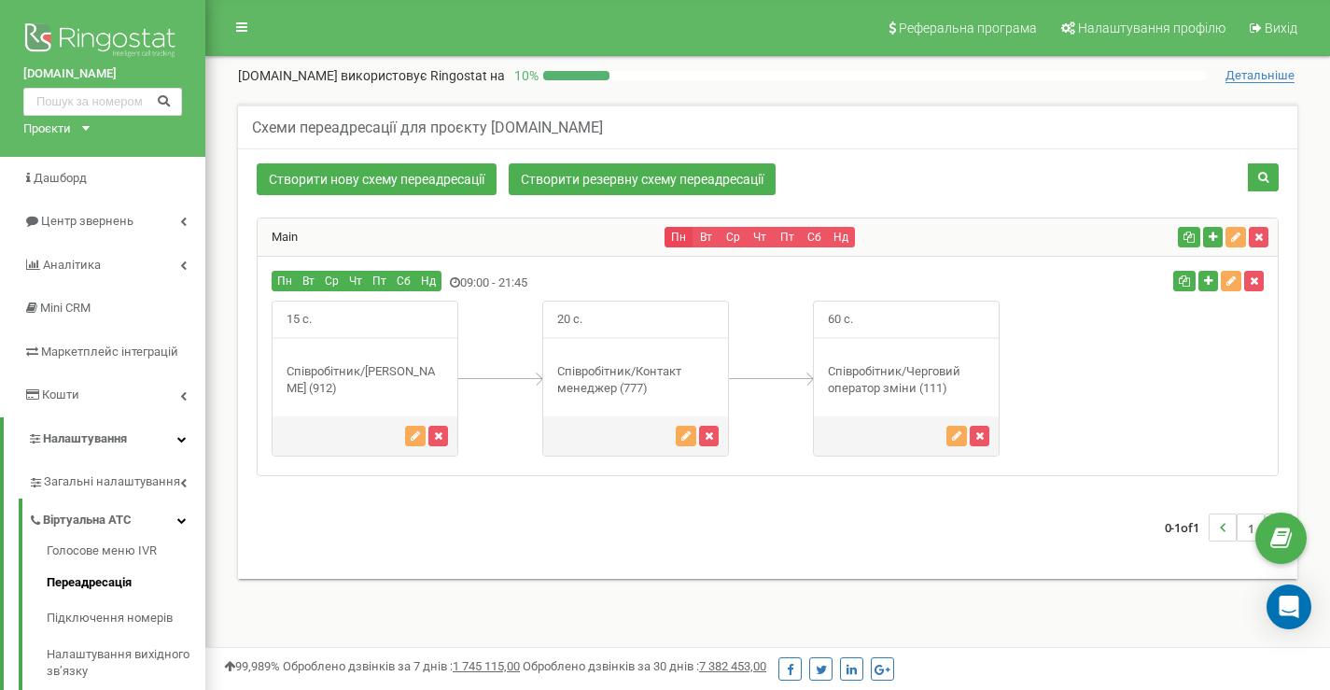
click at [674, 237] on button "Пн" at bounding box center [679, 237] width 28 height 21
click at [1233, 242] on icon "button" at bounding box center [1235, 237] width 9 height 11
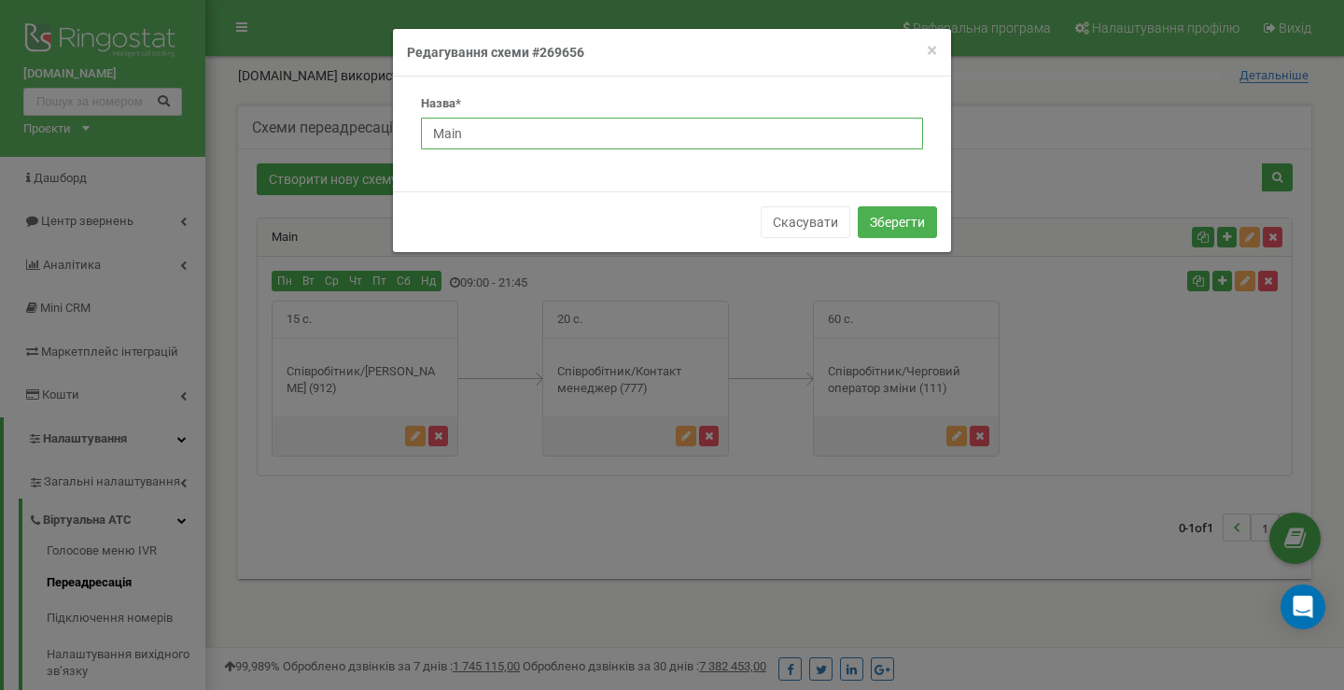
click at [553, 144] on input "Main" at bounding box center [672, 134] width 502 height 32
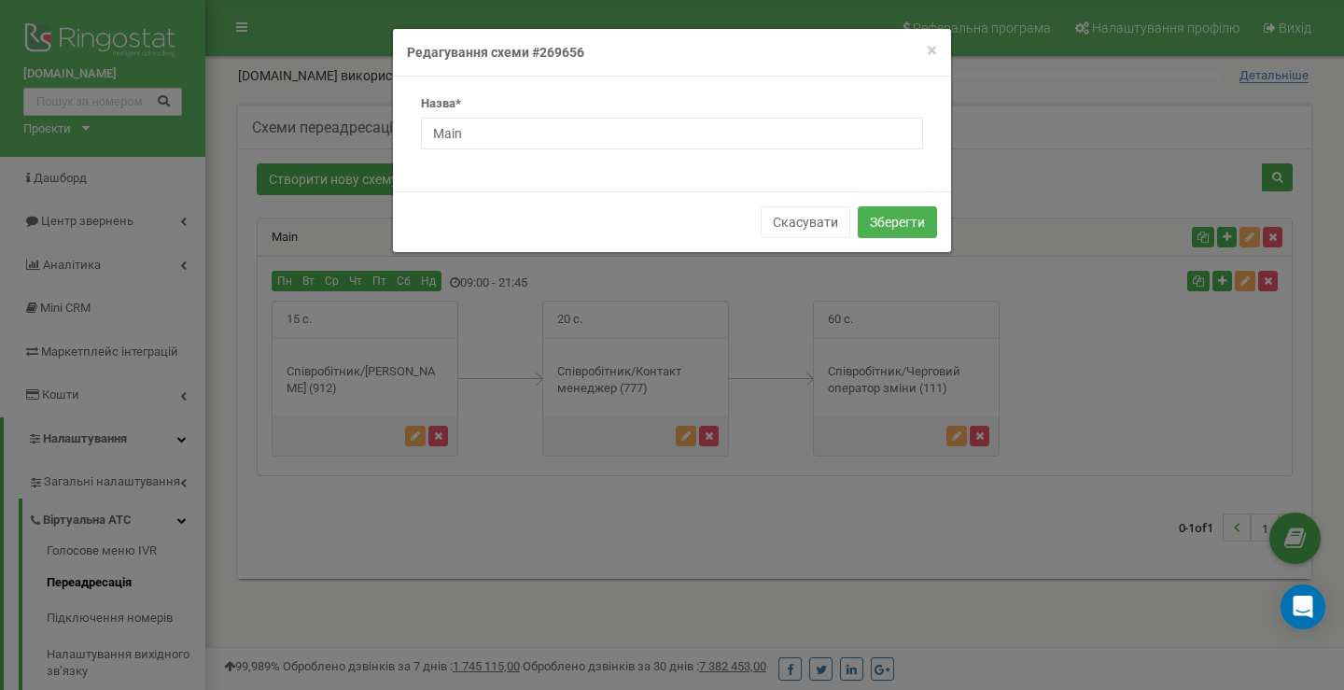
click at [605, 197] on div "Скасувати Зберегти" at bounding box center [672, 221] width 558 height 61
click at [798, 230] on button "Скасувати" at bounding box center [806, 222] width 90 height 32
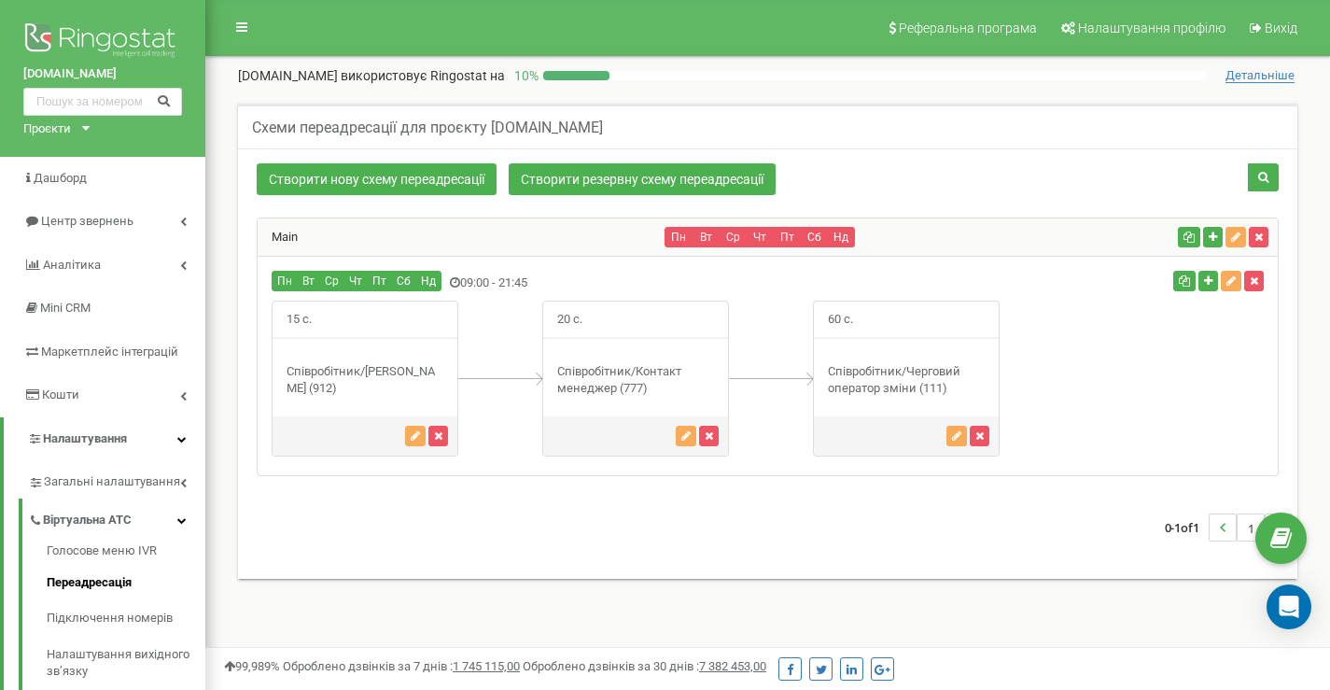
click at [857, 238] on div "Пн Вт Ср Чт Пт Сб Нд" at bounding box center [918, 237] width 505 height 21
click at [1210, 234] on icon "button" at bounding box center [1213, 237] width 8 height 11
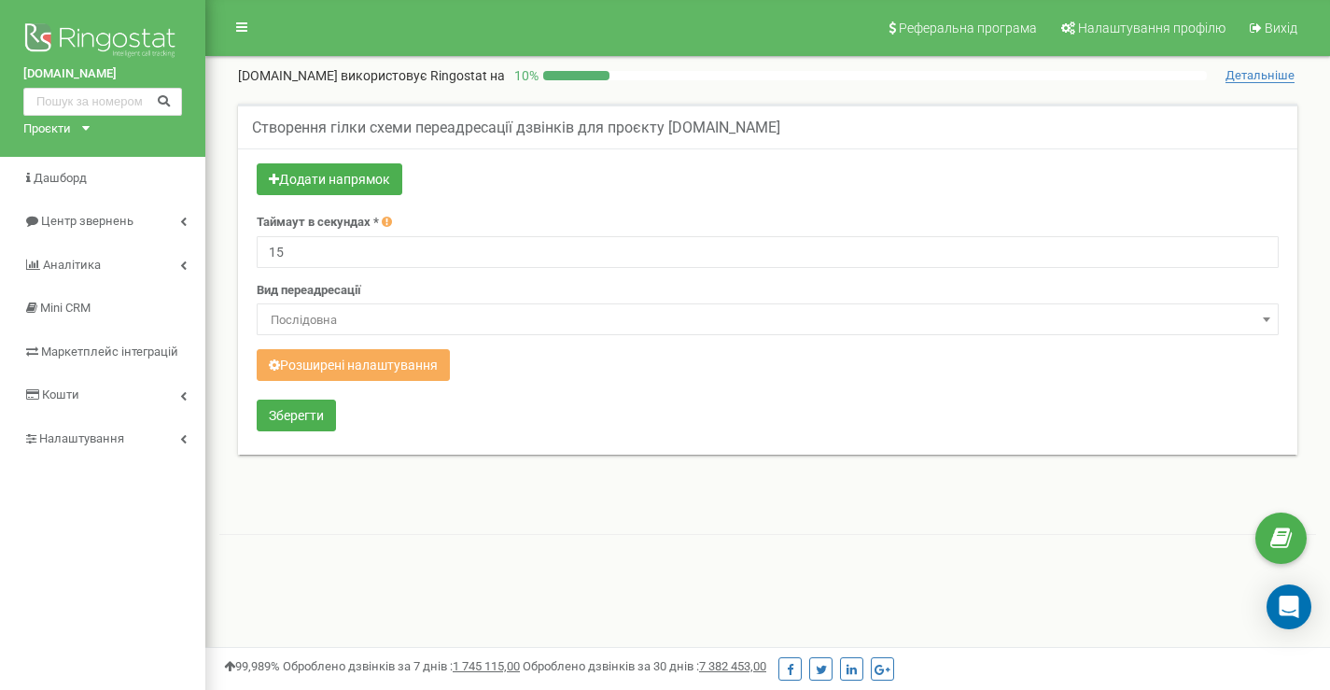
click at [315, 323] on span "Послідовна" at bounding box center [767, 320] width 1009 height 26
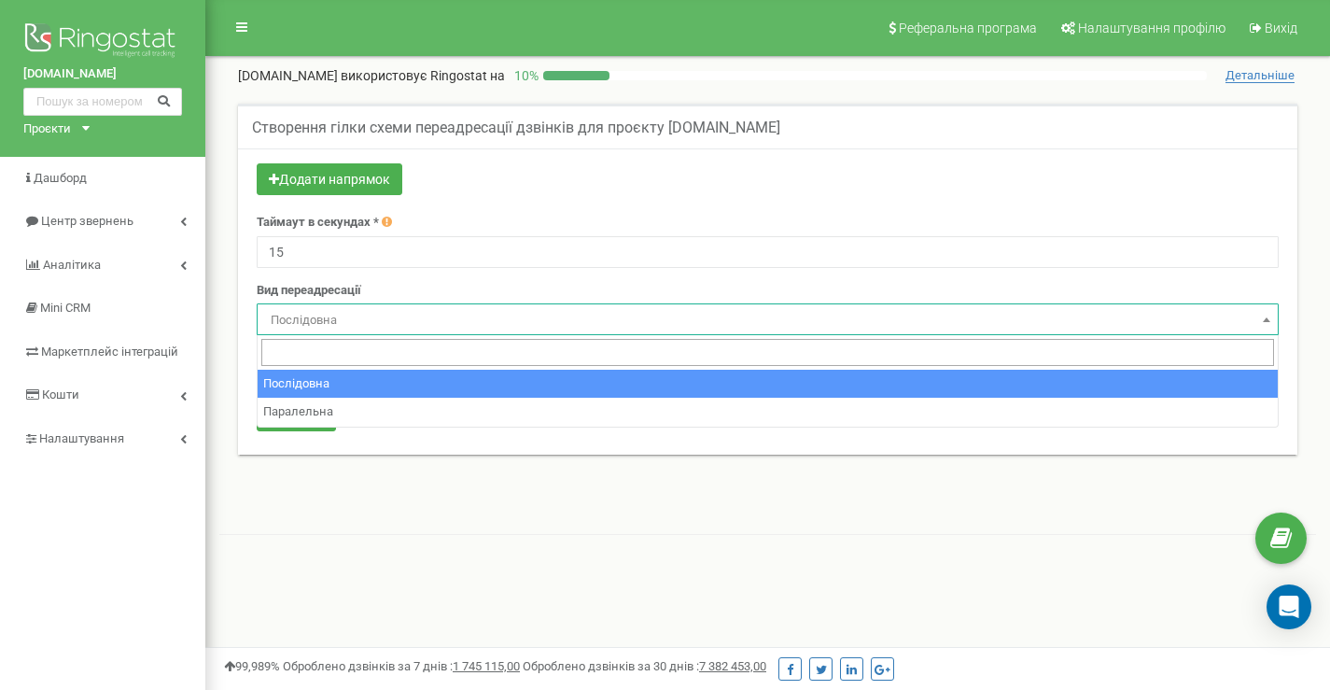
click at [315, 323] on span "Послідовна" at bounding box center [767, 320] width 1009 height 26
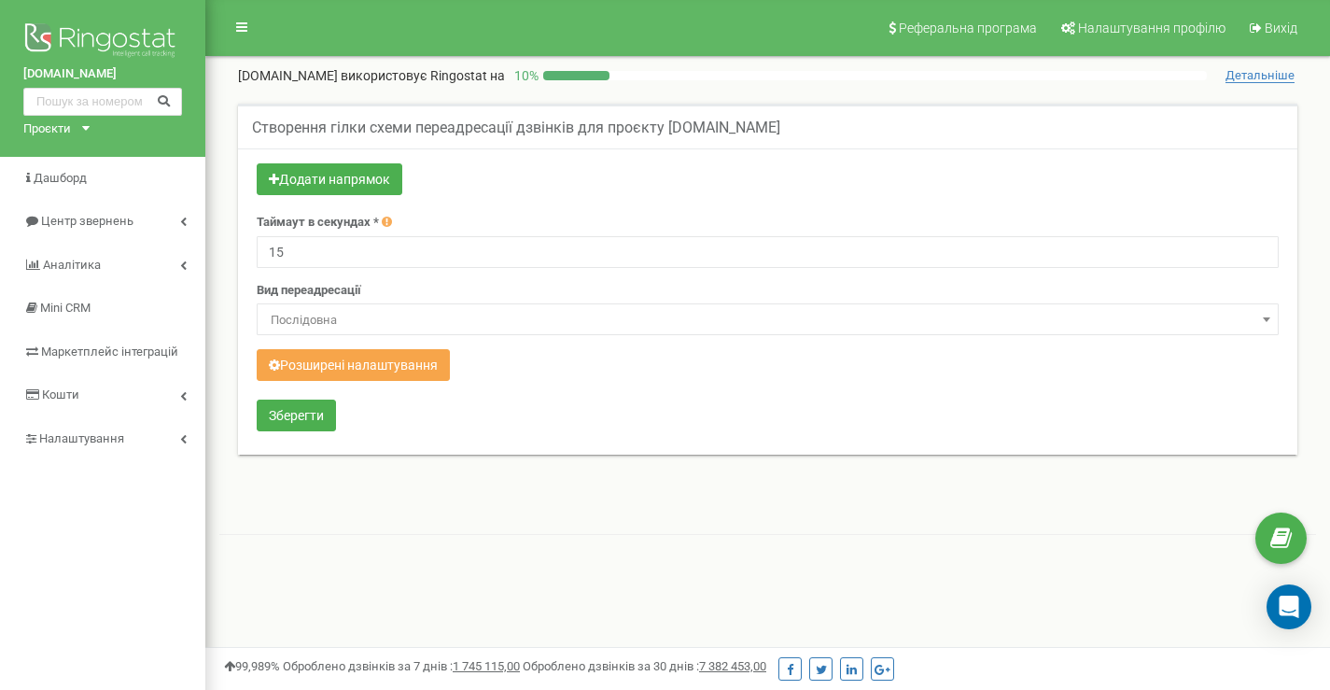
click at [339, 369] on button "Розширені налаштування" at bounding box center [353, 365] width 193 height 32
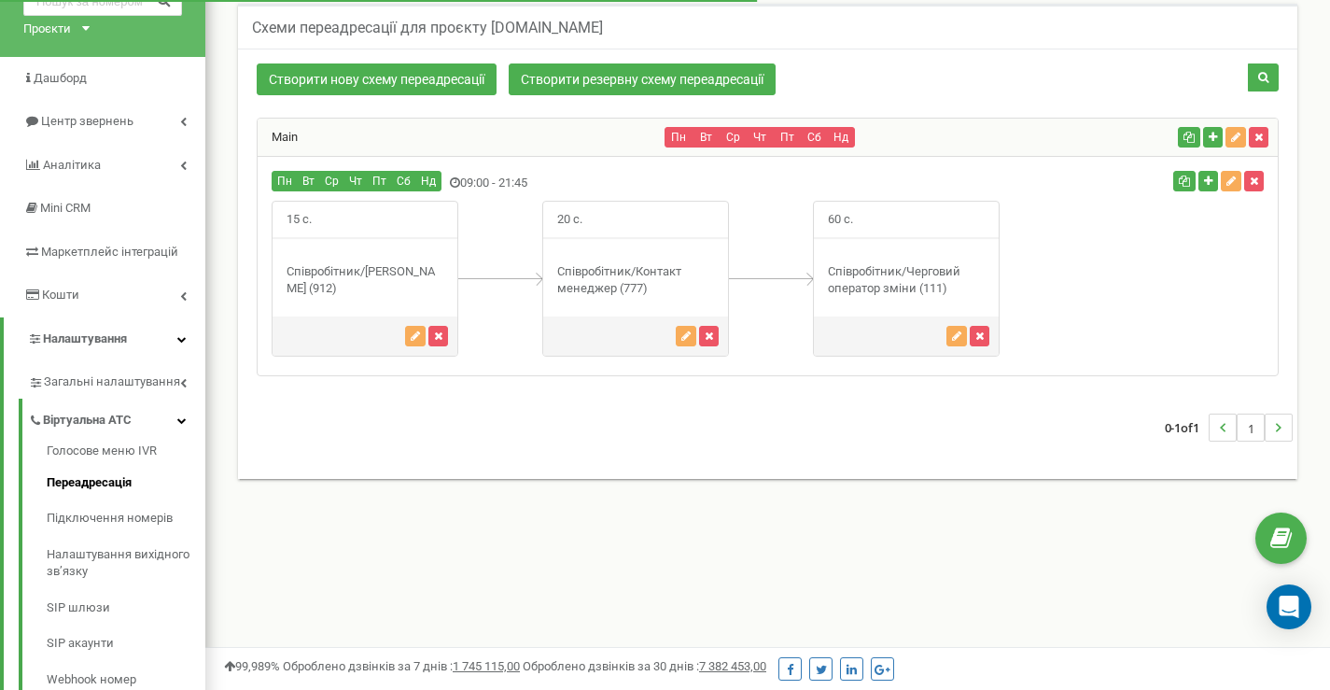
scroll to position [69, 0]
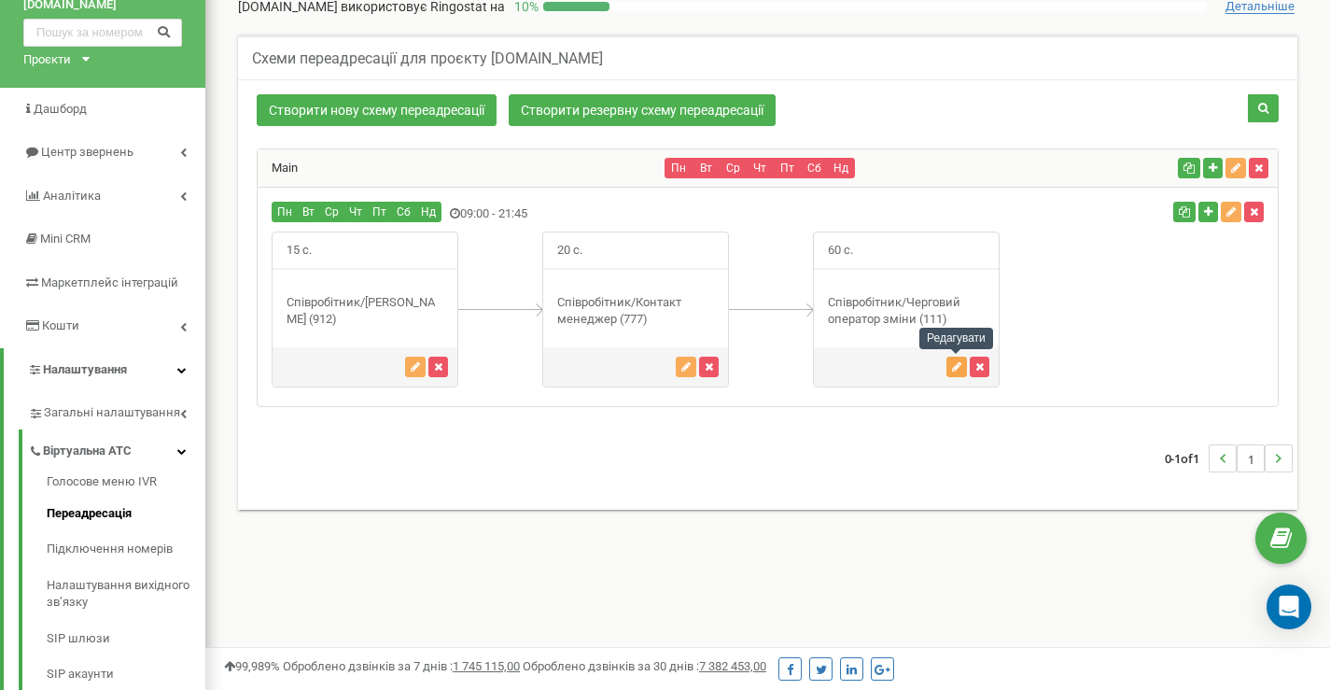
click at [953, 372] on button "button" at bounding box center [957, 367] width 21 height 21
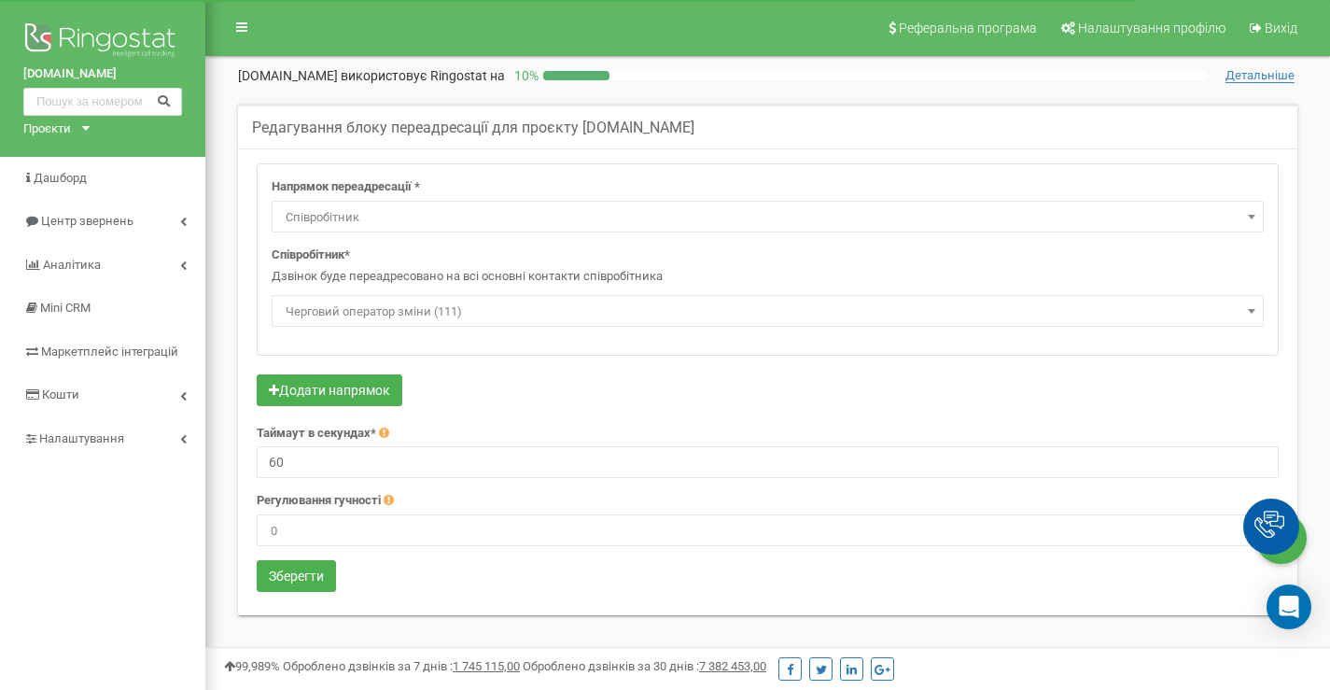
select select "Employee"
click at [279, 390] on button "Додати напрямок" at bounding box center [330, 390] width 146 height 32
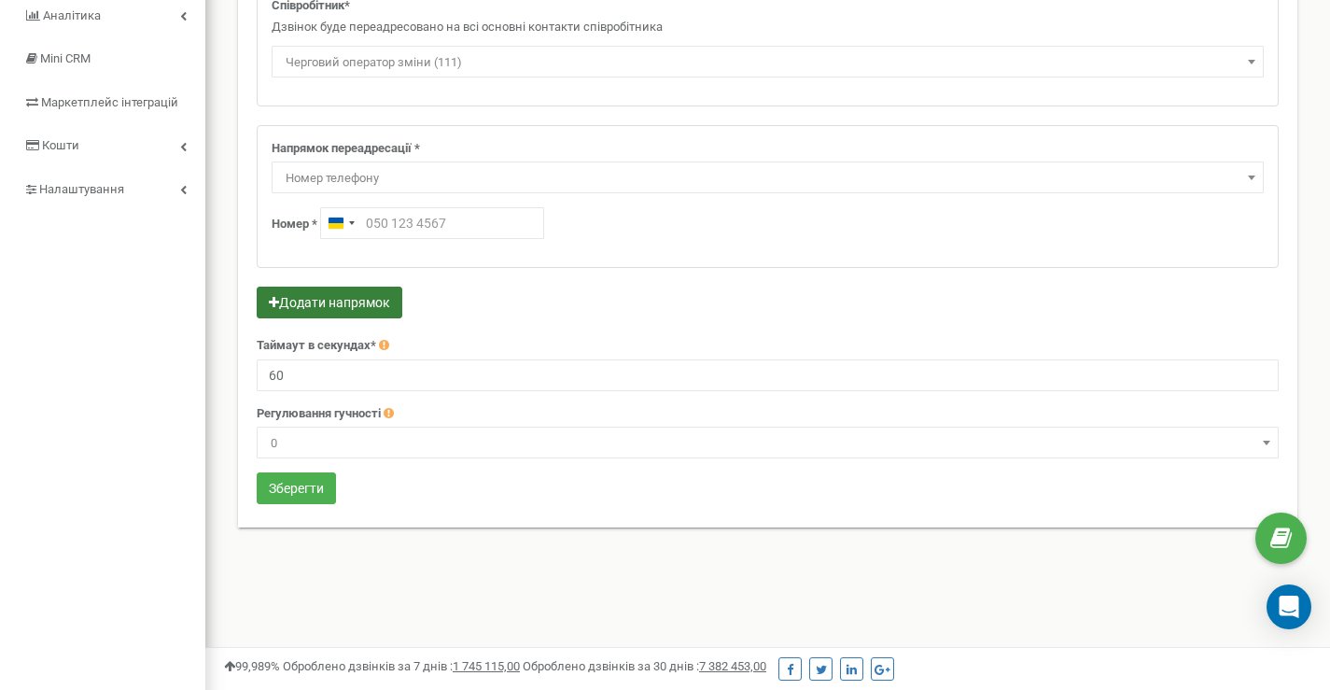
scroll to position [31, 0]
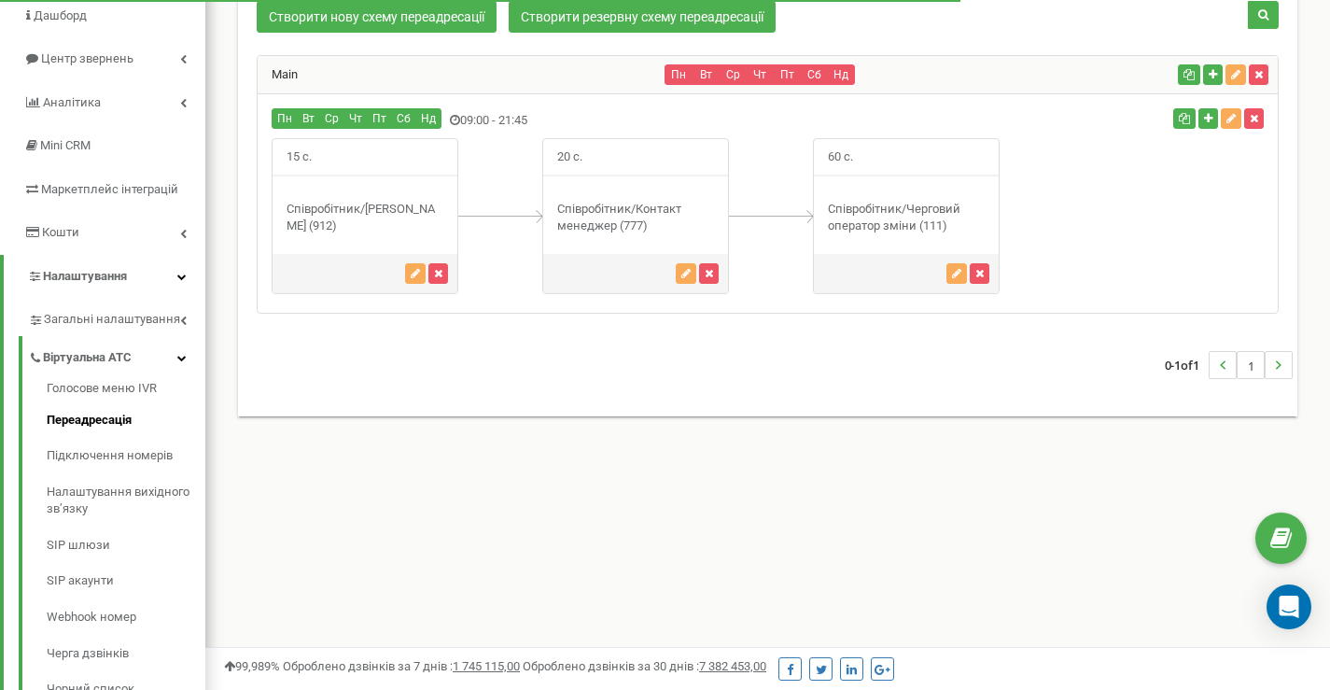
scroll to position [69, 0]
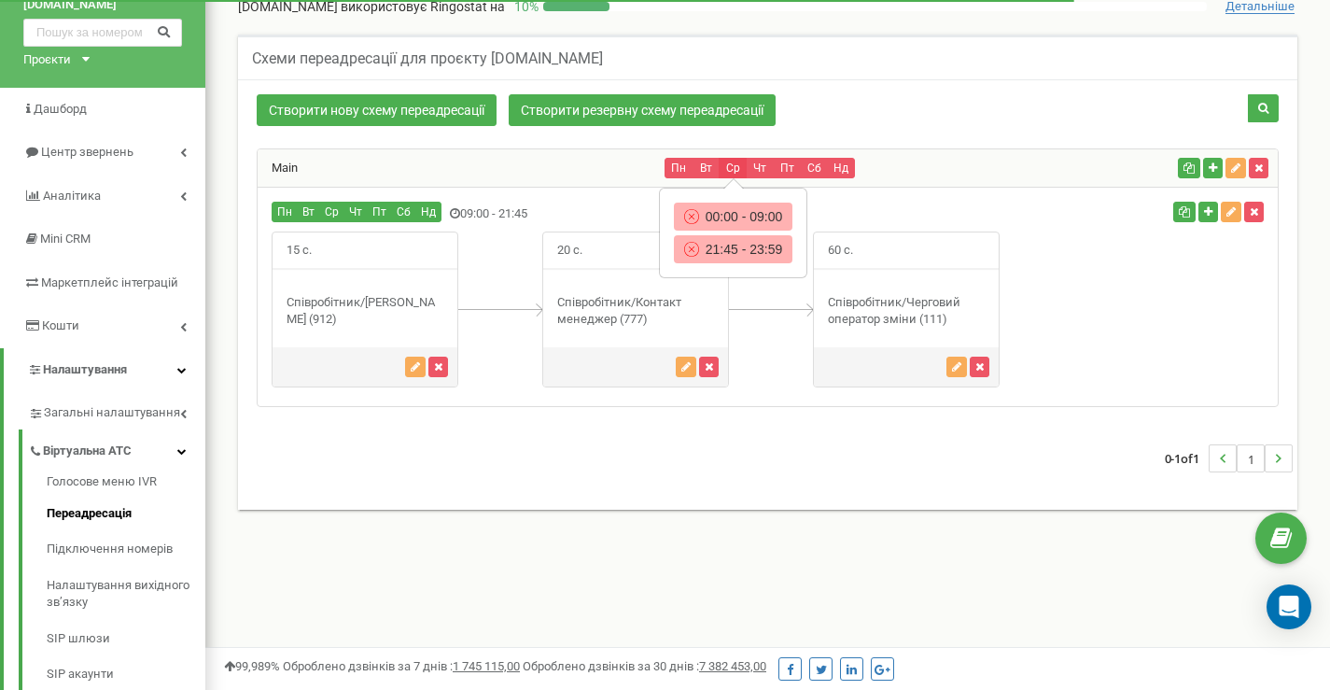
click at [721, 172] on button "Ср" at bounding box center [733, 168] width 28 height 21
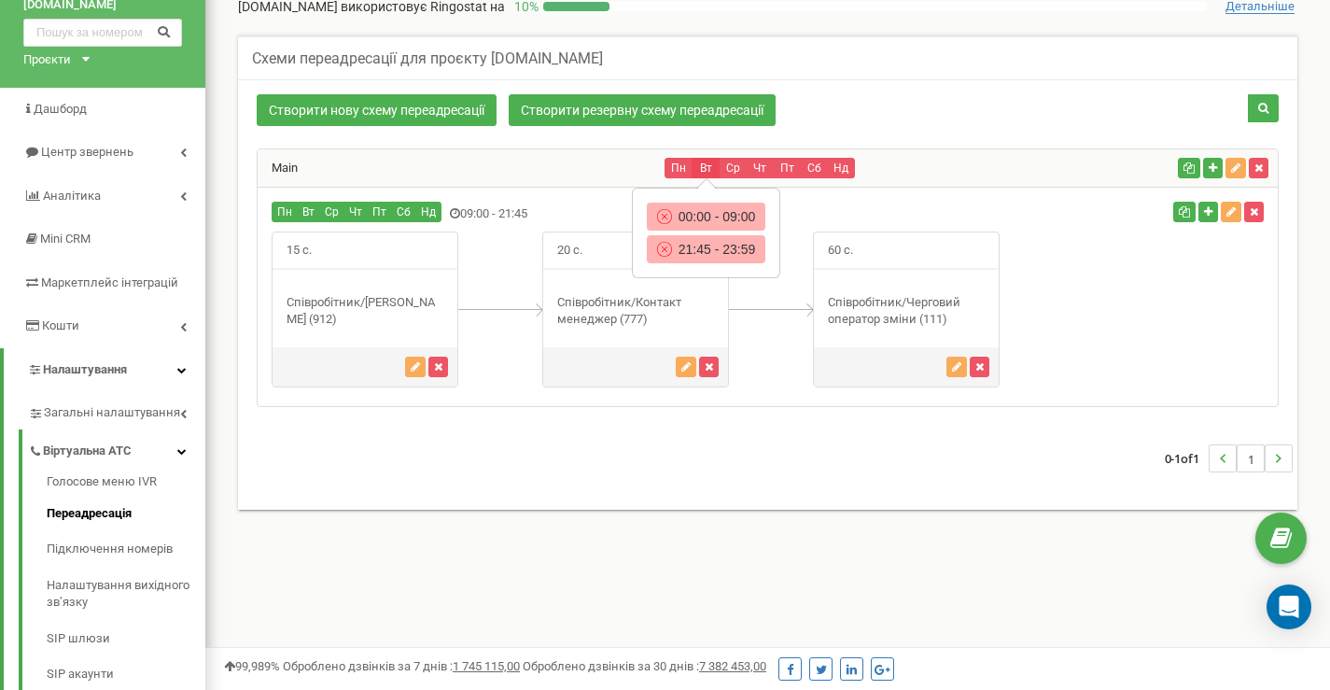
drag, startPoint x: 728, startPoint y: 167, endPoint x: 713, endPoint y: 168, distance: 15.0
click at [713, 168] on button "Вт" at bounding box center [706, 168] width 28 height 21
click at [689, 169] on button "Пн" at bounding box center [679, 168] width 28 height 21
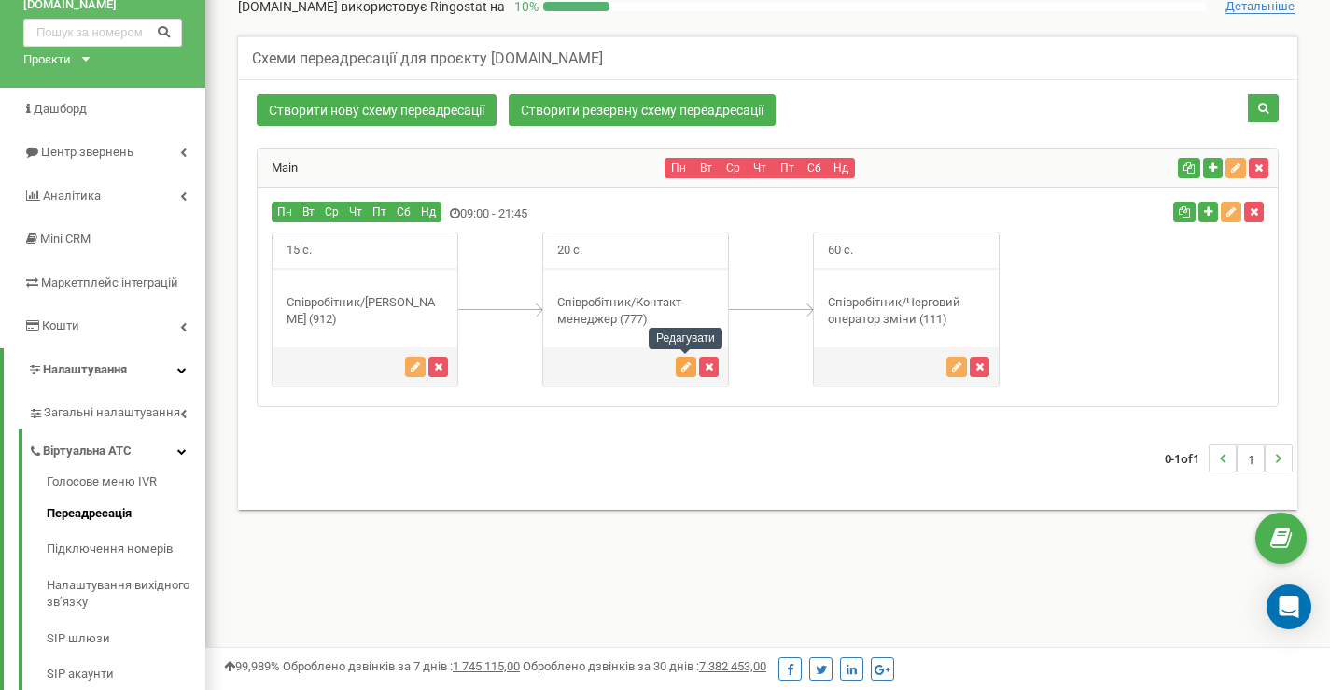
click at [685, 372] on icon "button" at bounding box center [686, 366] width 9 height 11
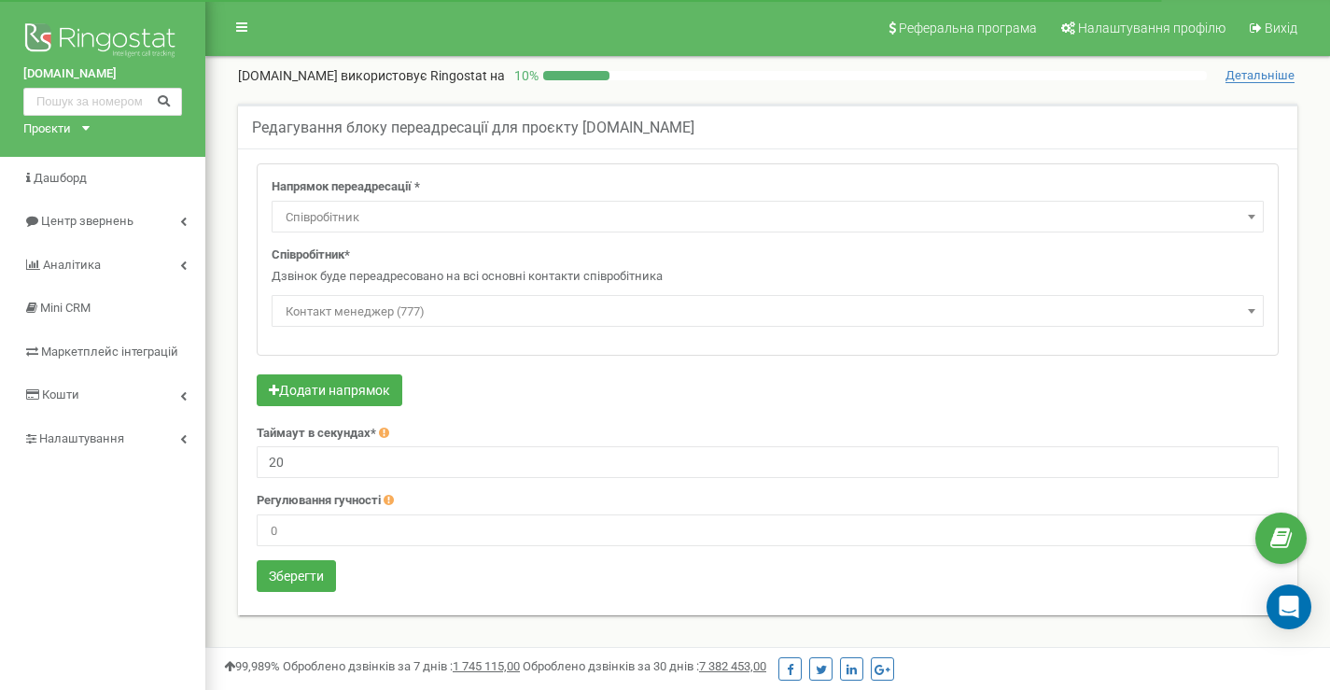
select select "Employee"
select select "496241"
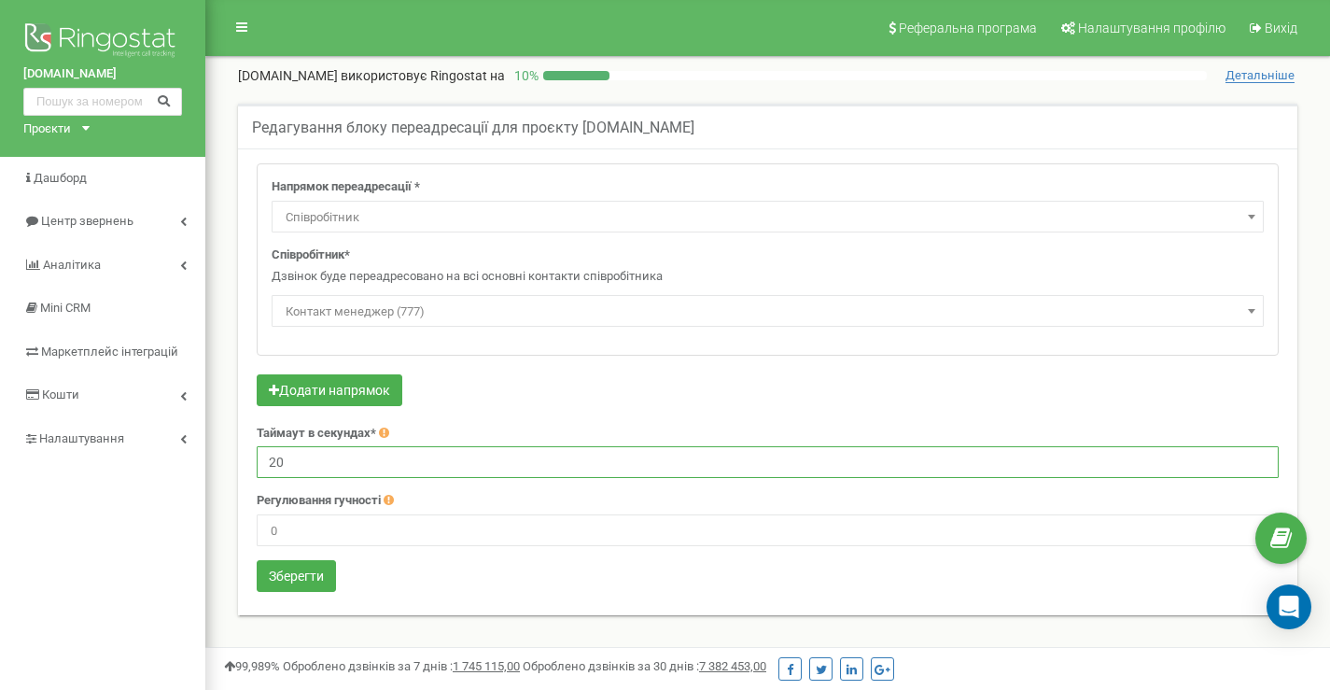
drag, startPoint x: 295, startPoint y: 457, endPoint x: 246, endPoint y: 458, distance: 49.5
click at [246, 458] on div "Напрямок переадресації * Не використовувати Голосова пошта IVR Webhook номер пе…" at bounding box center [768, 379] width 1050 height 433
type input "30"
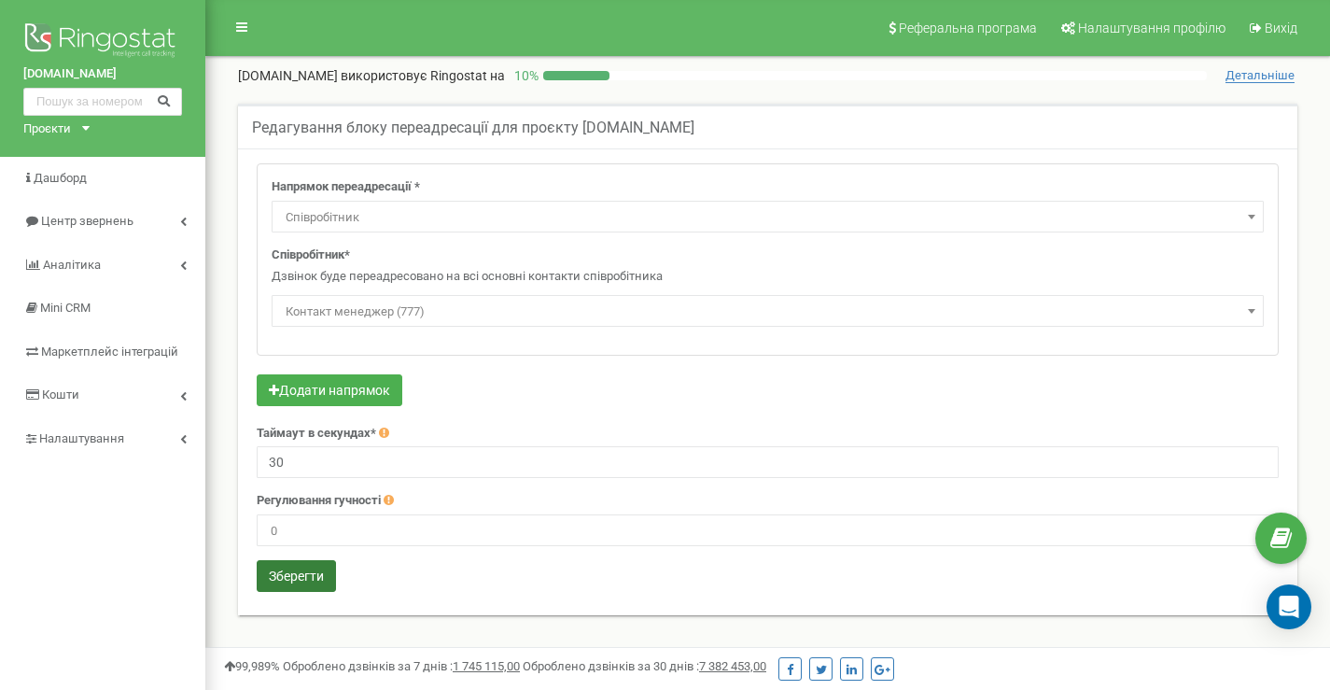
click at [325, 578] on button "Зберегти" at bounding box center [296, 576] width 79 height 32
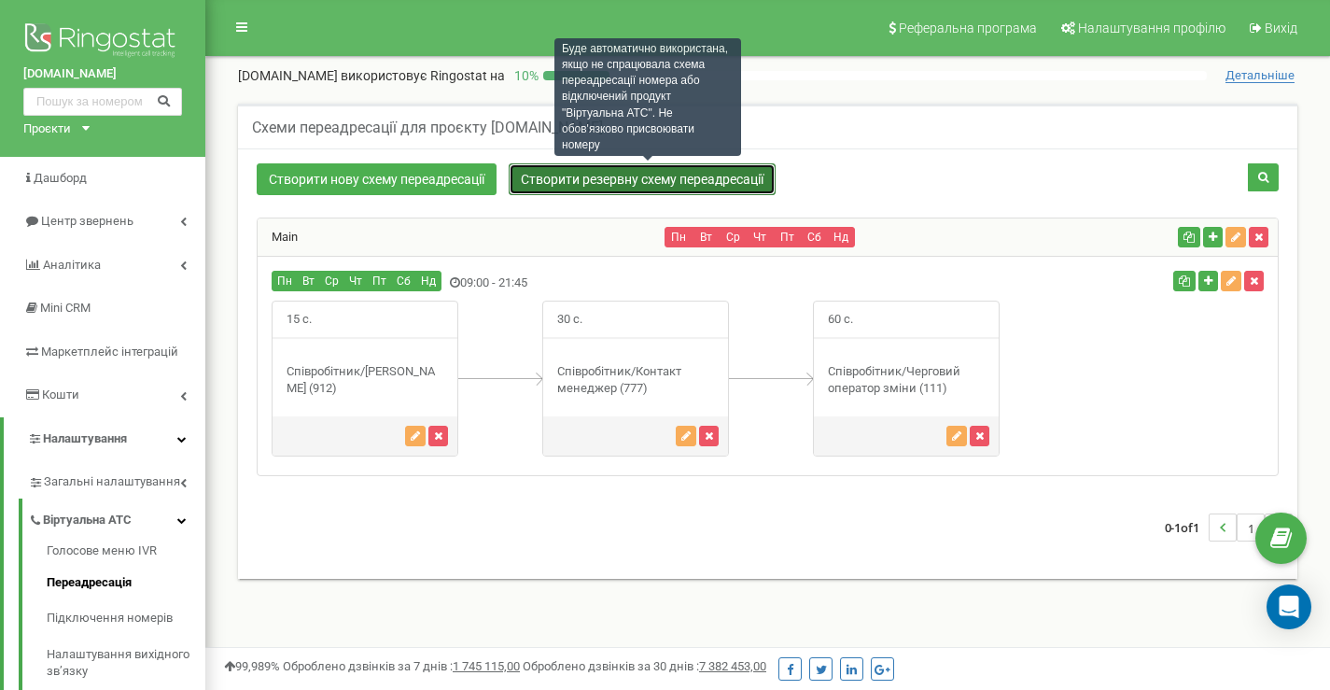
click at [590, 181] on link "Створити резервну схему переадресації" at bounding box center [642, 179] width 267 height 32
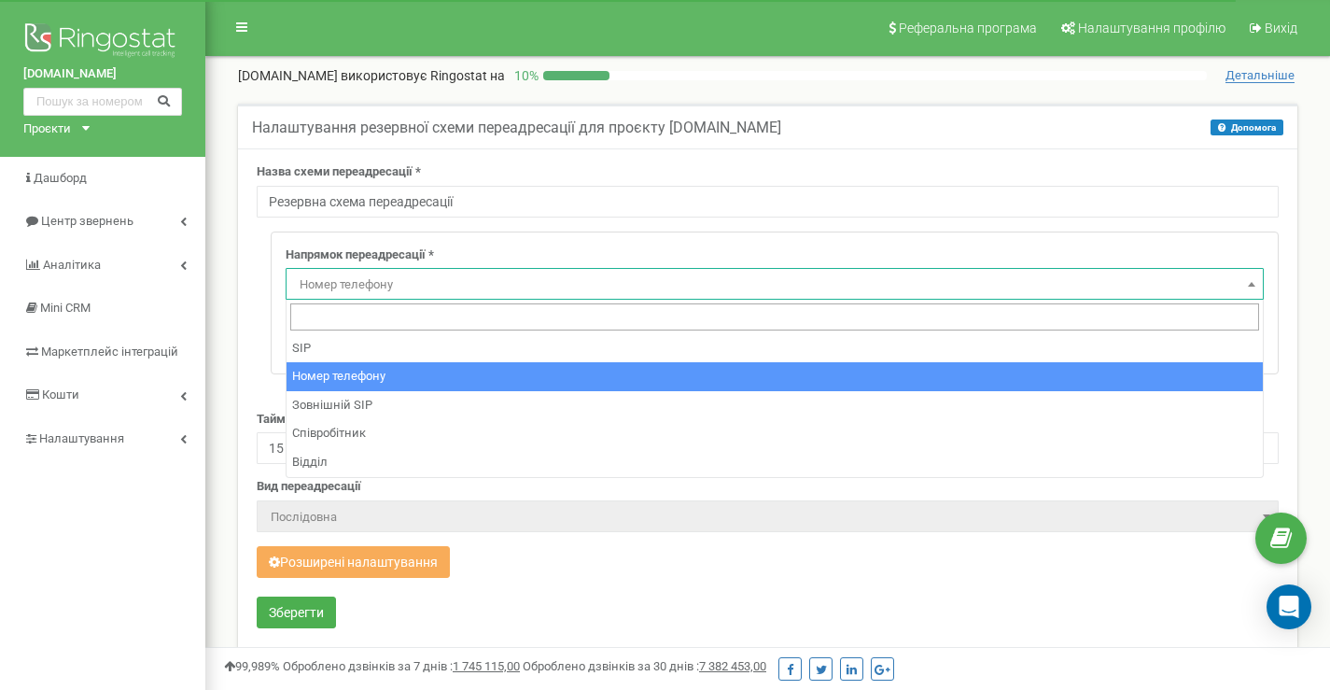
click at [373, 289] on span "Номер телефону" at bounding box center [774, 285] width 965 height 26
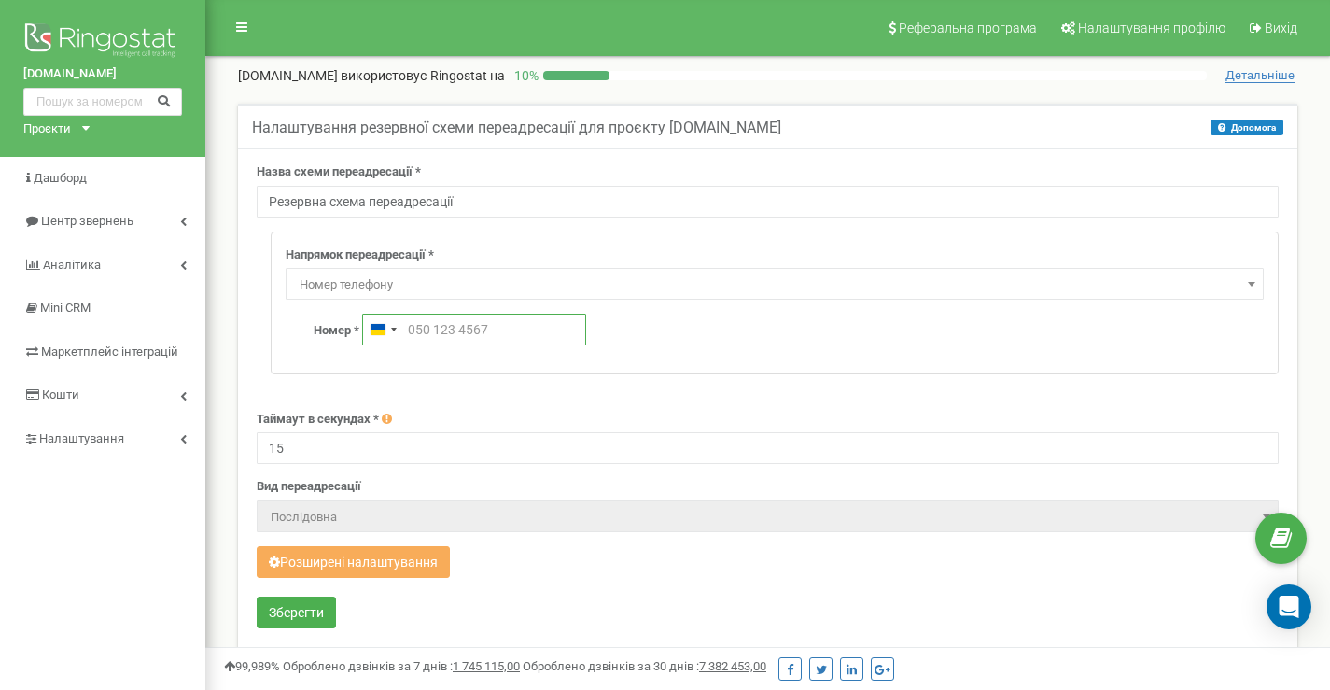
click at [439, 330] on input "text" at bounding box center [474, 330] width 224 height 32
type input "067 077 7856"
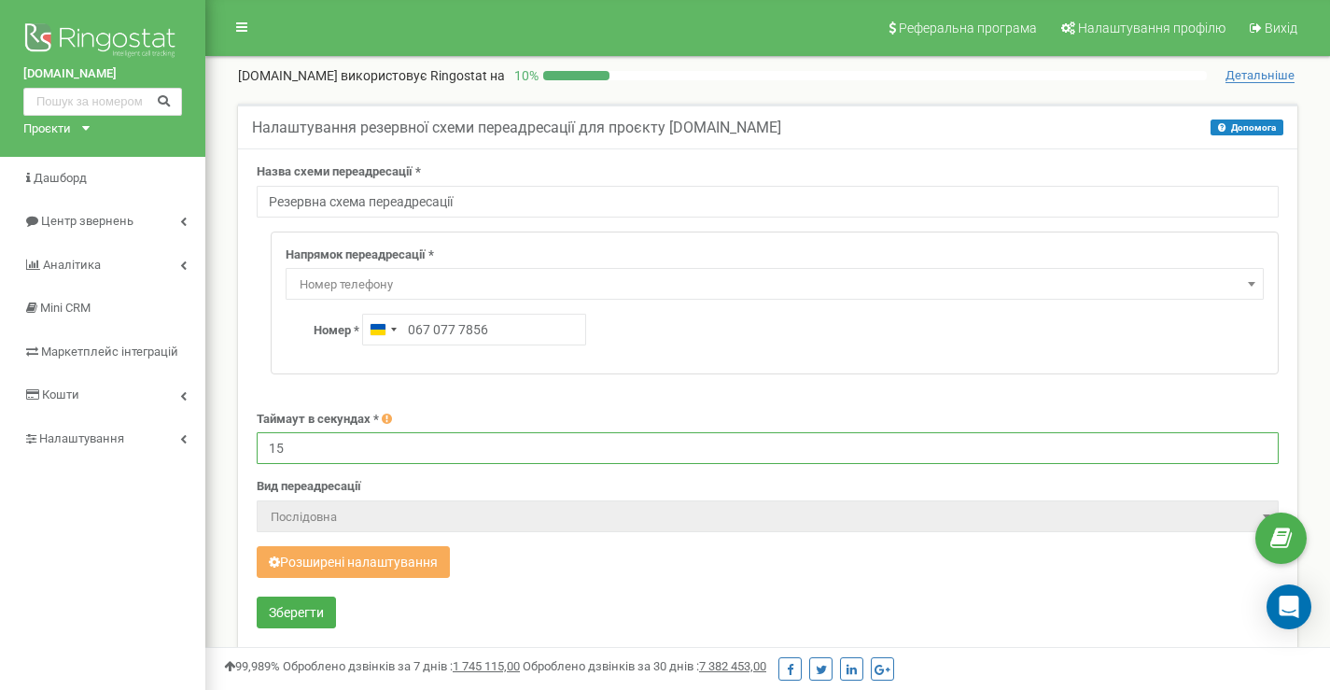
drag, startPoint x: 327, startPoint y: 456, endPoint x: 257, endPoint y: 450, distance: 70.2
click at [257, 450] on input "15" at bounding box center [768, 448] width 1022 height 32
type input "90"
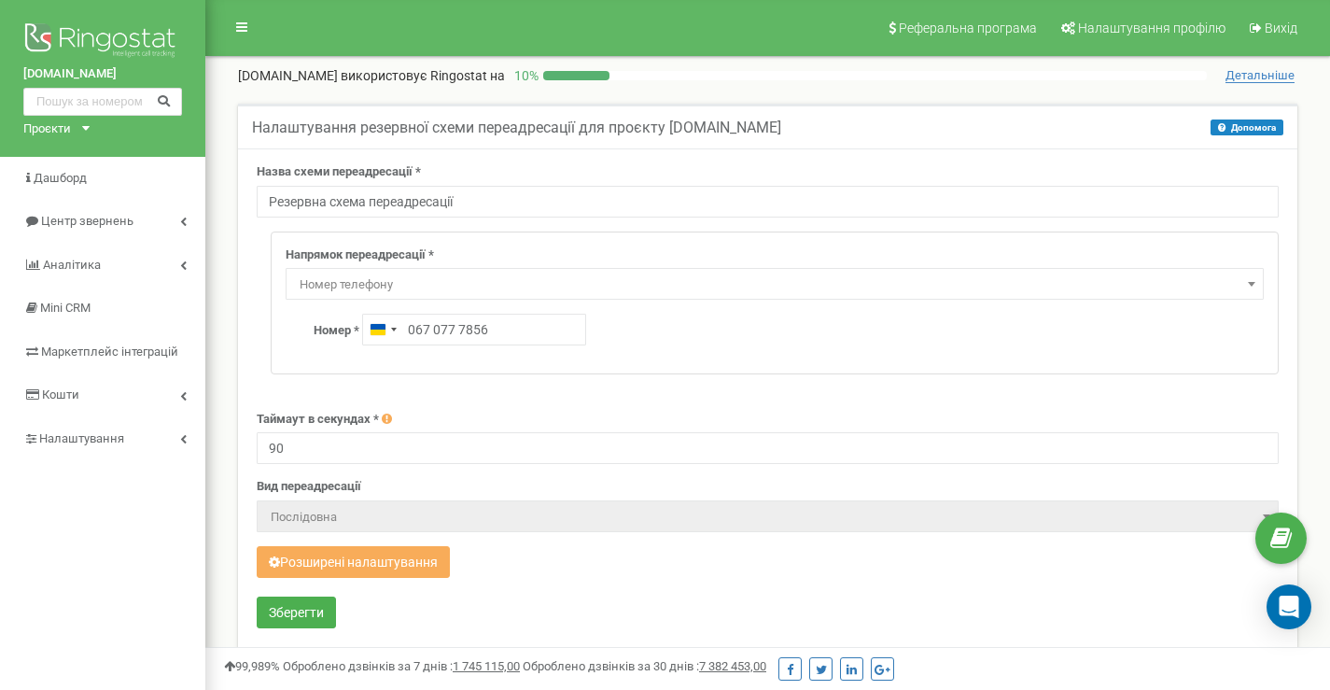
click at [537, 518] on span "Послідовна" at bounding box center [767, 517] width 1009 height 26
click at [386, 512] on span "Послідовна" at bounding box center [767, 517] width 1009 height 26
click at [330, 518] on span "Послідовна" at bounding box center [767, 517] width 1009 height 26
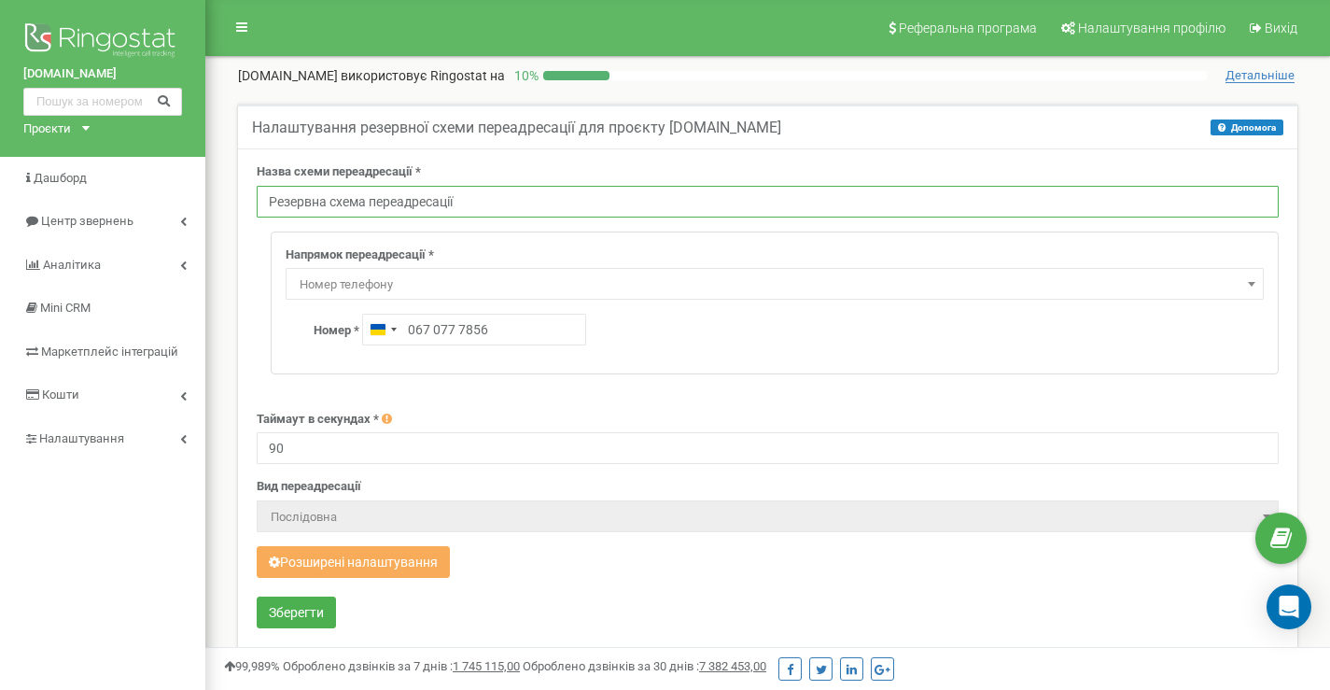
click at [465, 199] on input "Резервна схема переадресації" at bounding box center [768, 202] width 1022 height 32
drag, startPoint x: 506, startPoint y: 205, endPoint x: 254, endPoint y: 190, distance: 252.5
click at [254, 190] on div "Назва схеми переадресації * Резервна схема переадресації Напрямок переадресації…" at bounding box center [768, 399] width 1060 height 503
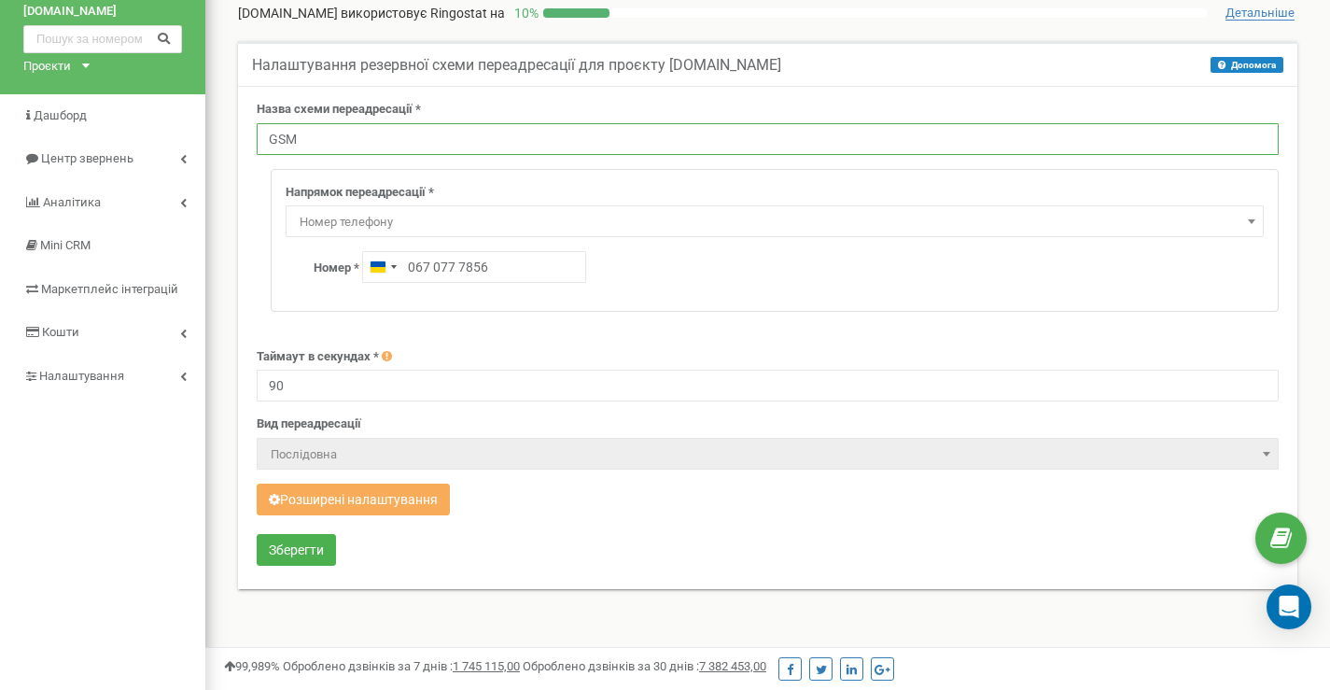
scroll to position [156, 0]
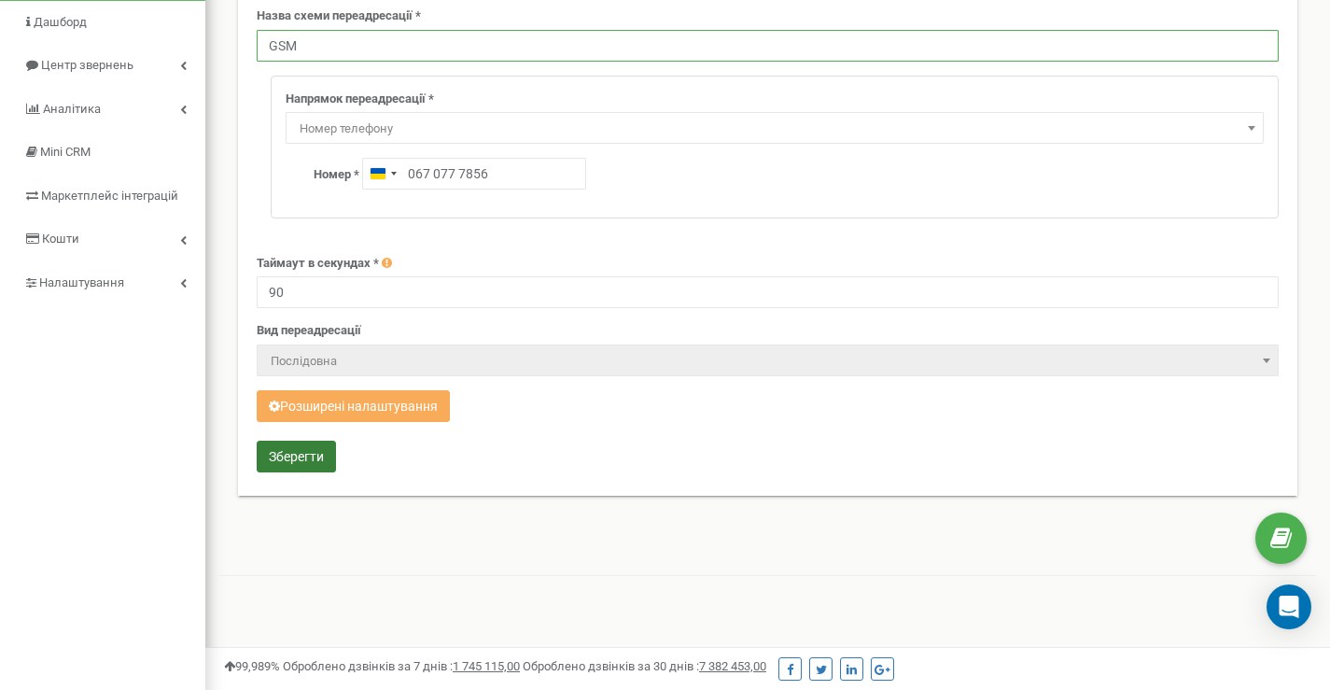
type input "GSM"
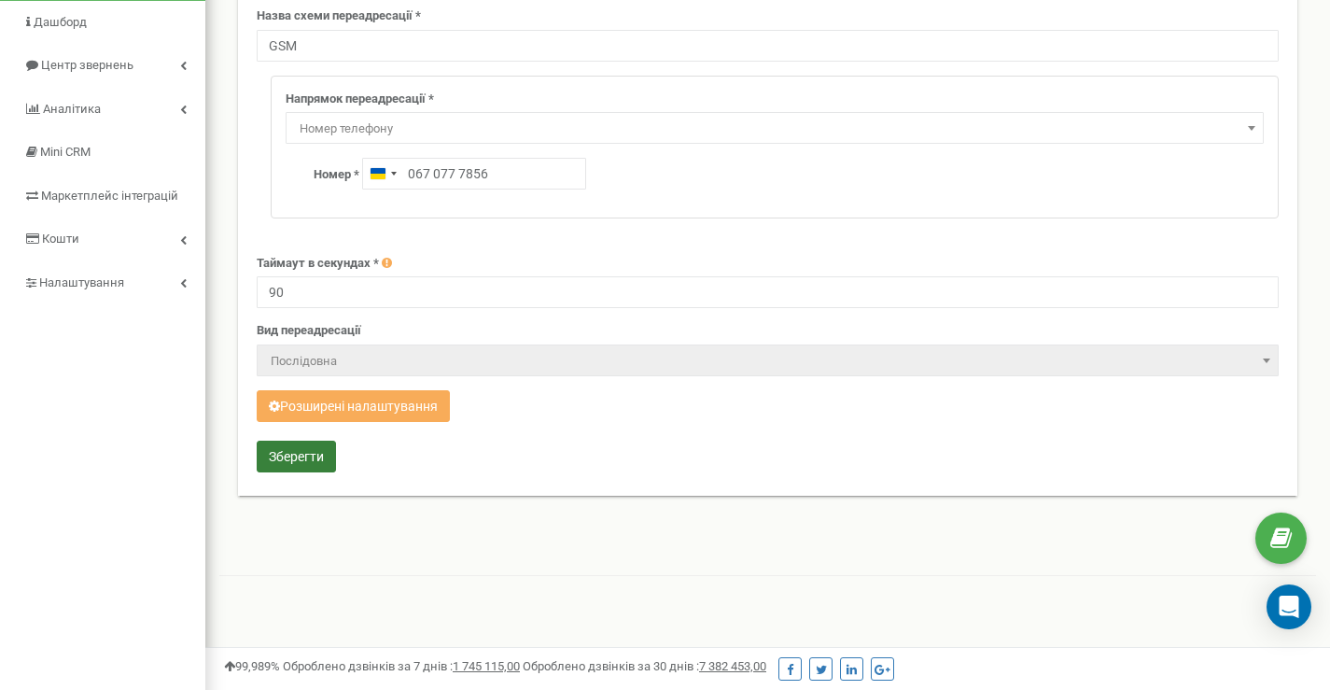
click at [314, 463] on button "Зберегти" at bounding box center [296, 457] width 79 height 32
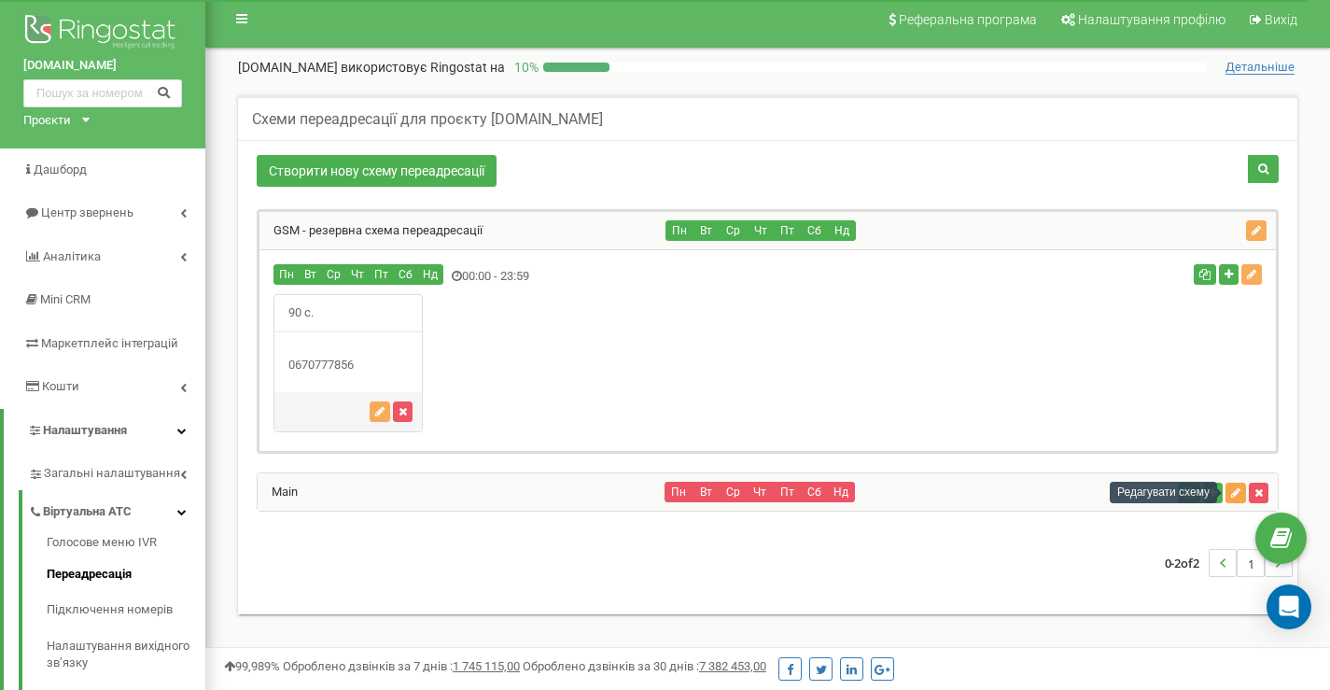
click at [1236, 499] on button "button" at bounding box center [1236, 493] width 21 height 21
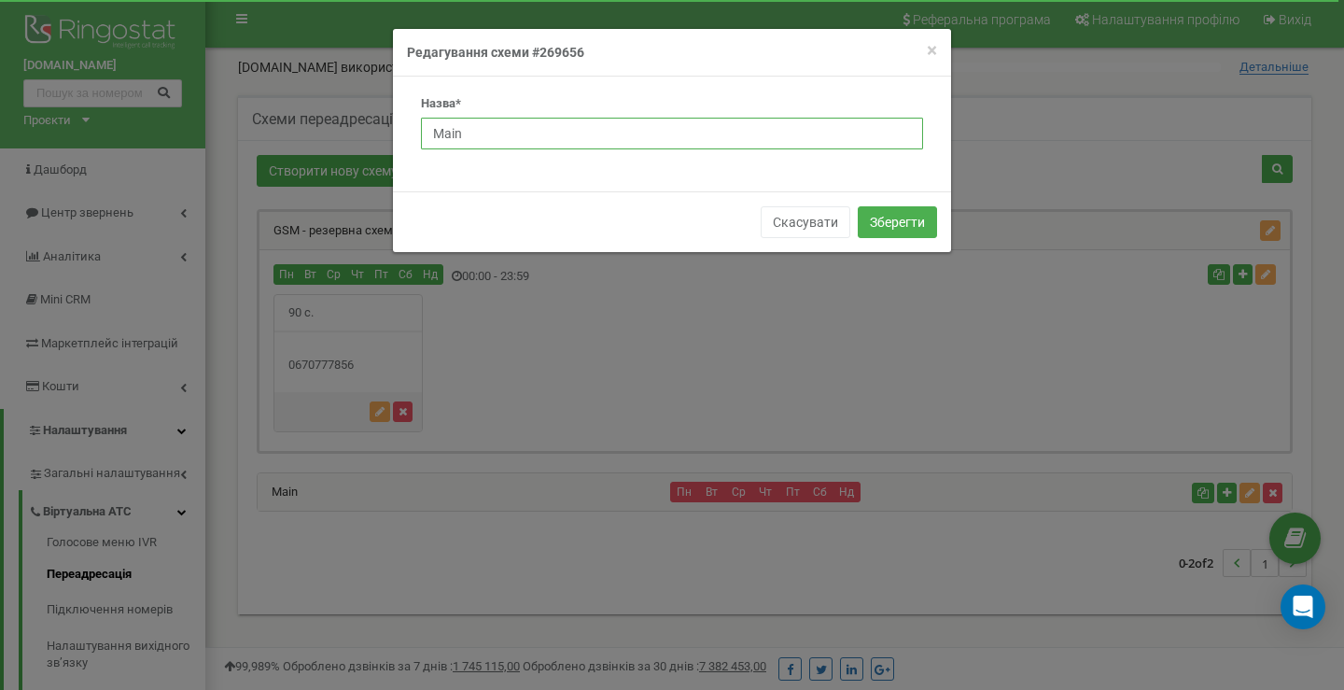
drag, startPoint x: 466, startPoint y: 139, endPoint x: 372, endPoint y: 129, distance: 93.9
click at [372, 129] on div "× Close Редагування схеми #269656 Назва* Main Скасувати Зберегти" at bounding box center [672, 345] width 1344 height 690
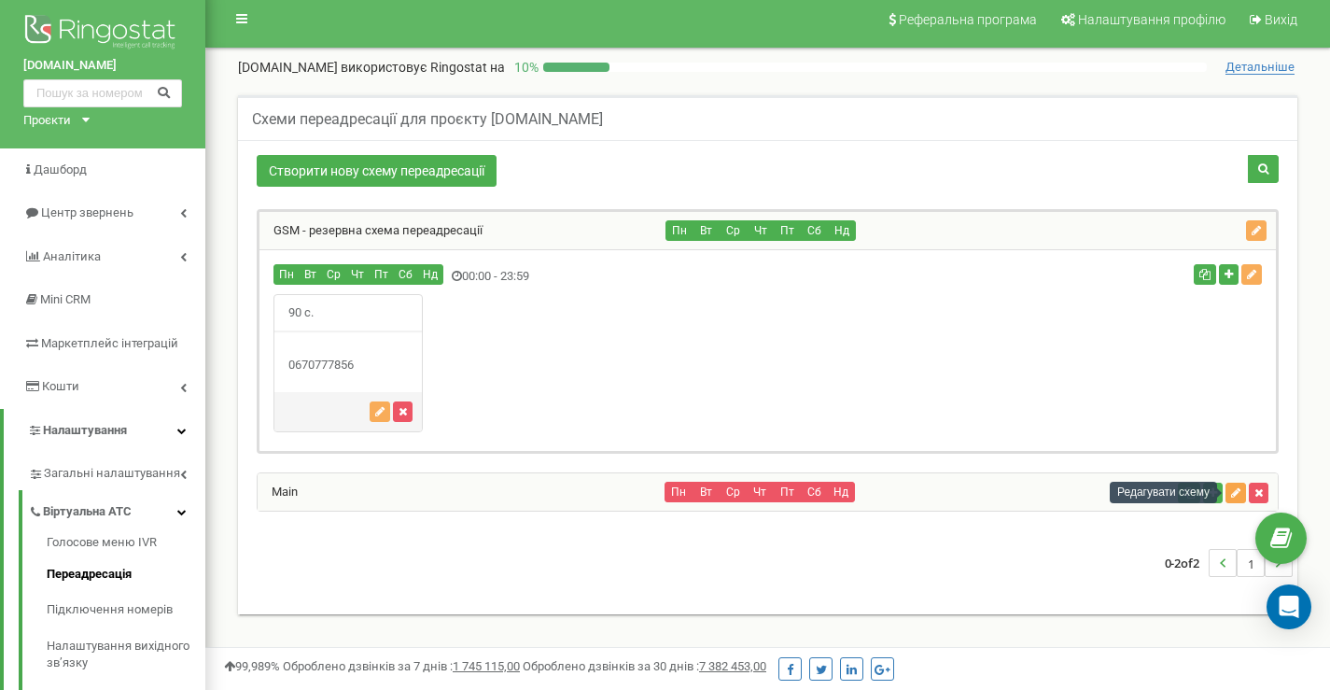
click at [1230, 492] on button "button" at bounding box center [1236, 493] width 21 height 21
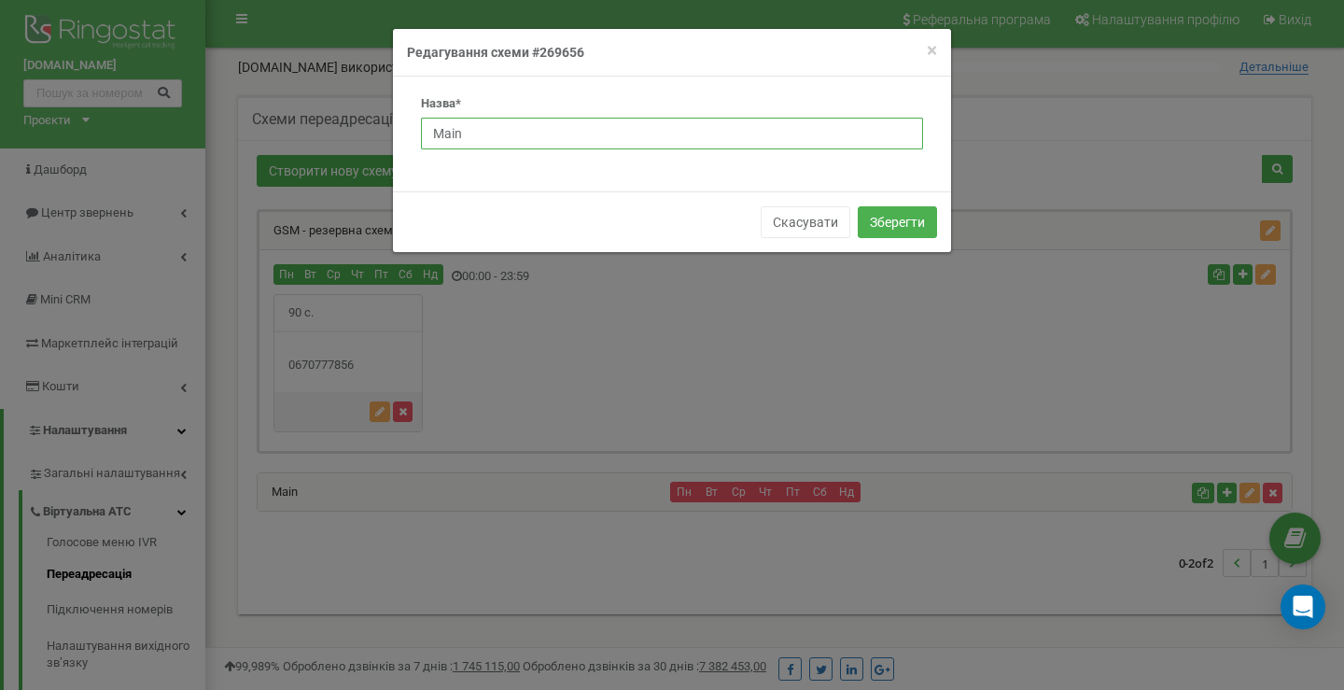
click at [485, 134] on input "Main" at bounding box center [672, 134] width 502 height 32
click at [653, 134] on input "PBX" at bounding box center [672, 134] width 502 height 32
type input "PBX"
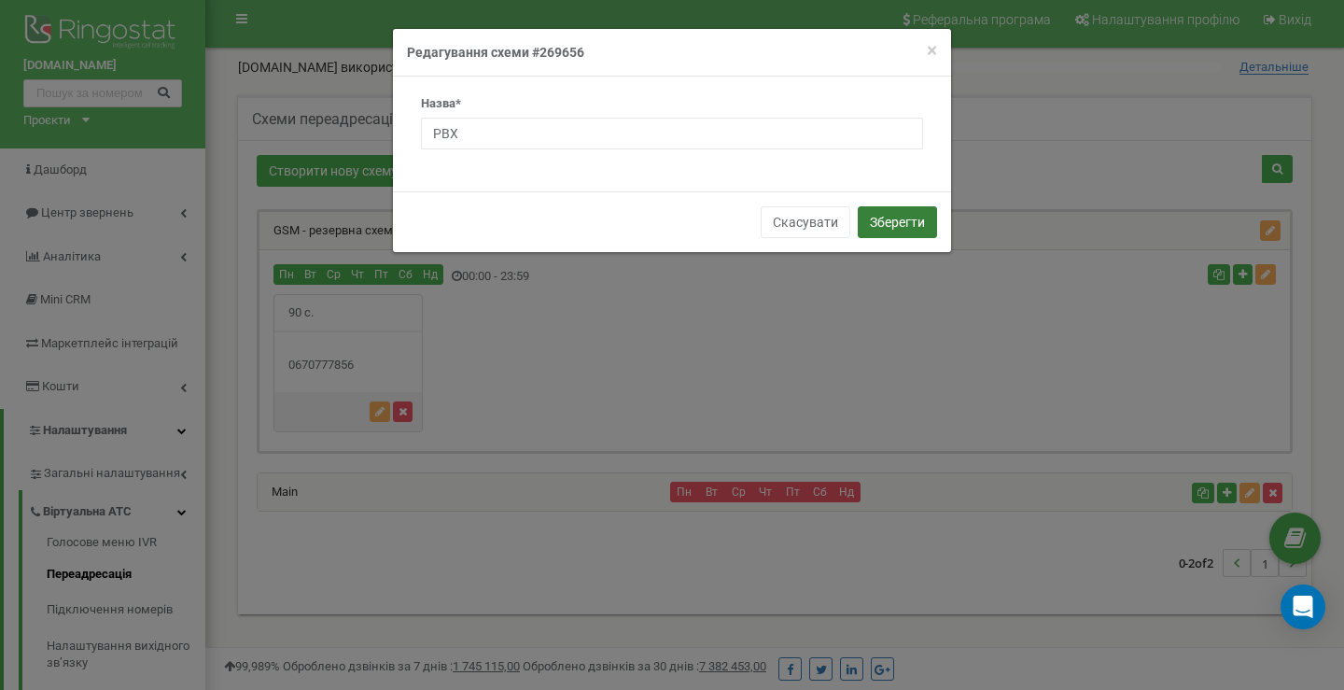
click at [902, 225] on button "Зберегти" at bounding box center [897, 222] width 79 height 32
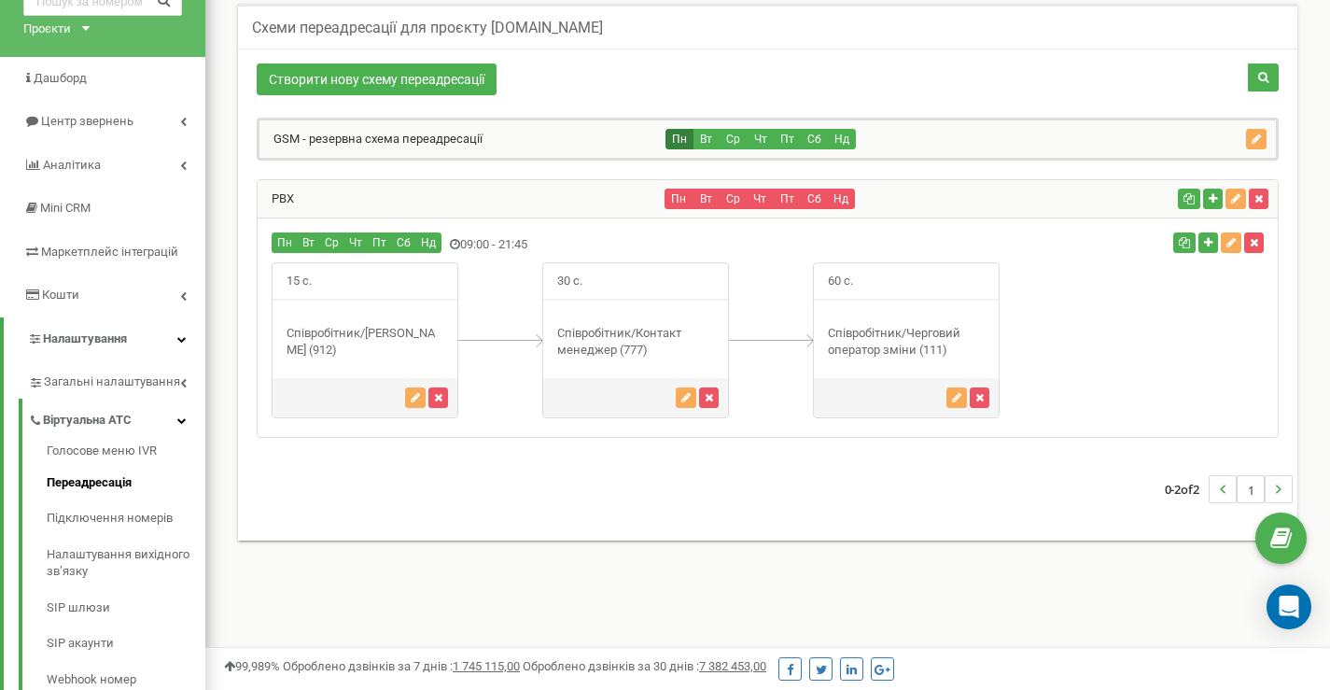
click at [674, 136] on button "Пн" at bounding box center [680, 139] width 28 height 21
click at [1252, 139] on icon "button" at bounding box center [1256, 139] width 9 height 11
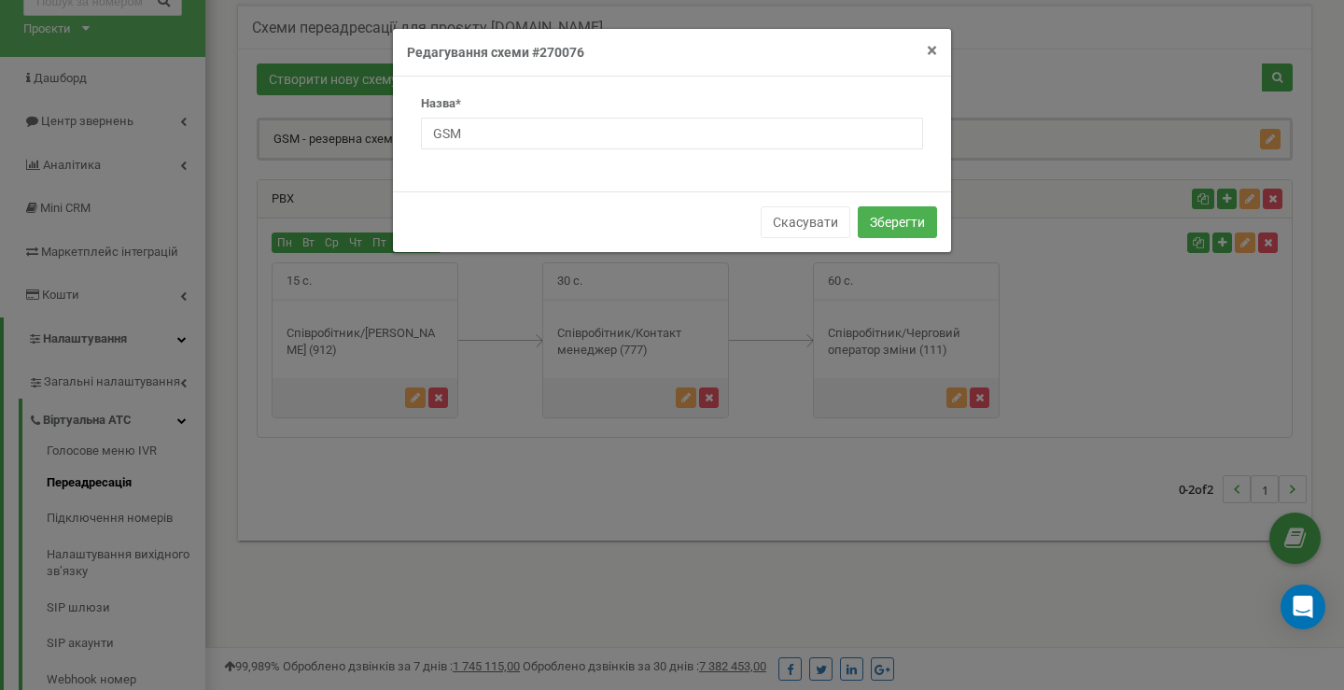
click at [928, 53] on span "×" at bounding box center [932, 50] width 10 height 22
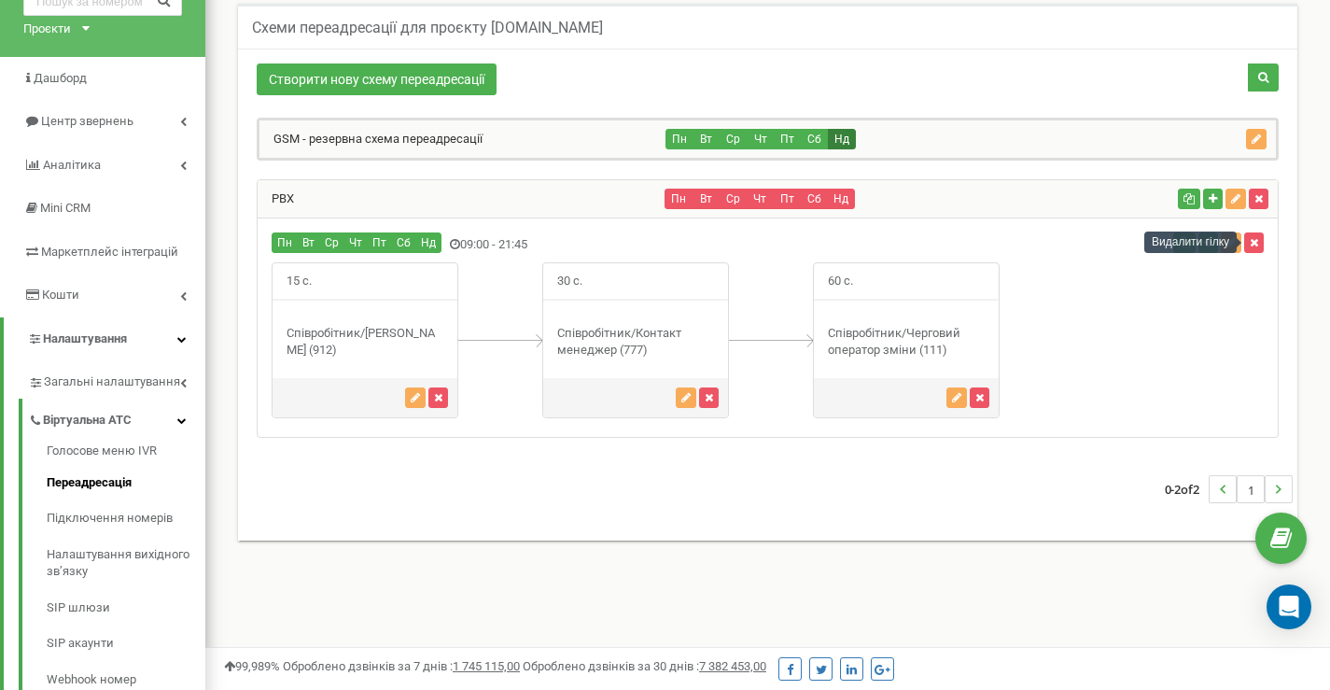
click at [838, 137] on button "Нд" at bounding box center [842, 139] width 28 height 21
click at [801, 136] on button "Сб" at bounding box center [815, 139] width 28 height 21
click at [1258, 132] on button "button" at bounding box center [1256, 139] width 21 height 21
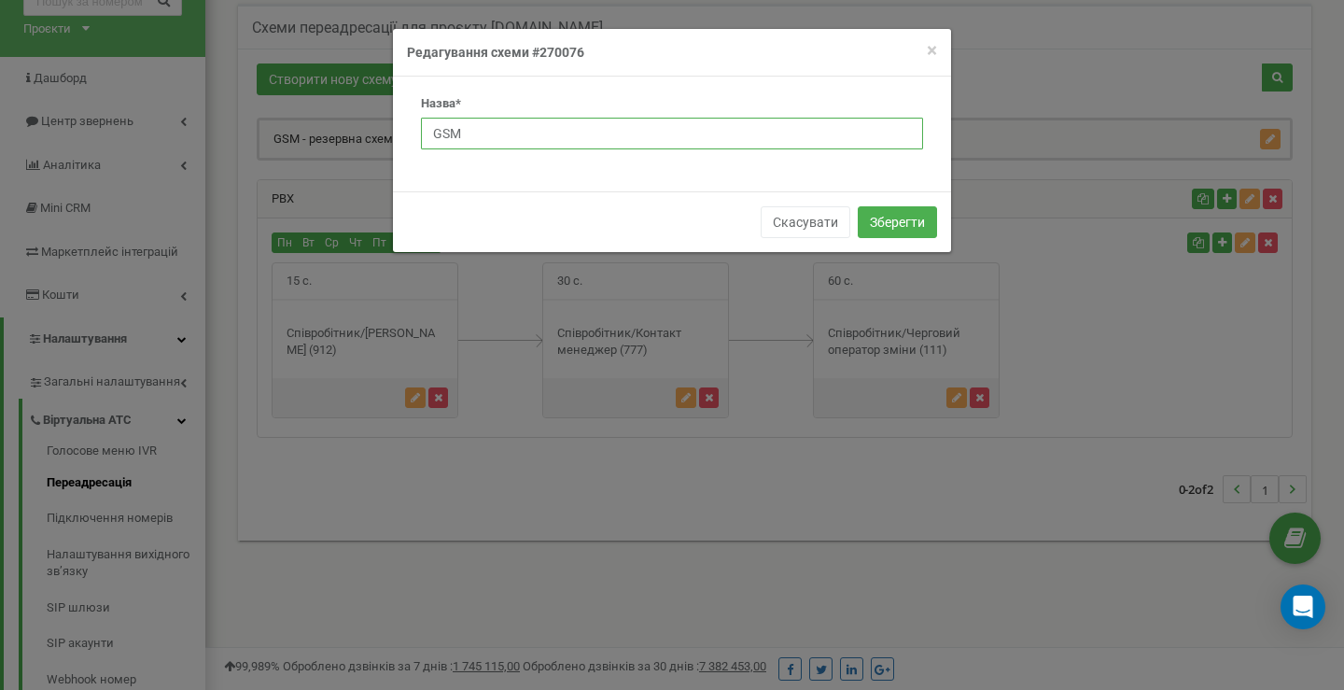
click at [825, 144] on input "GSM" at bounding box center [672, 134] width 502 height 32
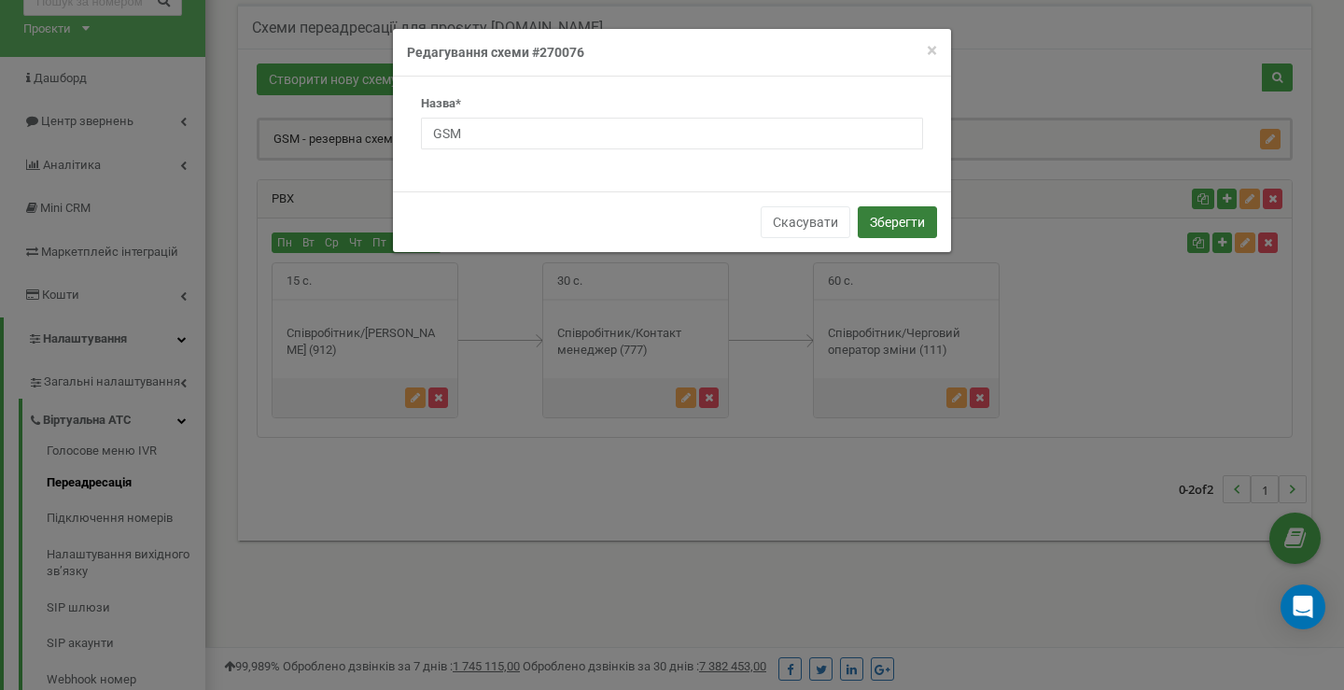
click at [882, 215] on button "Зберегти" at bounding box center [897, 222] width 79 height 32
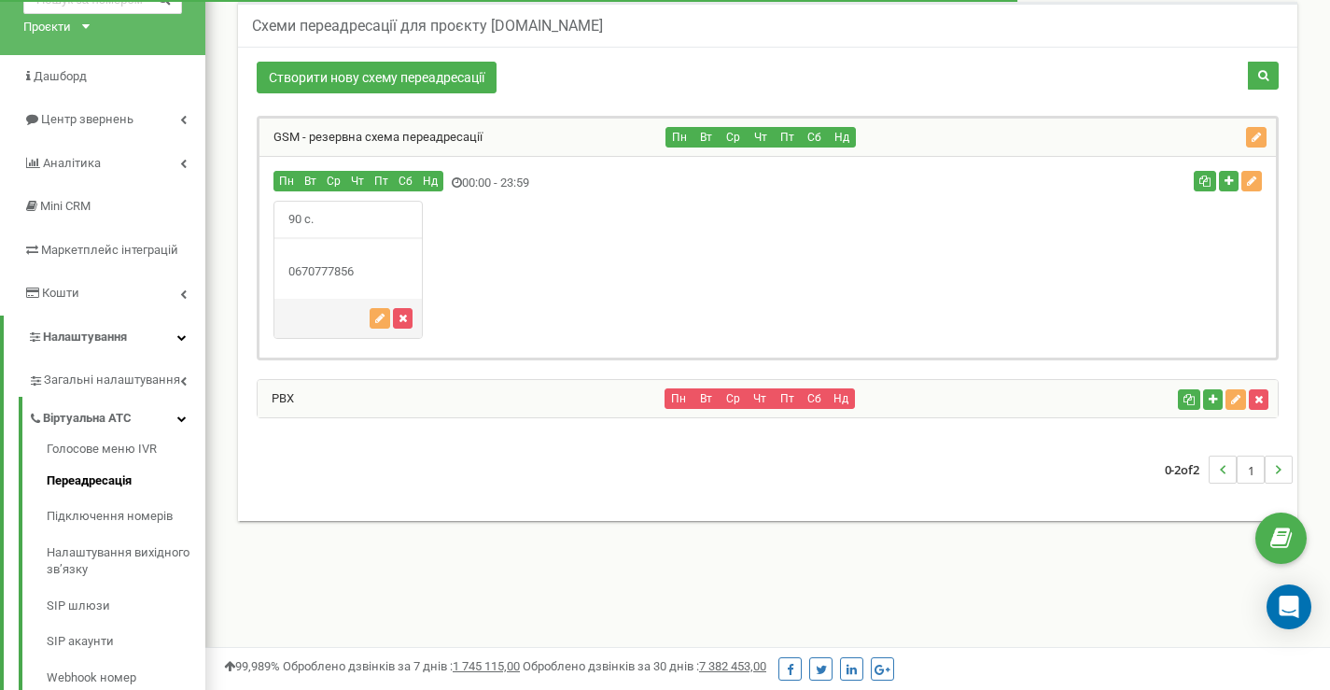
click at [456, 181] on icon at bounding box center [457, 182] width 10 height 12
click at [278, 178] on button "Пн" at bounding box center [287, 181] width 26 height 21
click at [386, 181] on button "Пт" at bounding box center [381, 181] width 25 height 21
click at [433, 183] on button "Нд" at bounding box center [430, 181] width 26 height 21
click at [669, 136] on button "Пн" at bounding box center [680, 137] width 28 height 21
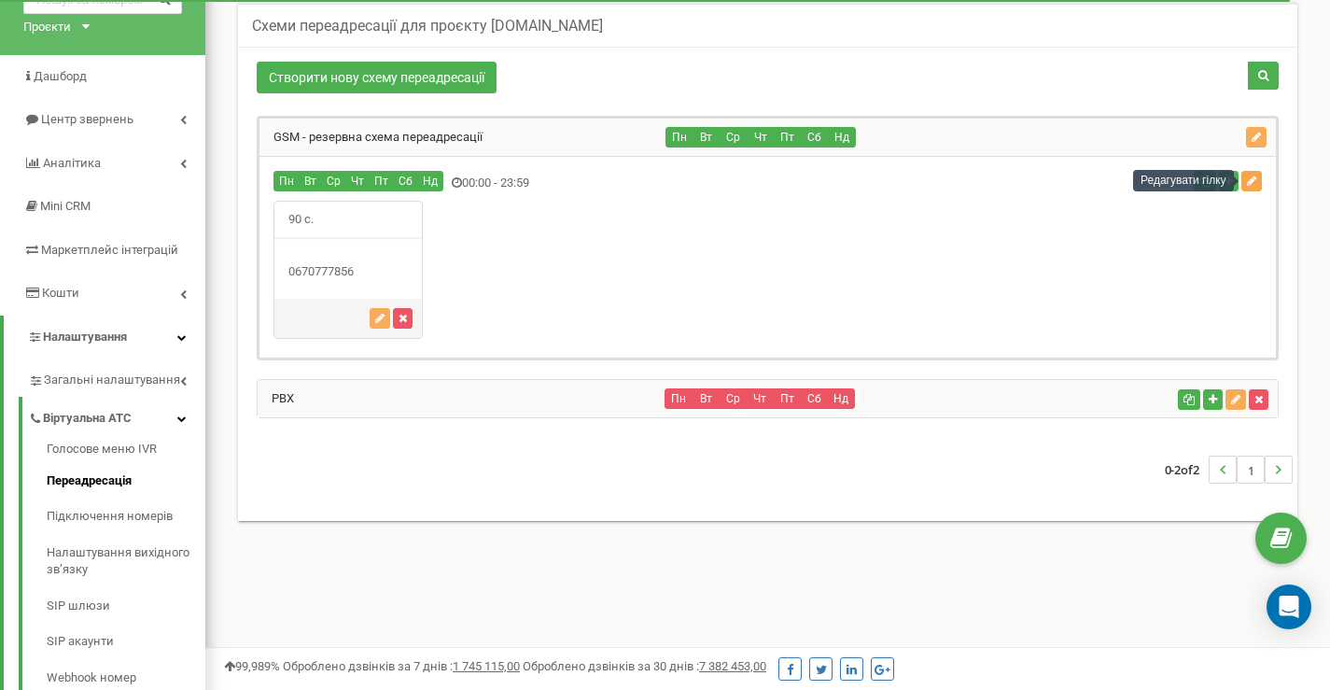
click at [1256, 184] on icon "button" at bounding box center [1251, 181] width 9 height 11
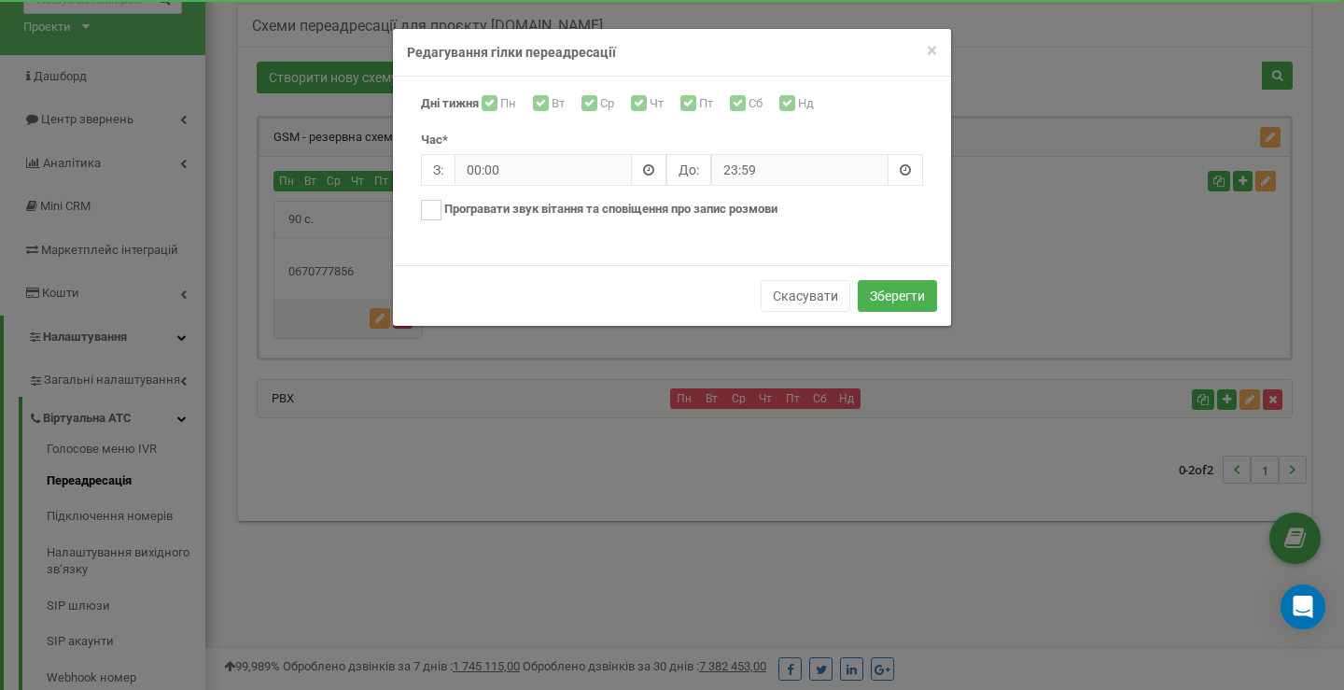
click at [663, 176] on span at bounding box center [649, 170] width 35 height 32
click at [649, 174] on span at bounding box center [648, 169] width 11 height 13
click at [650, 170] on span at bounding box center [648, 169] width 11 height 13
click at [933, 49] on span "×" at bounding box center [932, 50] width 10 height 22
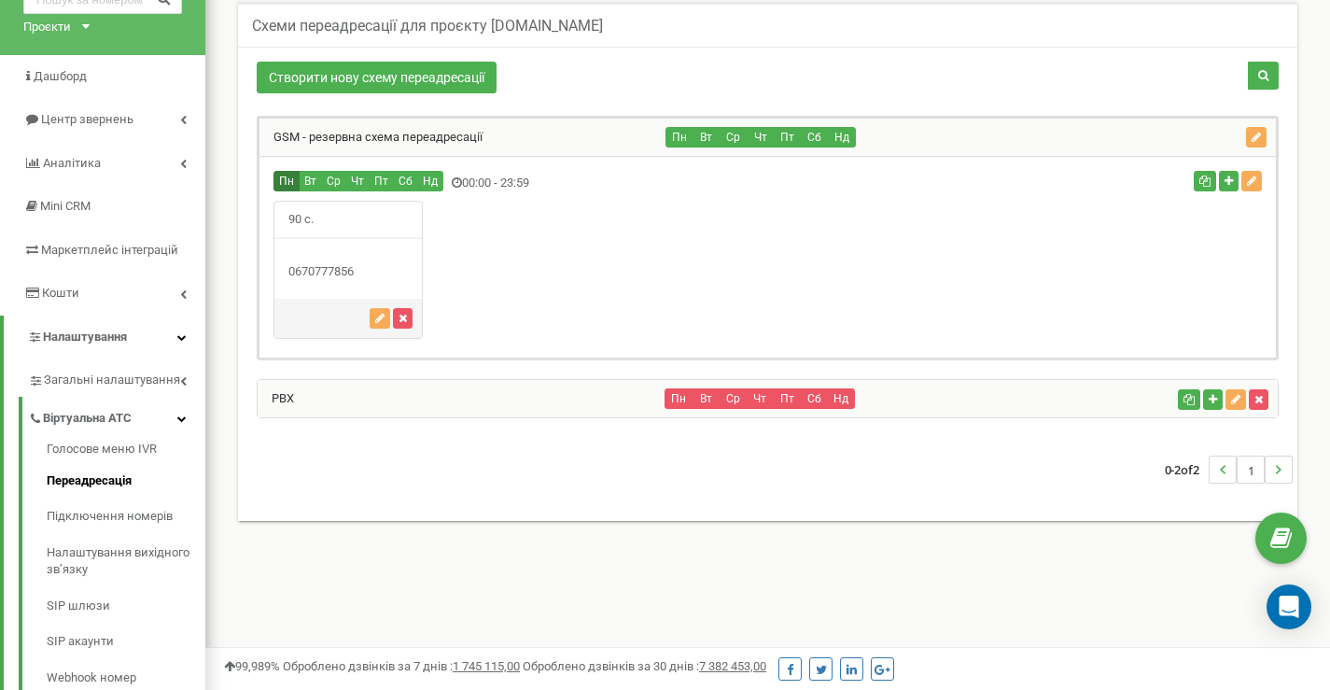
click at [286, 178] on button "Пн" at bounding box center [287, 181] width 26 height 21
click at [1253, 181] on icon "button" at bounding box center [1251, 181] width 9 height 11
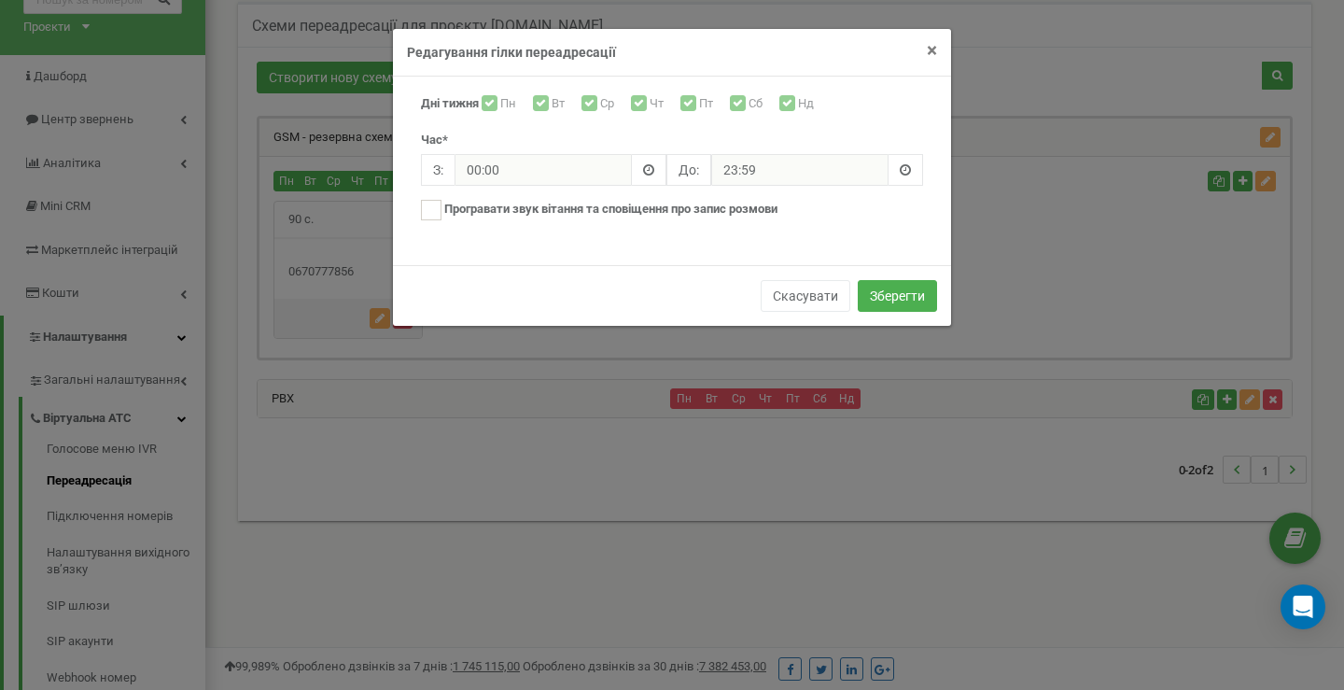
click at [930, 50] on span "×" at bounding box center [932, 50] width 10 height 22
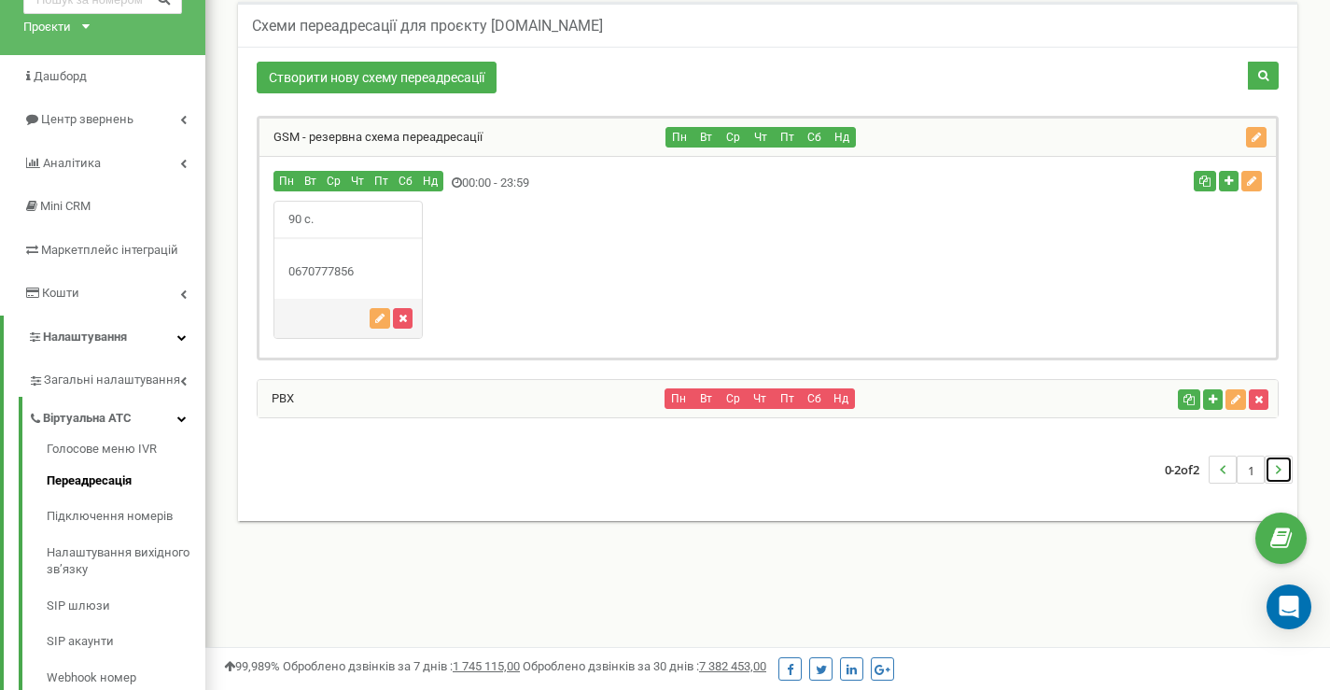
click at [1280, 471] on icon "..." at bounding box center [1279, 470] width 6 height 26
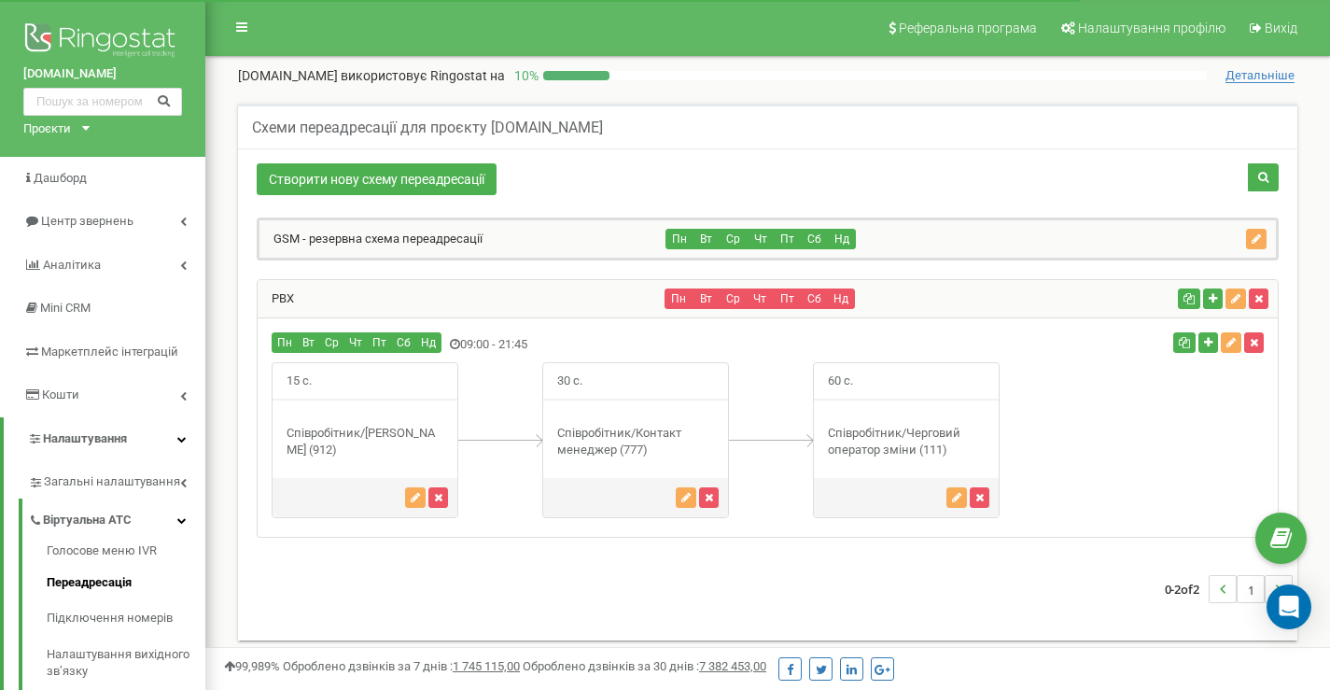
click at [578, 240] on div "GSM - резервна схема переадресації" at bounding box center [463, 238] width 407 height 37
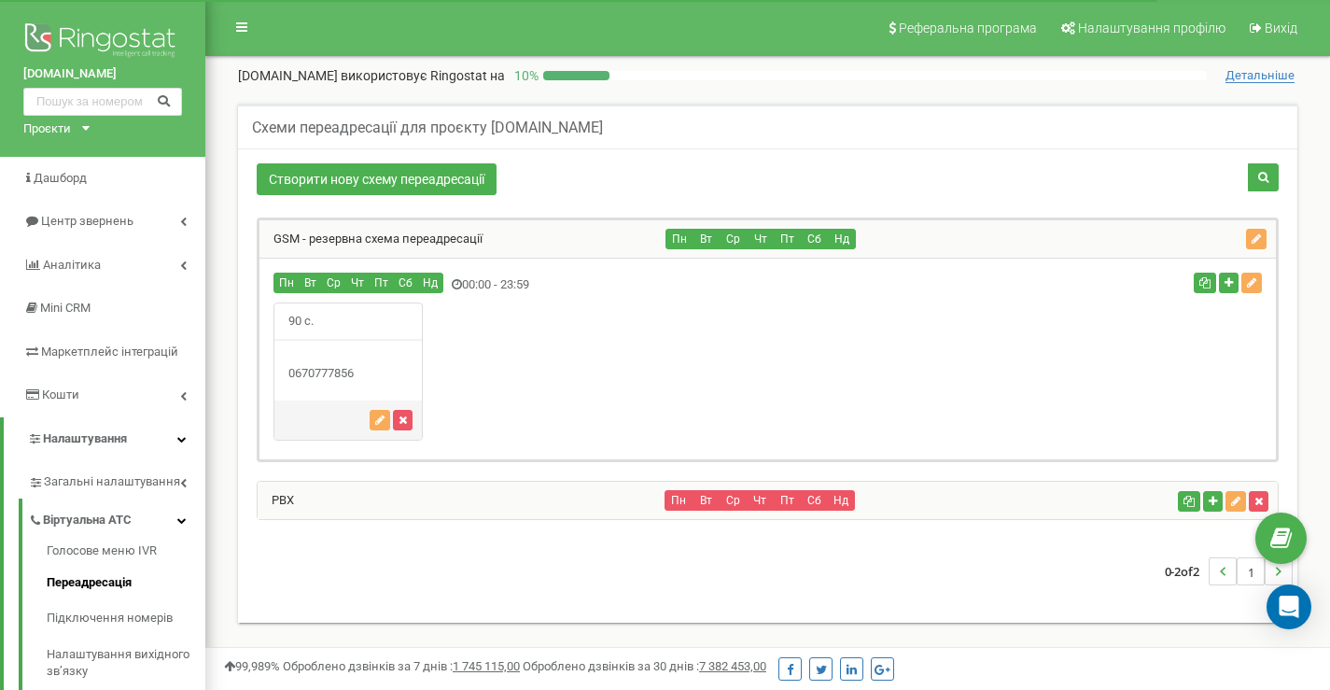
scroll to position [156, 0]
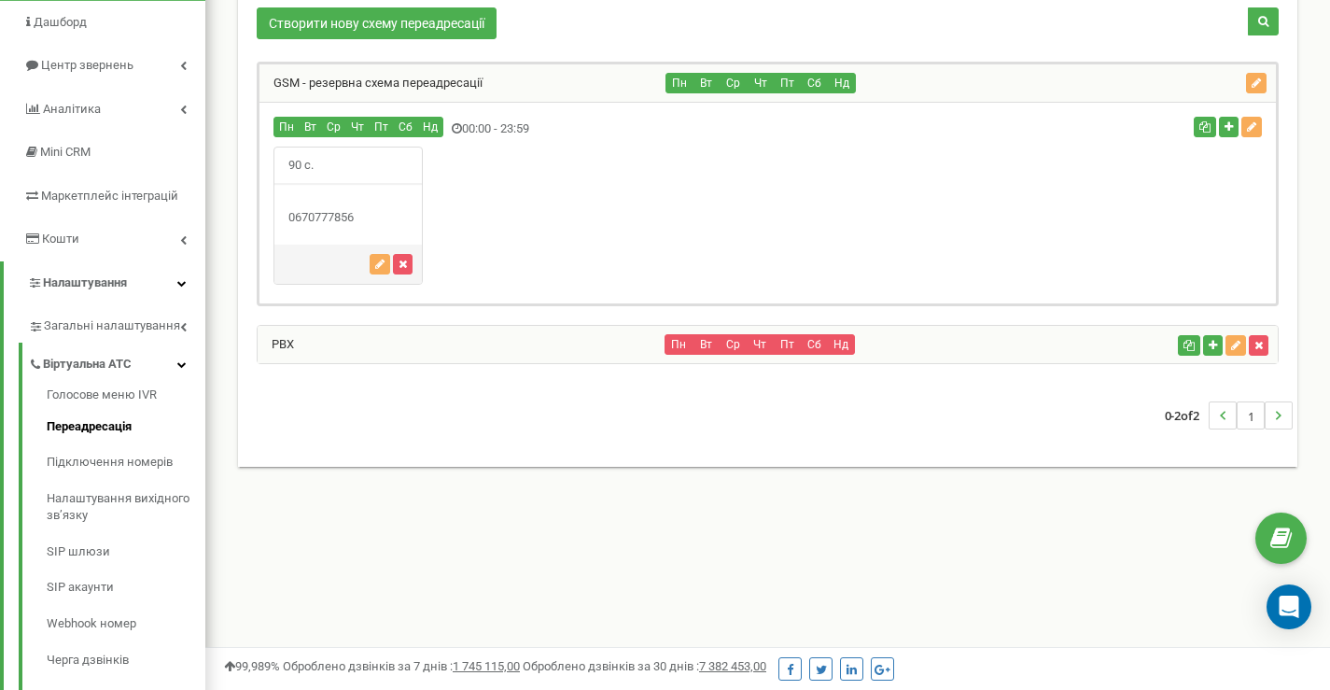
click at [575, 348] on div "PBX" at bounding box center [462, 344] width 408 height 37
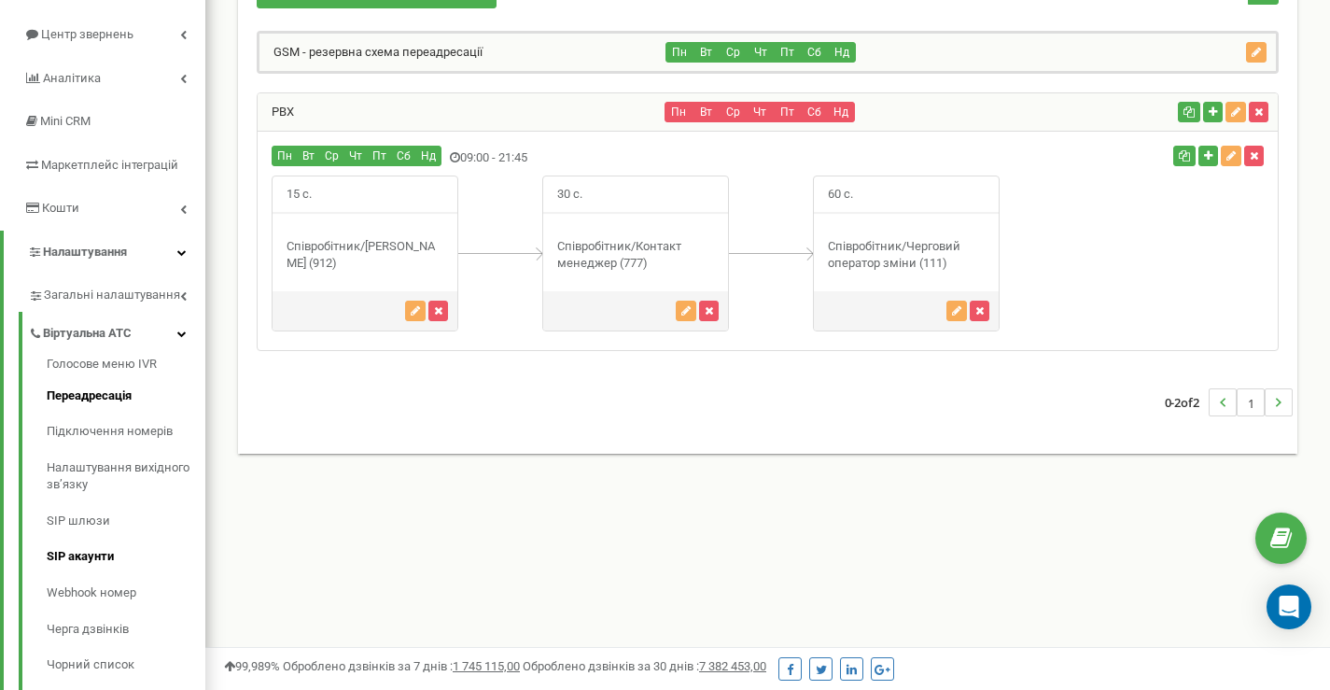
scroll to position [249, 0]
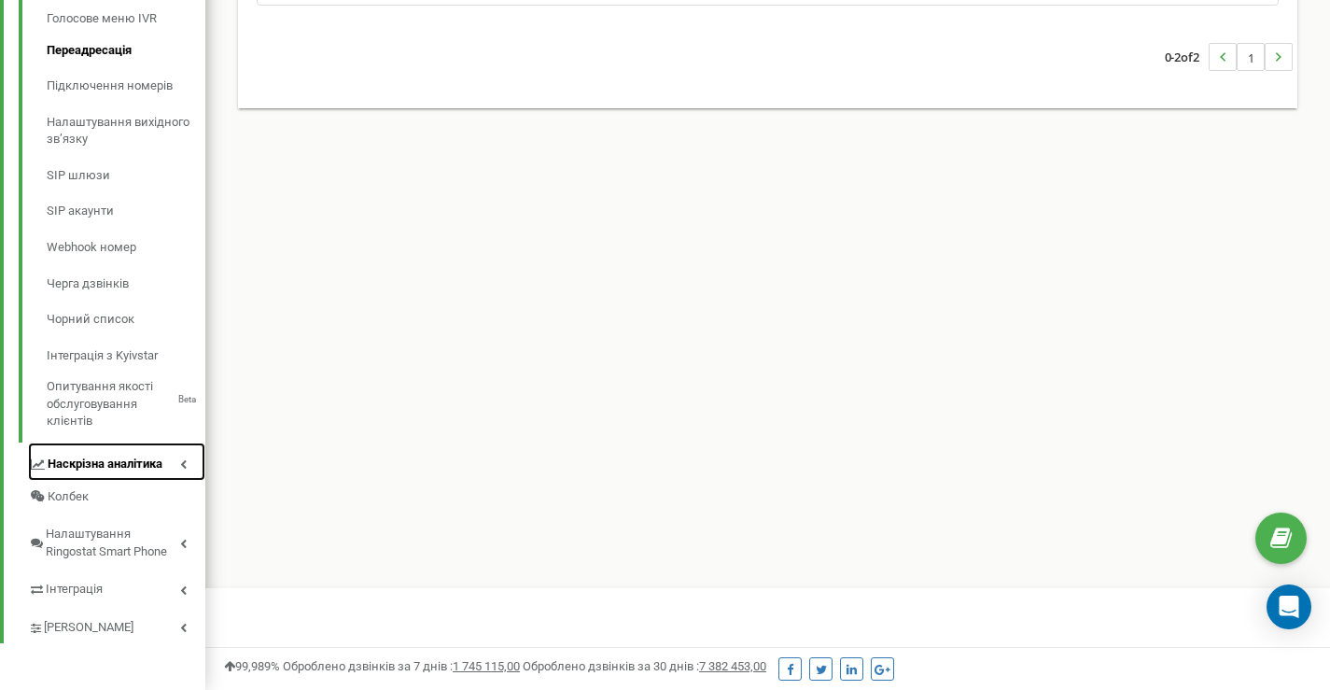
click at [135, 474] on link "Наскрізна аналітика" at bounding box center [116, 462] width 177 height 38
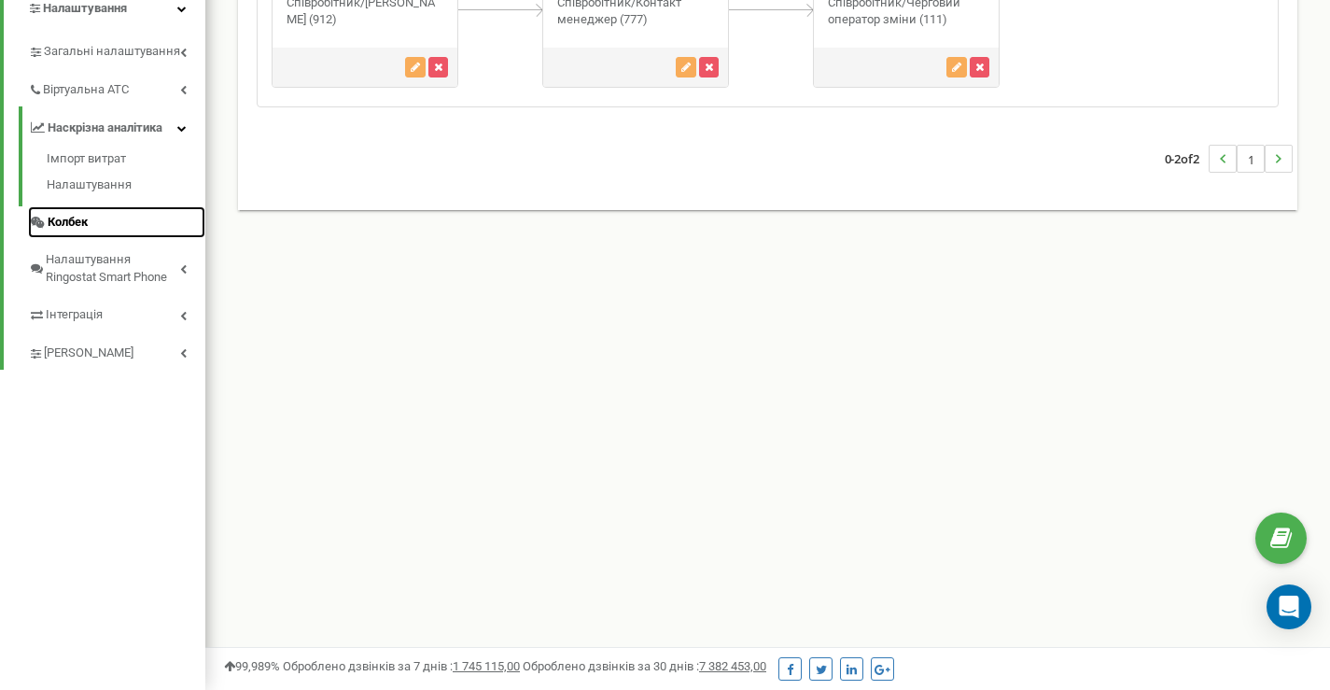
click at [74, 226] on span "Колбек" at bounding box center [68, 223] width 40 height 18
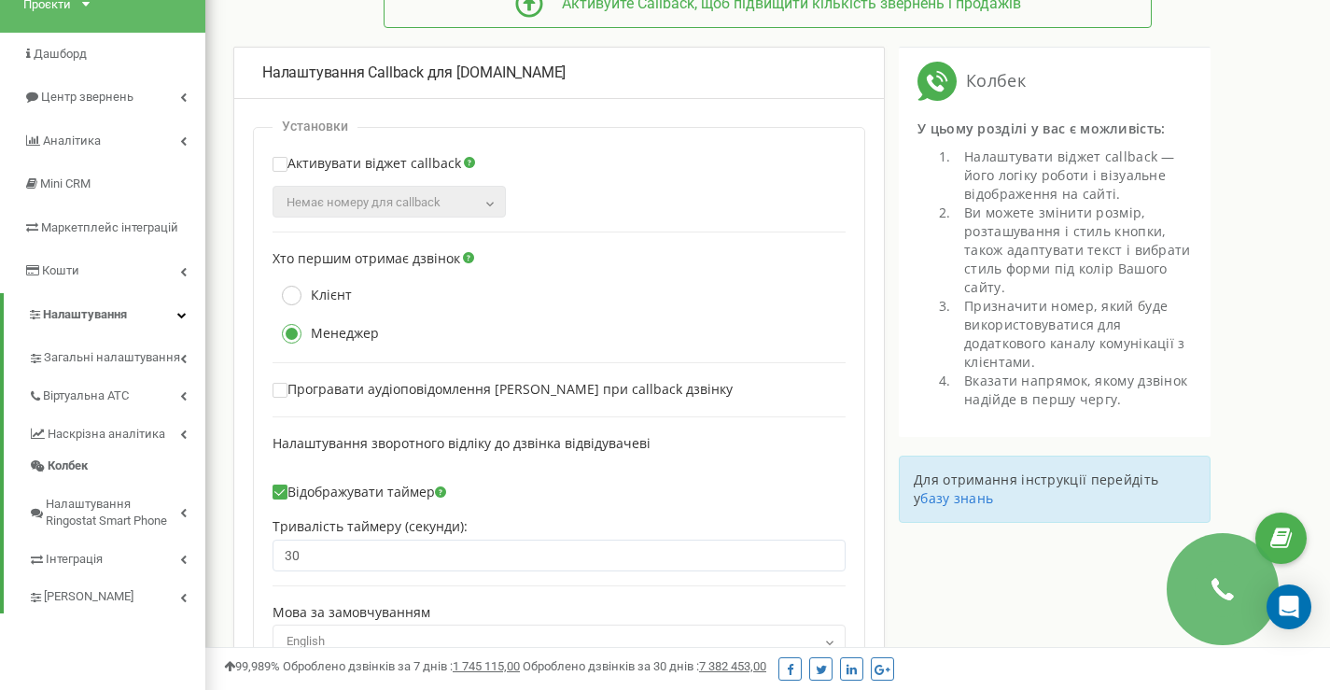
scroll to position [187, 0]
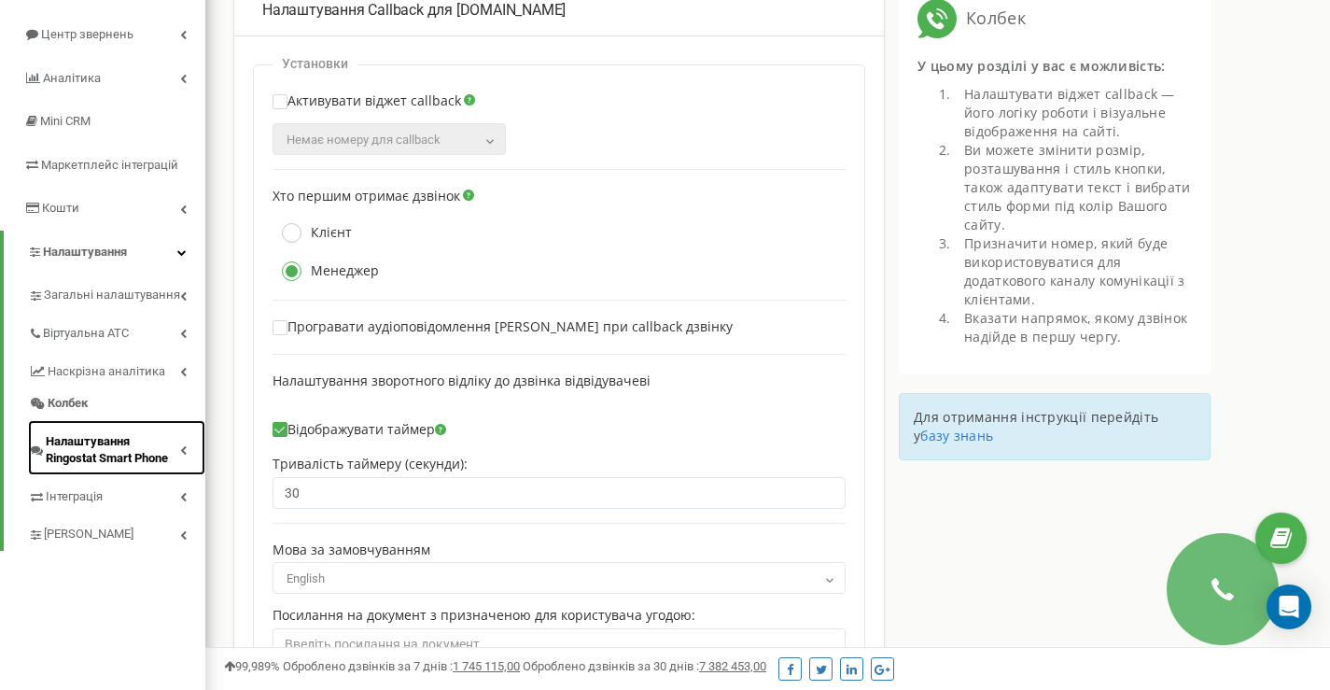
click at [89, 463] on span "Налаштування Ringostat Smart Phone" at bounding box center [113, 450] width 134 height 35
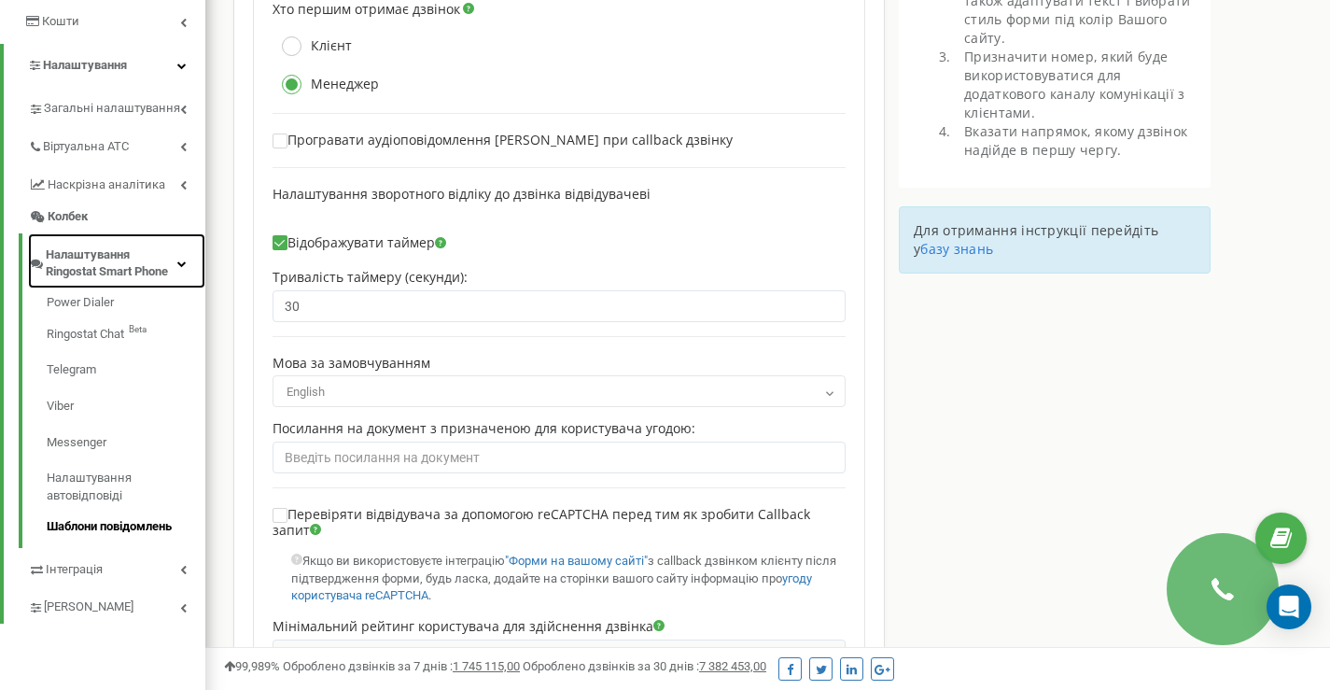
scroll to position [404, 0]
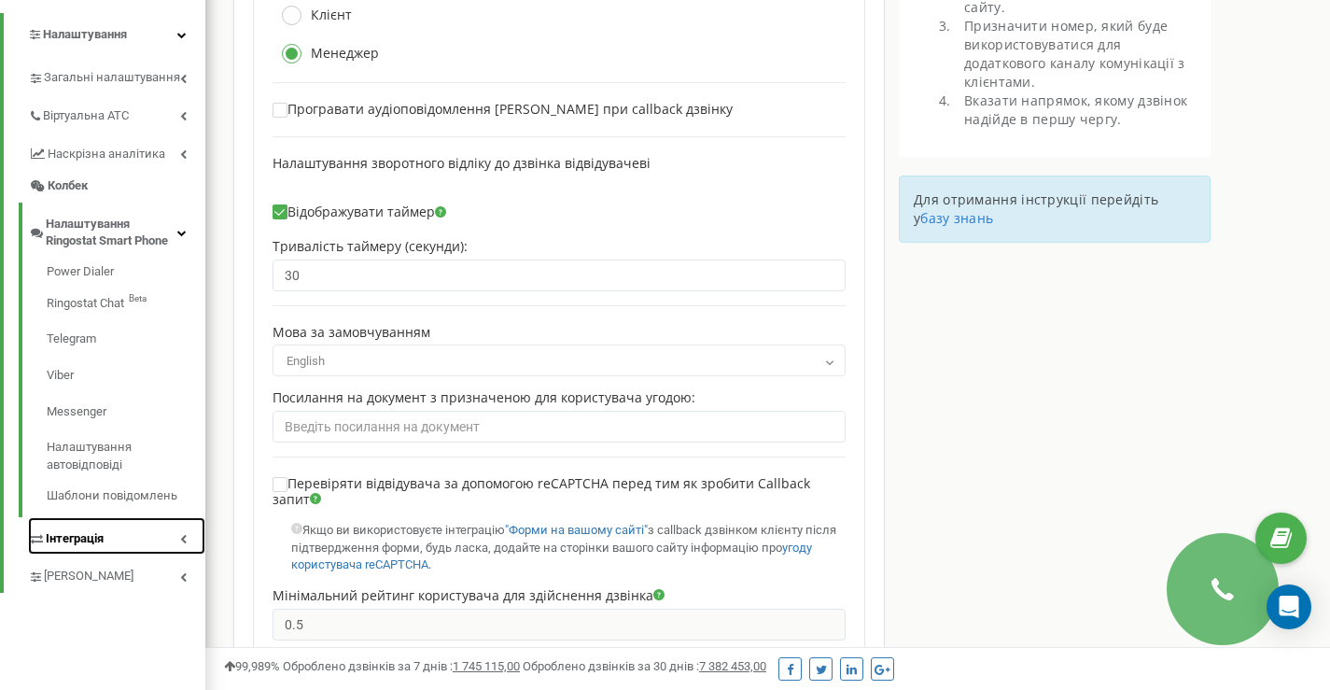
click at [104, 544] on span "Інтеграція" at bounding box center [75, 539] width 58 height 18
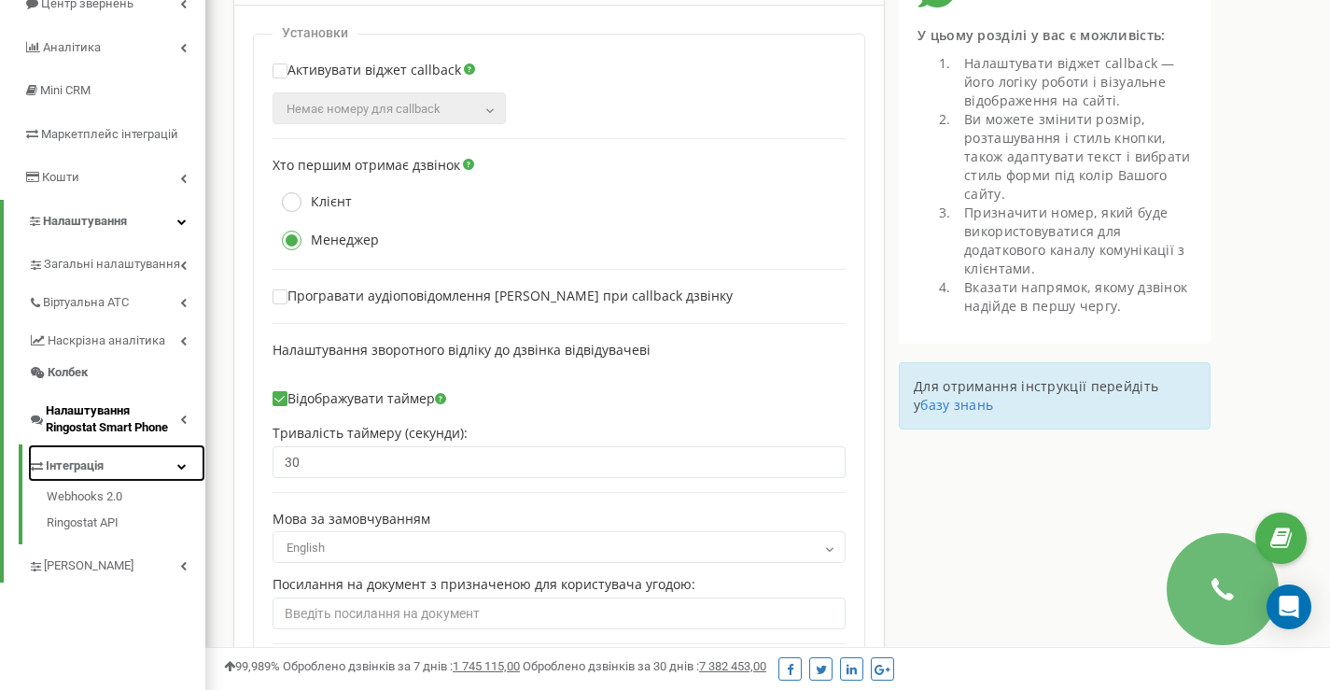
scroll to position [0, 0]
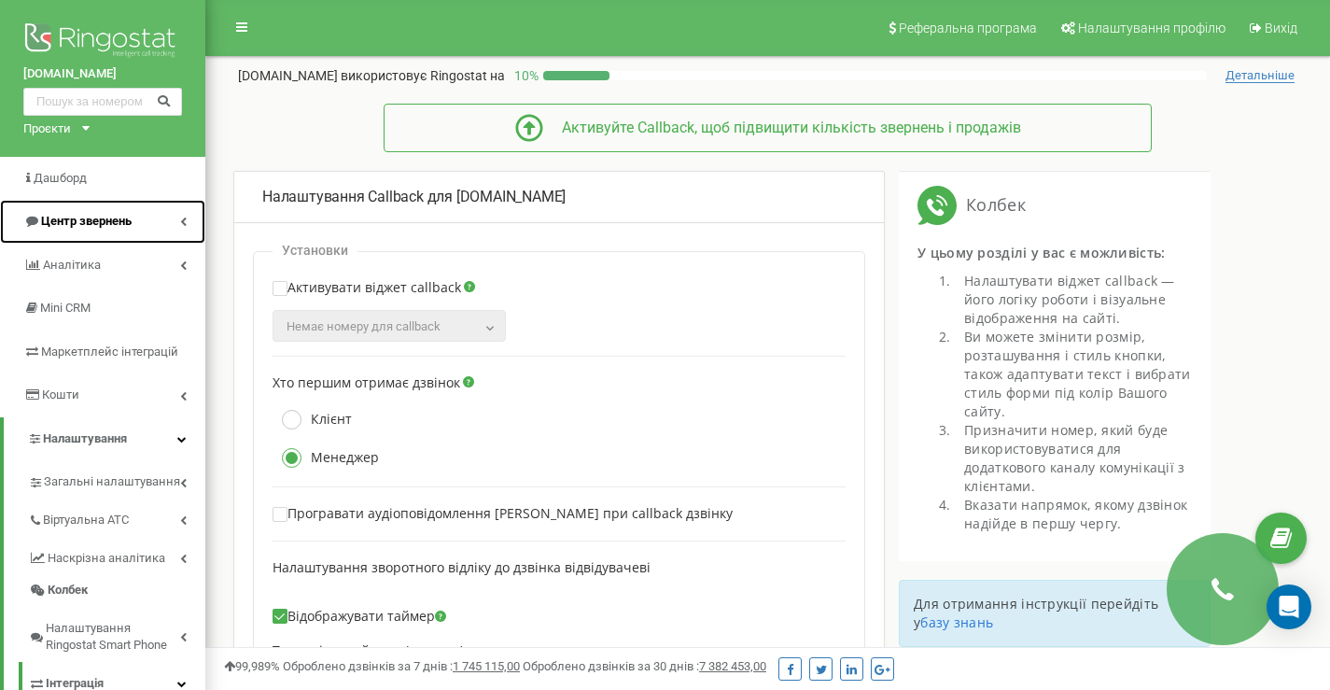
click at [95, 218] on span "Центр звернень" at bounding box center [86, 221] width 91 height 14
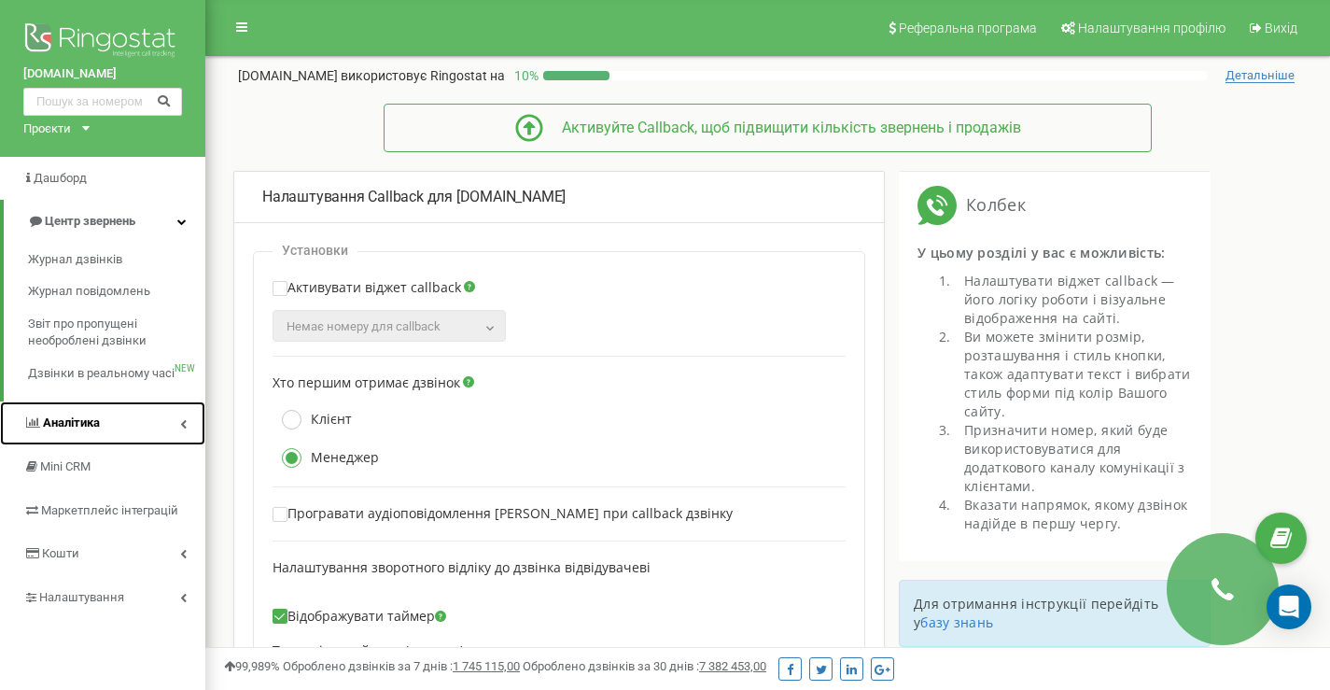
click at [115, 426] on link "Аналiтика" at bounding box center [102, 423] width 205 height 44
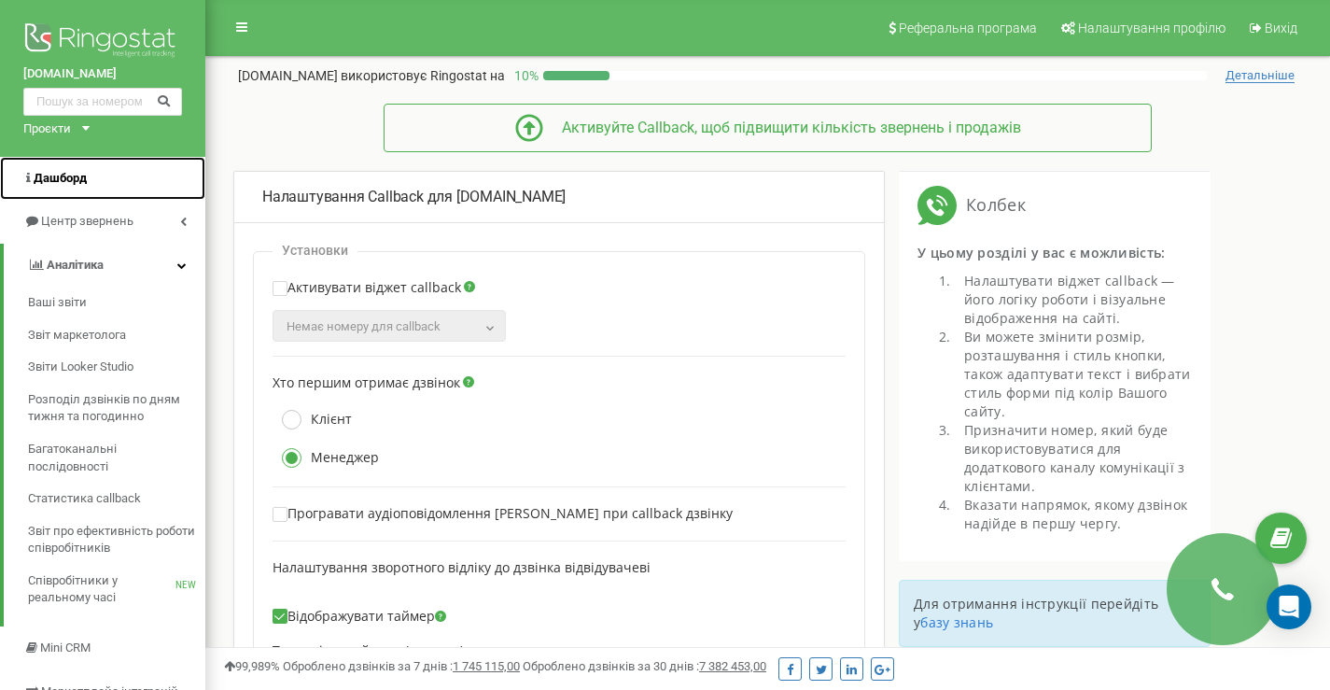
click at [84, 191] on link "Дашборд" at bounding box center [102, 179] width 205 height 44
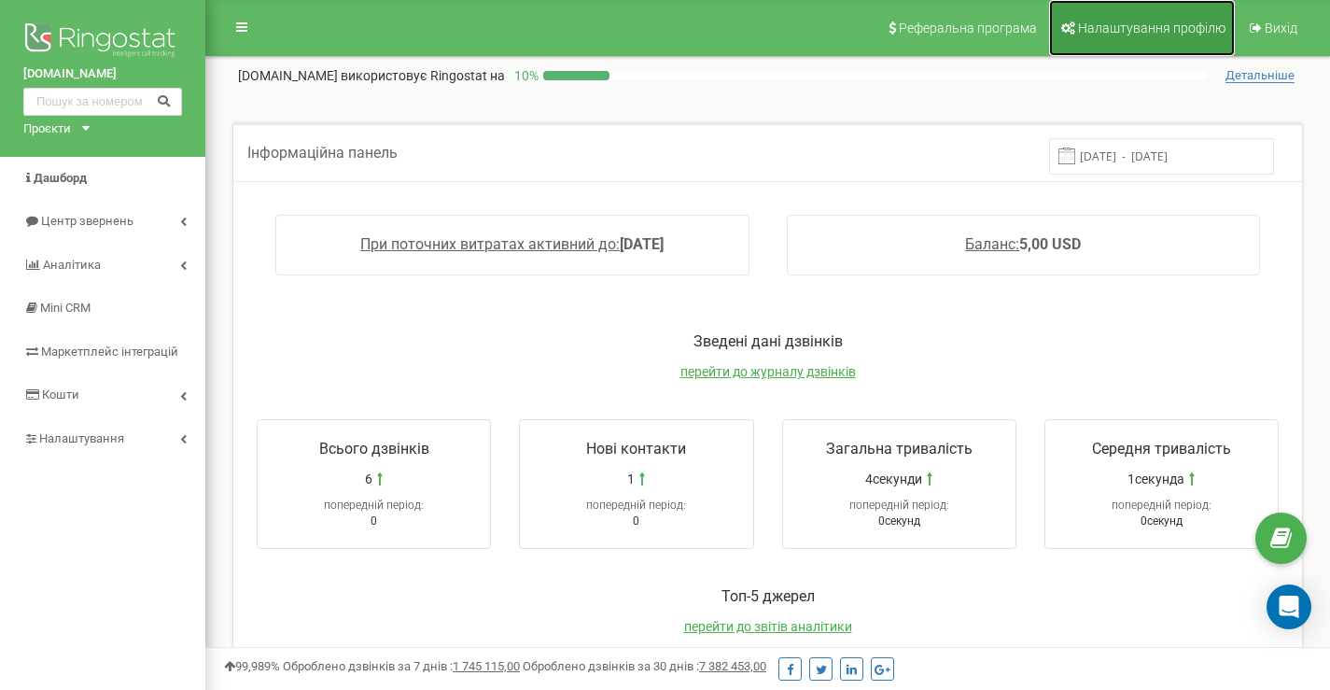
click at [1079, 35] on link "Налаштування профілю" at bounding box center [1142, 28] width 186 height 56
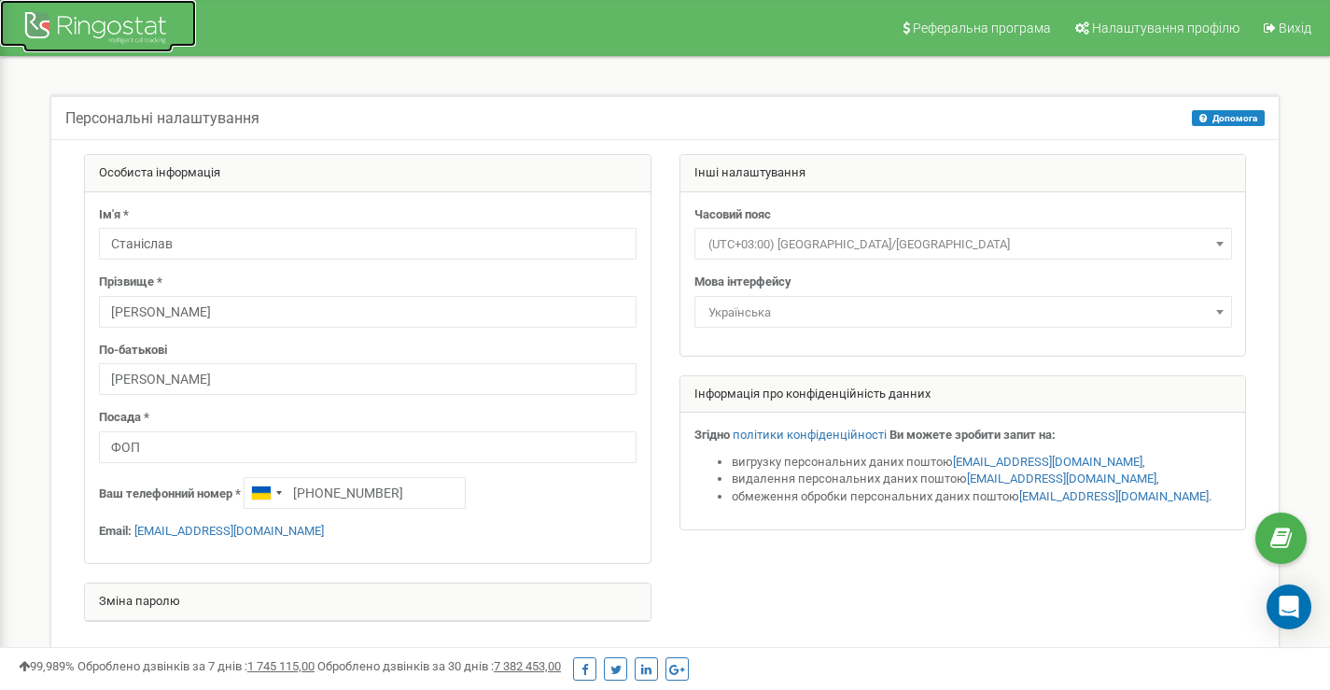
click at [74, 26] on div at bounding box center [97, 29] width 149 height 45
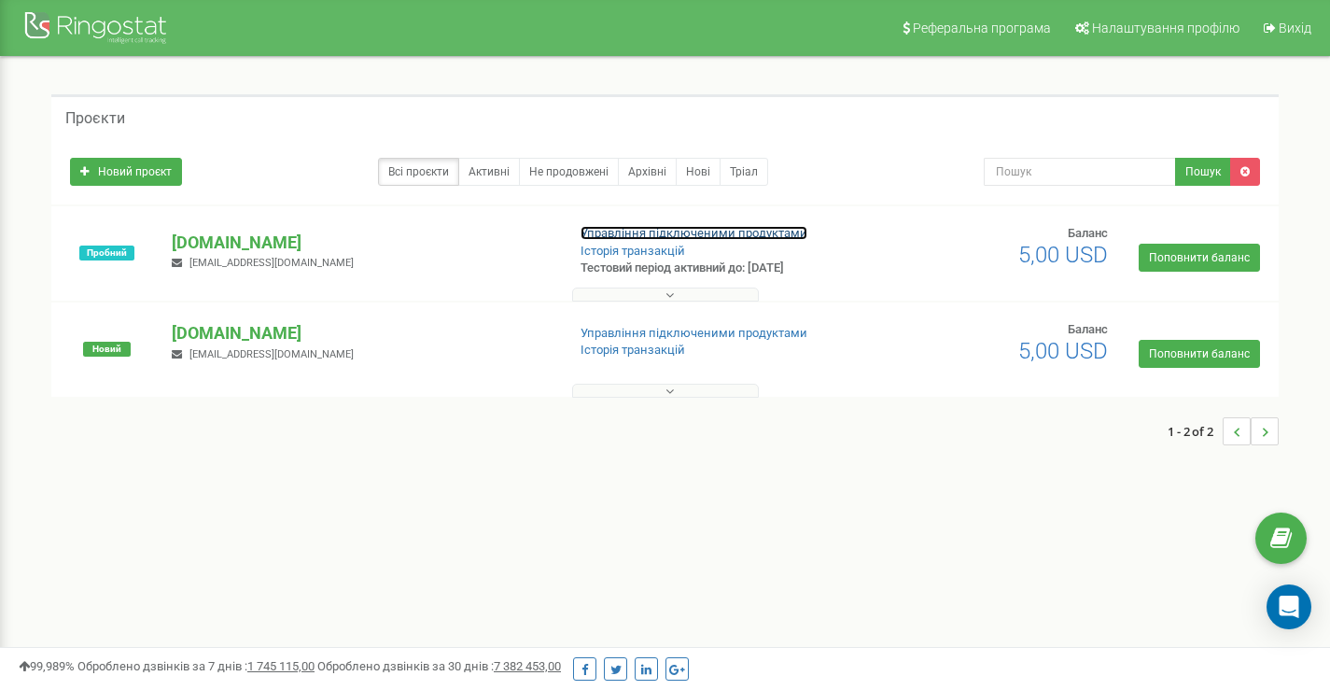
click at [683, 230] on link "Управління підключеними продуктами" at bounding box center [694, 233] width 227 height 14
click at [699, 294] on button at bounding box center [665, 295] width 187 height 14
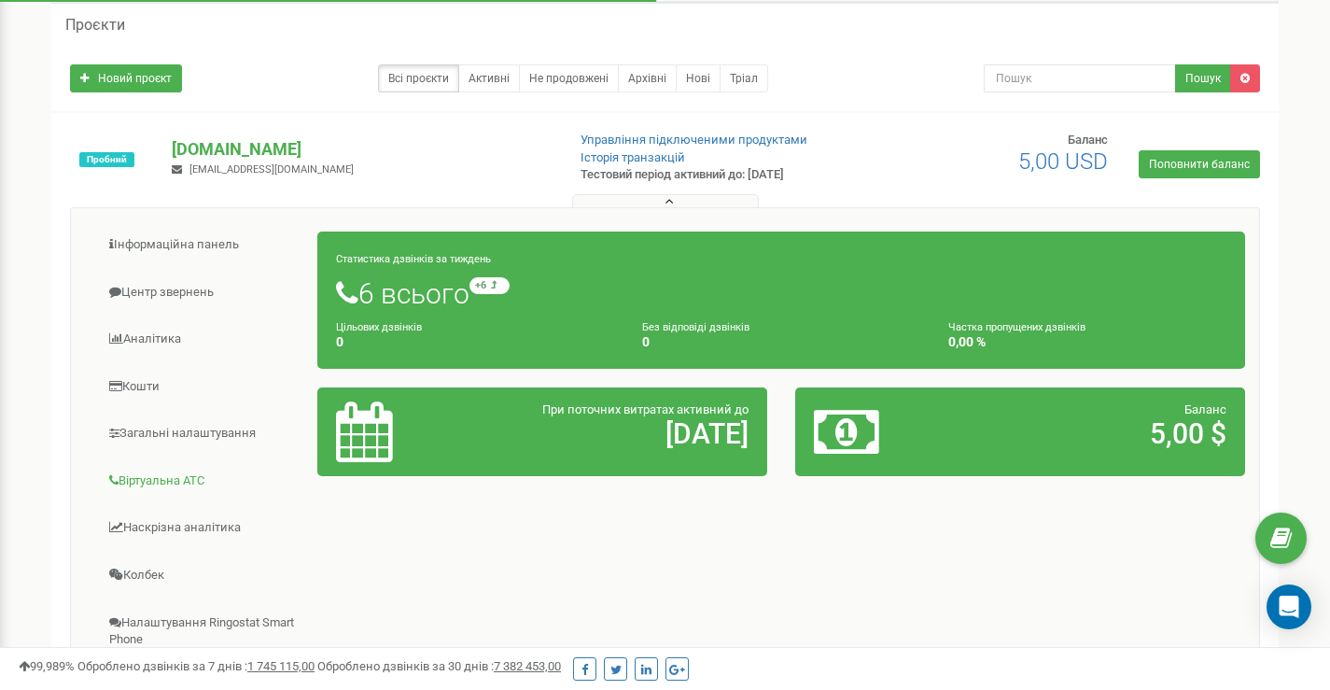
scroll to position [187, 0]
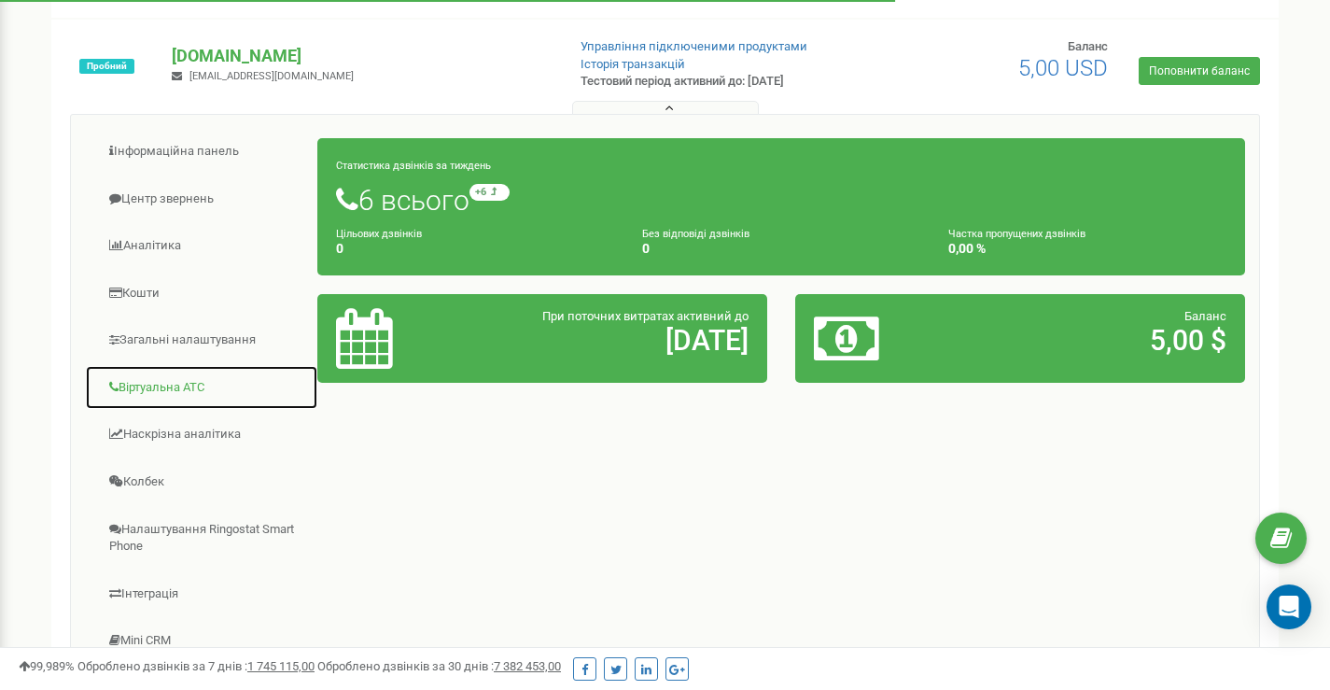
click at [185, 395] on link "Віртуальна АТС" at bounding box center [201, 388] width 233 height 46
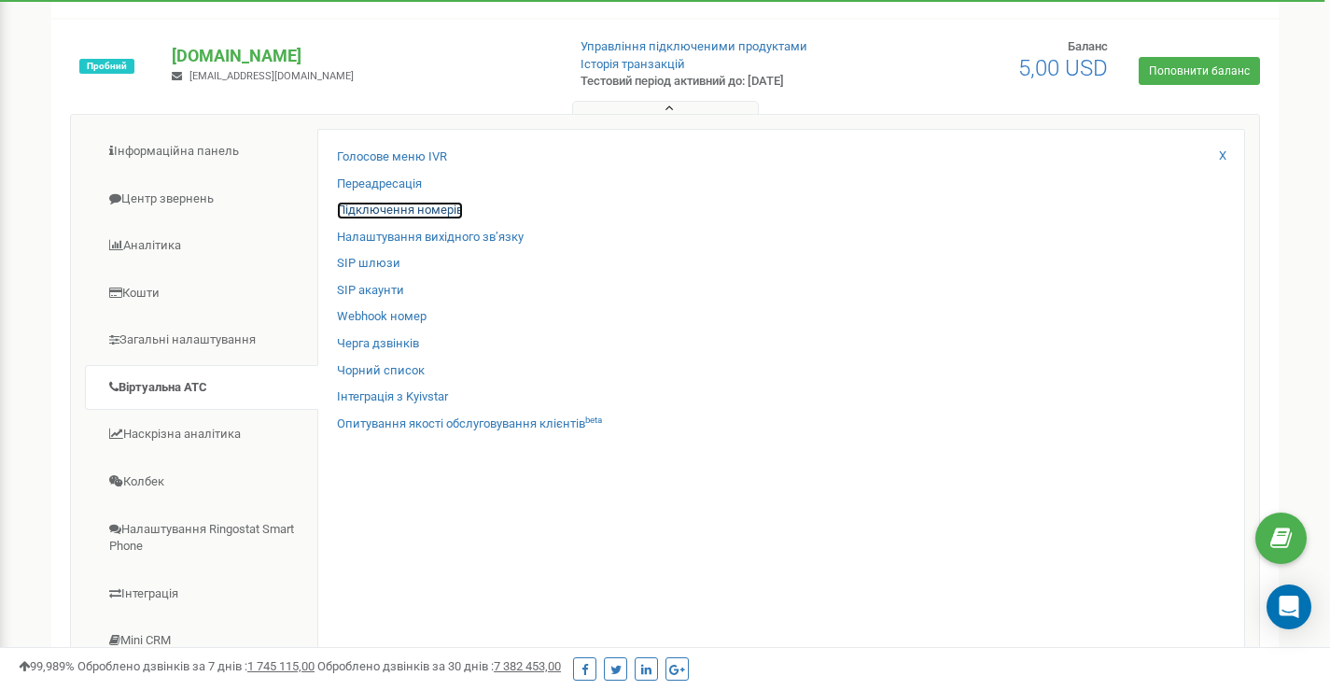
click at [393, 208] on link "Підключення номерів" at bounding box center [400, 211] width 126 height 18
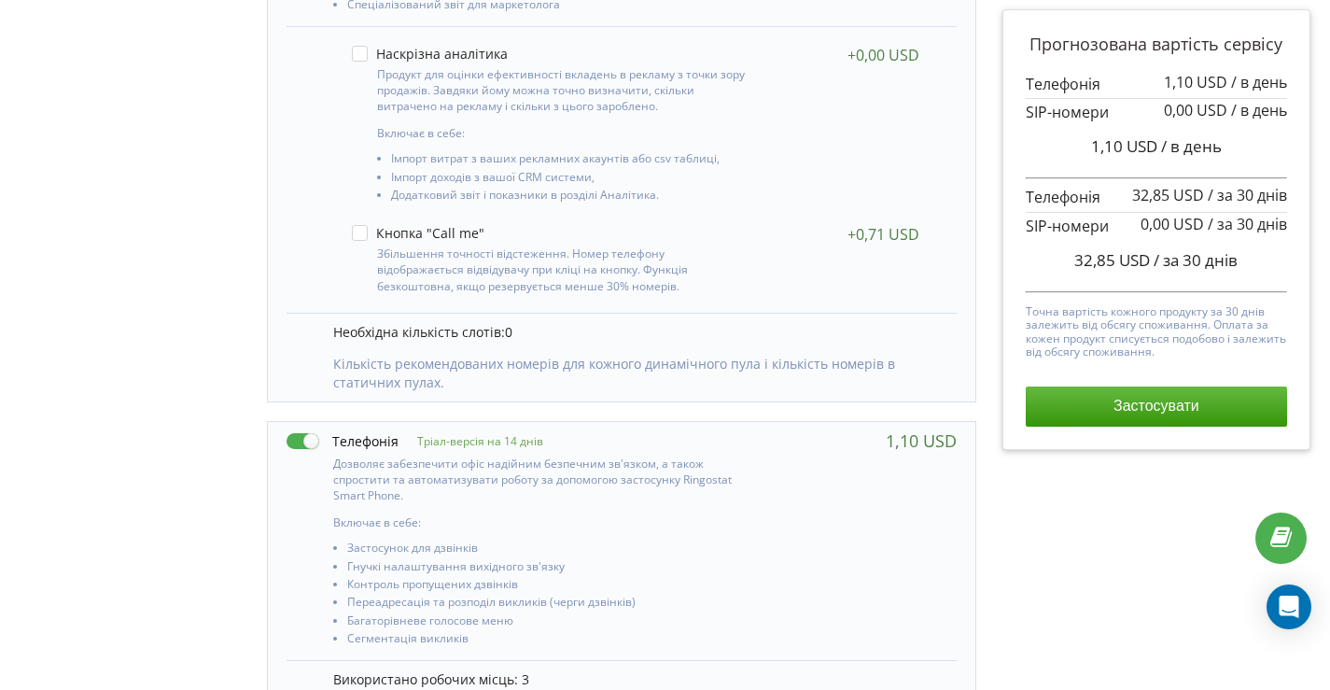
scroll to position [232, 0]
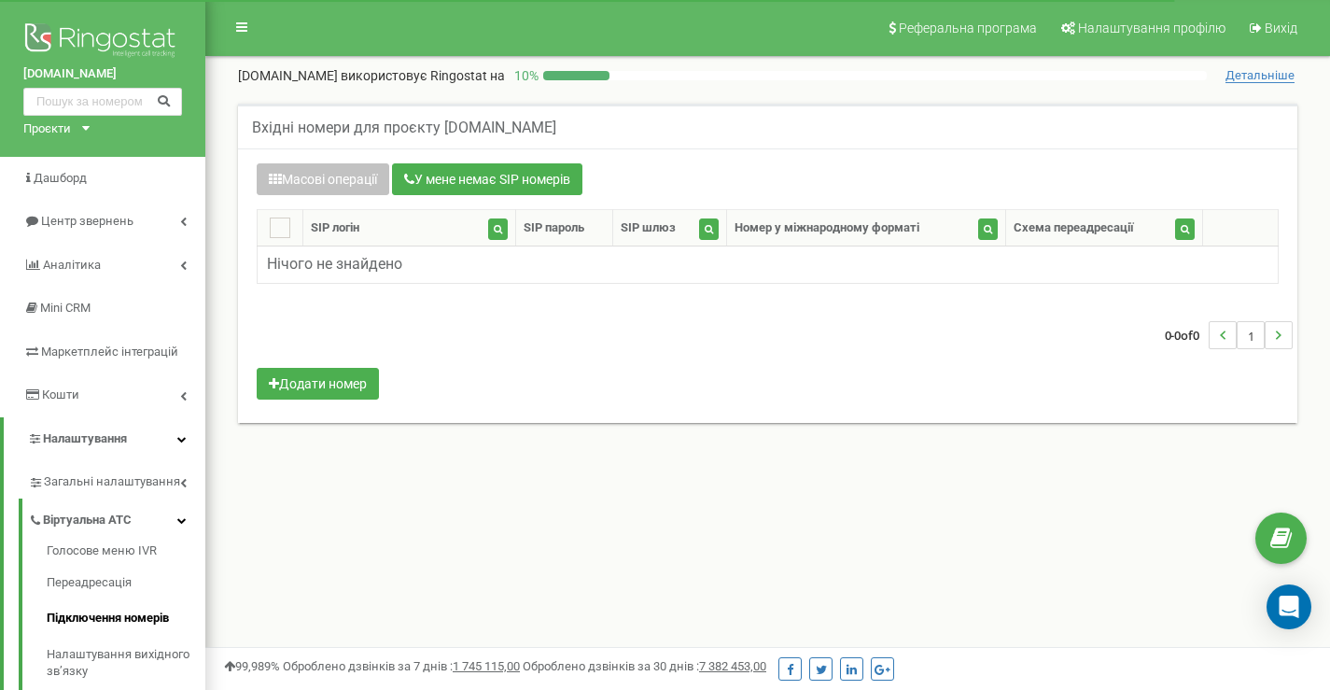
scroll to position [63, 0]
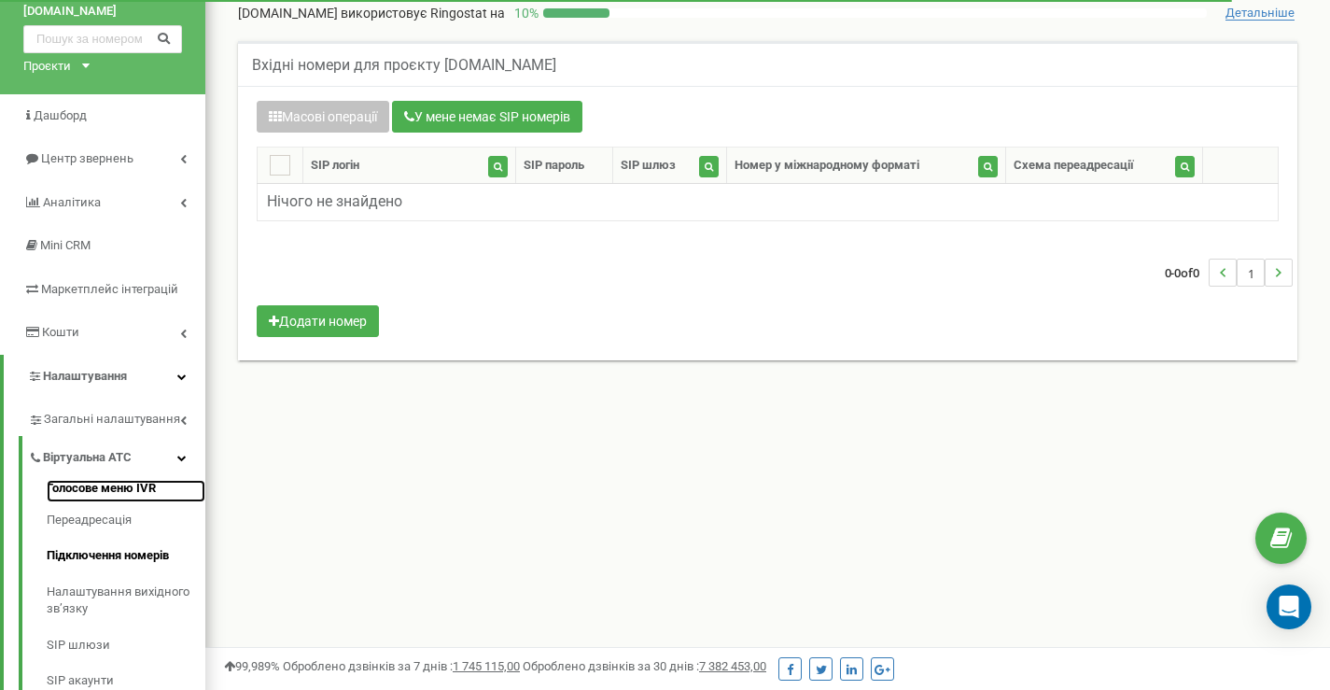
click link "Голосове меню IVR"
